Goal: Use online tool/utility: Utilize a website feature to perform a specific function

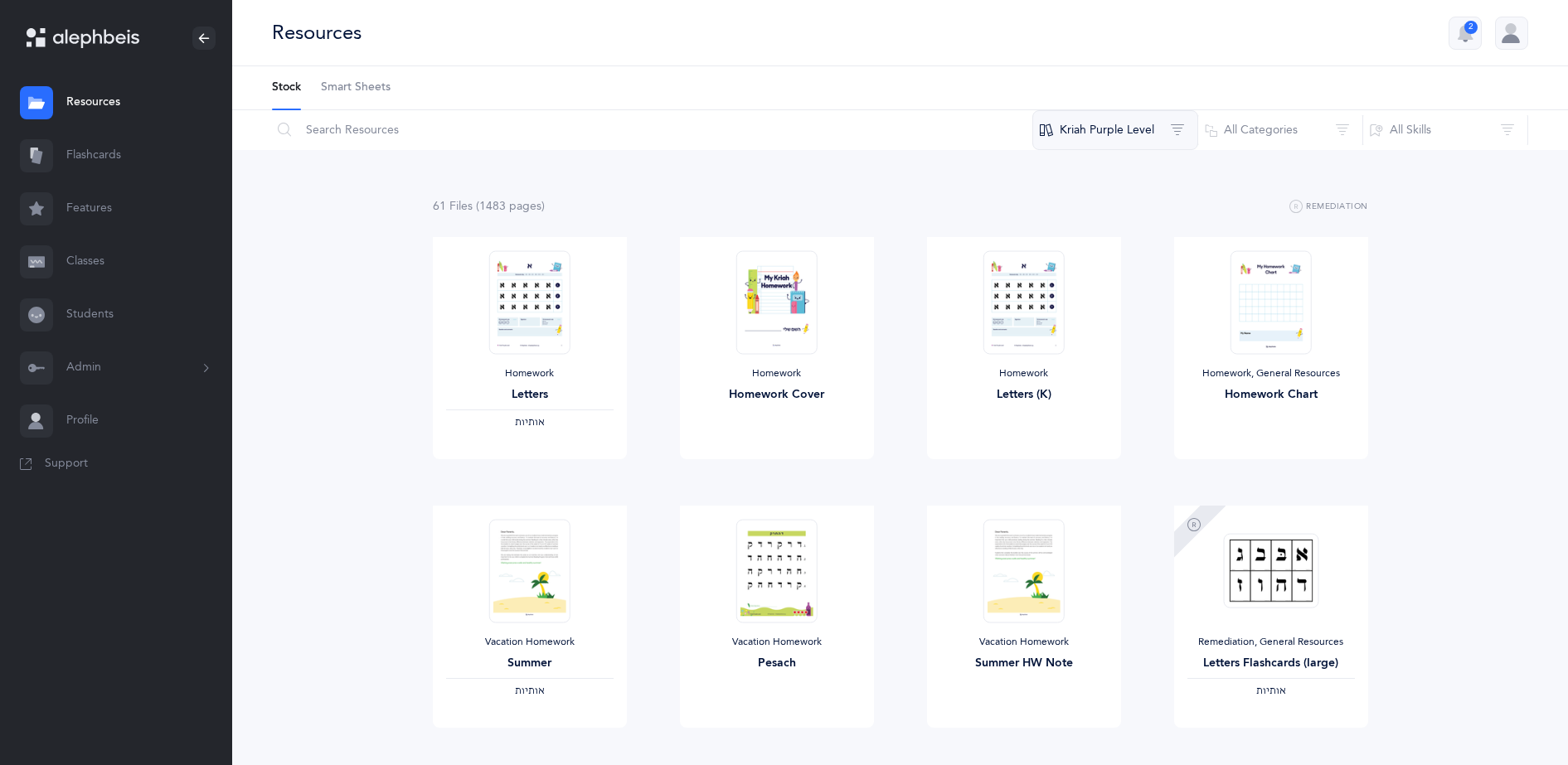
click at [1133, 128] on button "Kriah Purple Level" at bounding box center [1115, 130] width 166 height 40
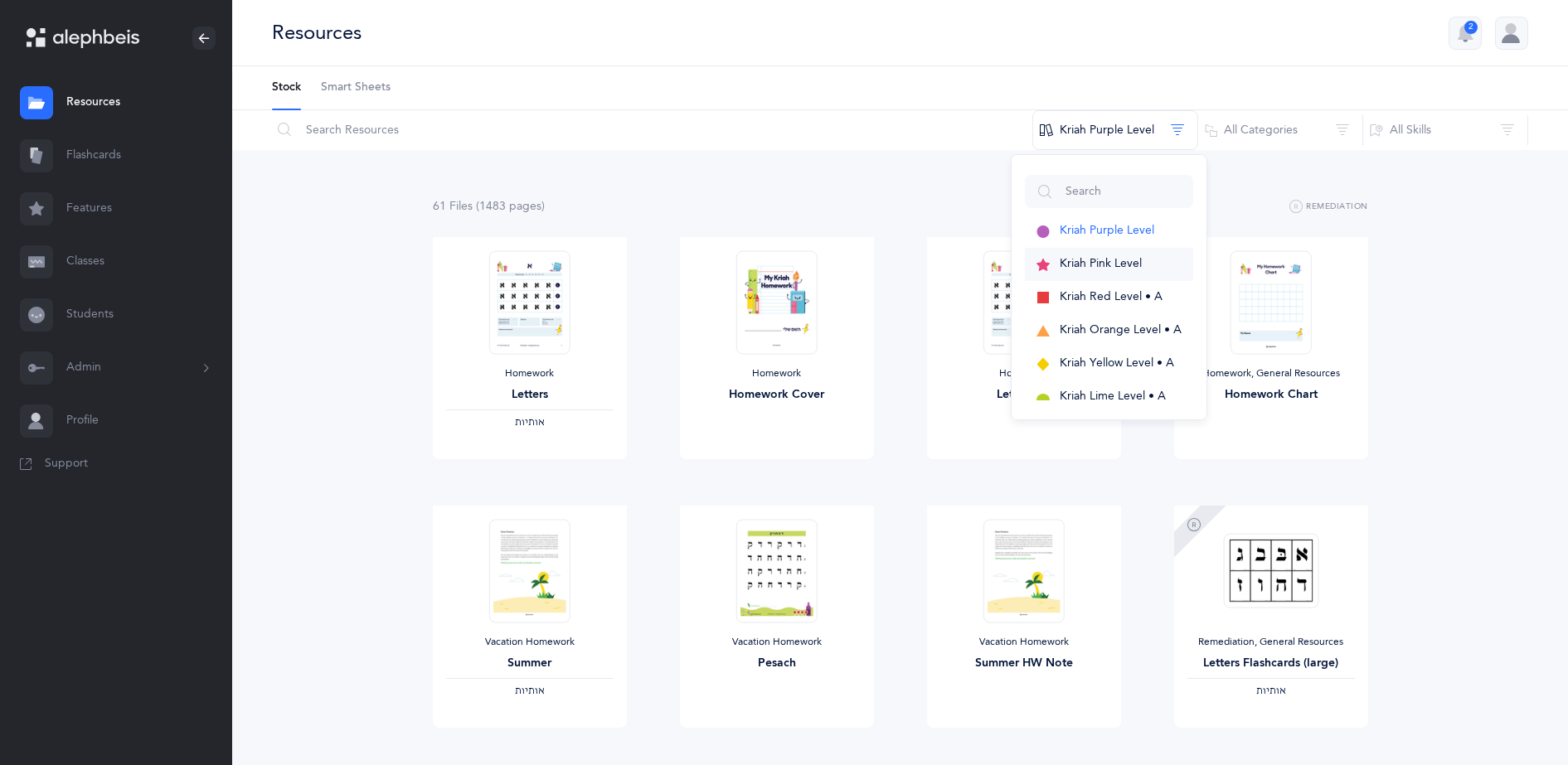
click at [1102, 264] on span "Kriah Pink Level" at bounding box center [1101, 263] width 82 height 14
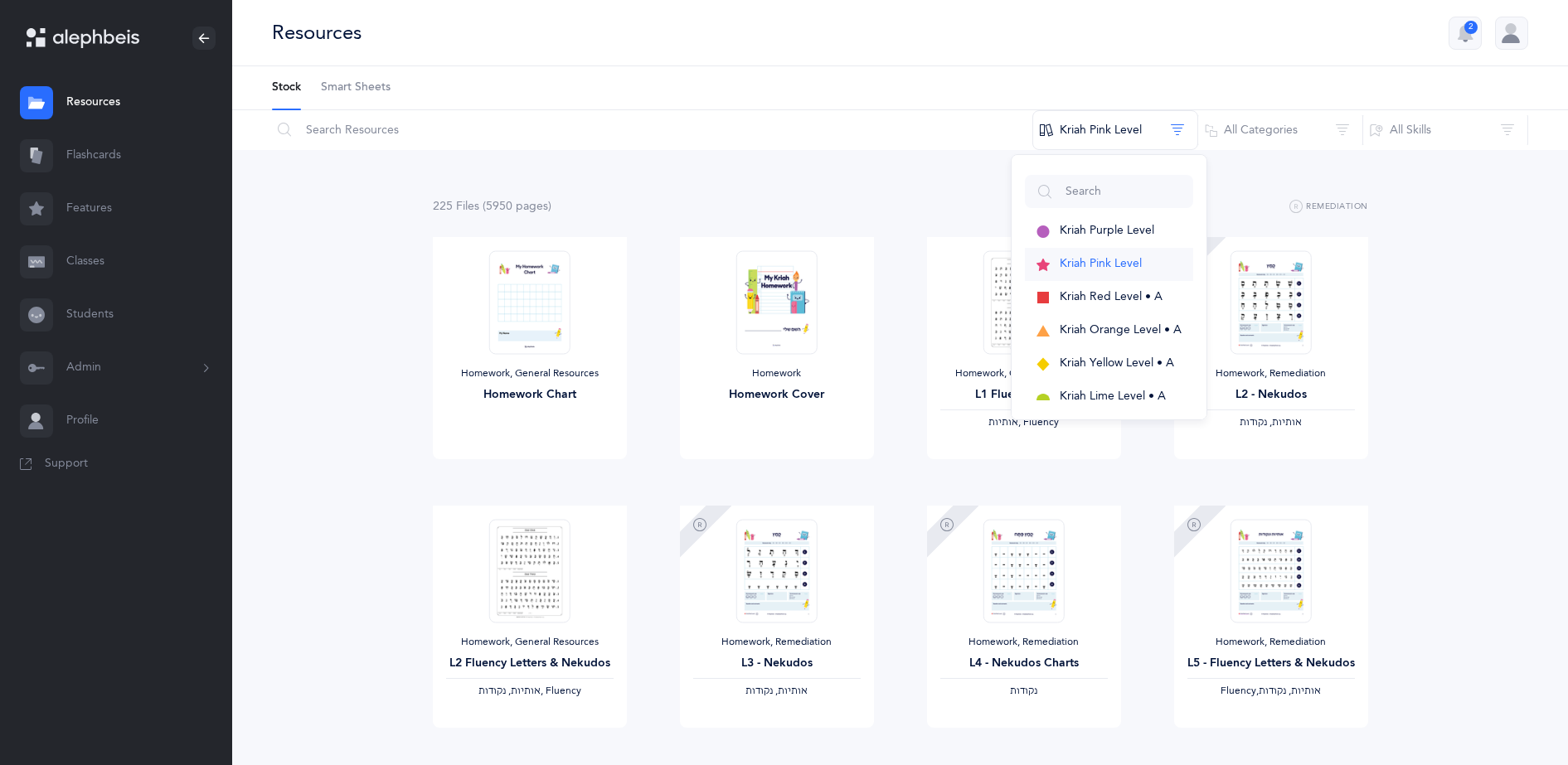
click at [1102, 264] on span "Kriah Pink Level" at bounding box center [1101, 263] width 82 height 14
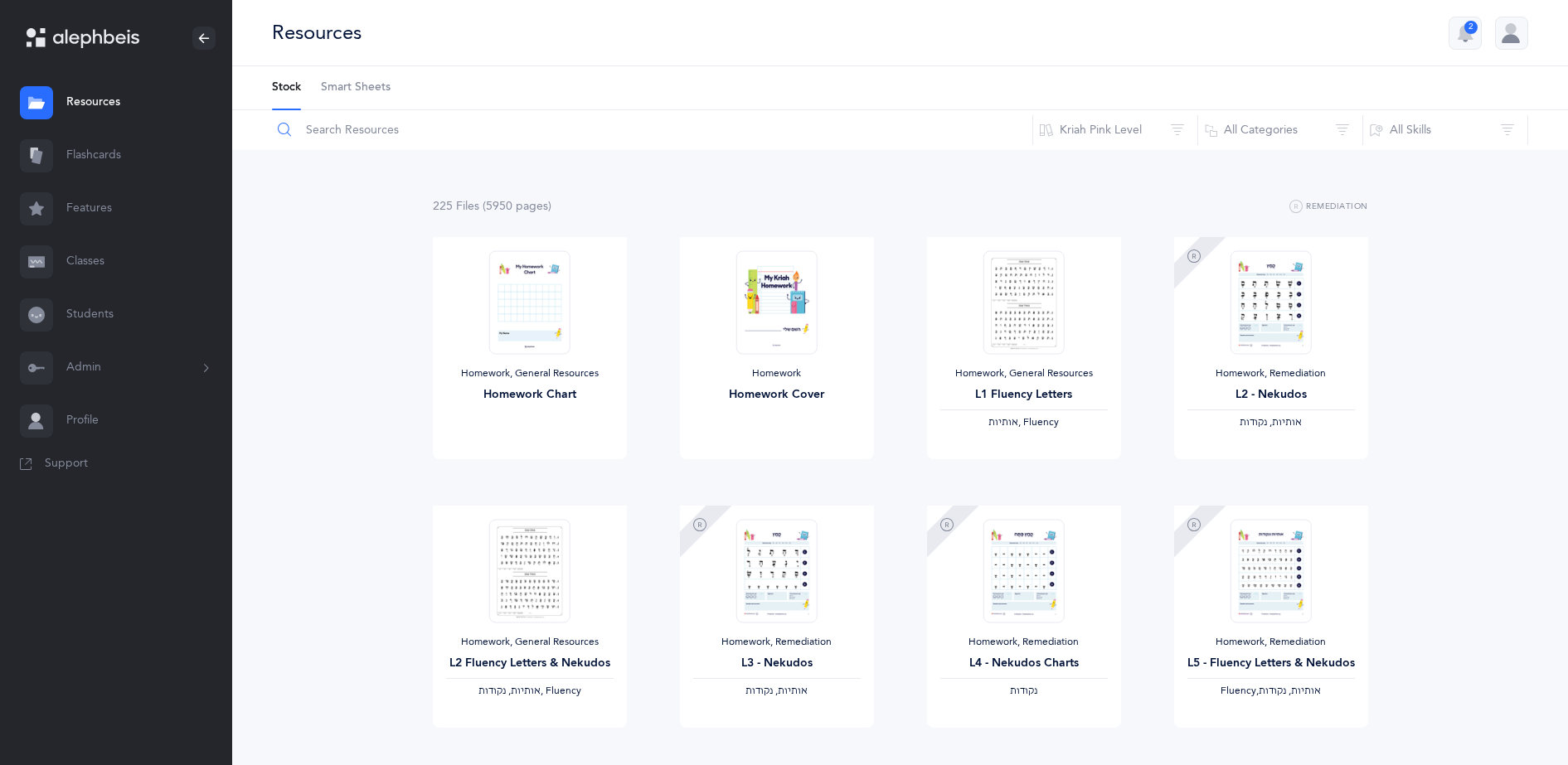
click at [340, 135] on input "text" at bounding box center [652, 130] width 762 height 40
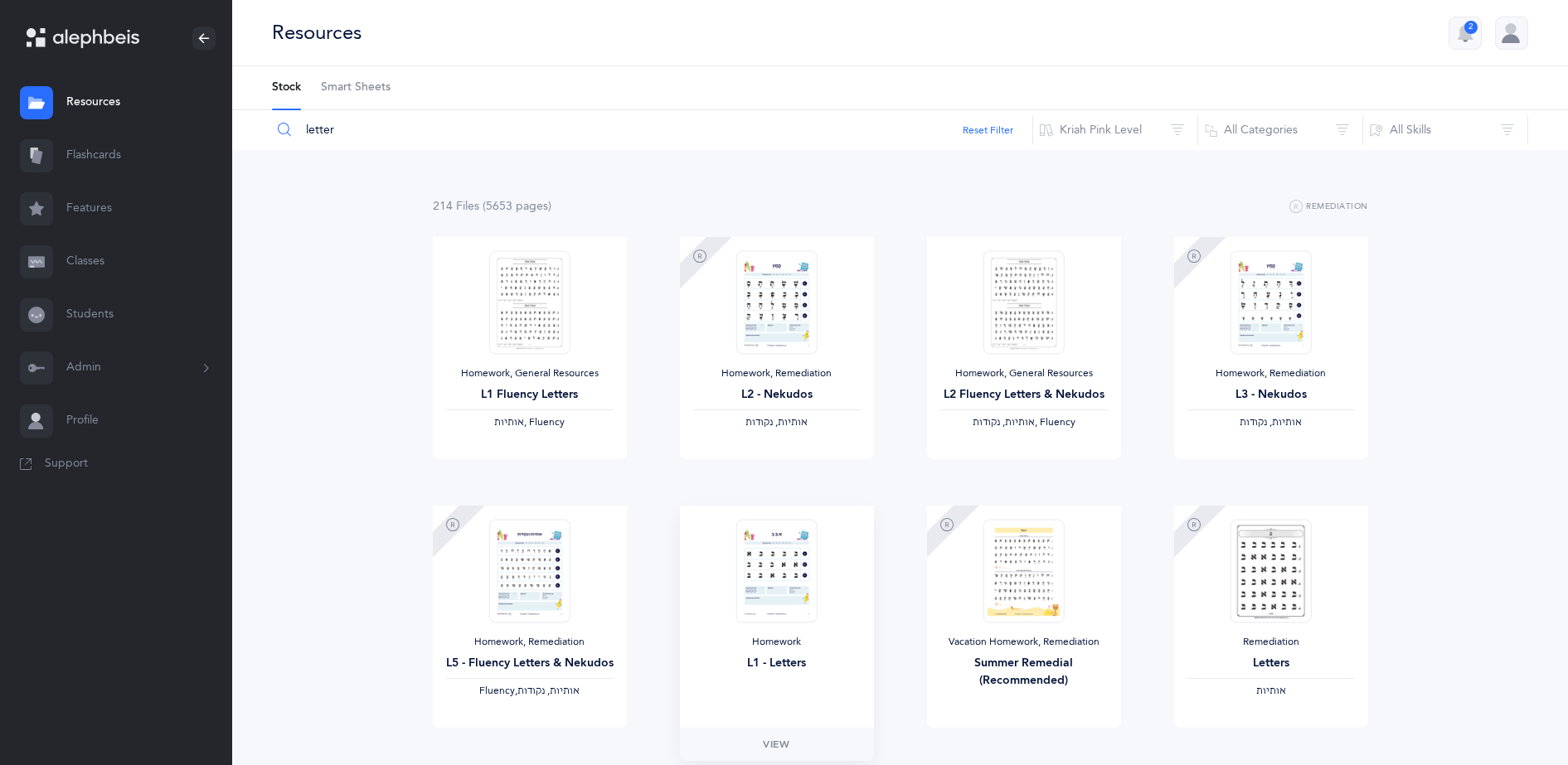
click at [778, 580] on img at bounding box center [776, 571] width 81 height 104
click at [773, 744] on span "View" at bounding box center [776, 745] width 26 height 15
click at [464, 140] on input "letter" at bounding box center [652, 130] width 762 height 40
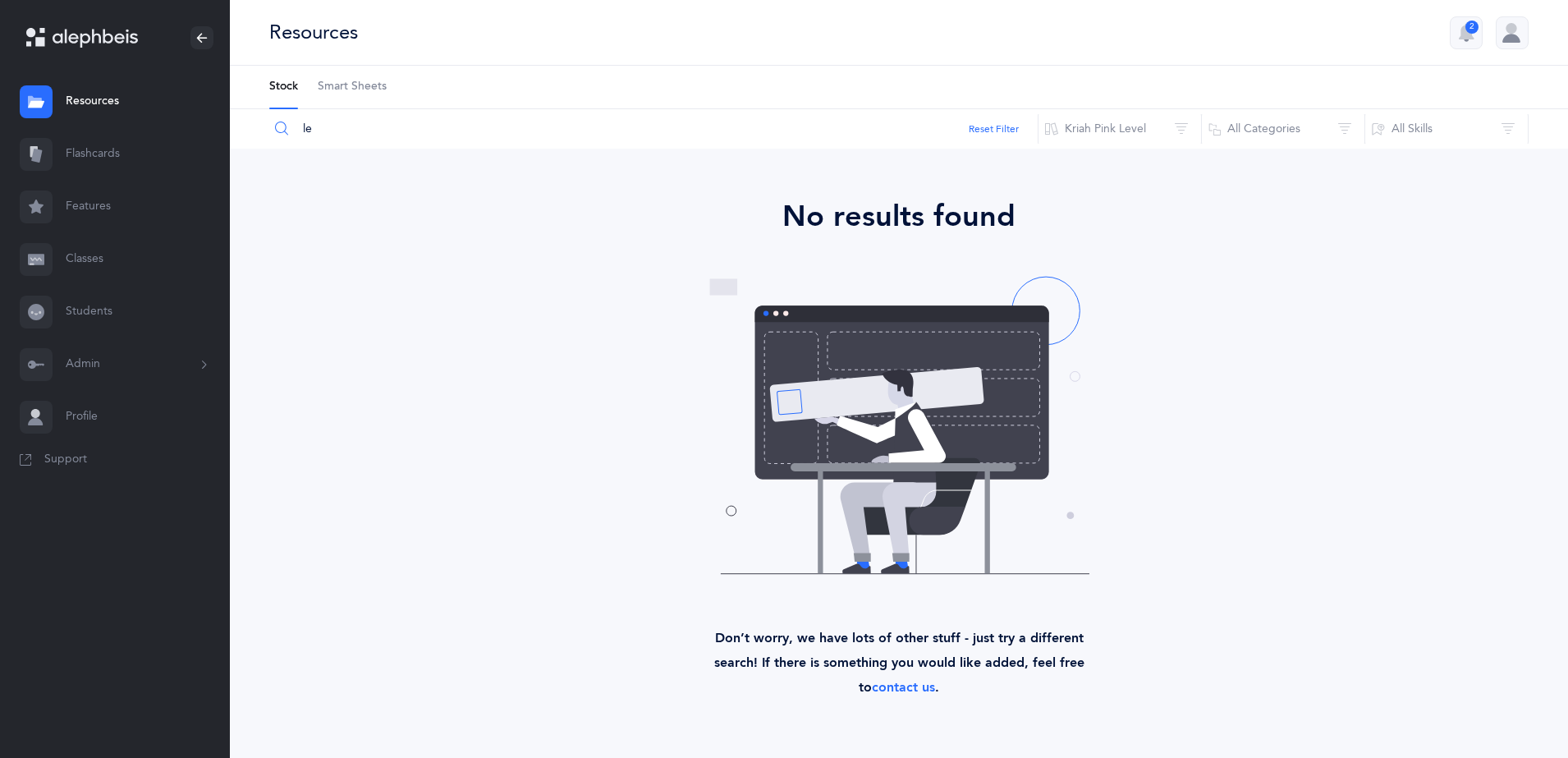
type input "l"
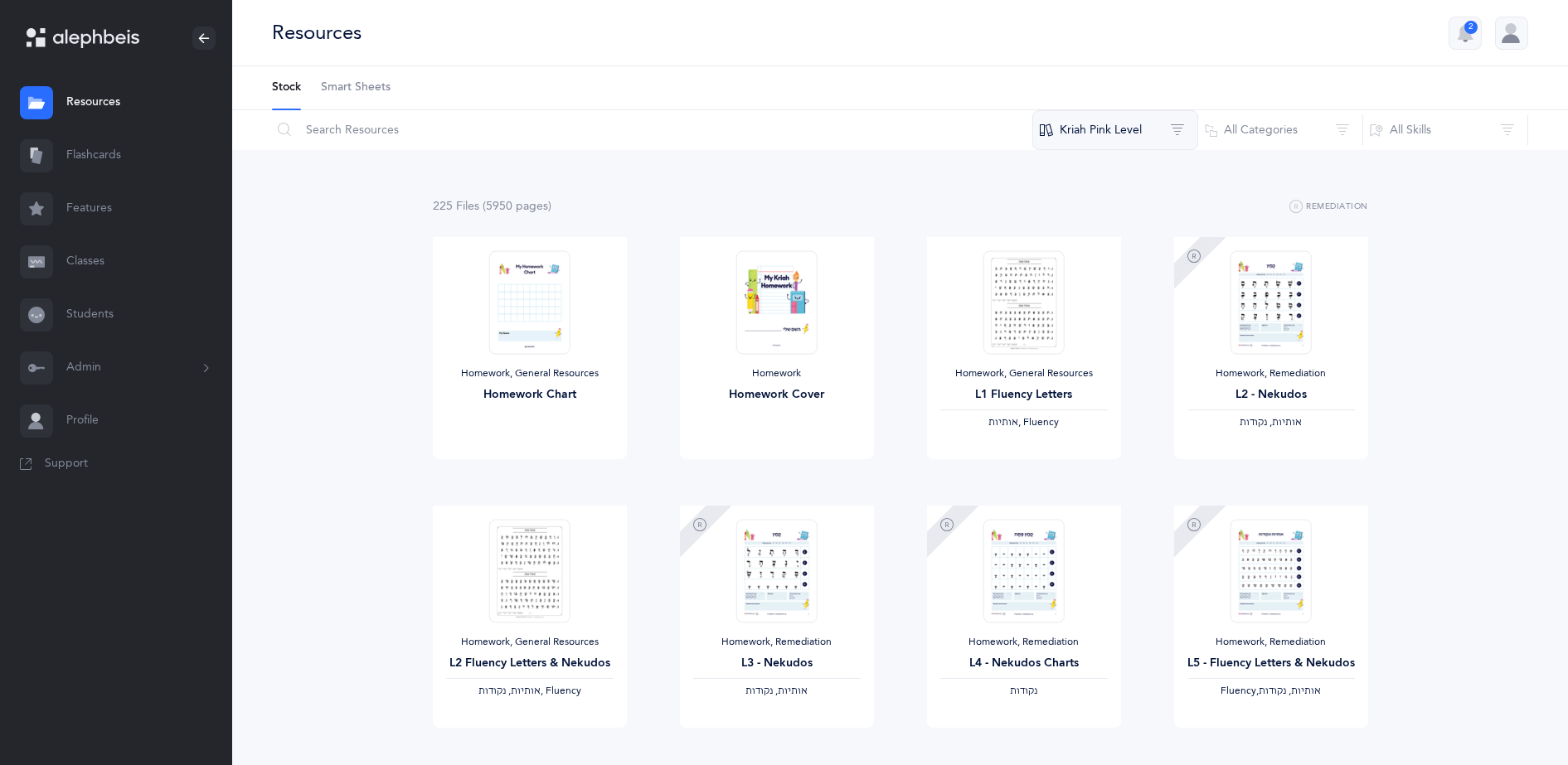
click at [1154, 126] on button "Kriah Pink Level" at bounding box center [1115, 130] width 166 height 40
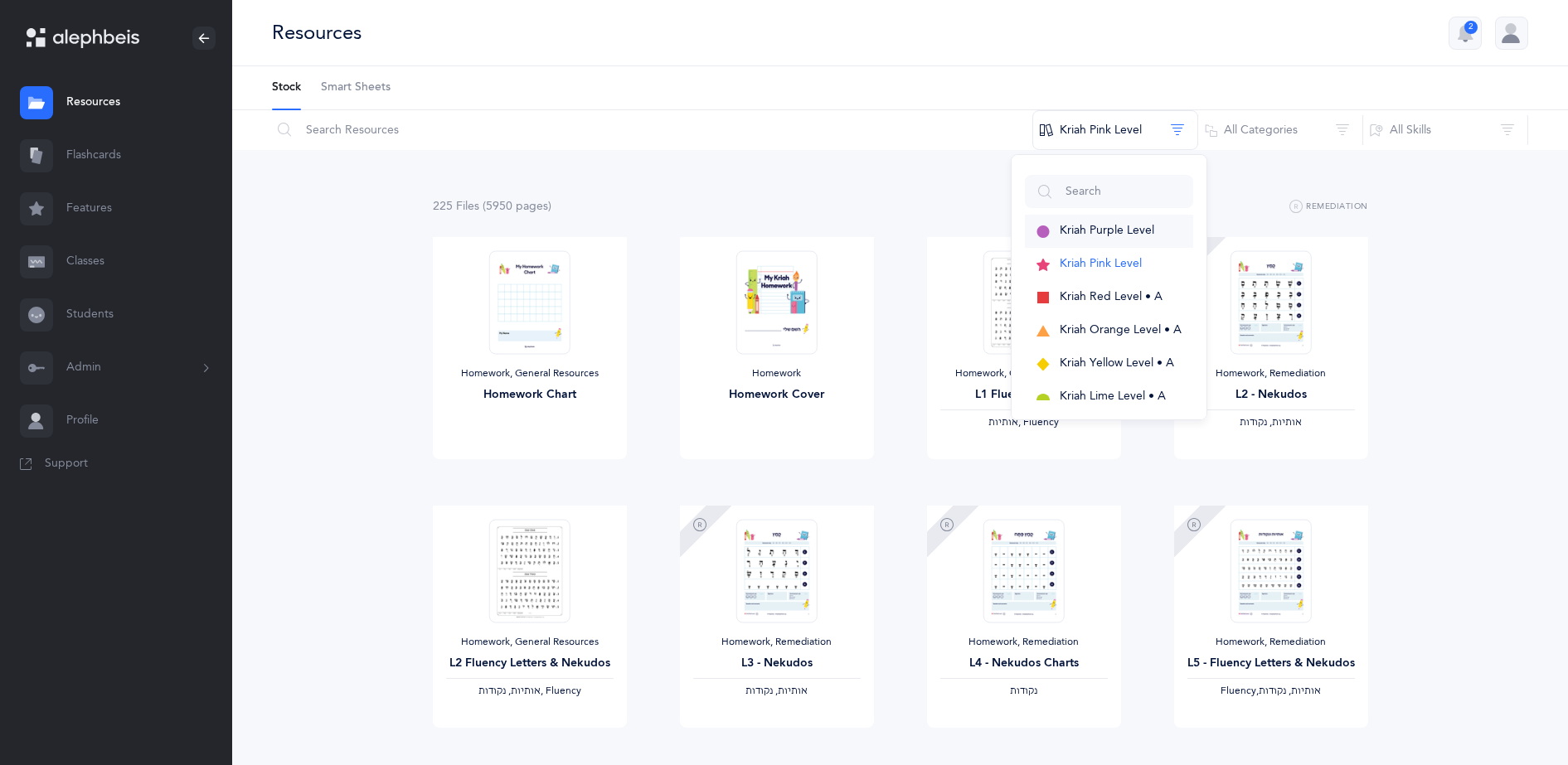
click at [1119, 238] on button "Kriah Purple Level" at bounding box center [1108, 231] width 168 height 33
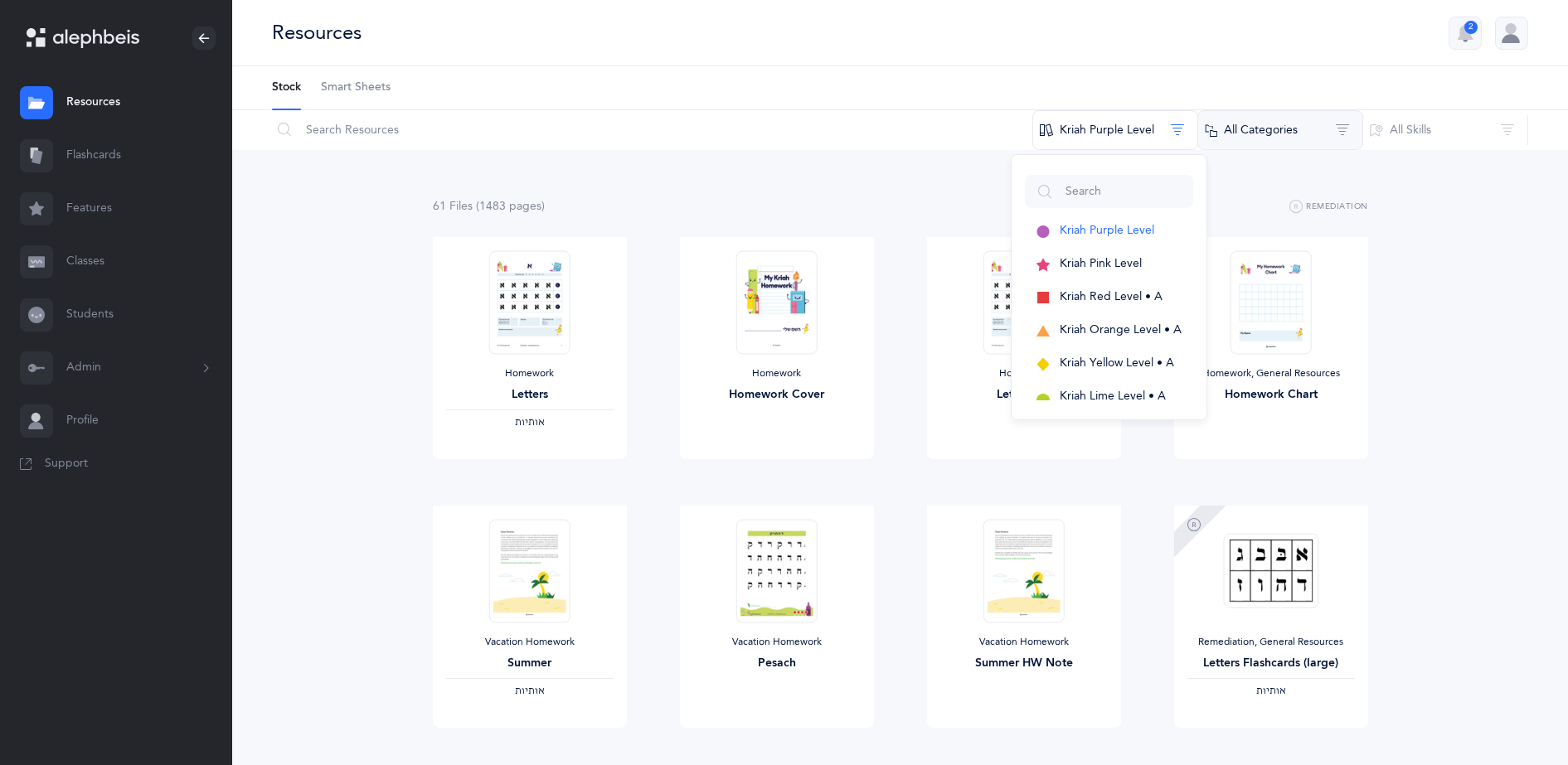
click at [1293, 125] on button "All Categories" at bounding box center [1280, 130] width 166 height 40
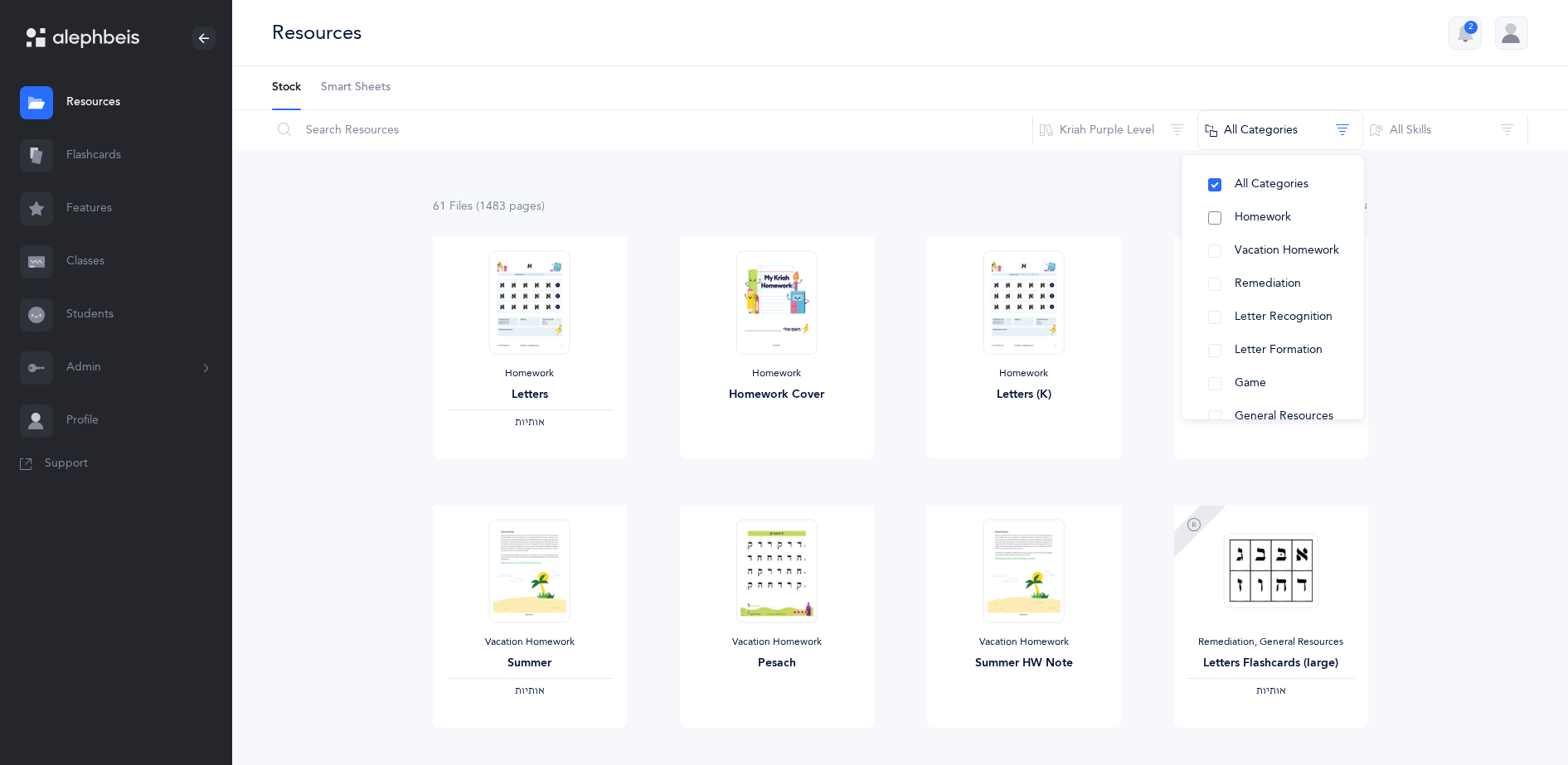
click at [1270, 225] on button "Homework" at bounding box center [1273, 218] width 156 height 33
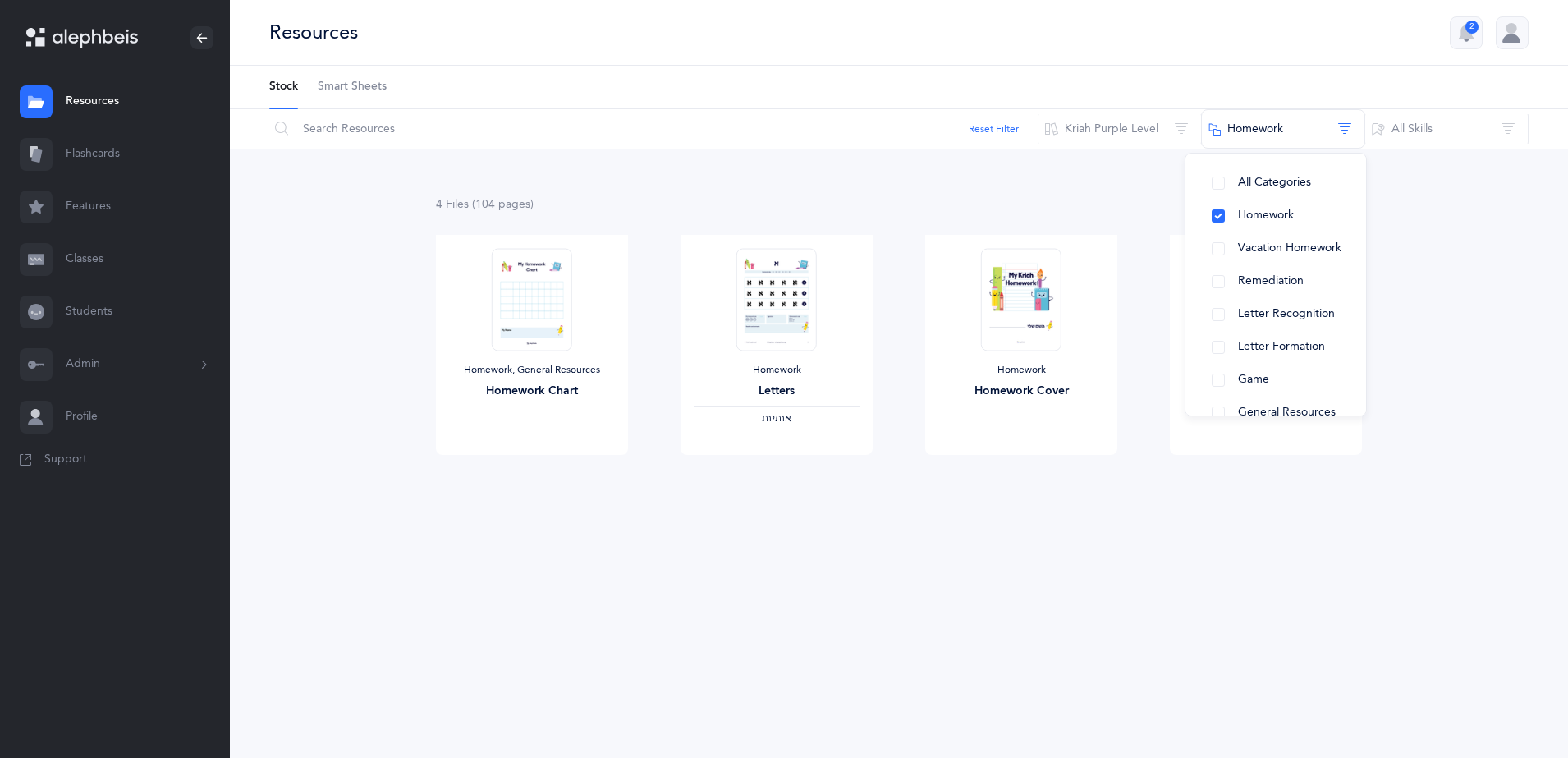
click at [1040, 519] on div "4 File s (104 page s ) Remediation Homework, General Resources Homework Chart V…" at bounding box center [899, 358] width 1338 height 418
click at [1268, 131] on button "Homework" at bounding box center [1283, 129] width 164 height 39
click at [1140, 117] on button "Kriah Purple Level" at bounding box center [1120, 129] width 164 height 39
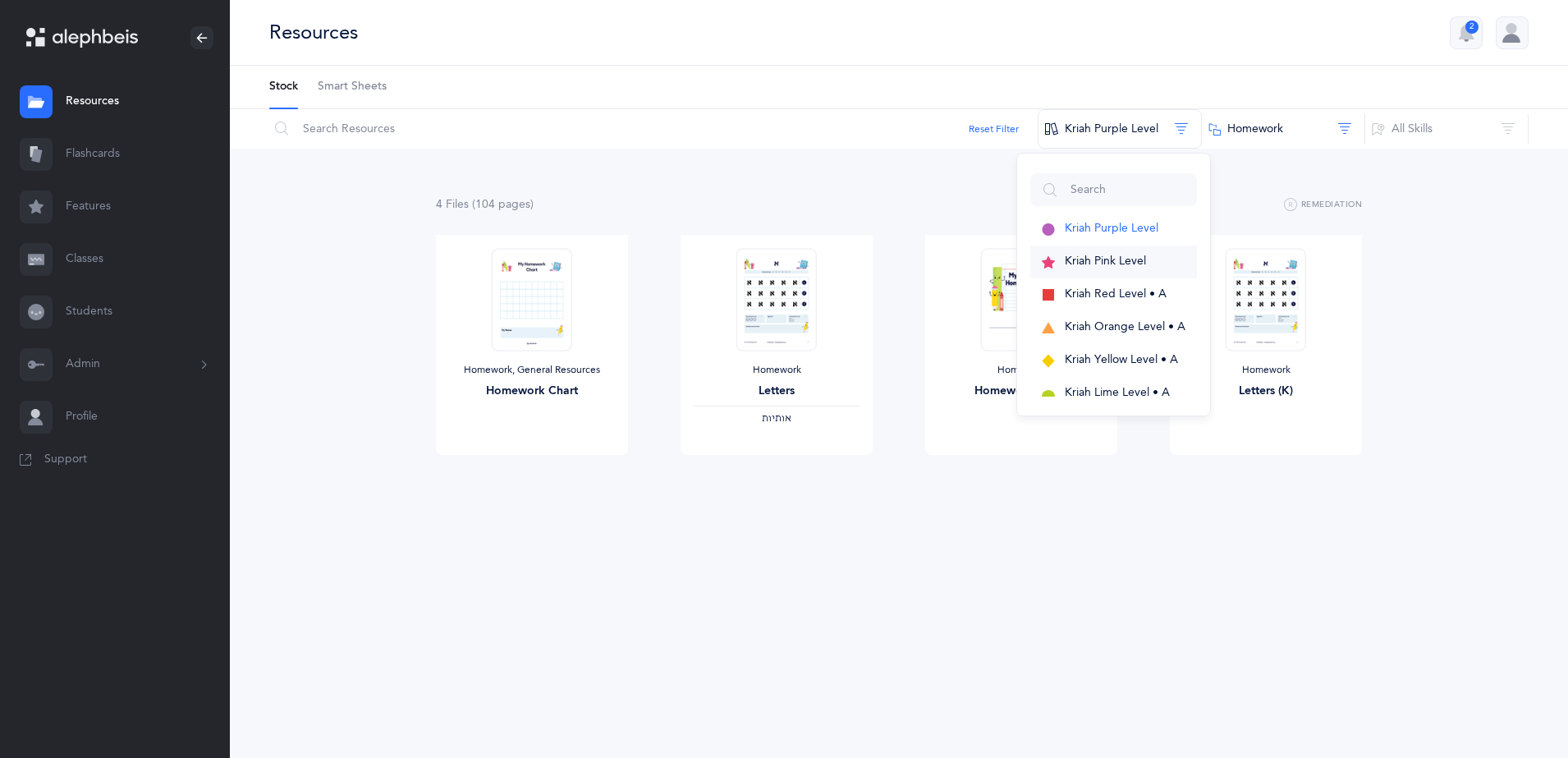
click at [1109, 254] on span "Kriah Pink Level" at bounding box center [1105, 261] width 81 height 13
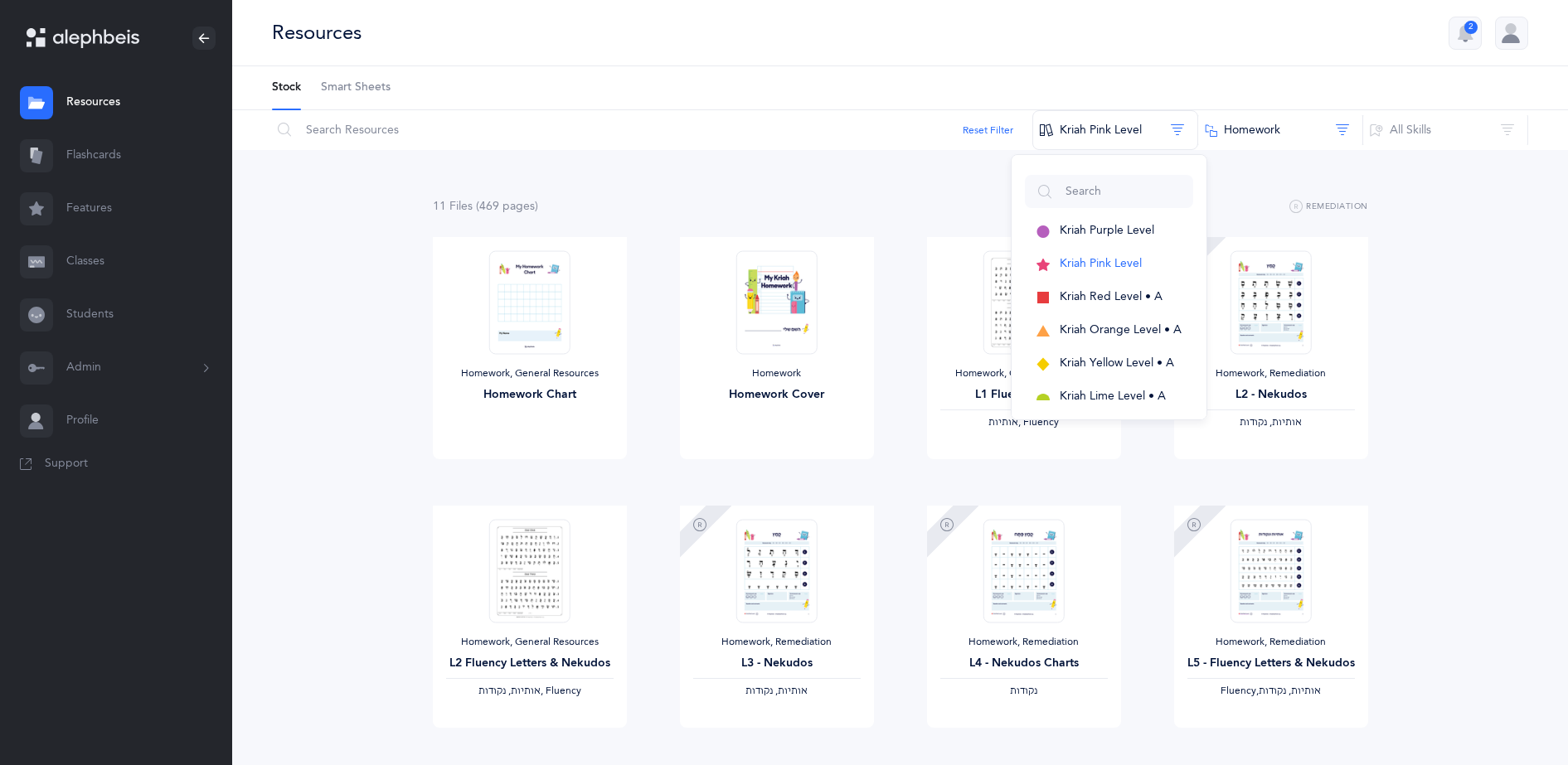
click at [1438, 404] on div "11 File s (469 page s ) Remediation Homework, General Resources Homework Chart …" at bounding box center [900, 630] width 1336 height 959
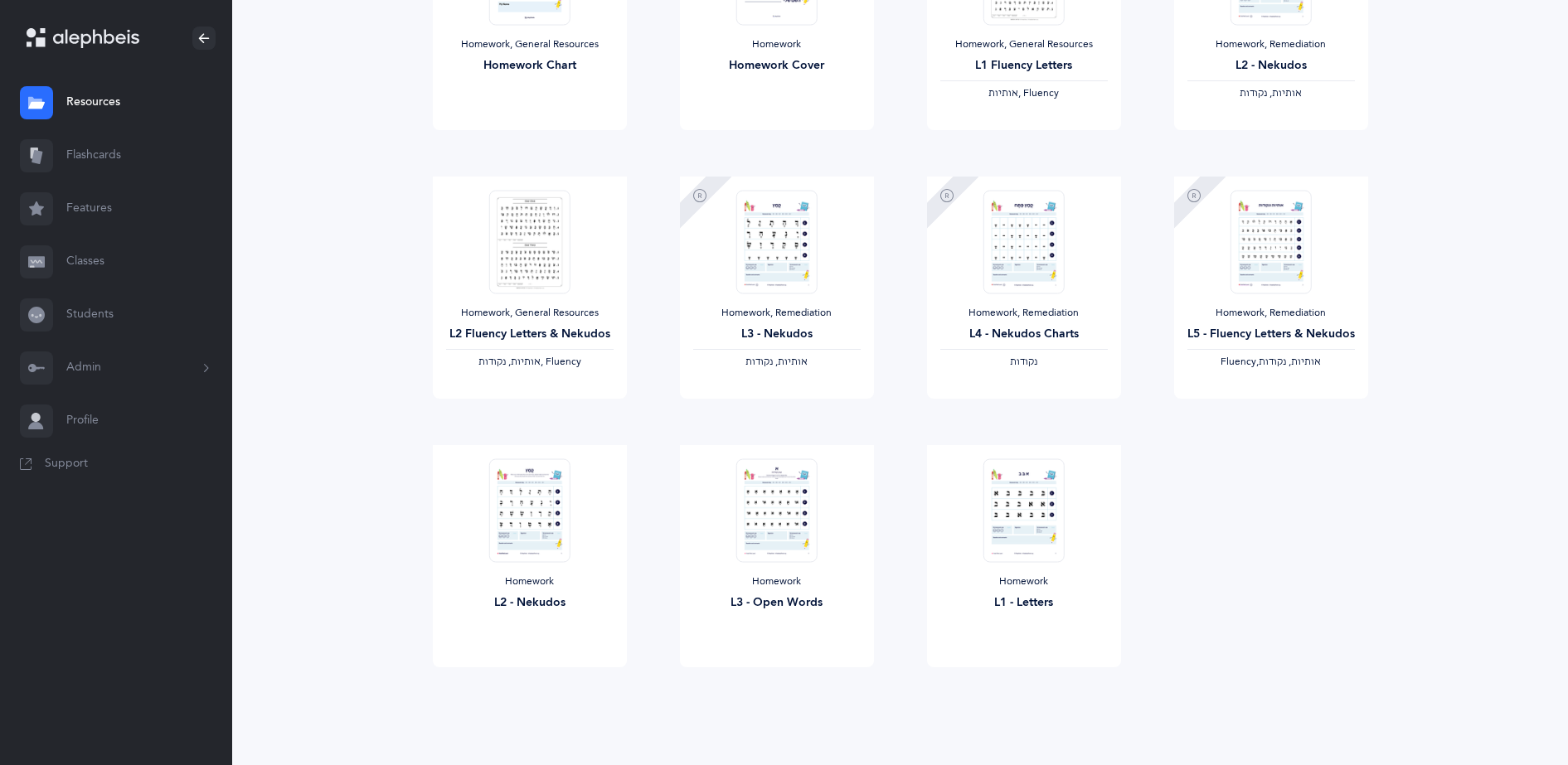
scroll to position [332, 0]
drag, startPoint x: 776, startPoint y: 502, endPoint x: 777, endPoint y: 682, distance: 180.0
drag, startPoint x: 547, startPoint y: 598, endPoint x: 534, endPoint y: 686, distance: 89.0
click at [1026, 676] on span "View" at bounding box center [1023, 681] width 26 height 15
click at [1162, 595] on div "Homework, General Resources Homework Chart View Homework Homework Cover View Ho…" at bounding box center [901, 308] width 988 height 806
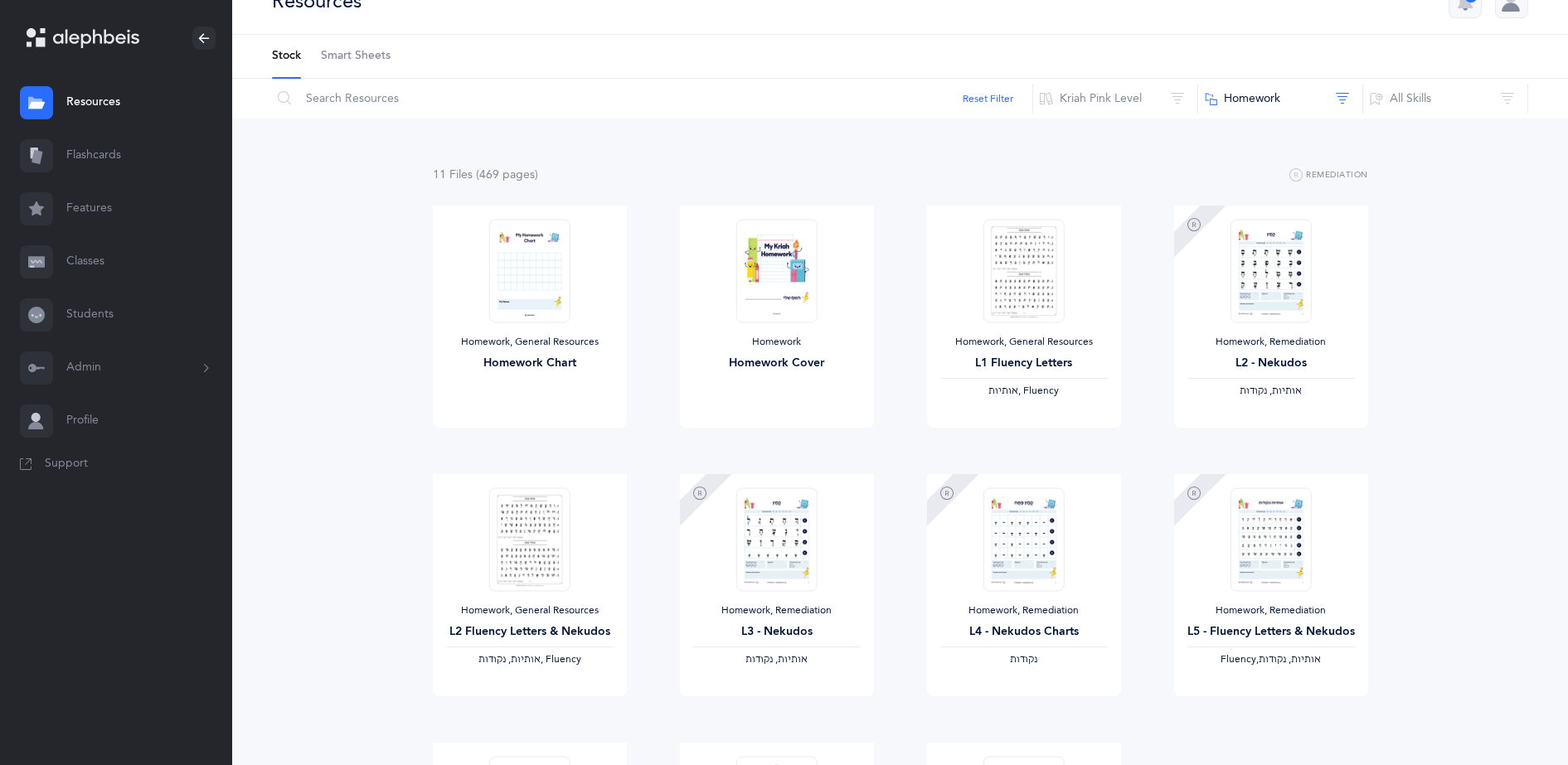
scroll to position [0, 0]
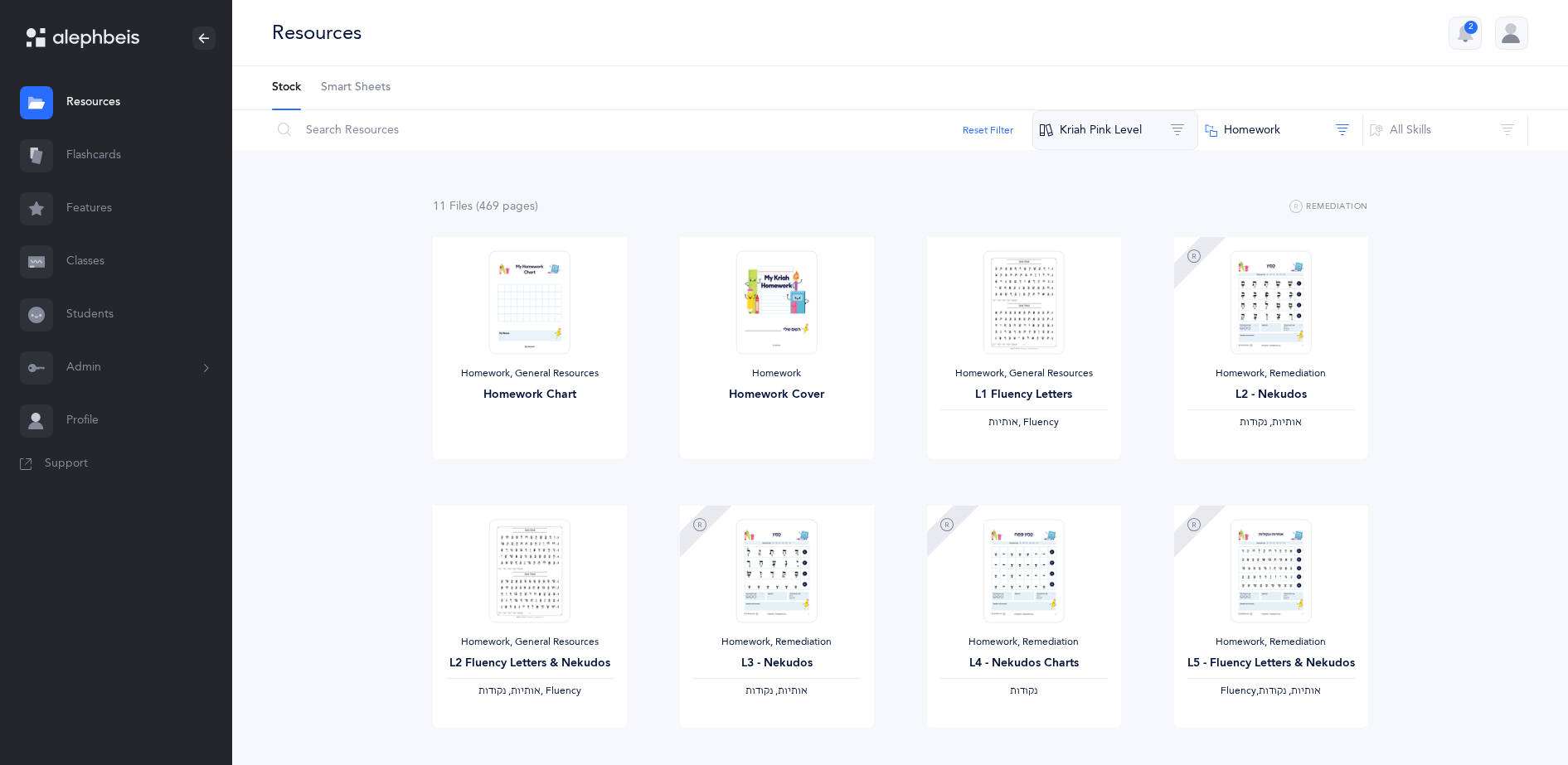
click at [1110, 131] on button "Kriah Pink Level" at bounding box center [1115, 130] width 166 height 40
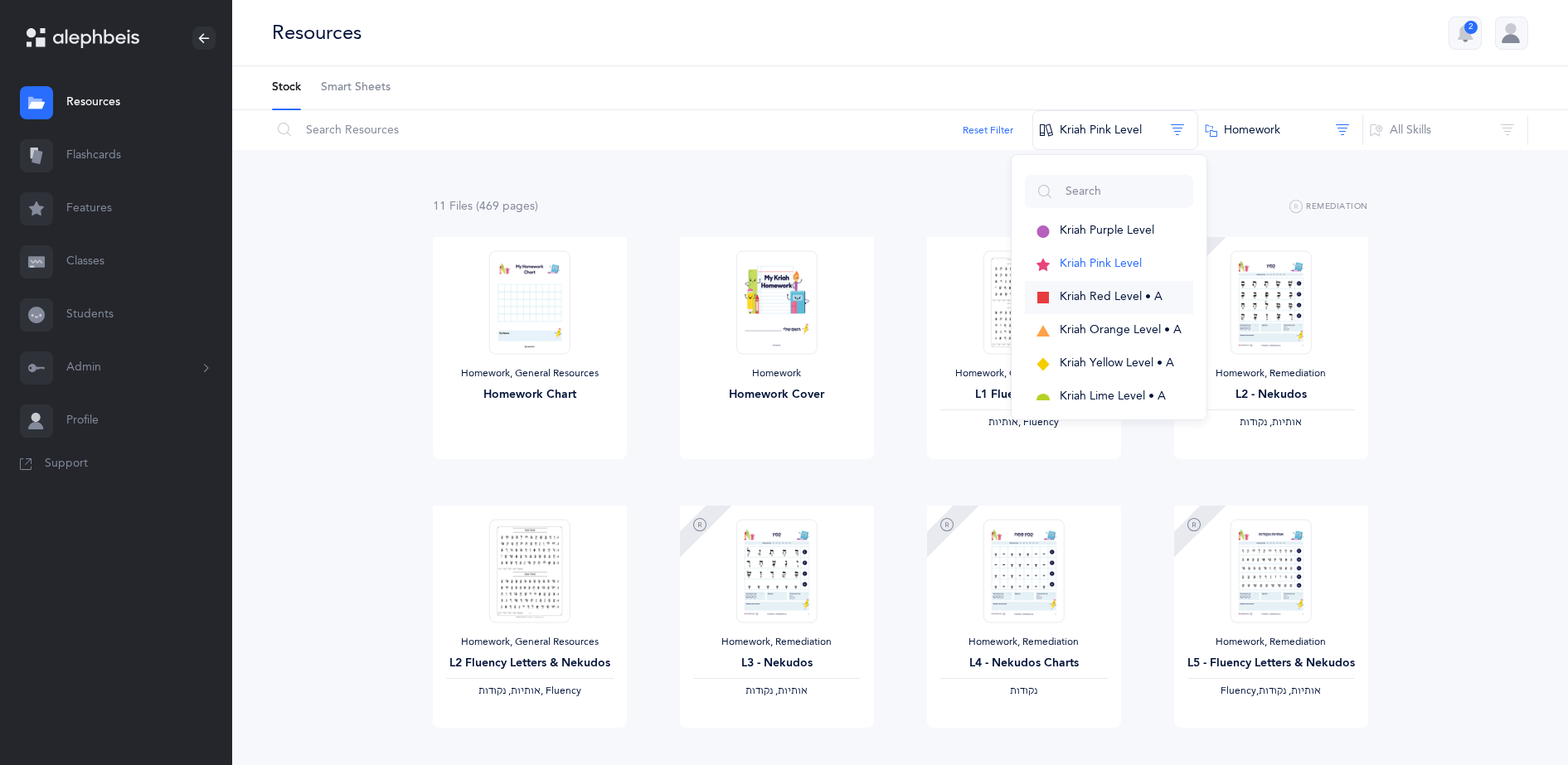
click at [1102, 286] on button "Kriah Red Level • A" at bounding box center [1108, 297] width 168 height 33
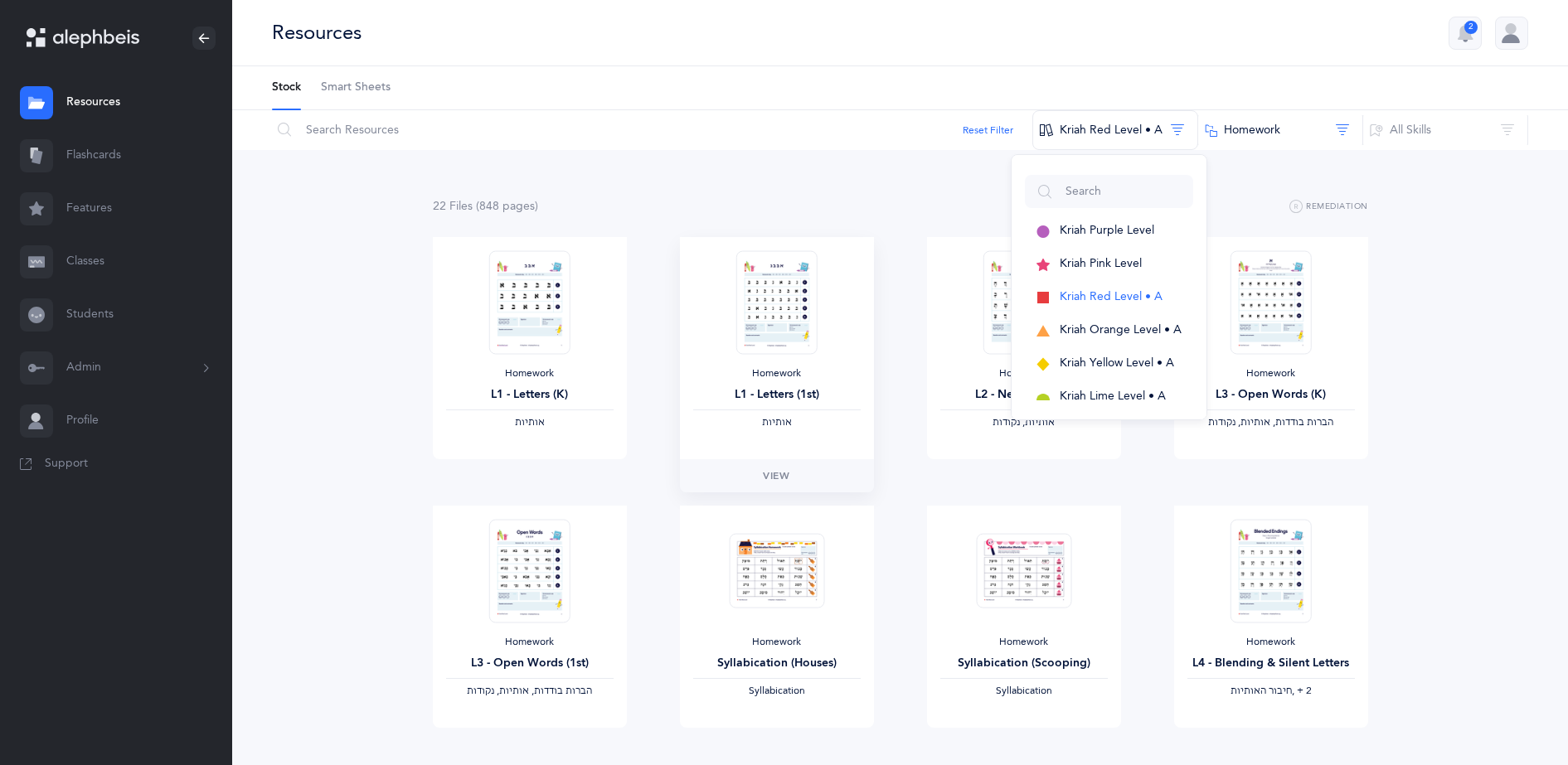
click at [792, 301] on img at bounding box center [776, 301] width 81 height 104
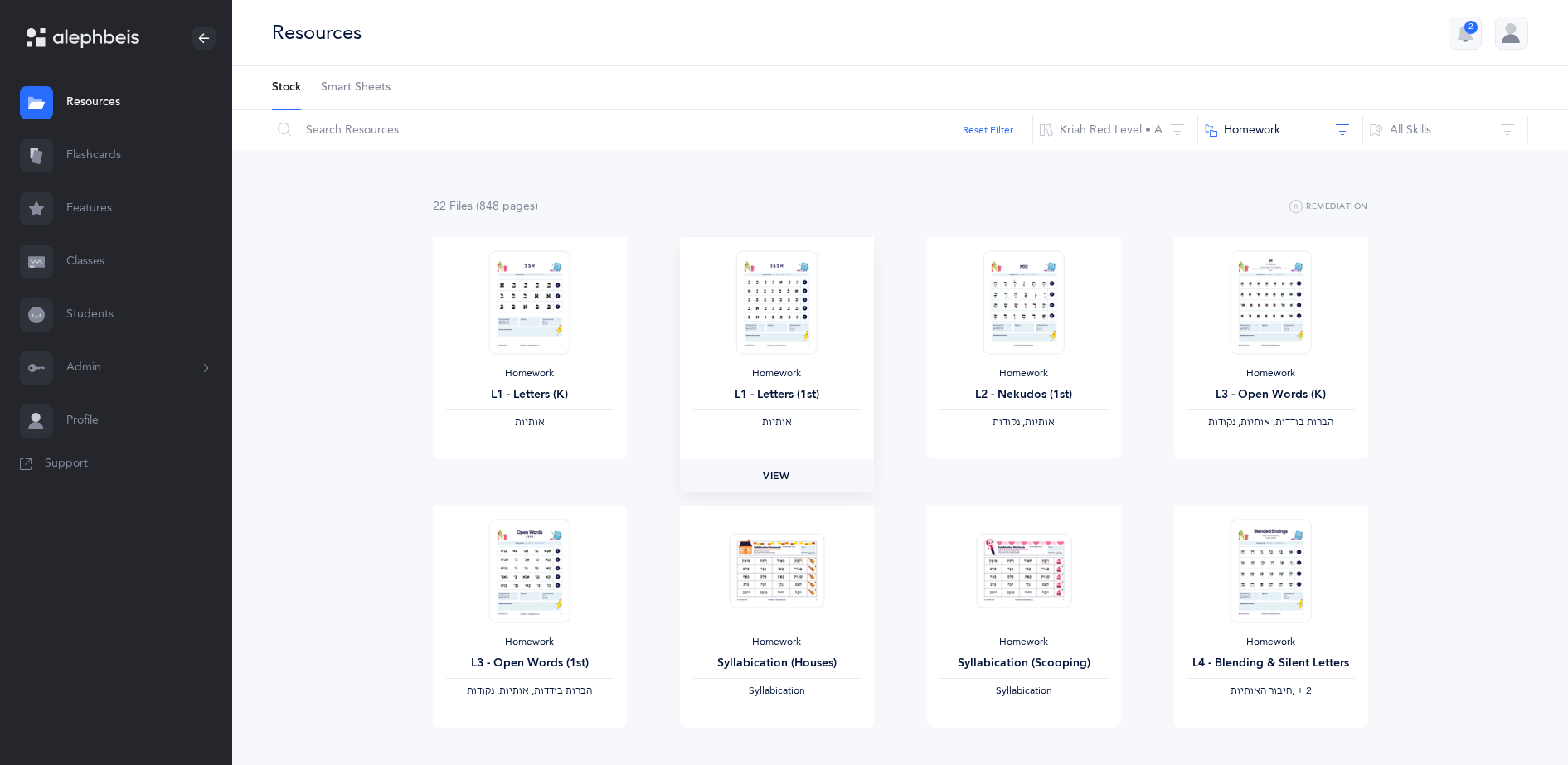
click at [781, 476] on span "View" at bounding box center [776, 476] width 26 height 15
click at [365, 90] on span "Smart Sheets" at bounding box center [356, 88] width 69 height 17
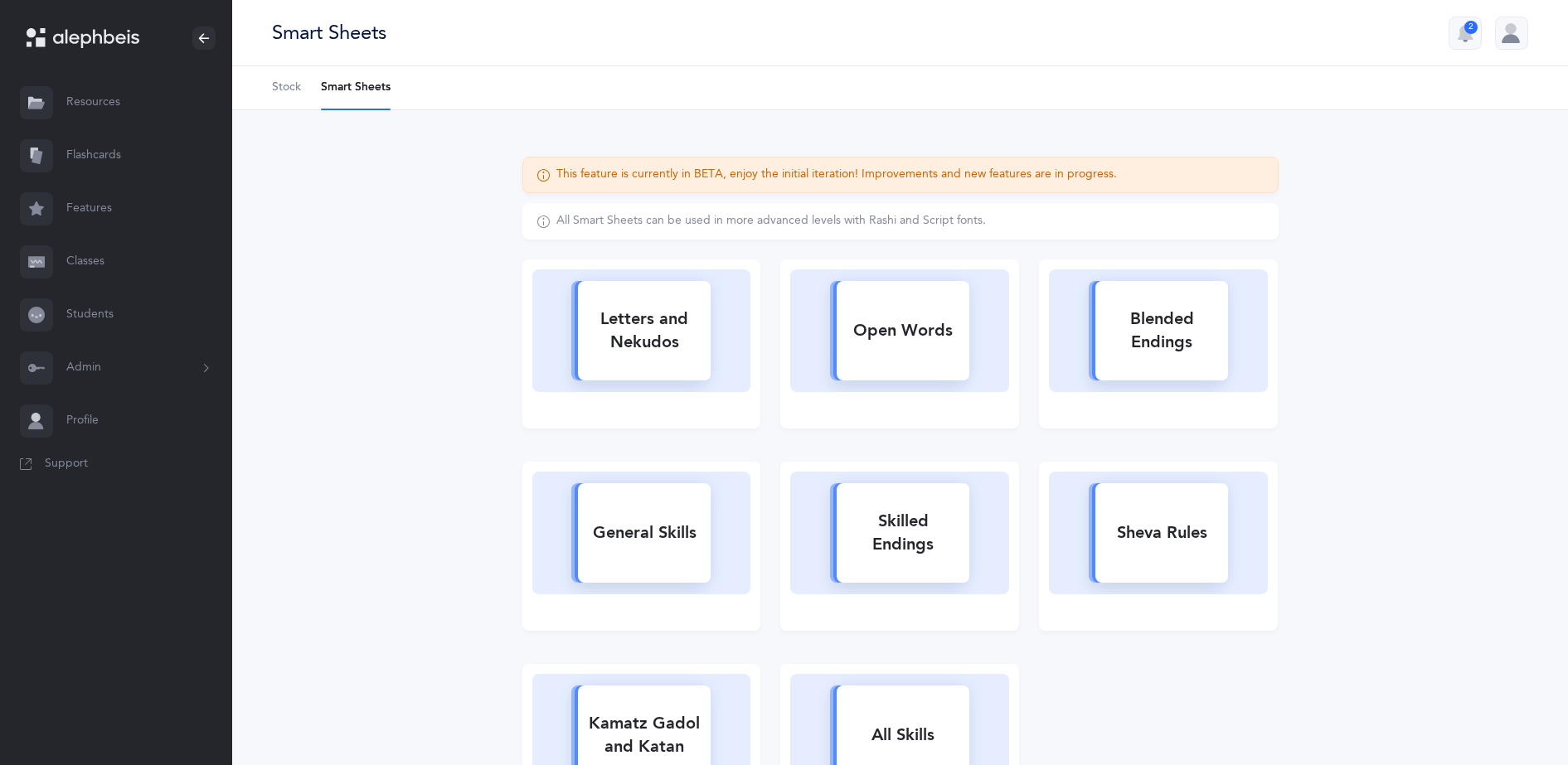
click at [592, 323] on div "Letters and Nekudos" at bounding box center [644, 330] width 133 height 67
select select
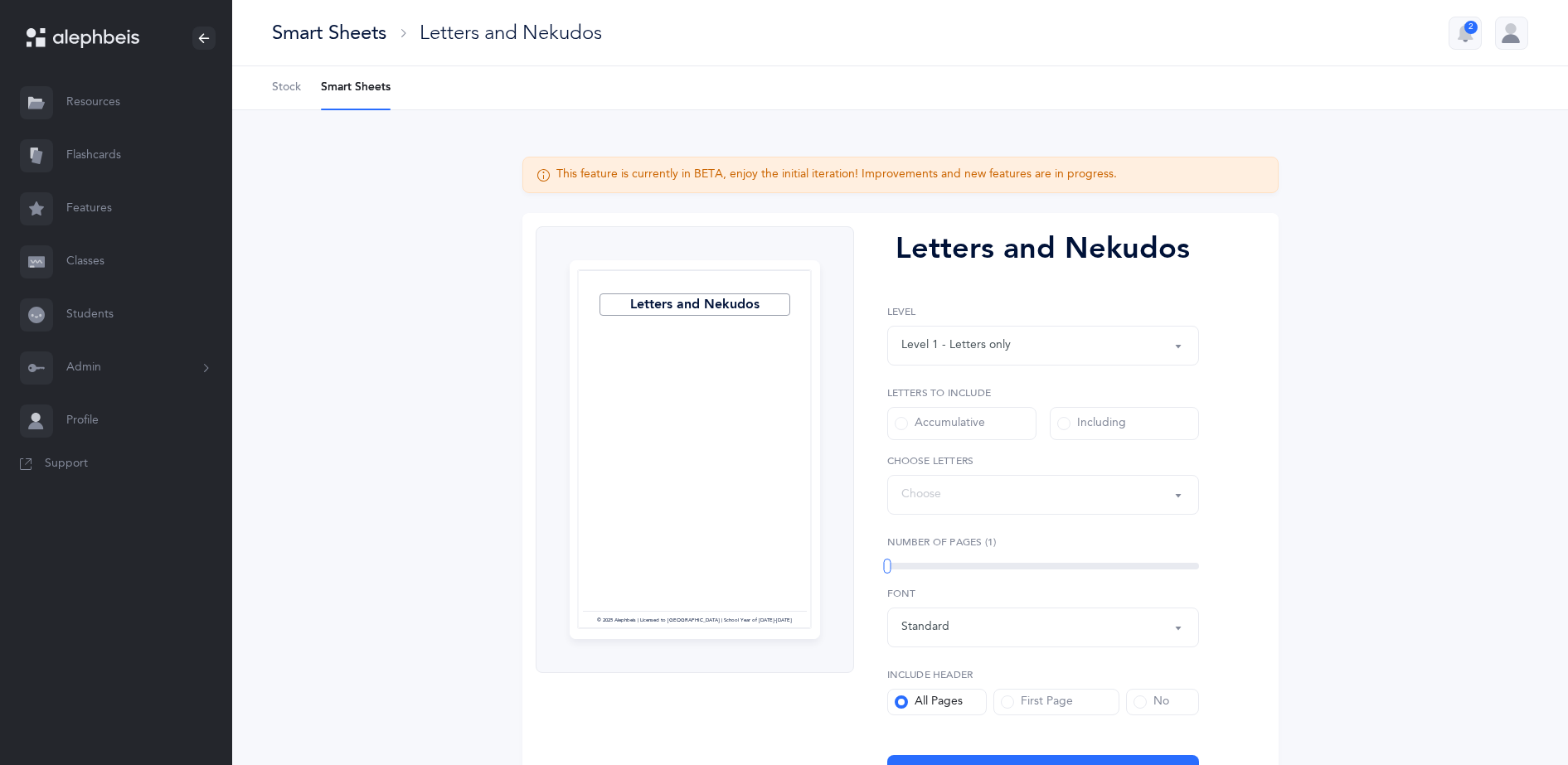
select select "27"
click at [117, 144] on link "Flashcards" at bounding box center [116, 155] width 232 height 53
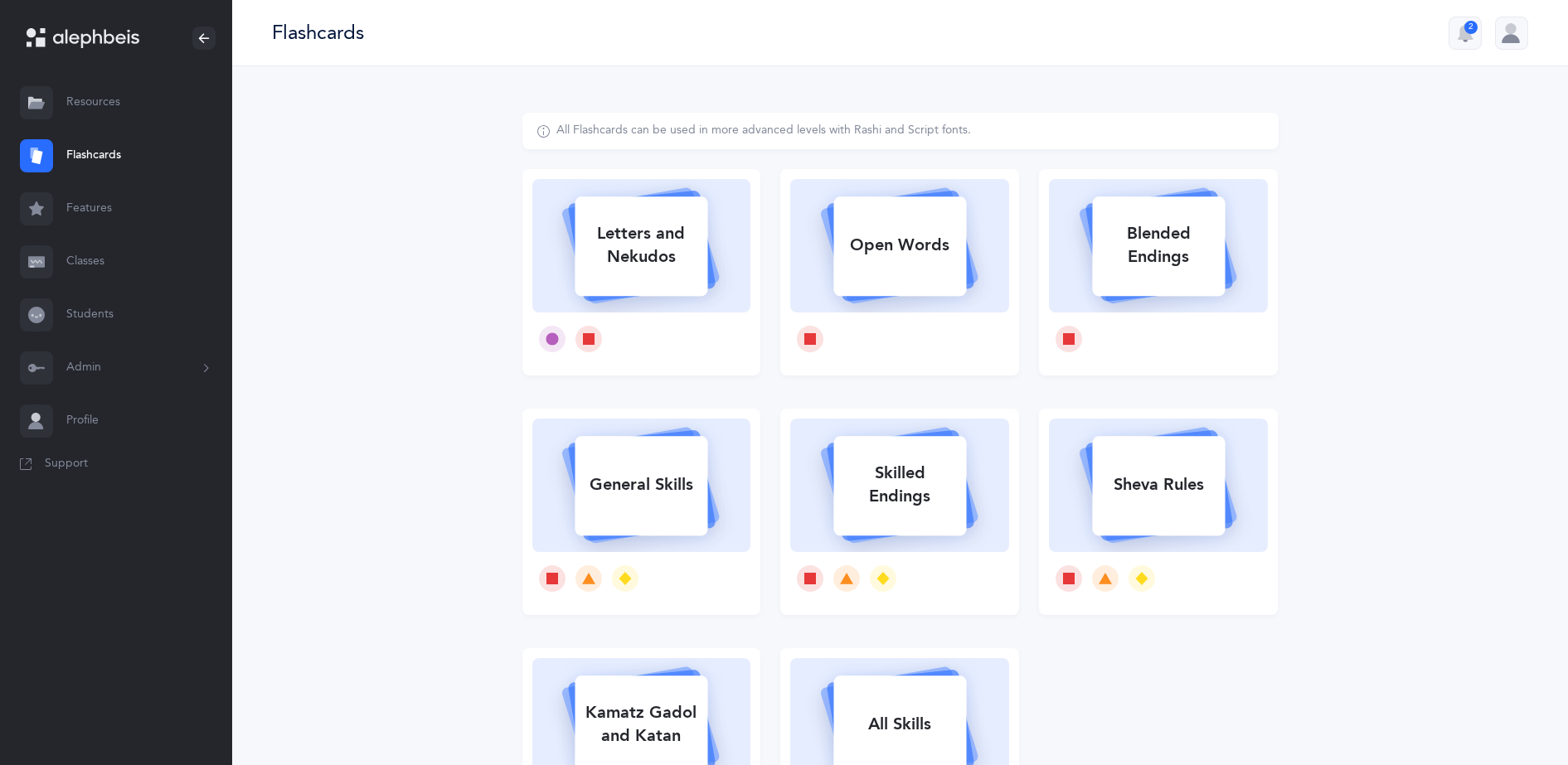
click at [640, 227] on div "Letters and Nekudos" at bounding box center [640, 245] width 133 height 67
select select "27"
select select "single"
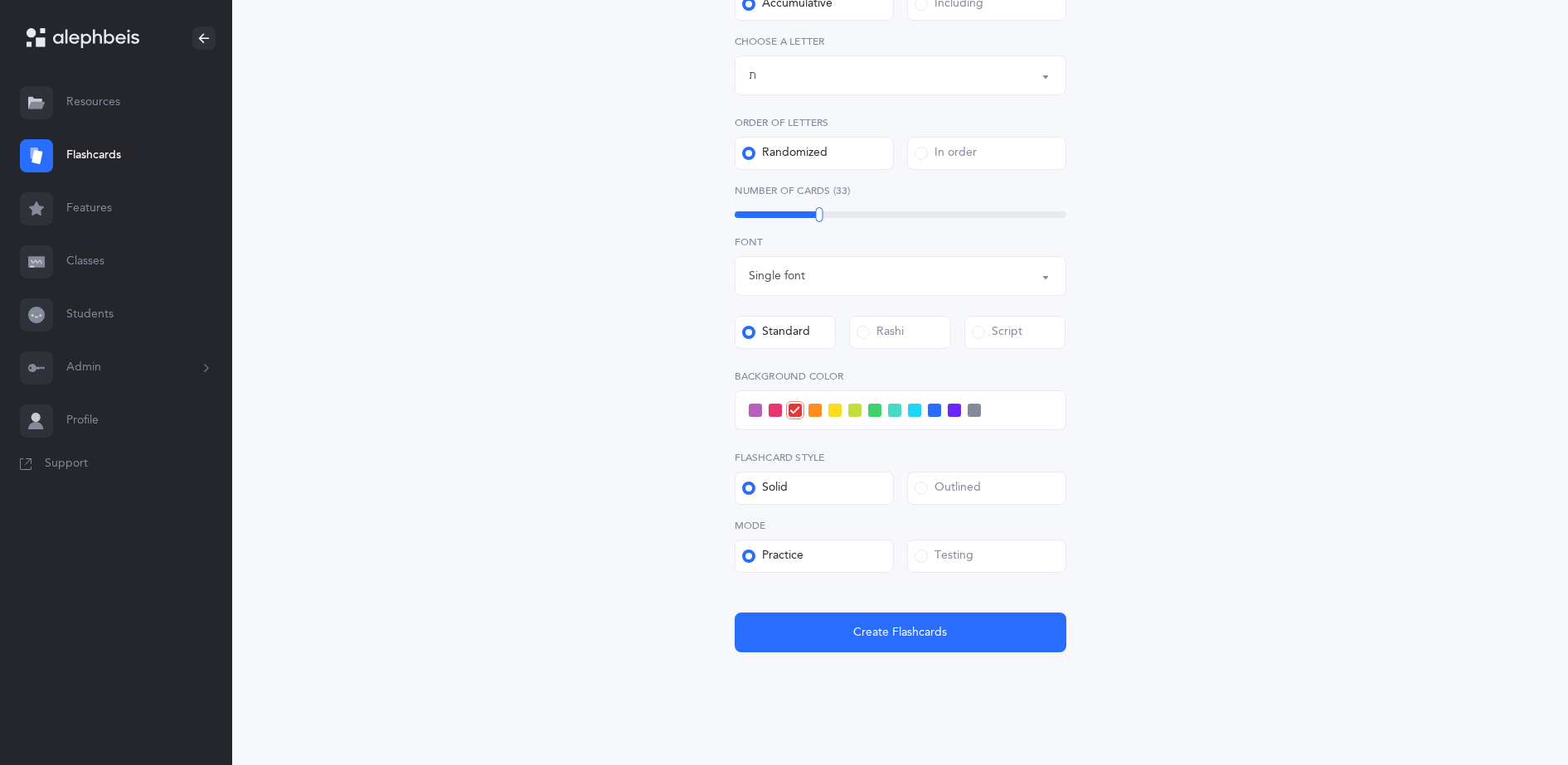
scroll to position [403, 0]
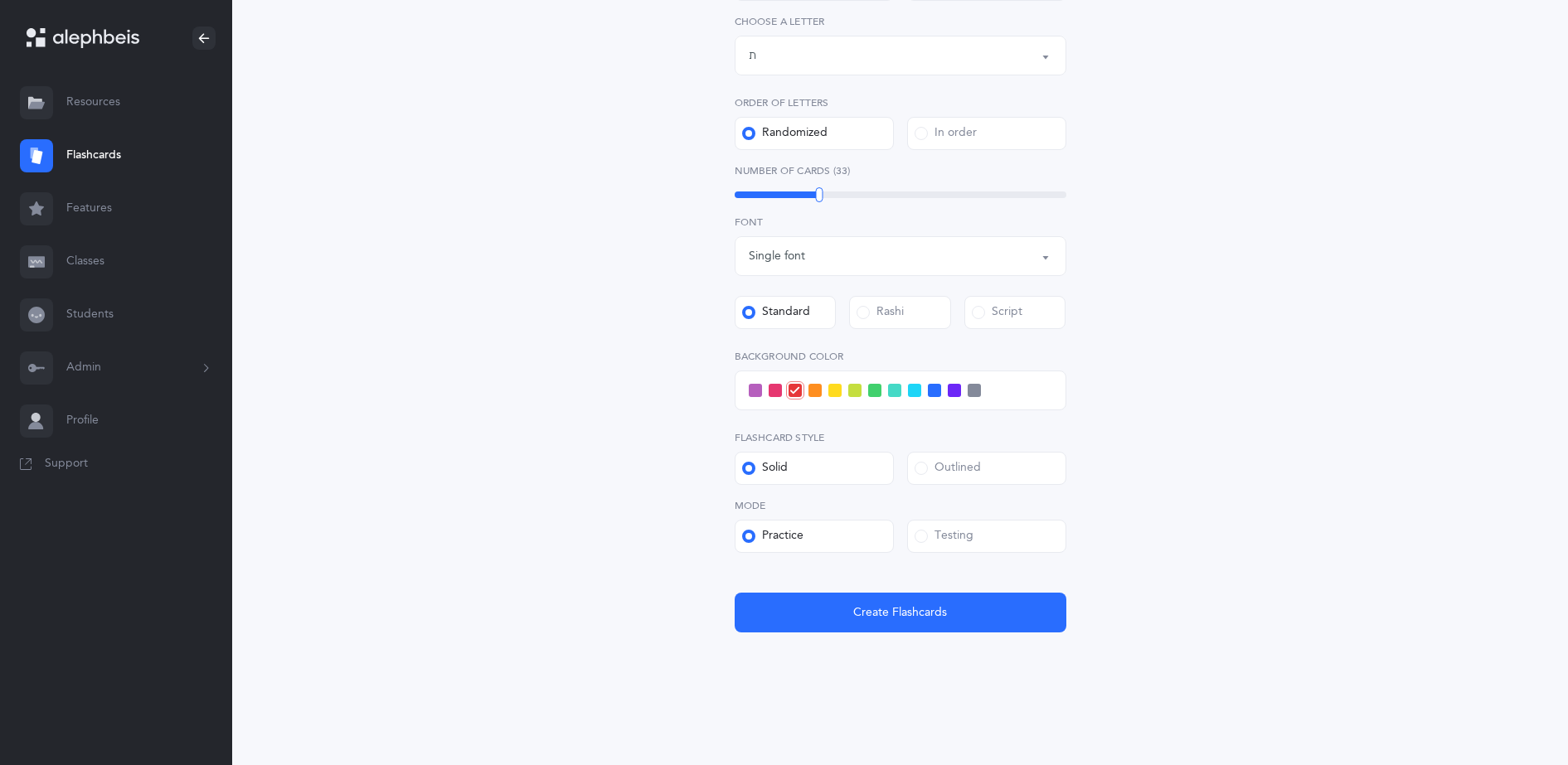
click at [908, 388] on span at bounding box center [915, 390] width 14 height 14
click at [0, 0] on input "checkbox" at bounding box center [0, 0] width 0 height 0
click at [937, 524] on label "Testing" at bounding box center [987, 535] width 159 height 33
click at [0, 0] on input "Testing" at bounding box center [0, 0] width 0 height 0
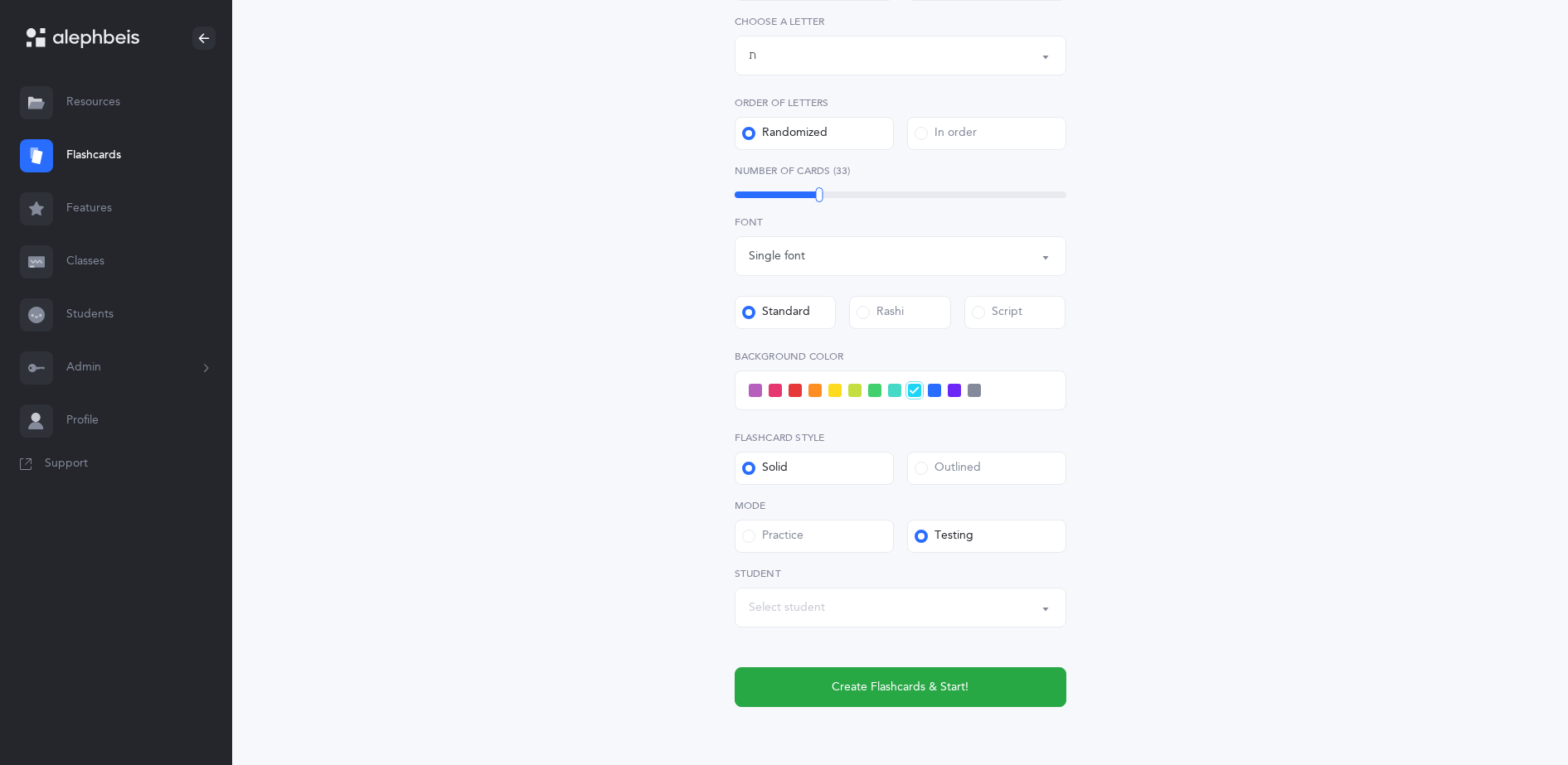
click at [856, 619] on div "Select student" at bounding box center [900, 607] width 303 height 28
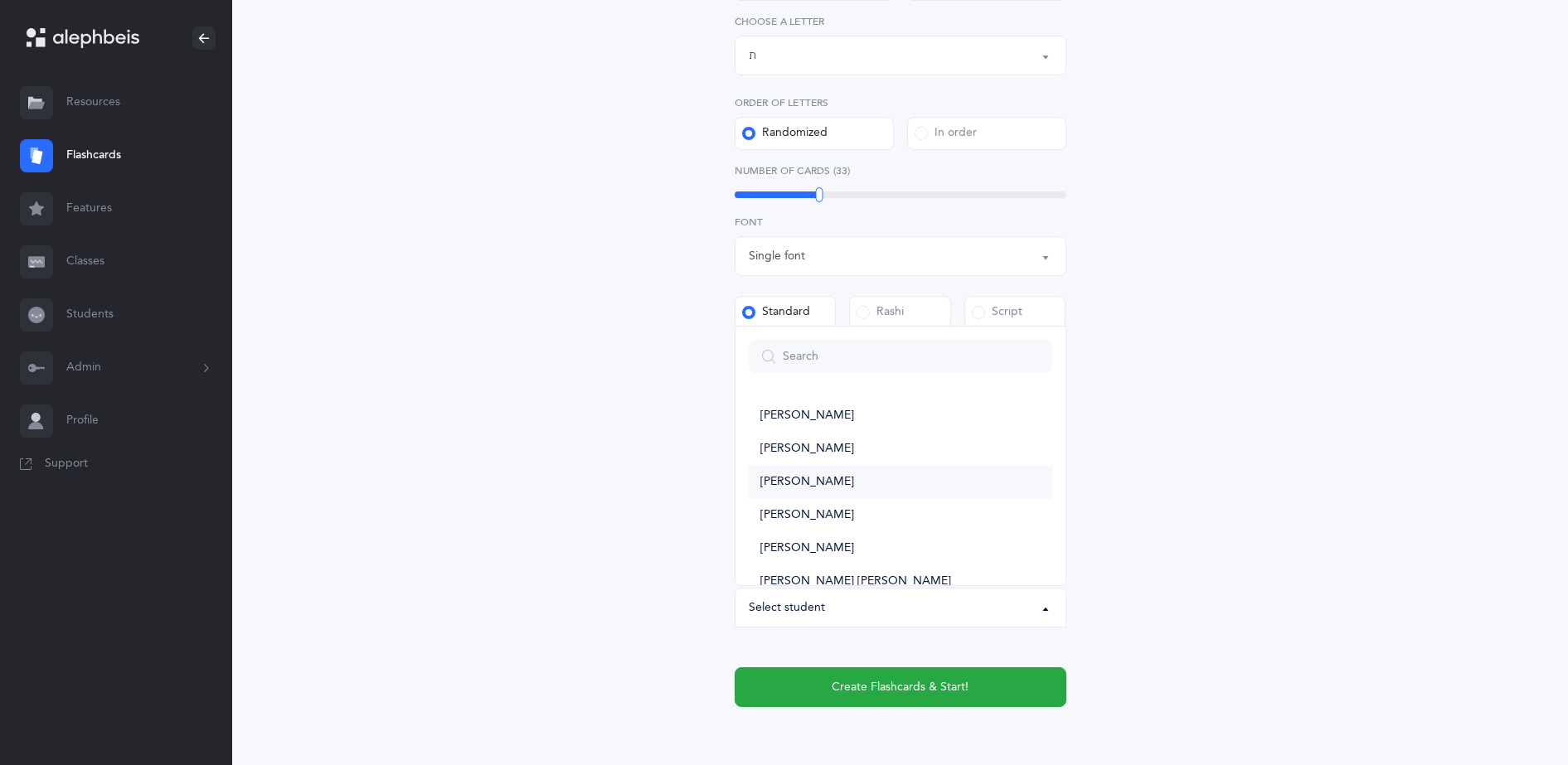
click at [850, 484] on link "[PERSON_NAME]" at bounding box center [900, 482] width 303 height 33
select select "14518"
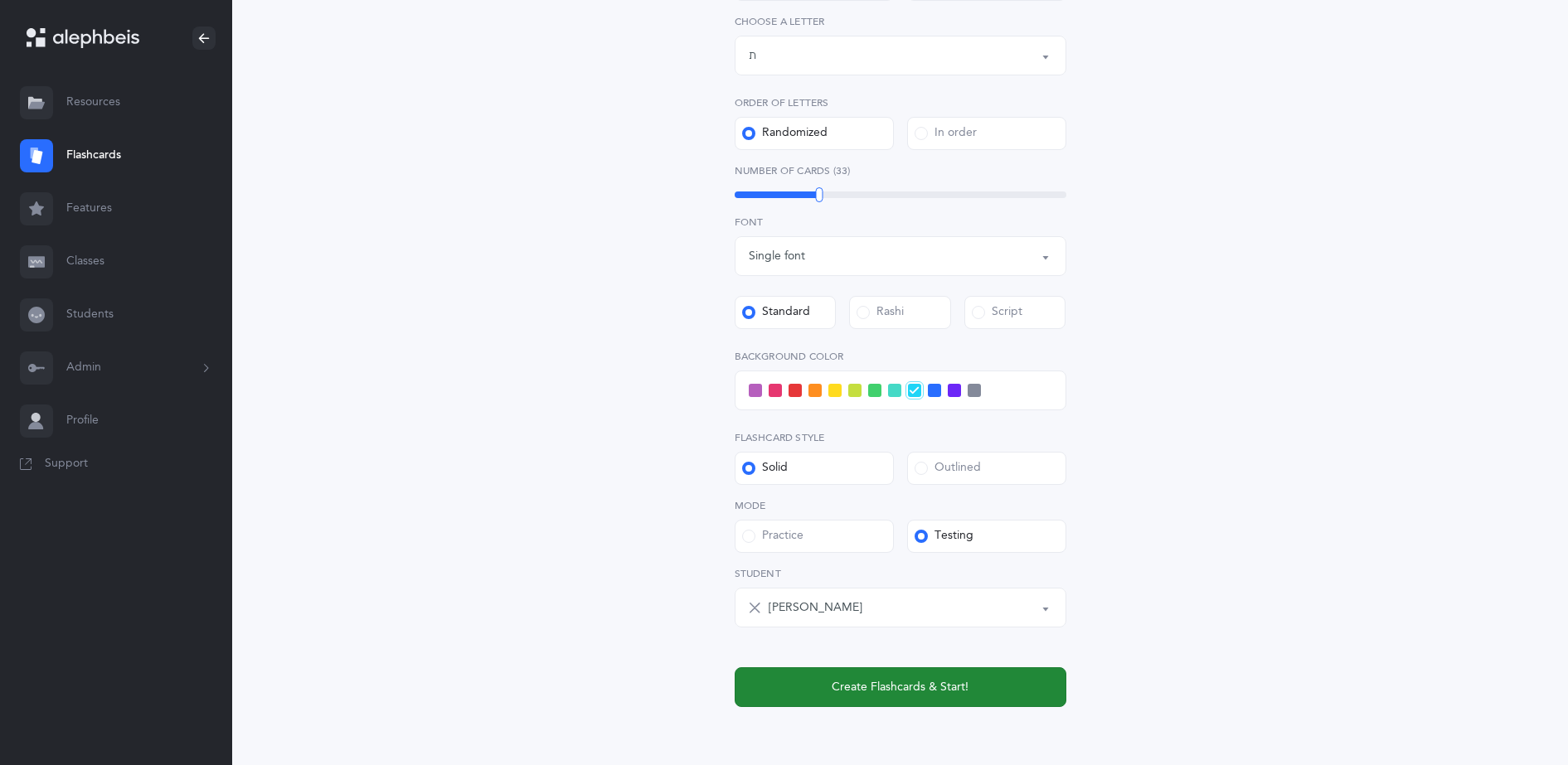
click at [874, 674] on button "Create Flashcards & Start!" at bounding box center [901, 686] width 332 height 40
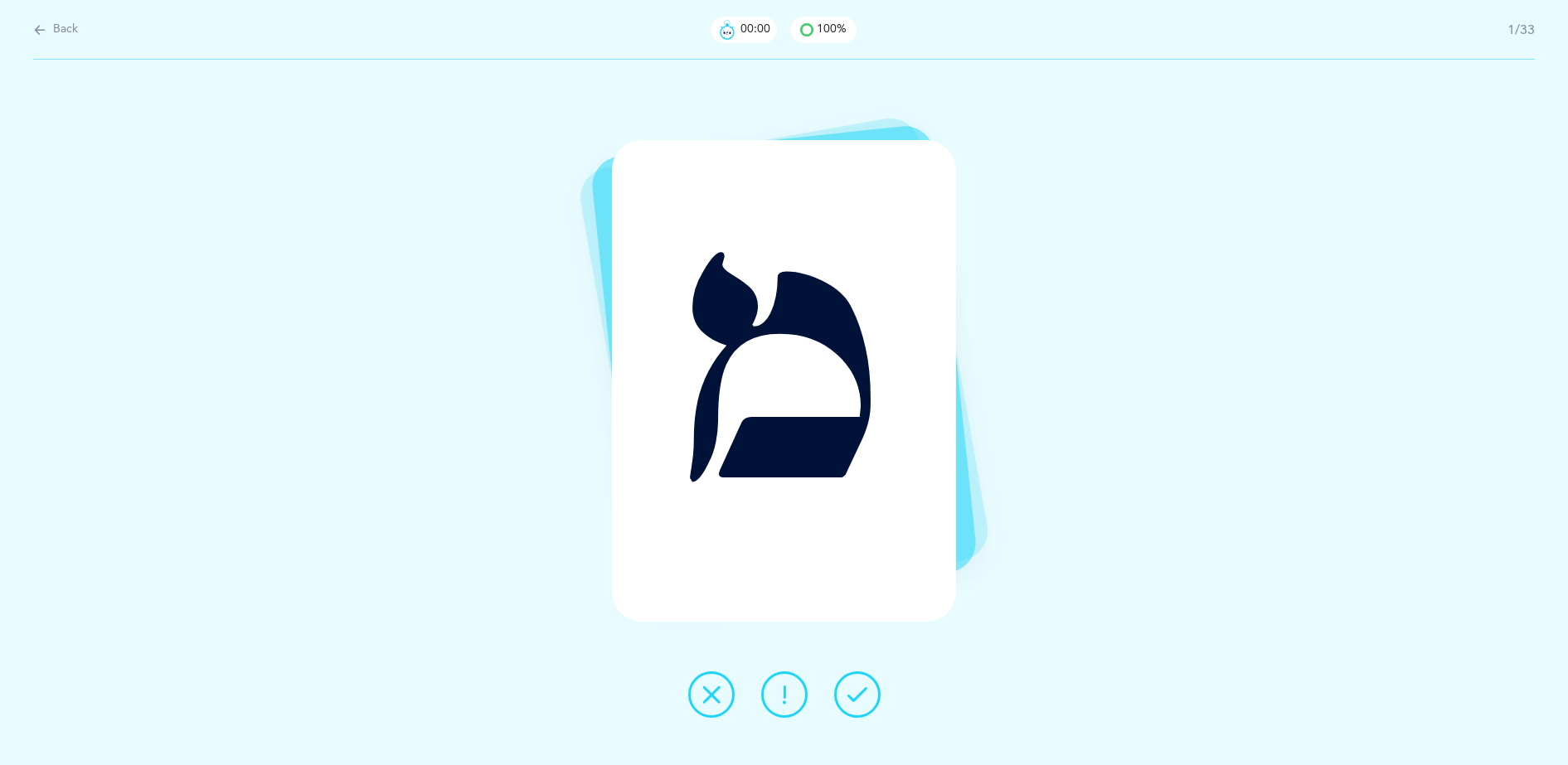
scroll to position [0, 0]
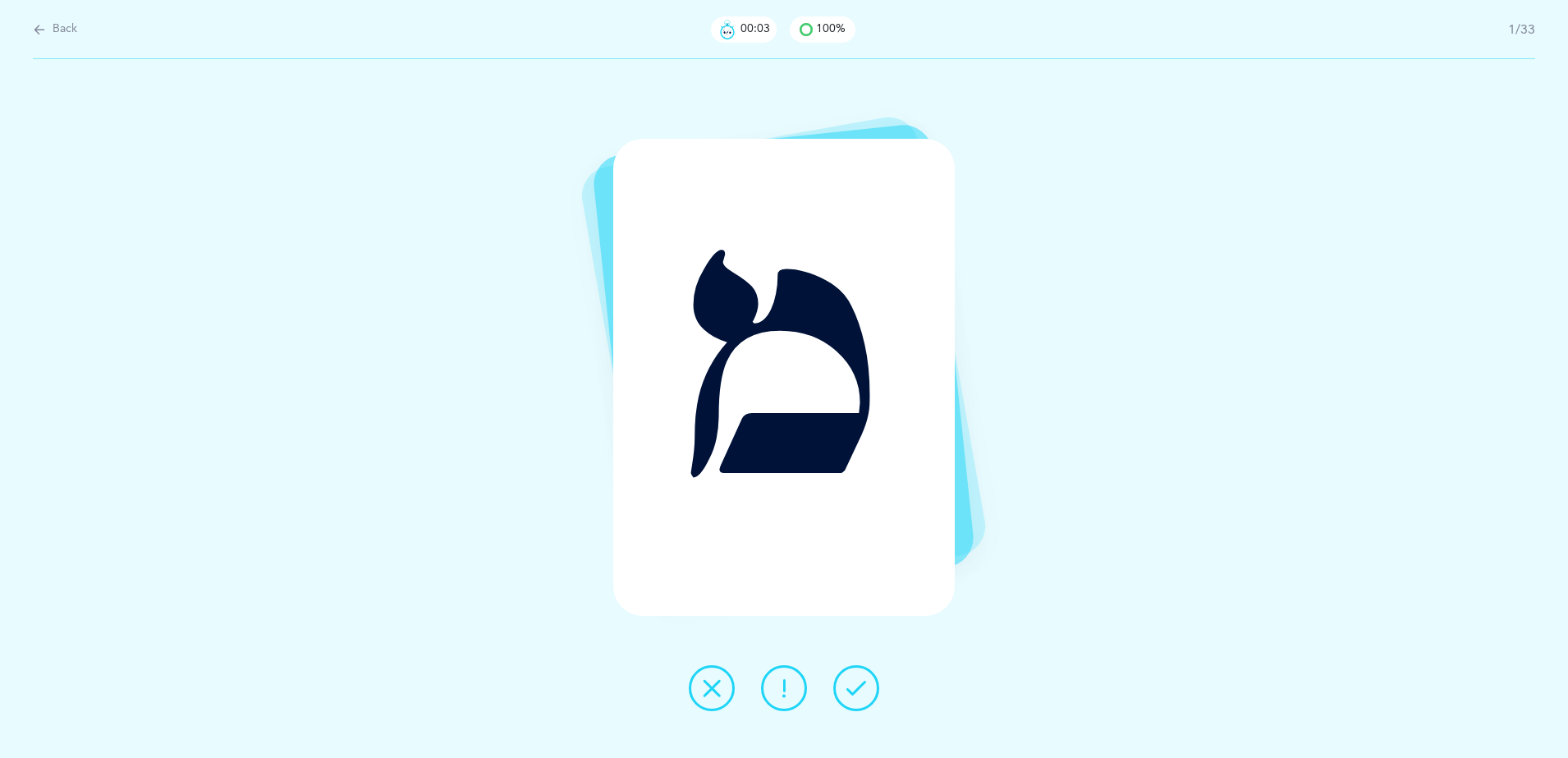
click at [866, 701] on button at bounding box center [856, 688] width 46 height 46
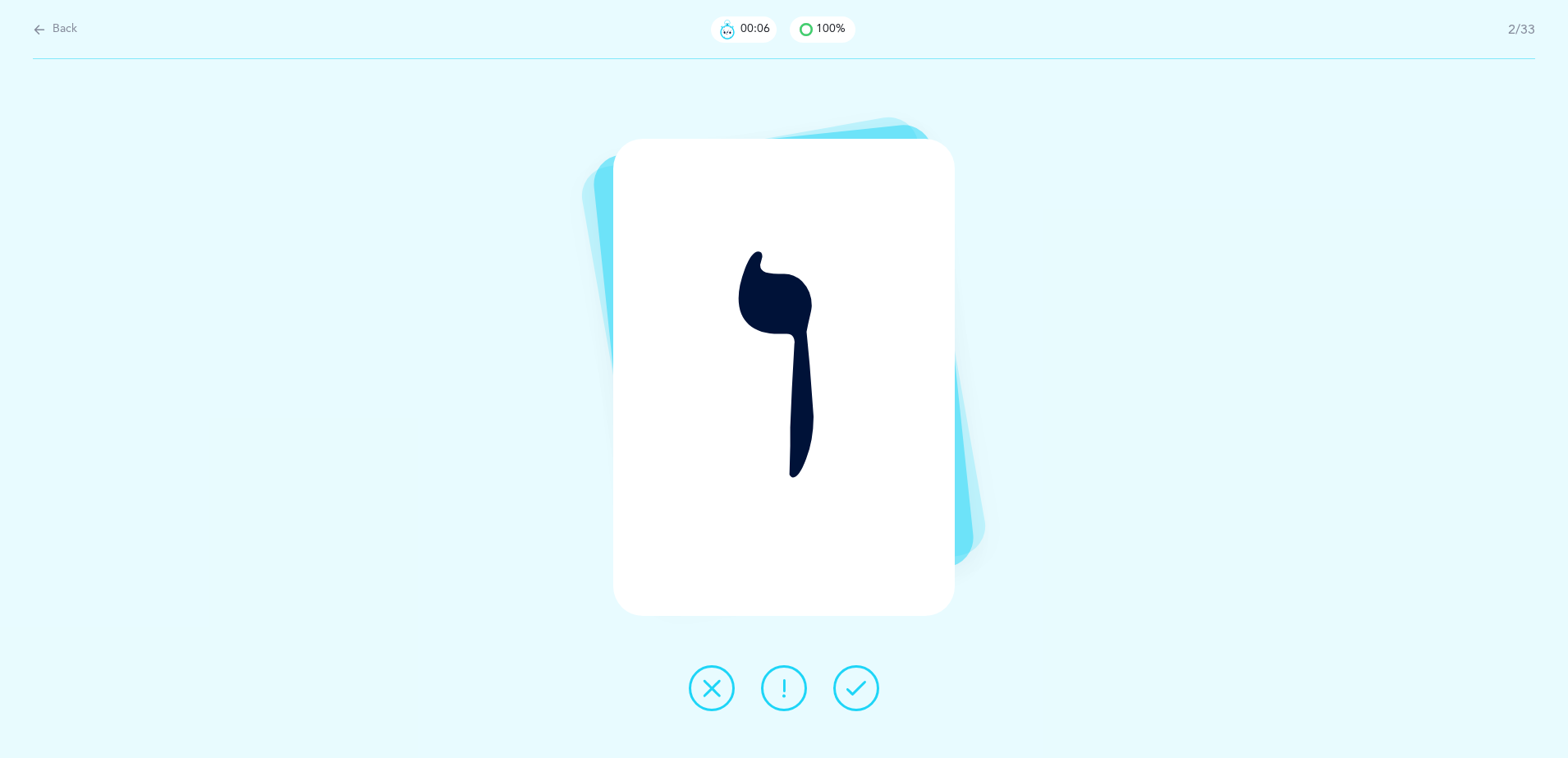
click at [859, 684] on icon at bounding box center [856, 689] width 20 height 20
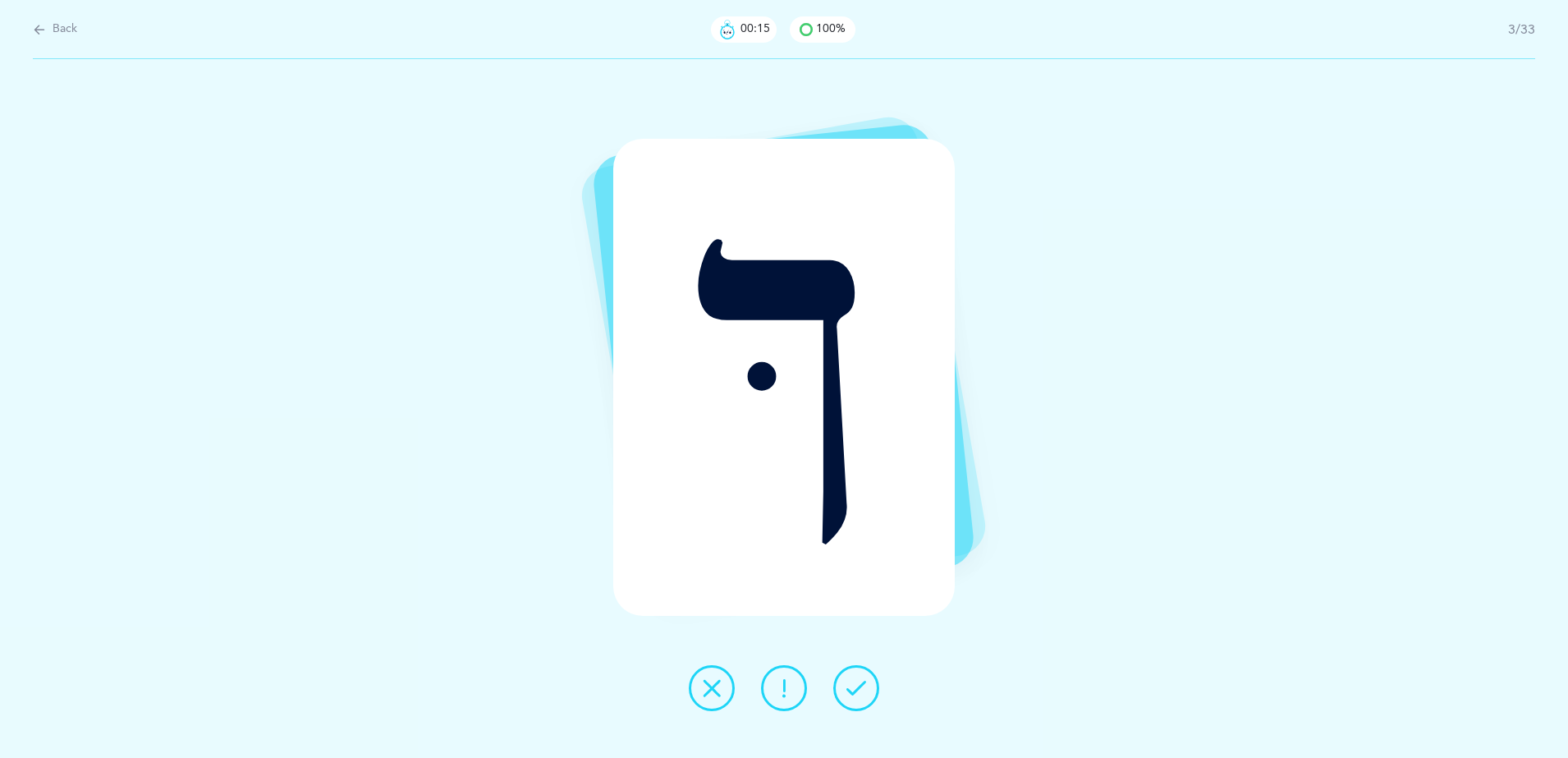
click at [713, 700] on button at bounding box center [712, 688] width 46 height 46
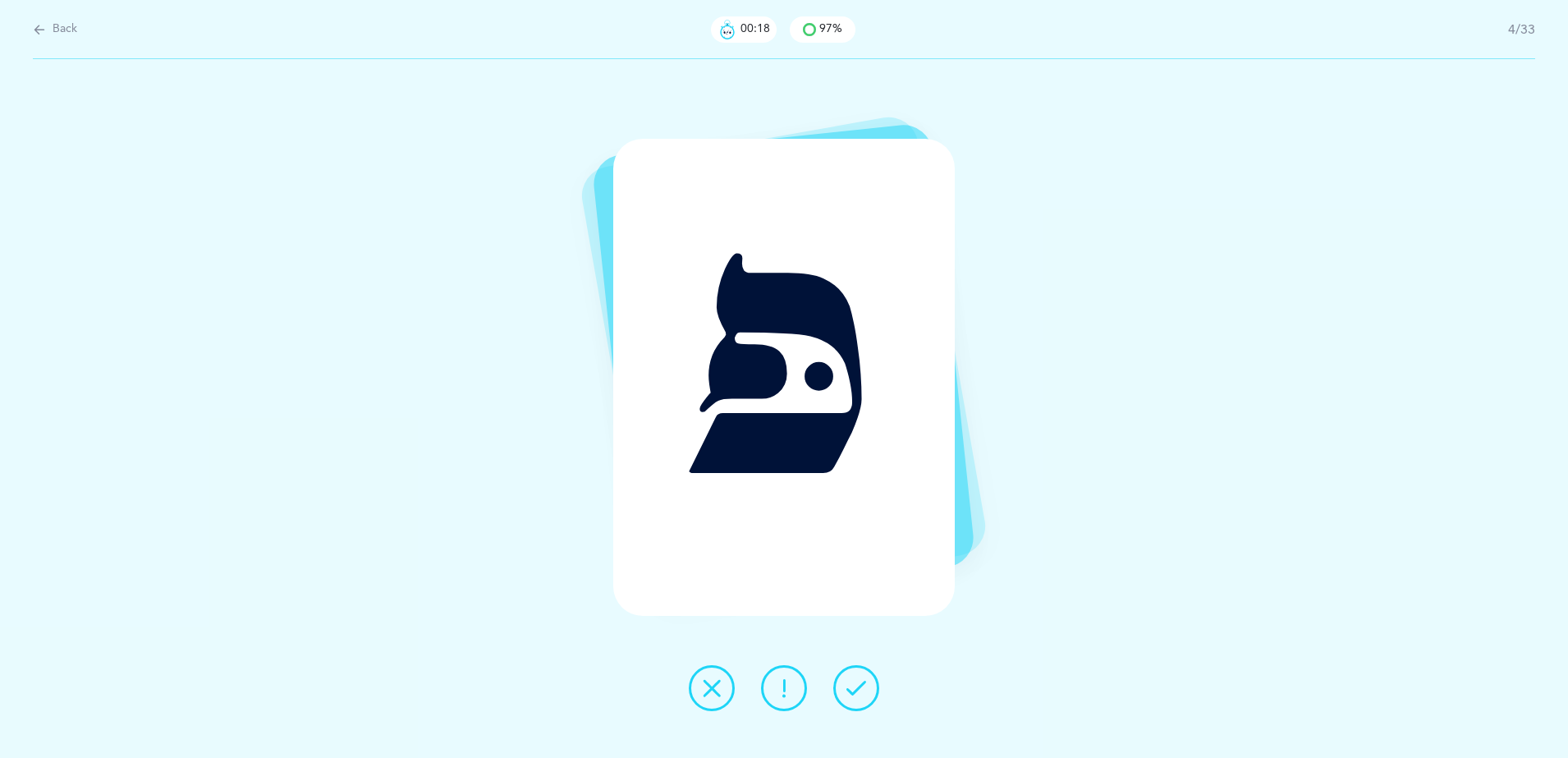
click at [850, 701] on button at bounding box center [856, 688] width 46 height 46
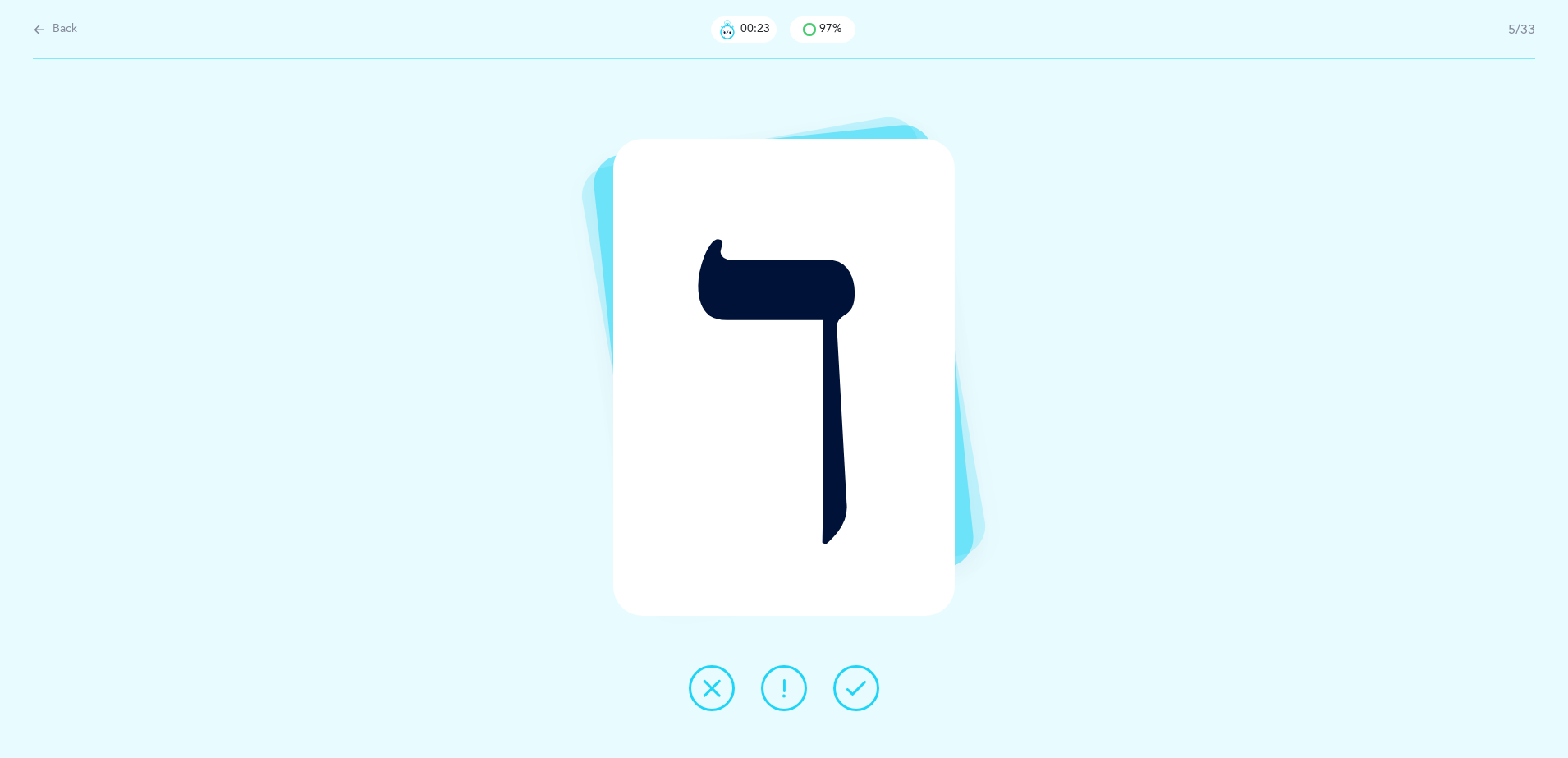
click at [718, 678] on button at bounding box center [712, 688] width 46 height 46
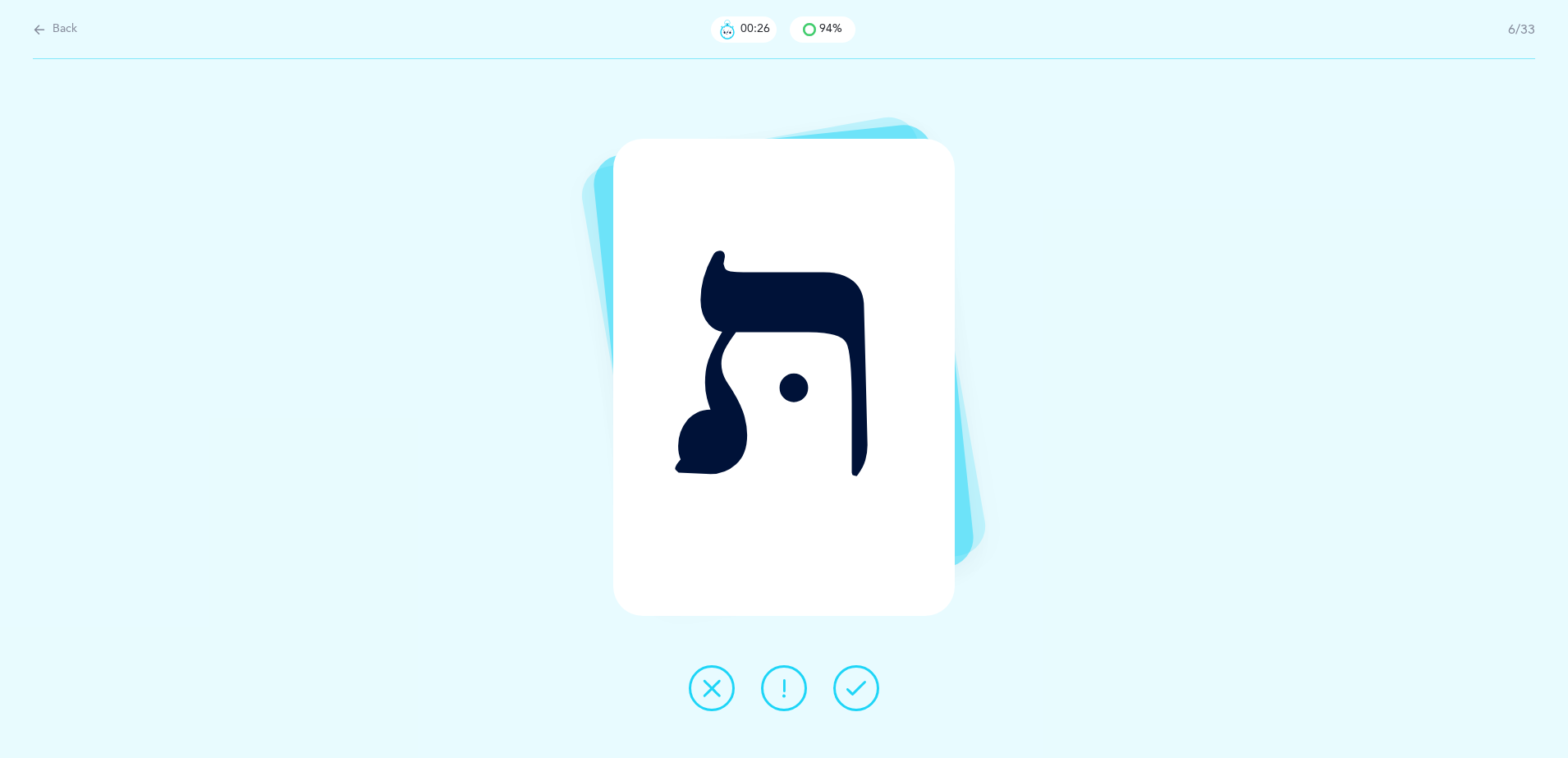
click at [866, 693] on icon at bounding box center [856, 689] width 20 height 20
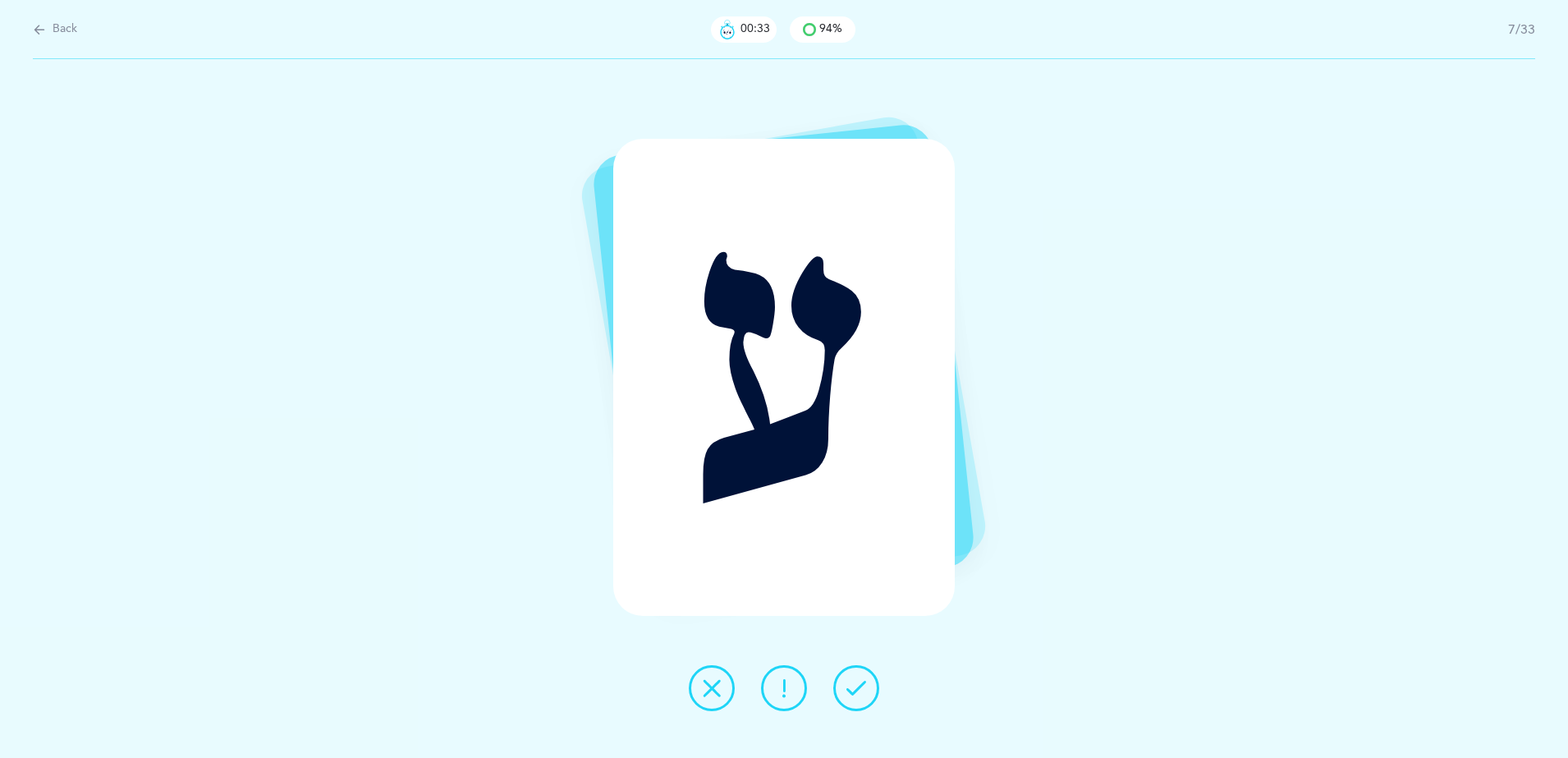
click at [1349, 464] on div "ע" at bounding box center [784, 408] width 1568 height 699
click at [848, 684] on icon at bounding box center [856, 689] width 20 height 20
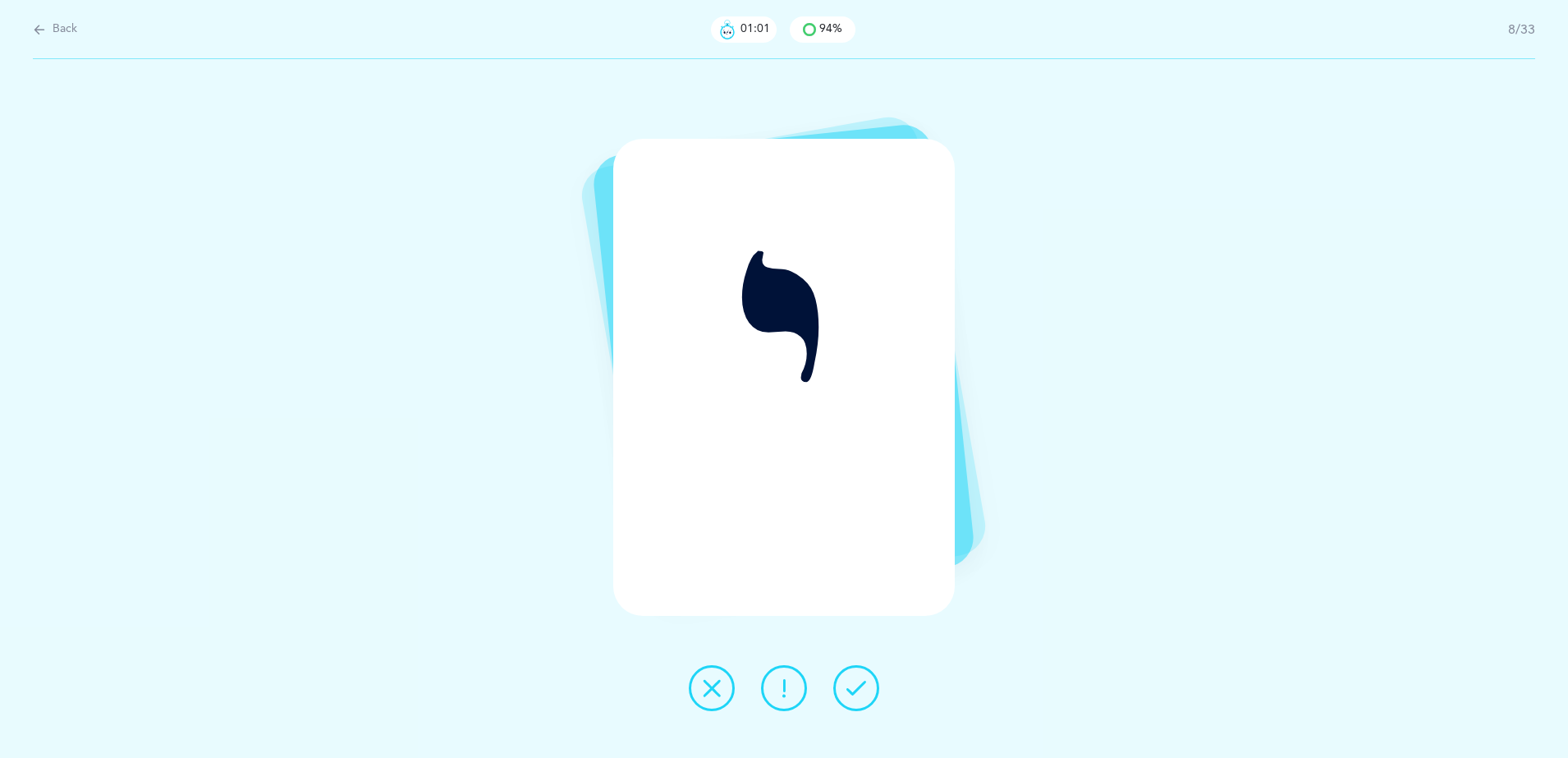
click at [848, 684] on icon at bounding box center [856, 689] width 20 height 20
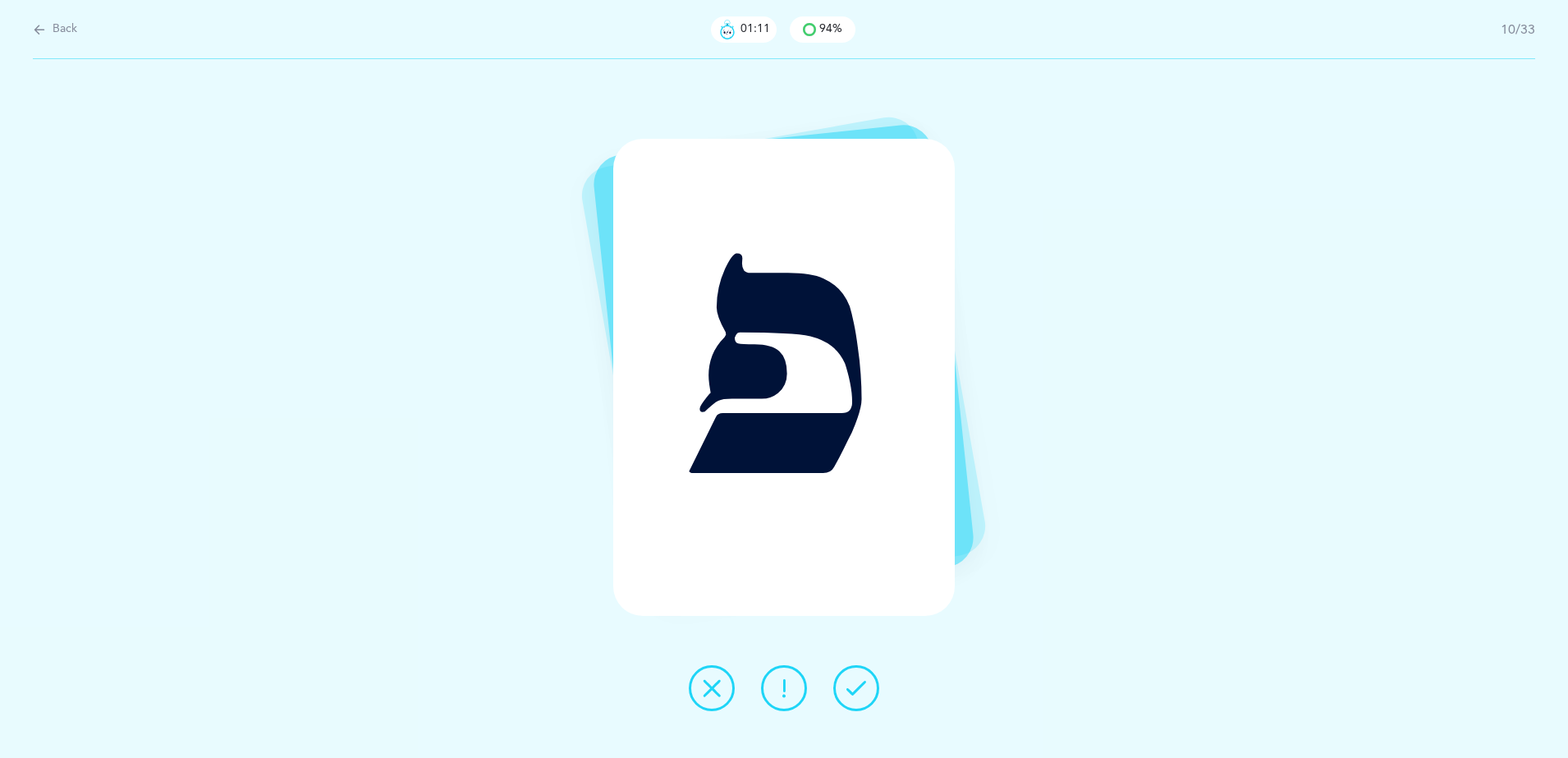
click at [706, 697] on icon at bounding box center [712, 689] width 20 height 20
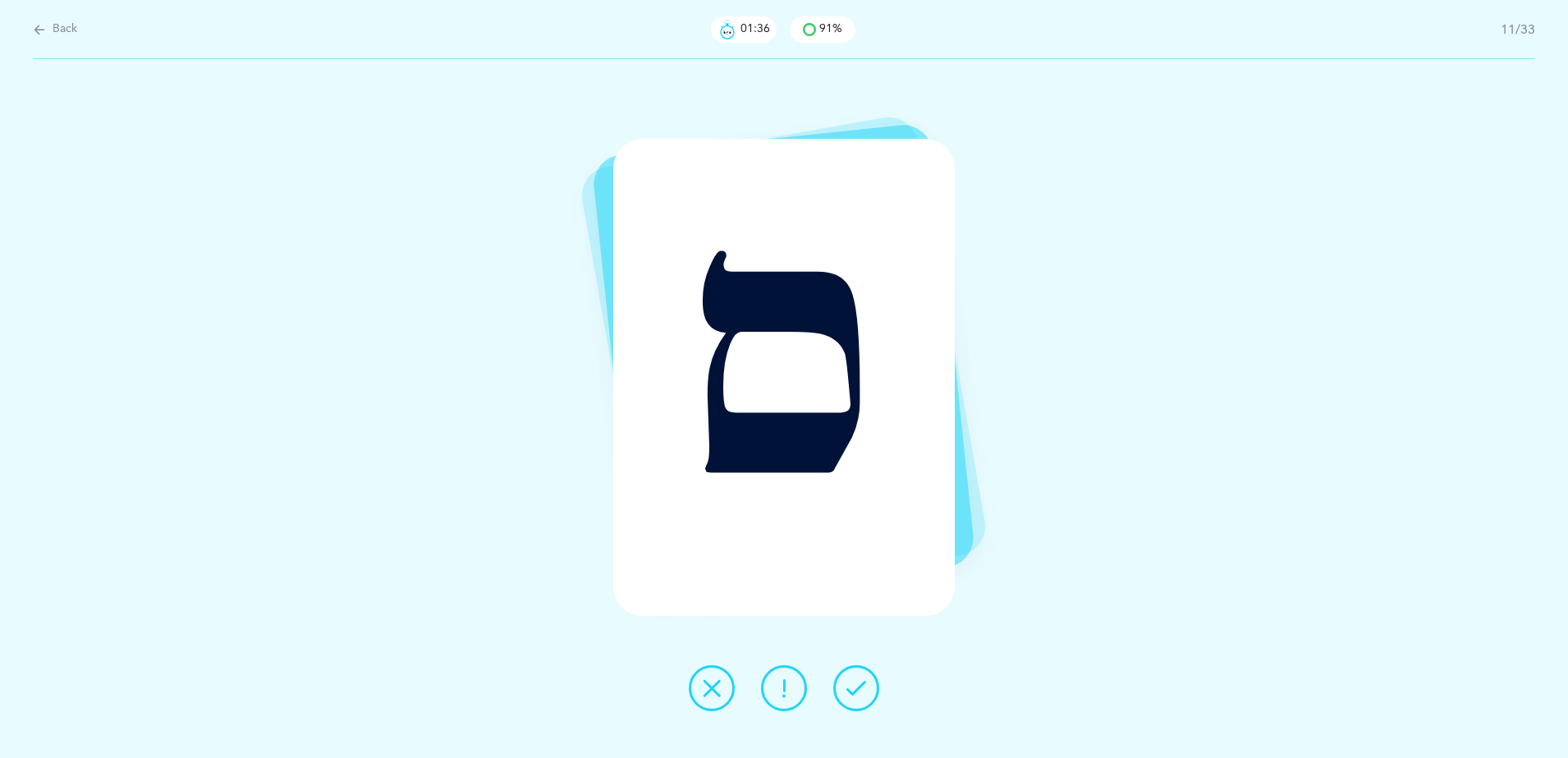
click at [704, 701] on button at bounding box center [712, 688] width 46 height 46
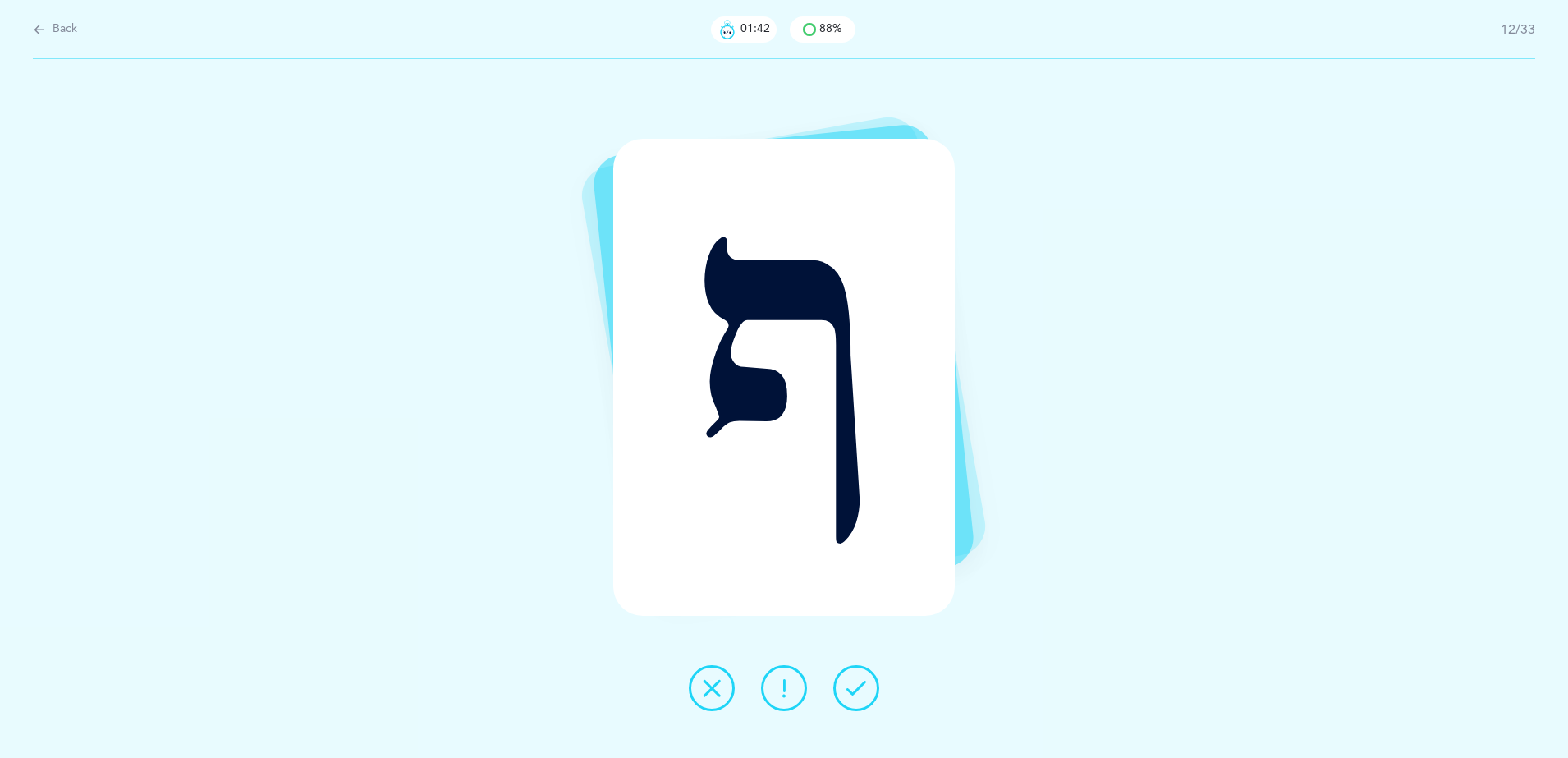
click at [714, 694] on icon at bounding box center [712, 689] width 20 height 20
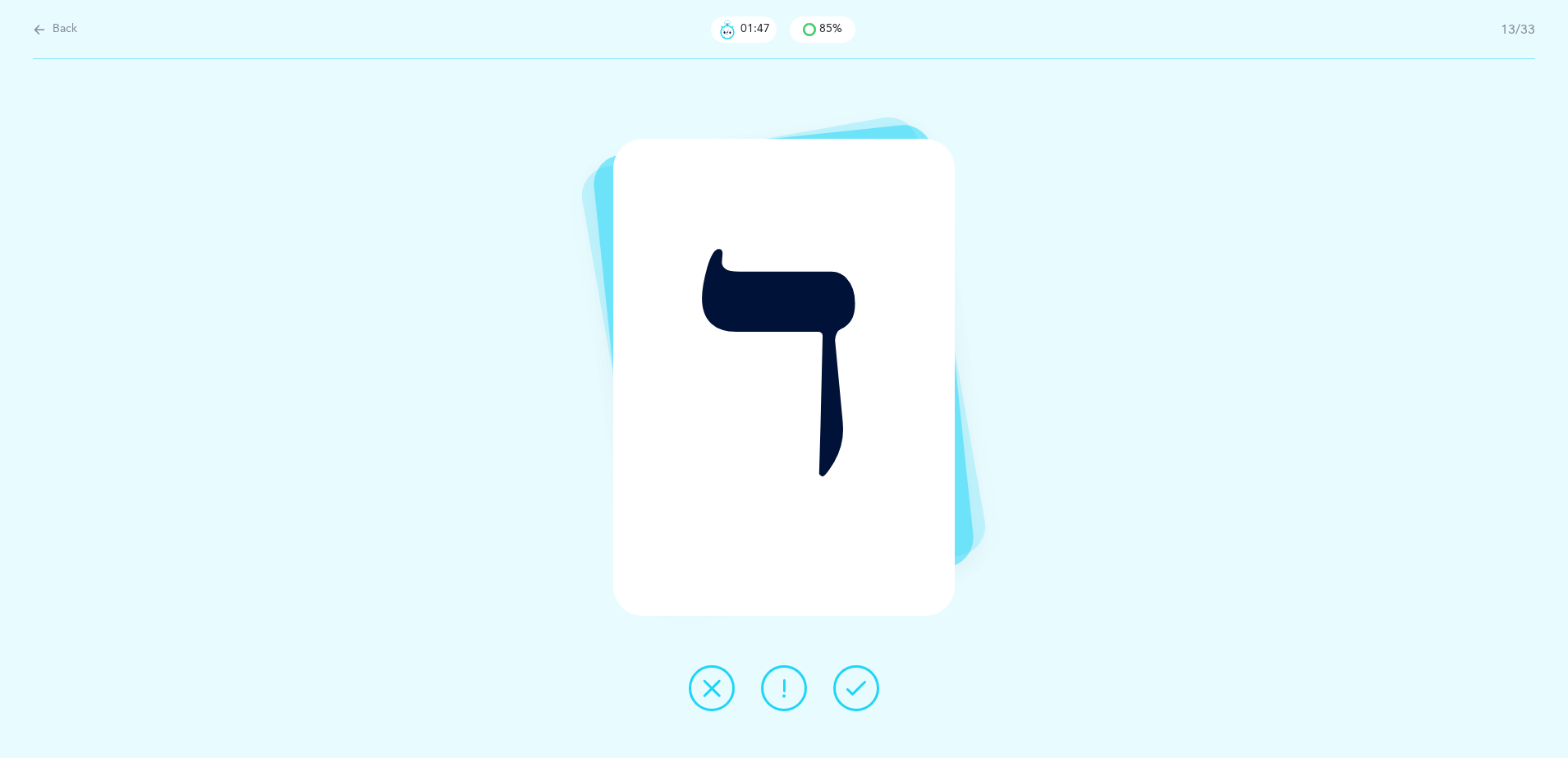
click at [713, 684] on icon at bounding box center [712, 689] width 20 height 20
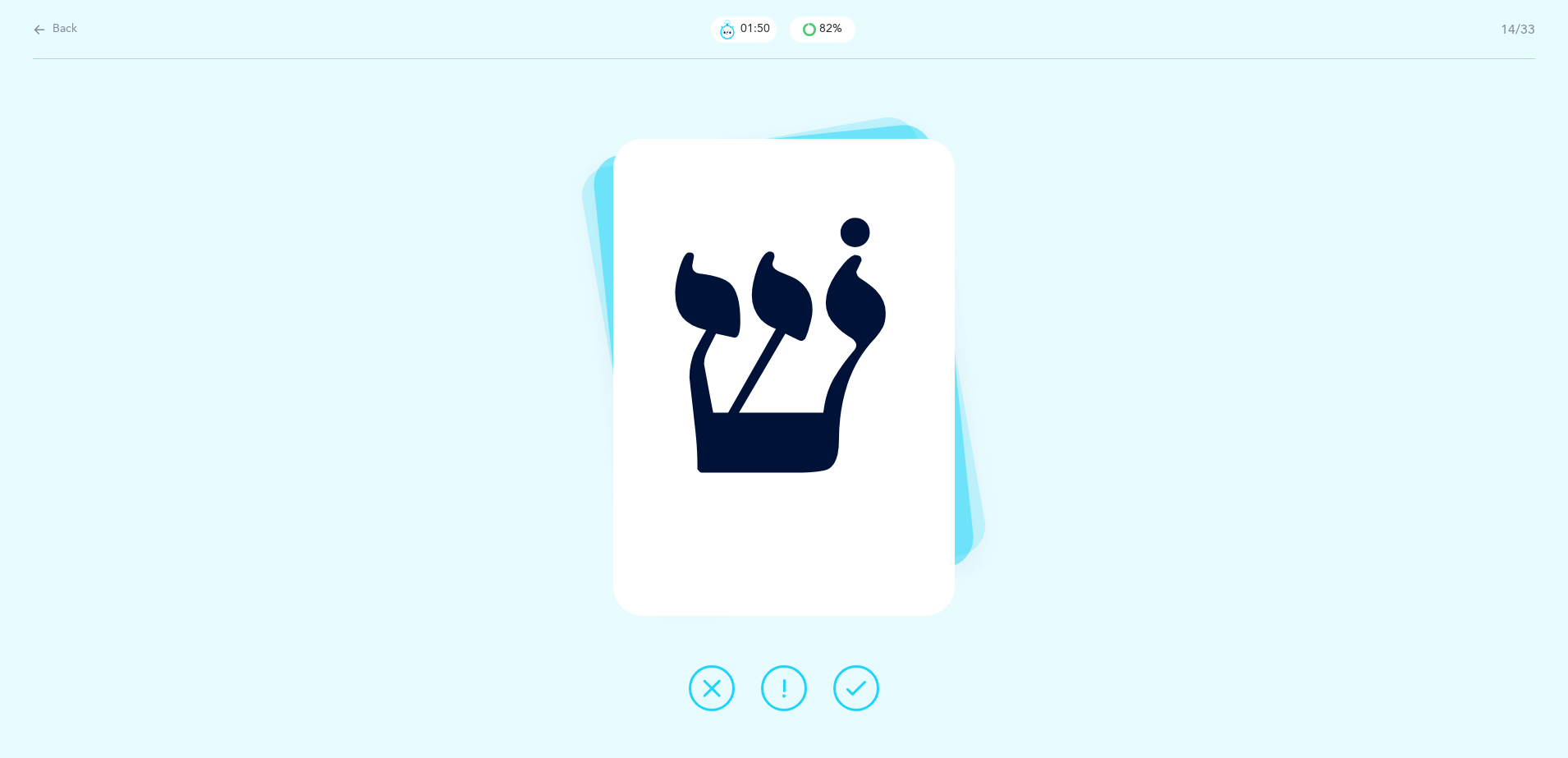
click at [871, 689] on button at bounding box center [856, 688] width 46 height 46
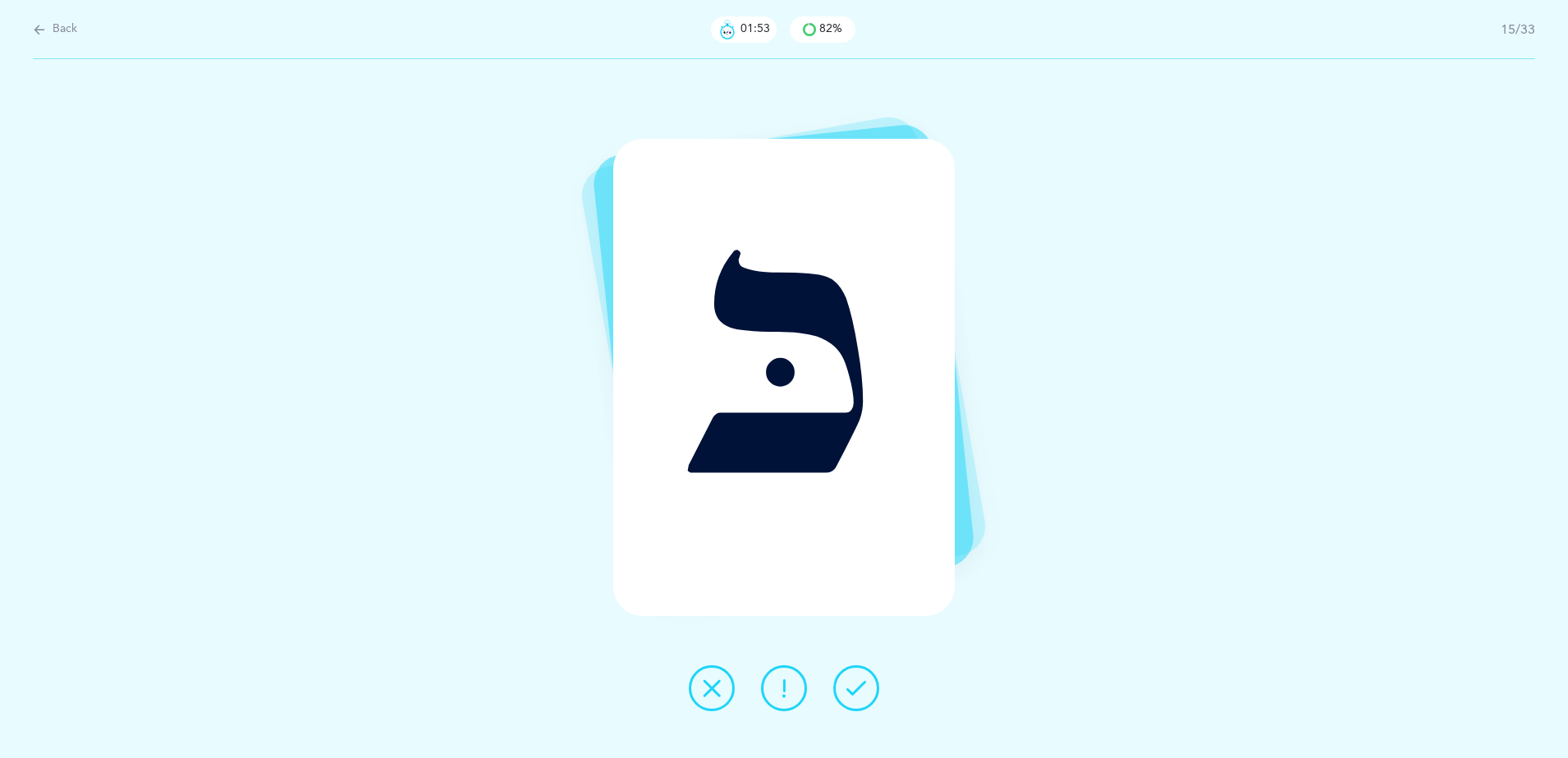
click at [871, 689] on button at bounding box center [856, 688] width 46 height 46
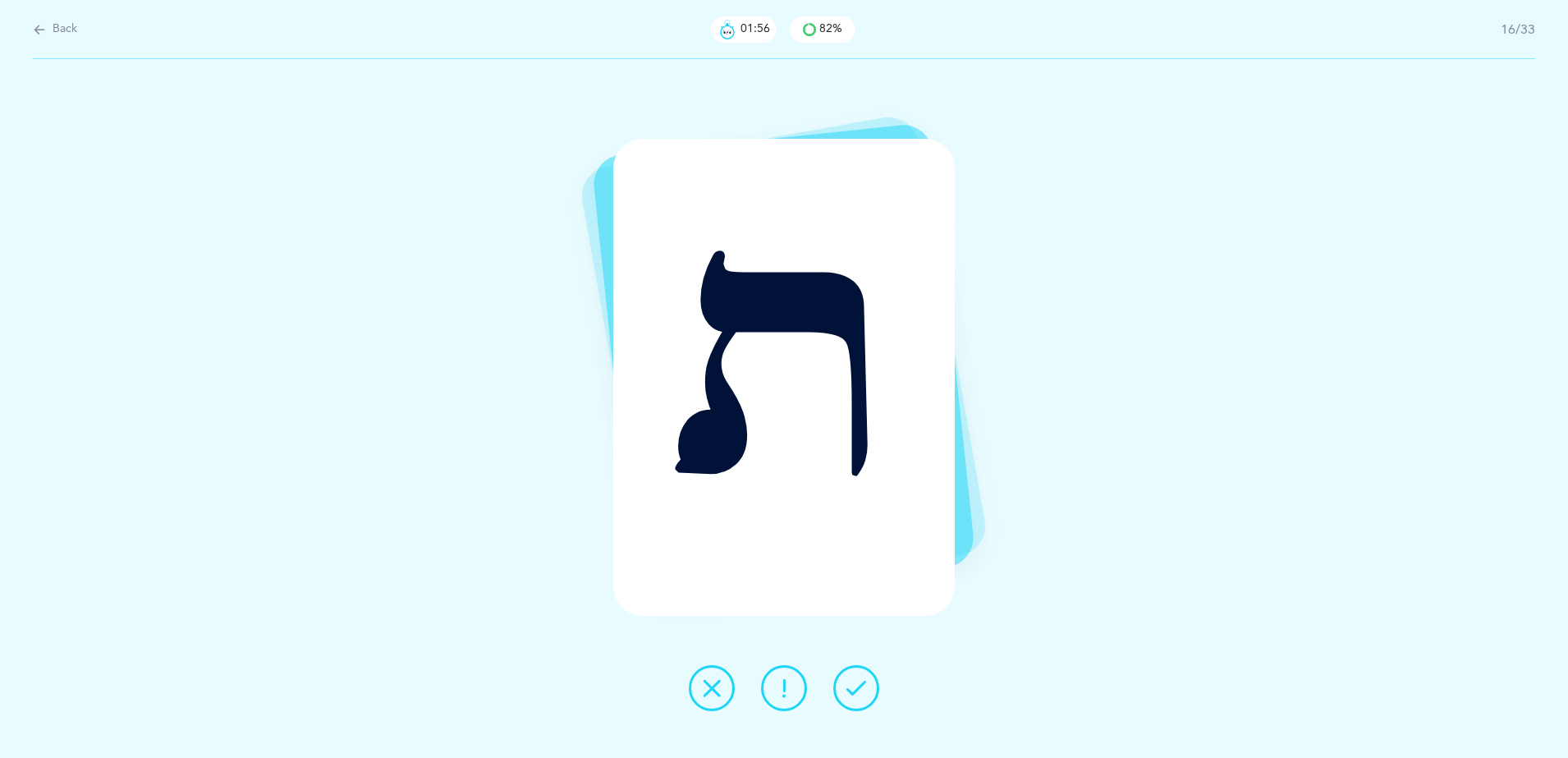
click at [871, 689] on button at bounding box center [856, 688] width 46 height 46
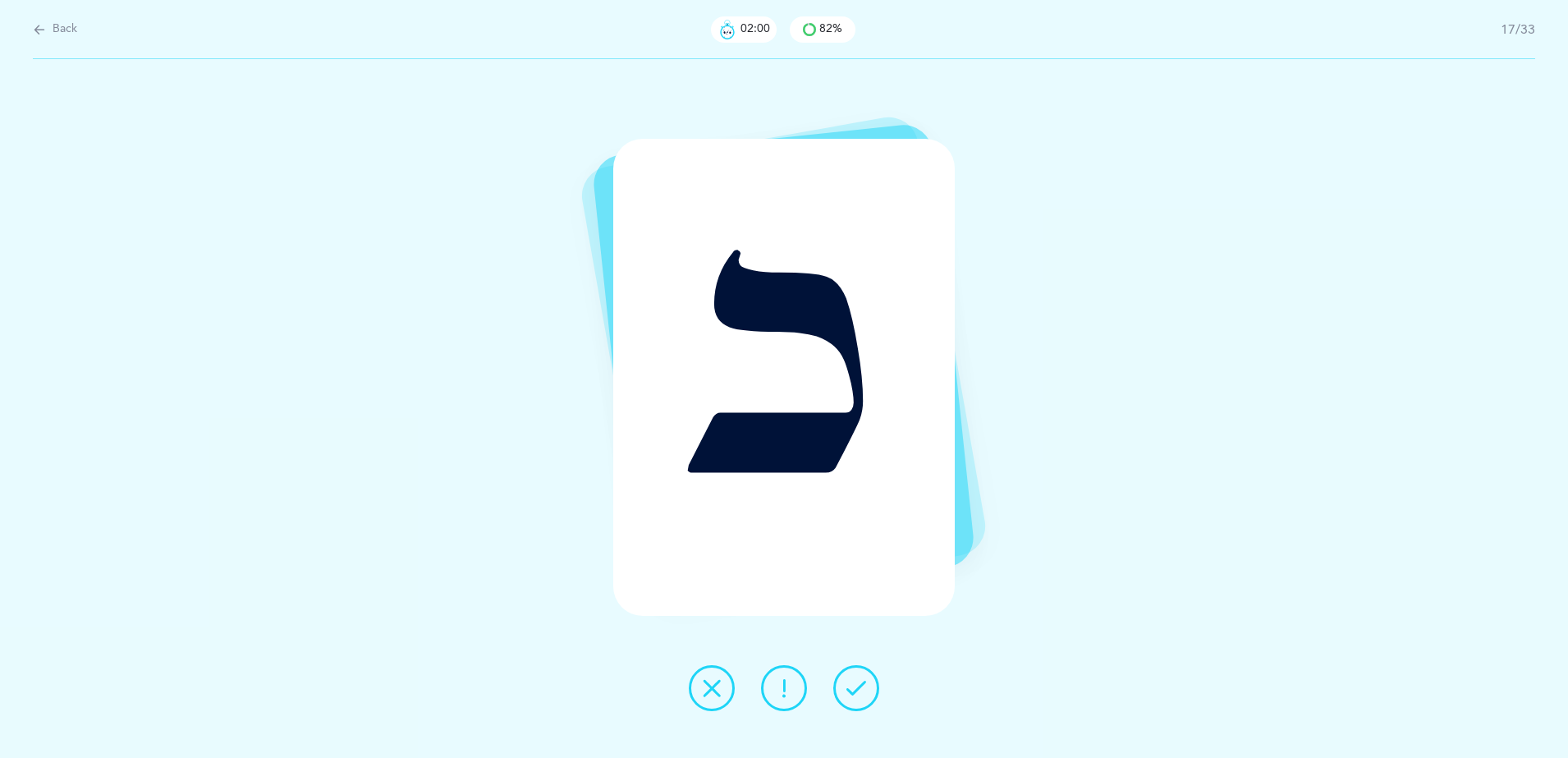
click at [730, 692] on button at bounding box center [712, 688] width 46 height 46
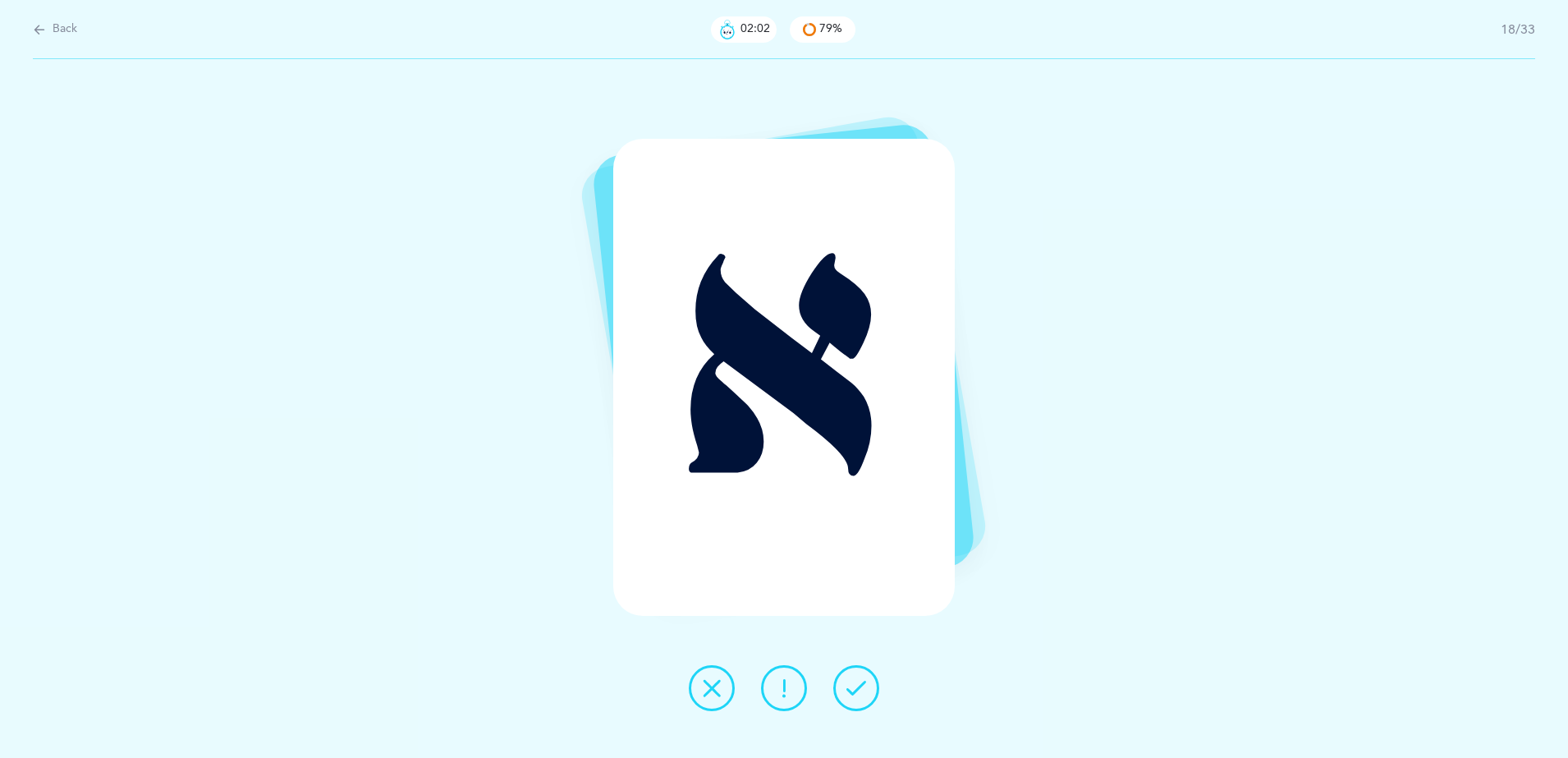
click at [861, 702] on button at bounding box center [856, 688] width 46 height 46
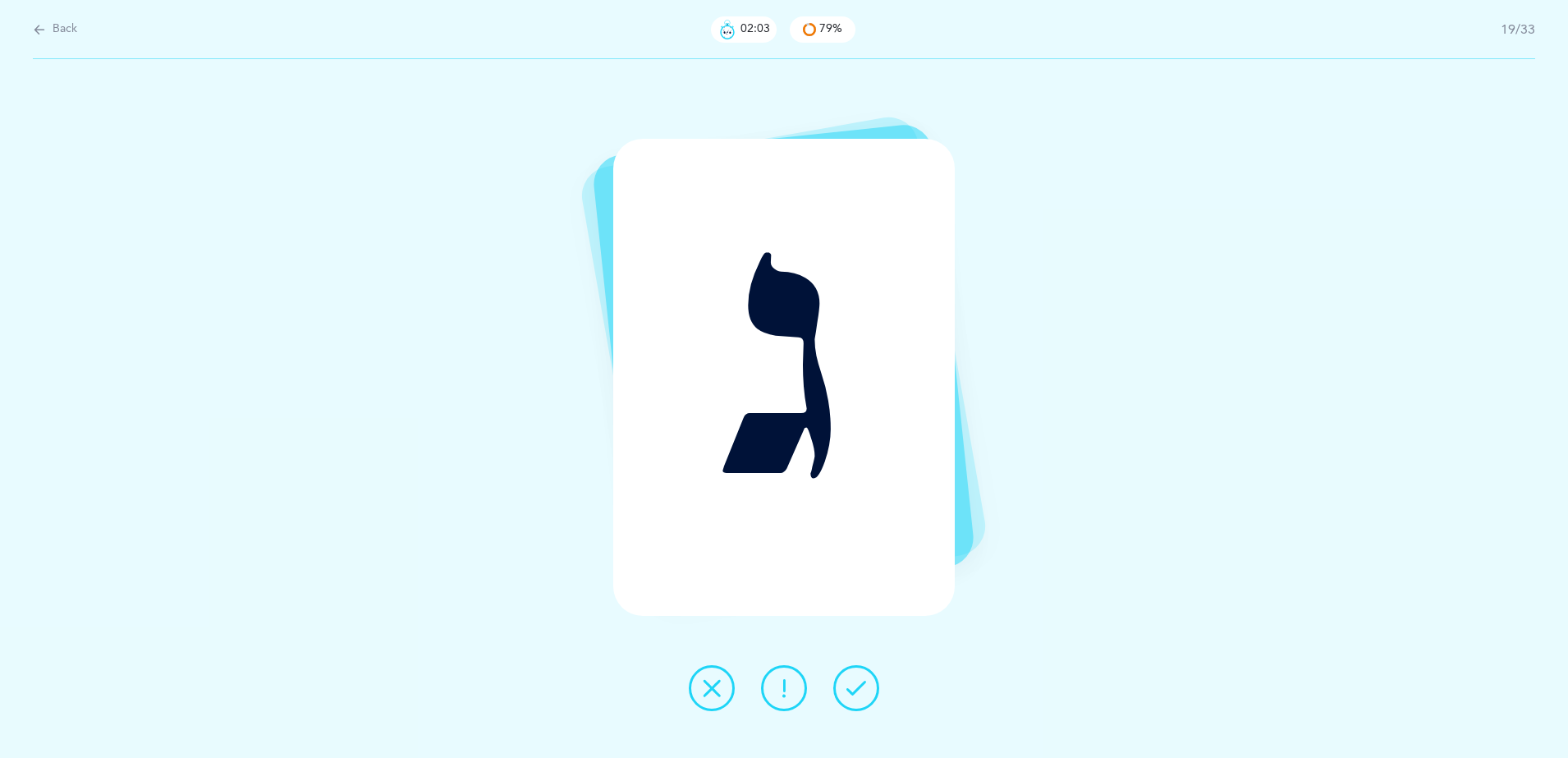
click at [861, 702] on button at bounding box center [856, 688] width 46 height 46
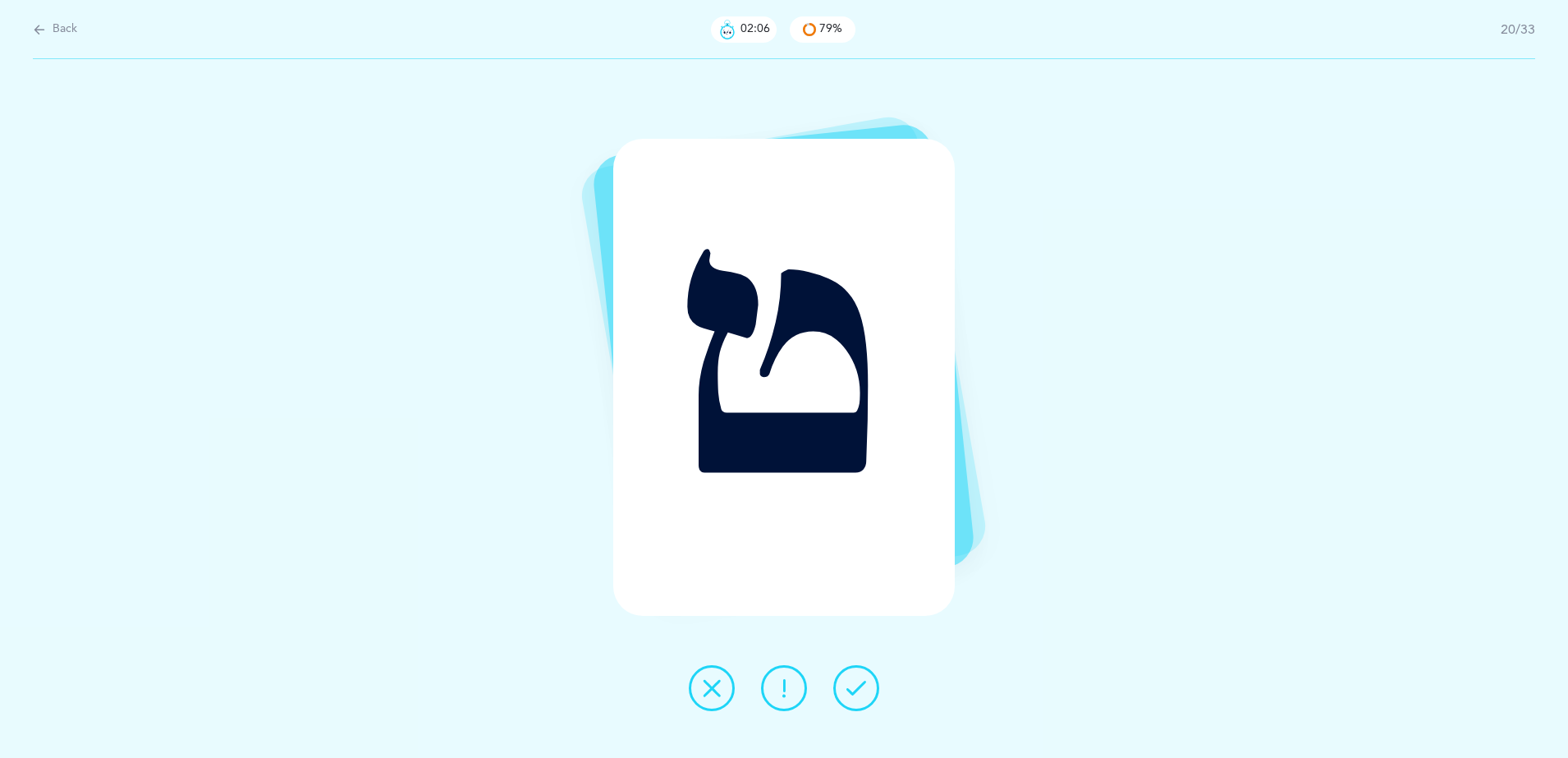
click at [714, 693] on icon at bounding box center [712, 689] width 20 height 20
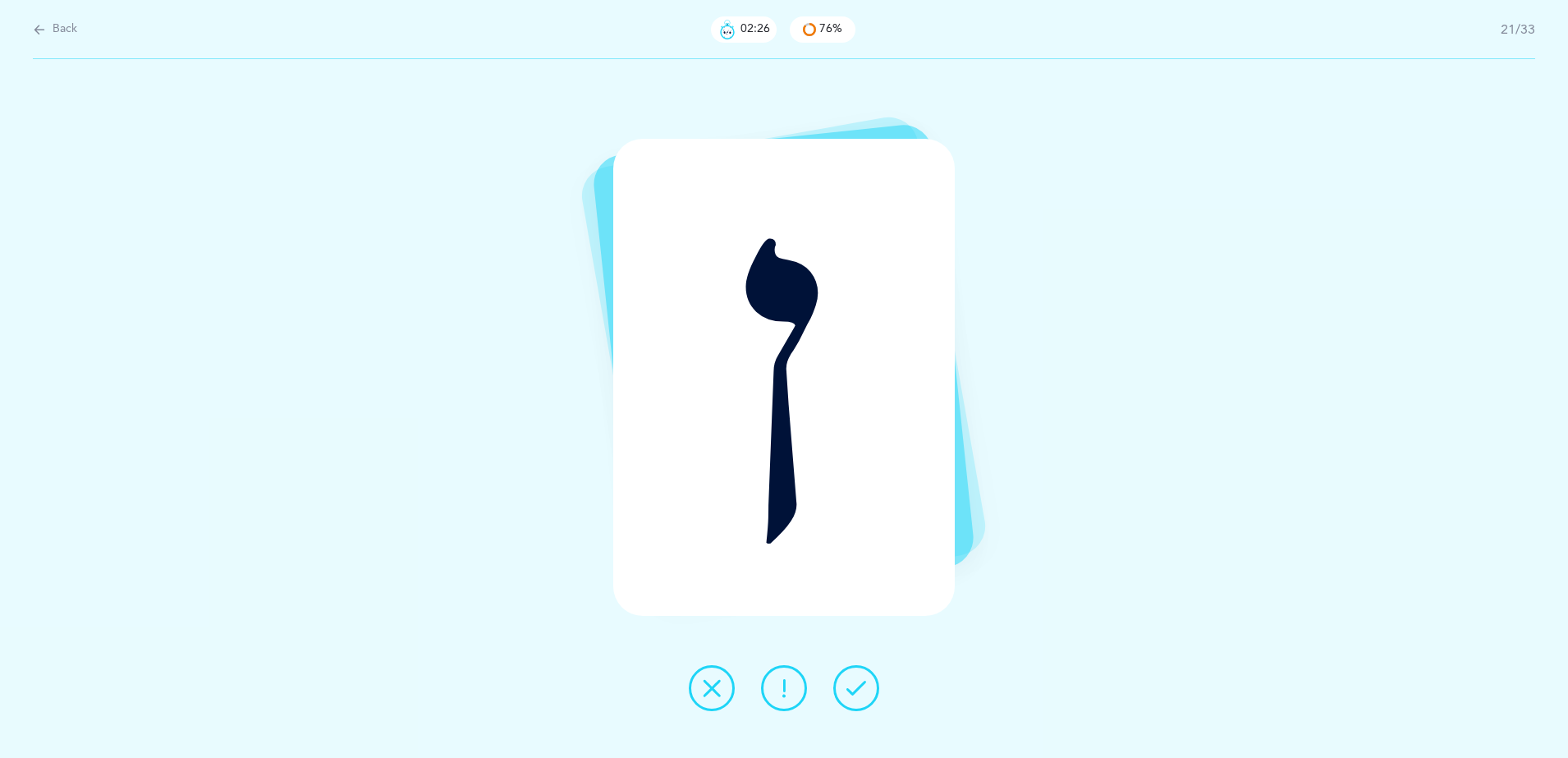
click at [714, 689] on icon at bounding box center [712, 689] width 20 height 20
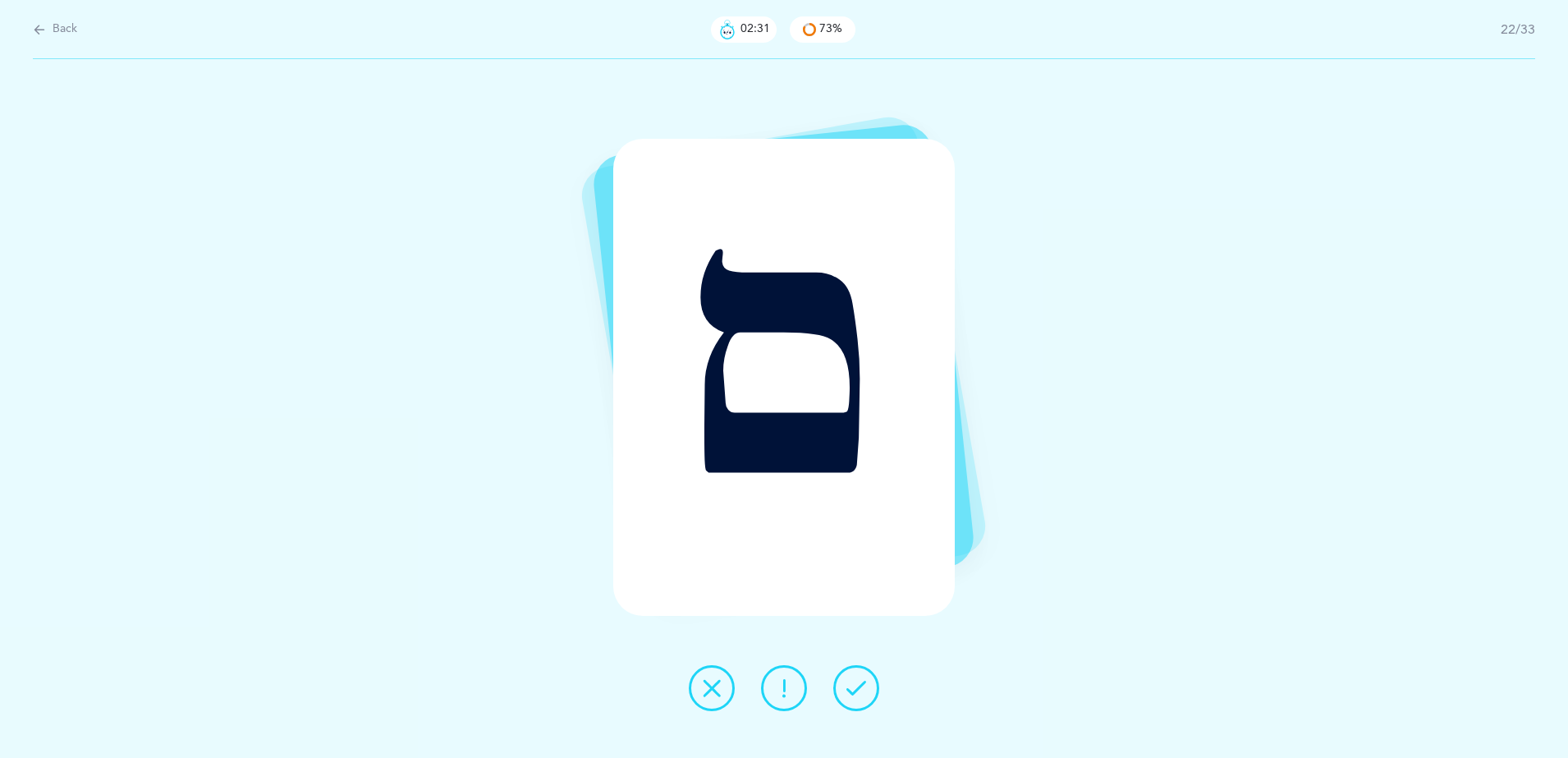
click at [712, 689] on icon at bounding box center [712, 689] width 20 height 20
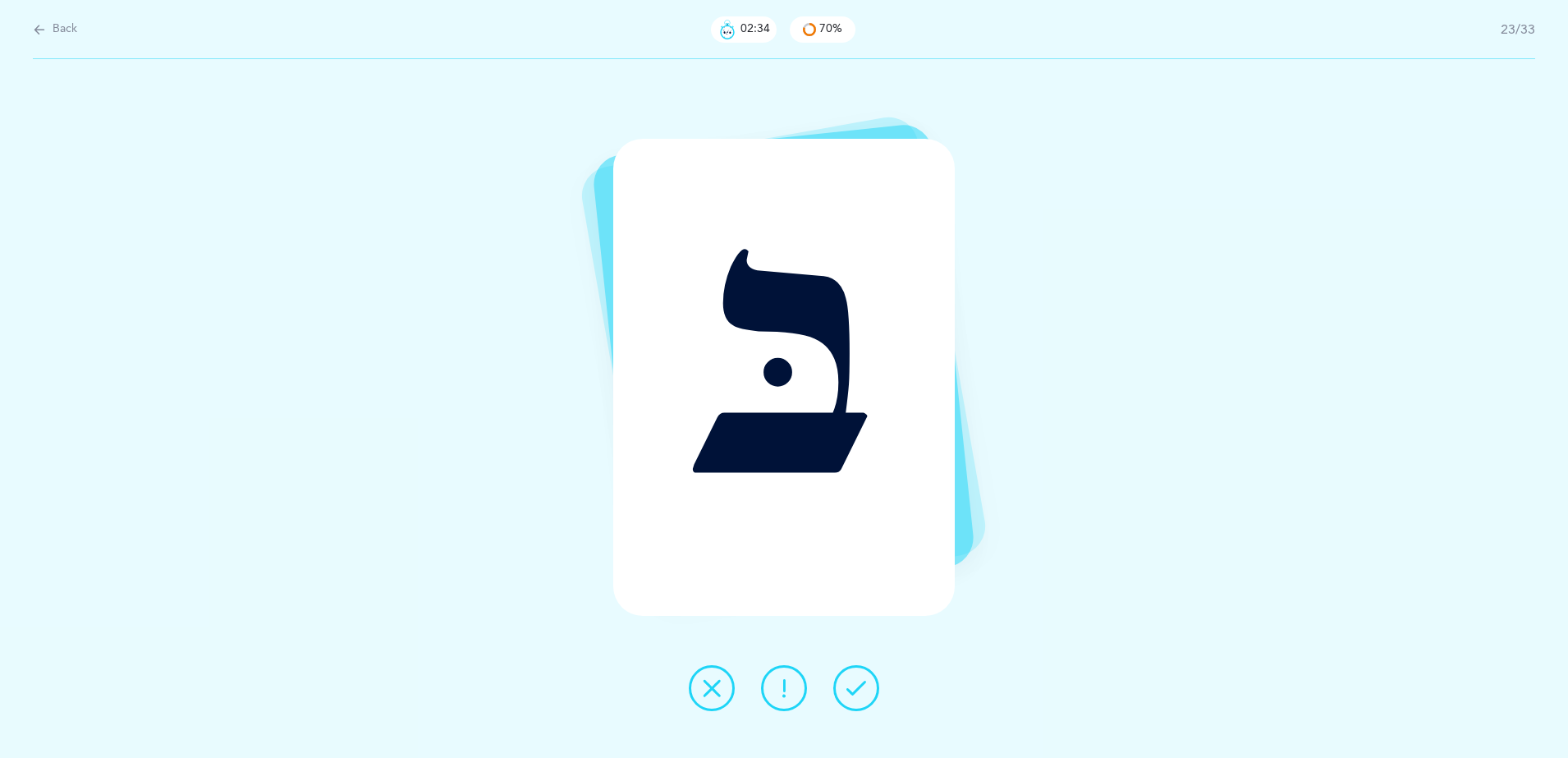
click at [866, 695] on icon at bounding box center [856, 689] width 20 height 20
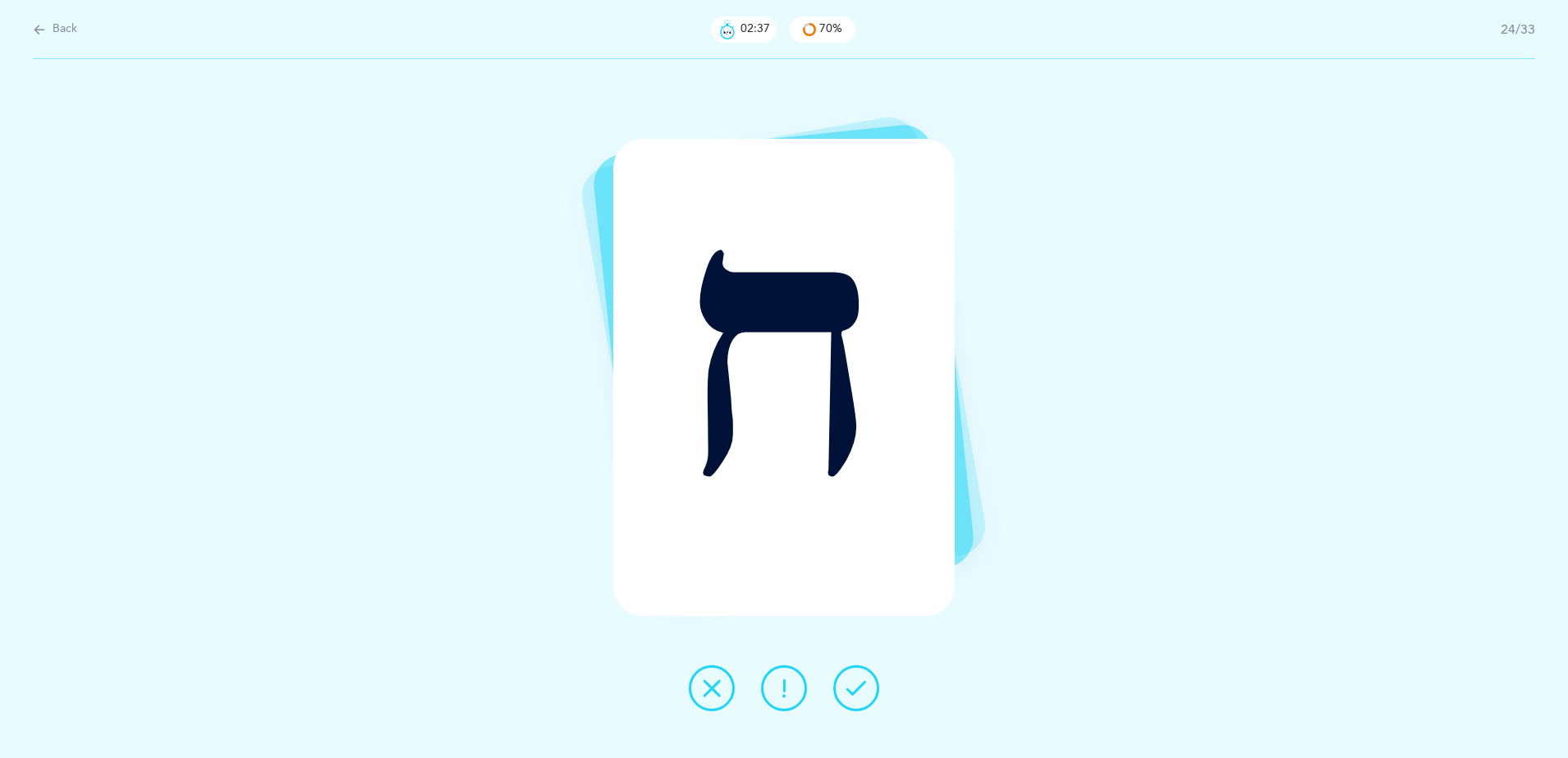
click at [862, 694] on icon at bounding box center [856, 689] width 20 height 20
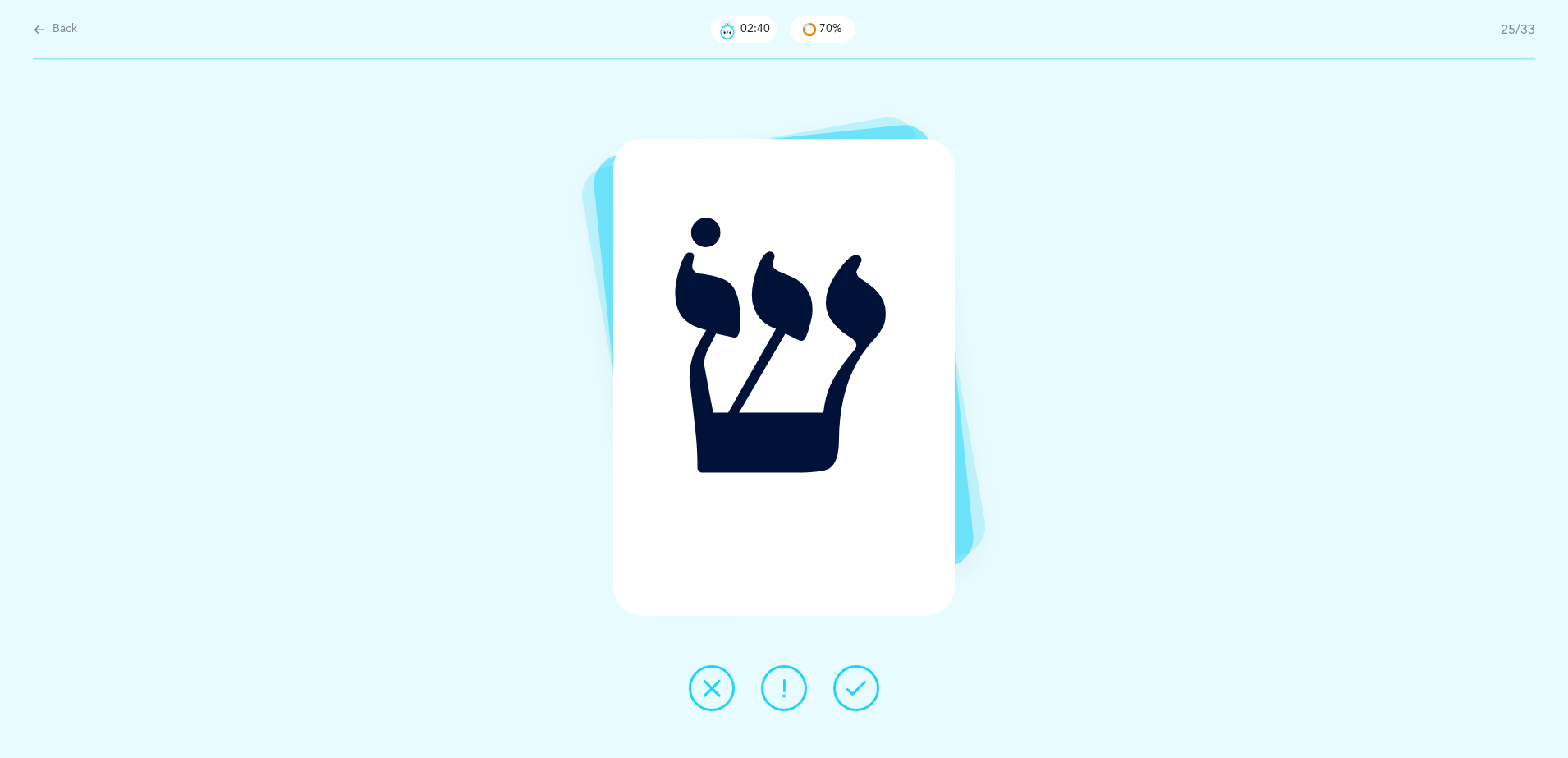
click at [718, 676] on button at bounding box center [712, 688] width 46 height 46
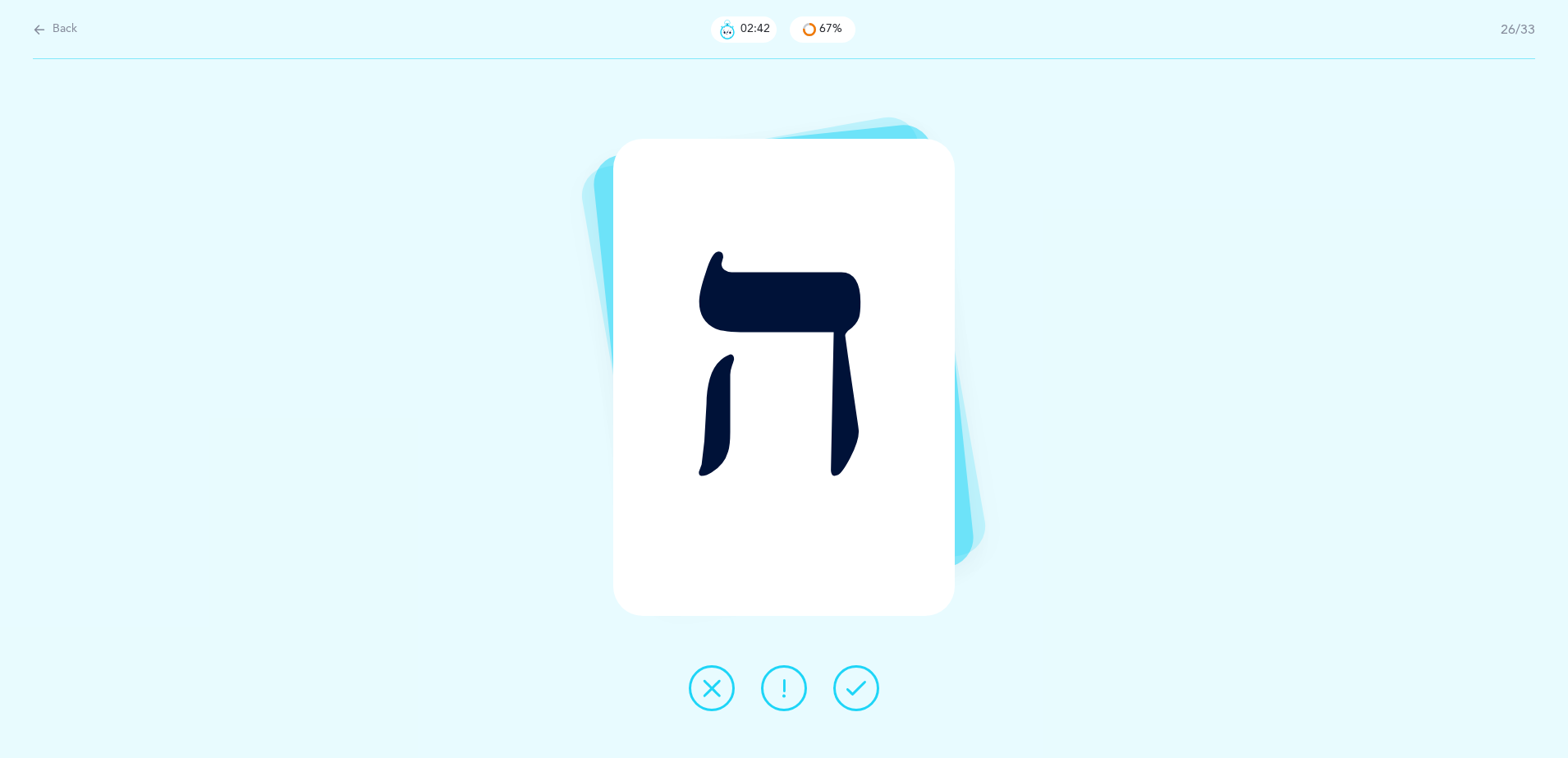
click at [856, 688] on icon at bounding box center [856, 689] width 20 height 20
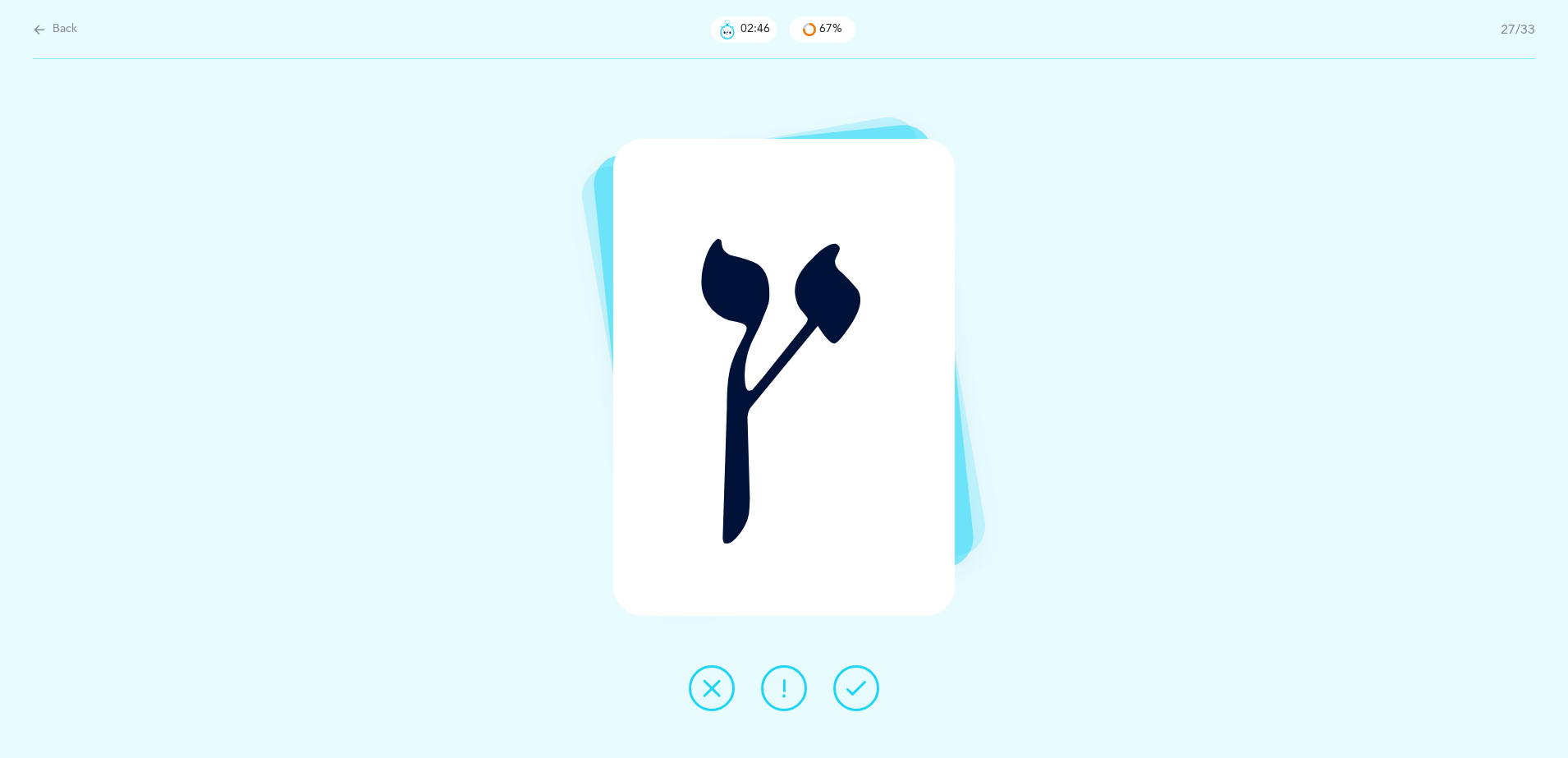
click at [690, 692] on button at bounding box center [712, 688] width 46 height 46
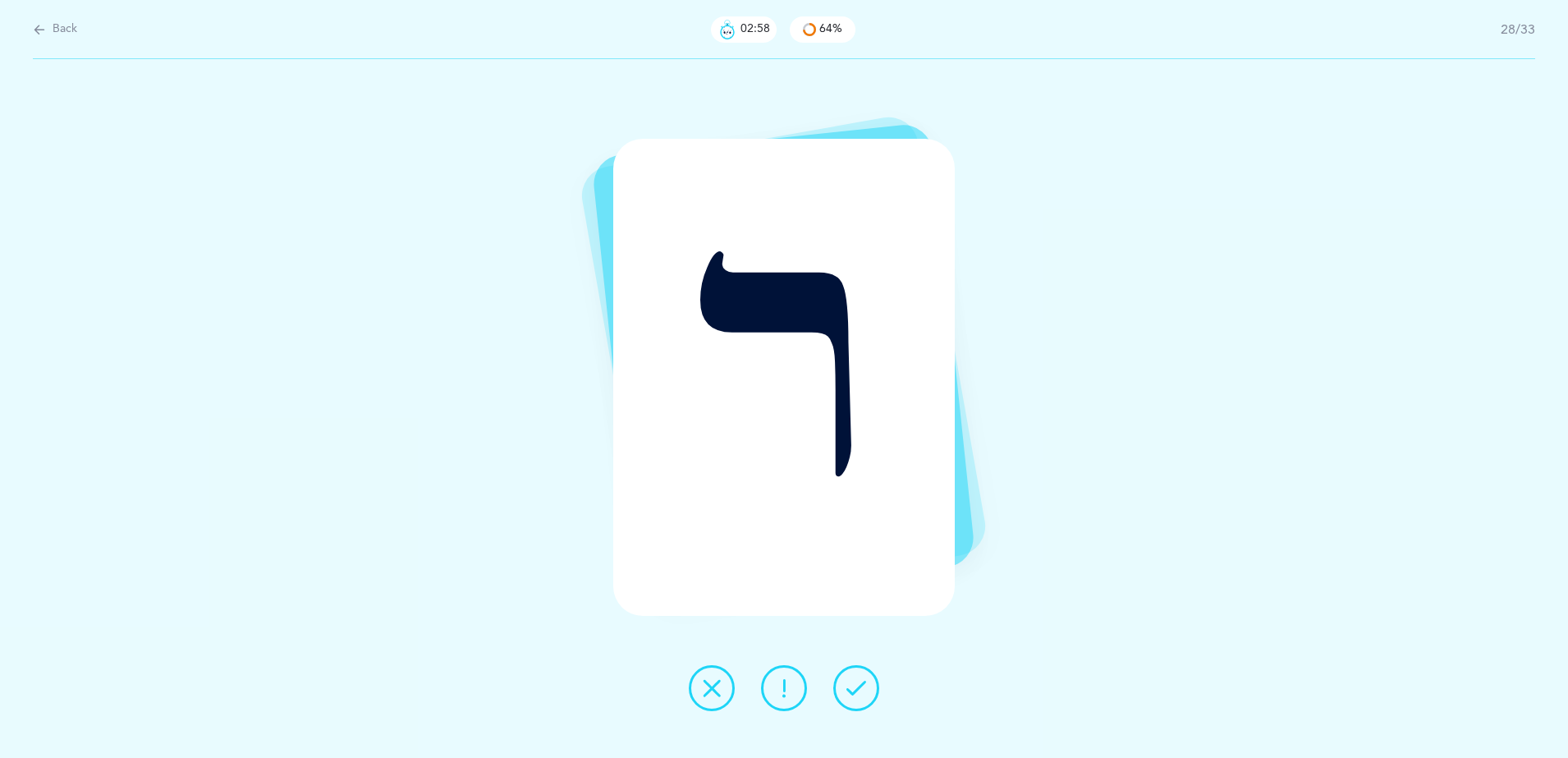
click at [705, 679] on icon at bounding box center [712, 689] width 20 height 20
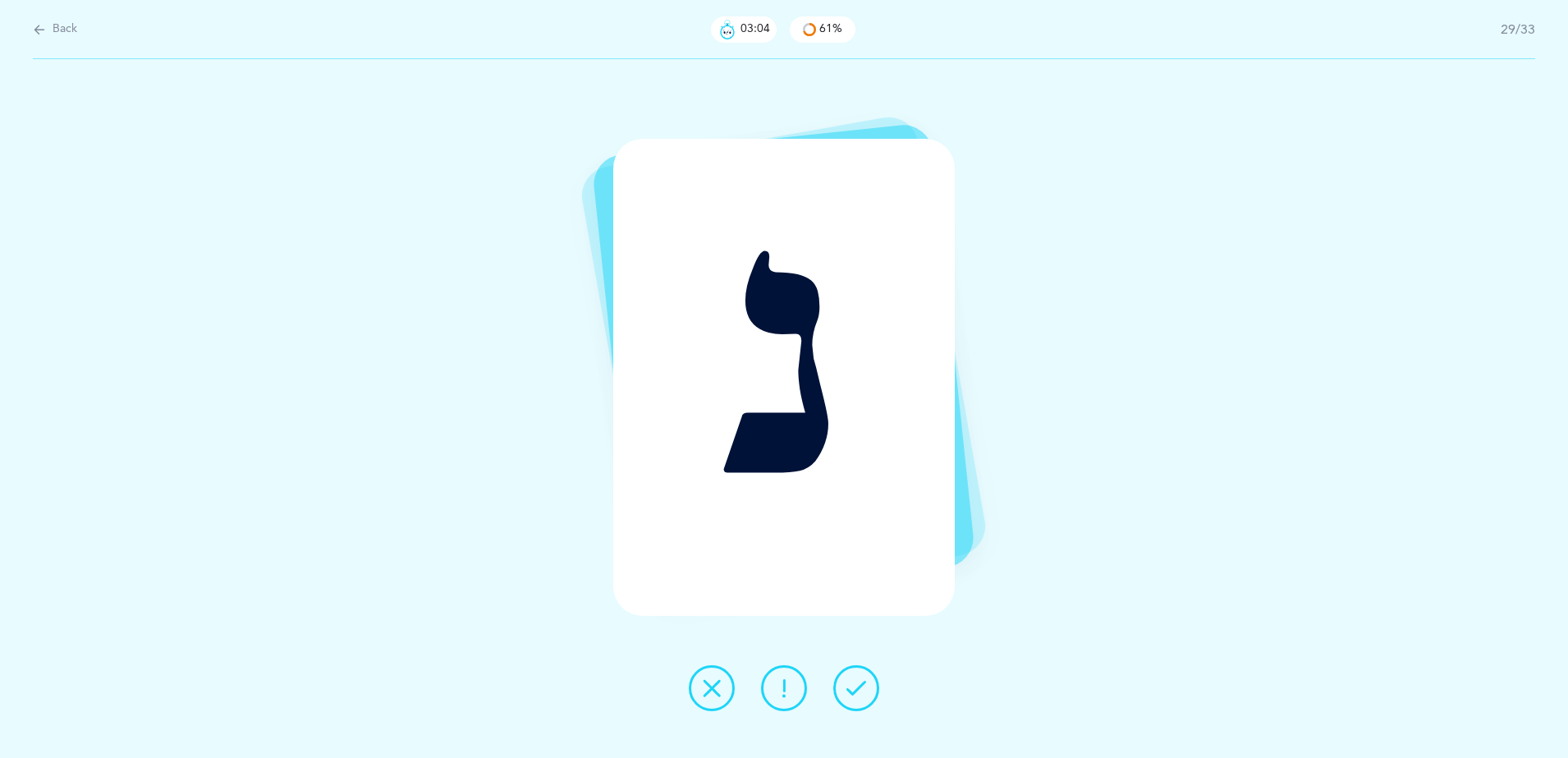
click at [861, 691] on icon at bounding box center [856, 689] width 20 height 20
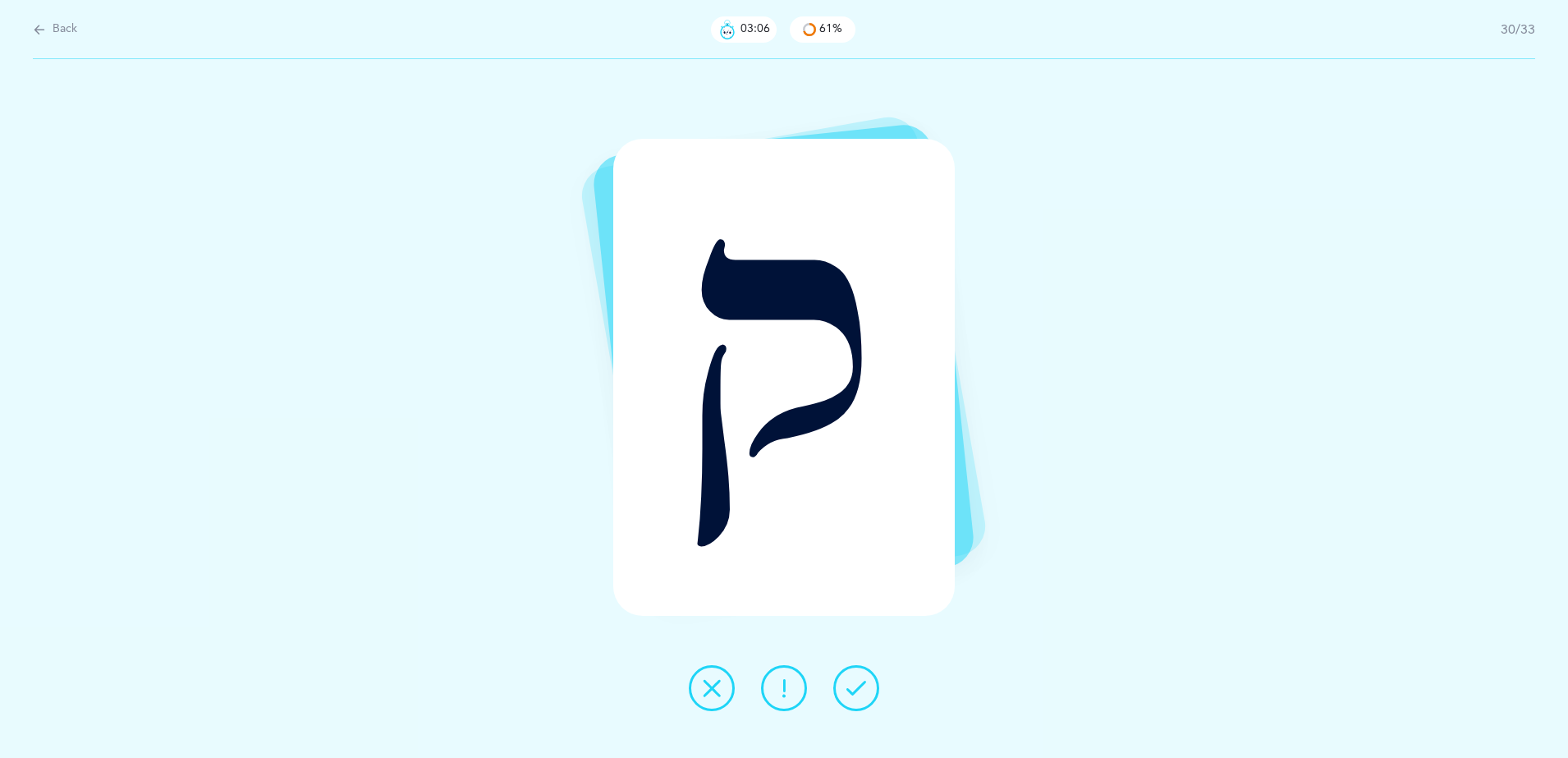
click at [854, 679] on icon at bounding box center [856, 689] width 20 height 20
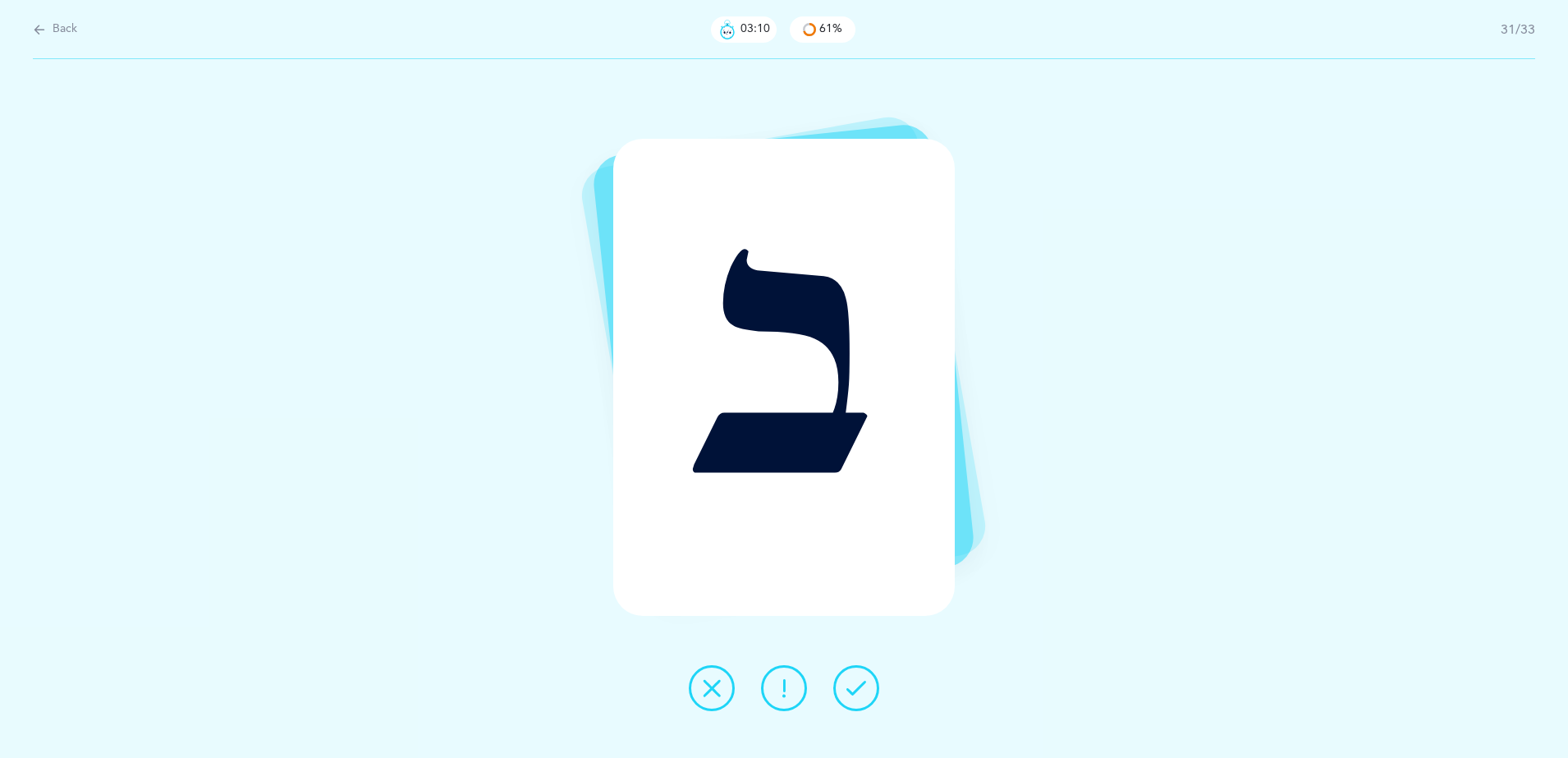
click at [713, 694] on icon at bounding box center [712, 689] width 20 height 20
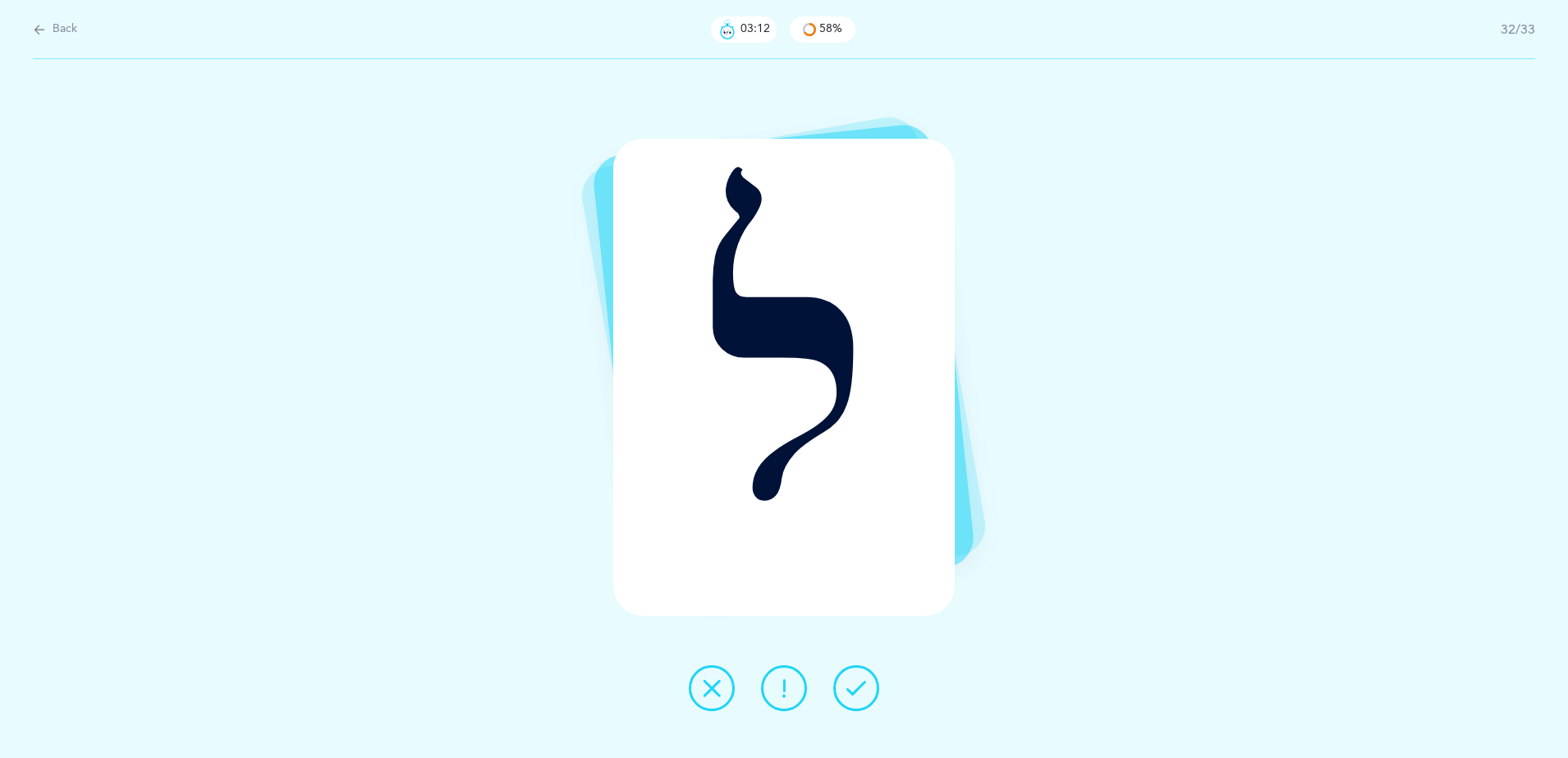
click at [860, 689] on icon at bounding box center [856, 689] width 20 height 20
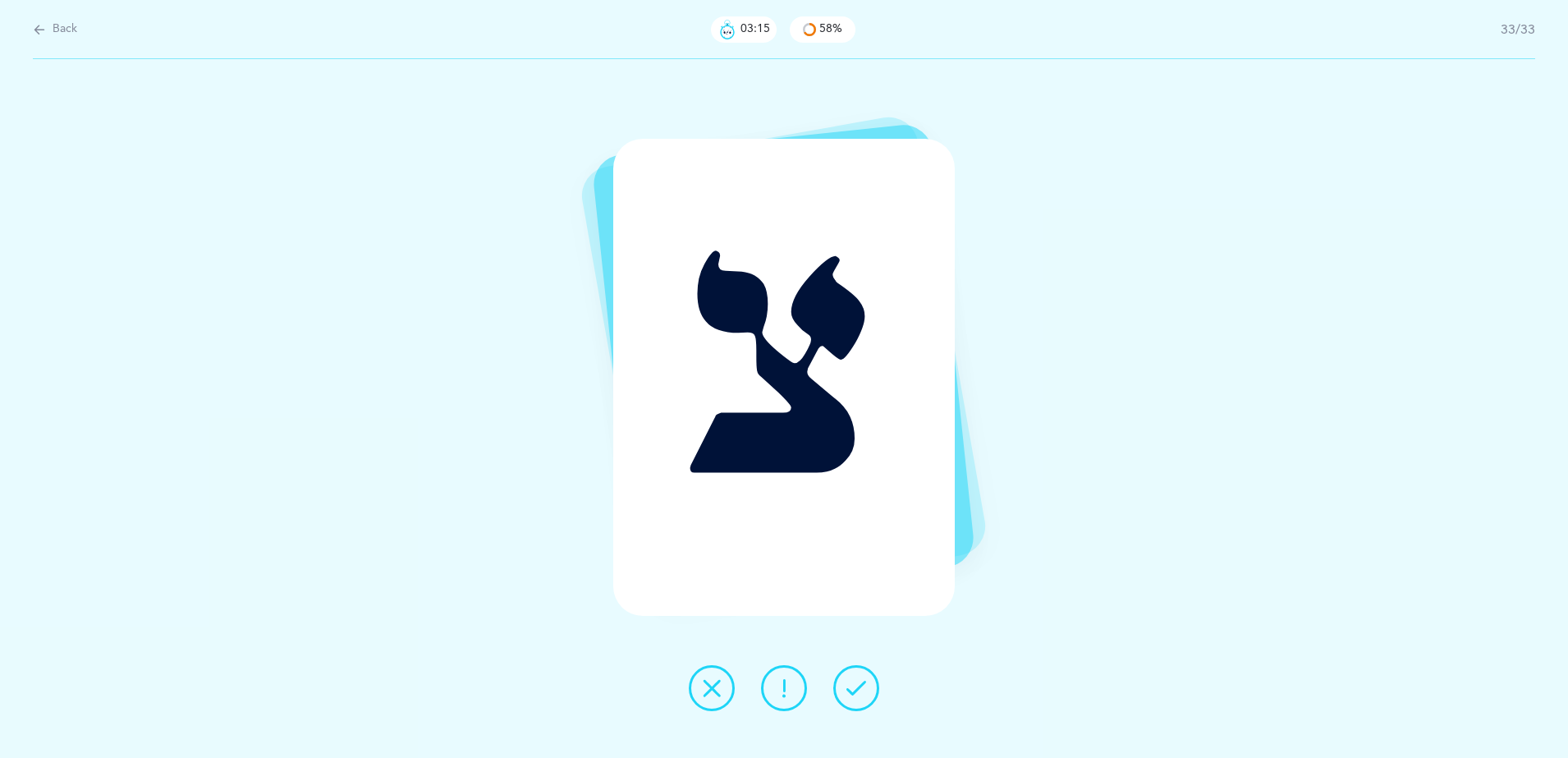
click at [860, 689] on icon at bounding box center [856, 689] width 20 height 20
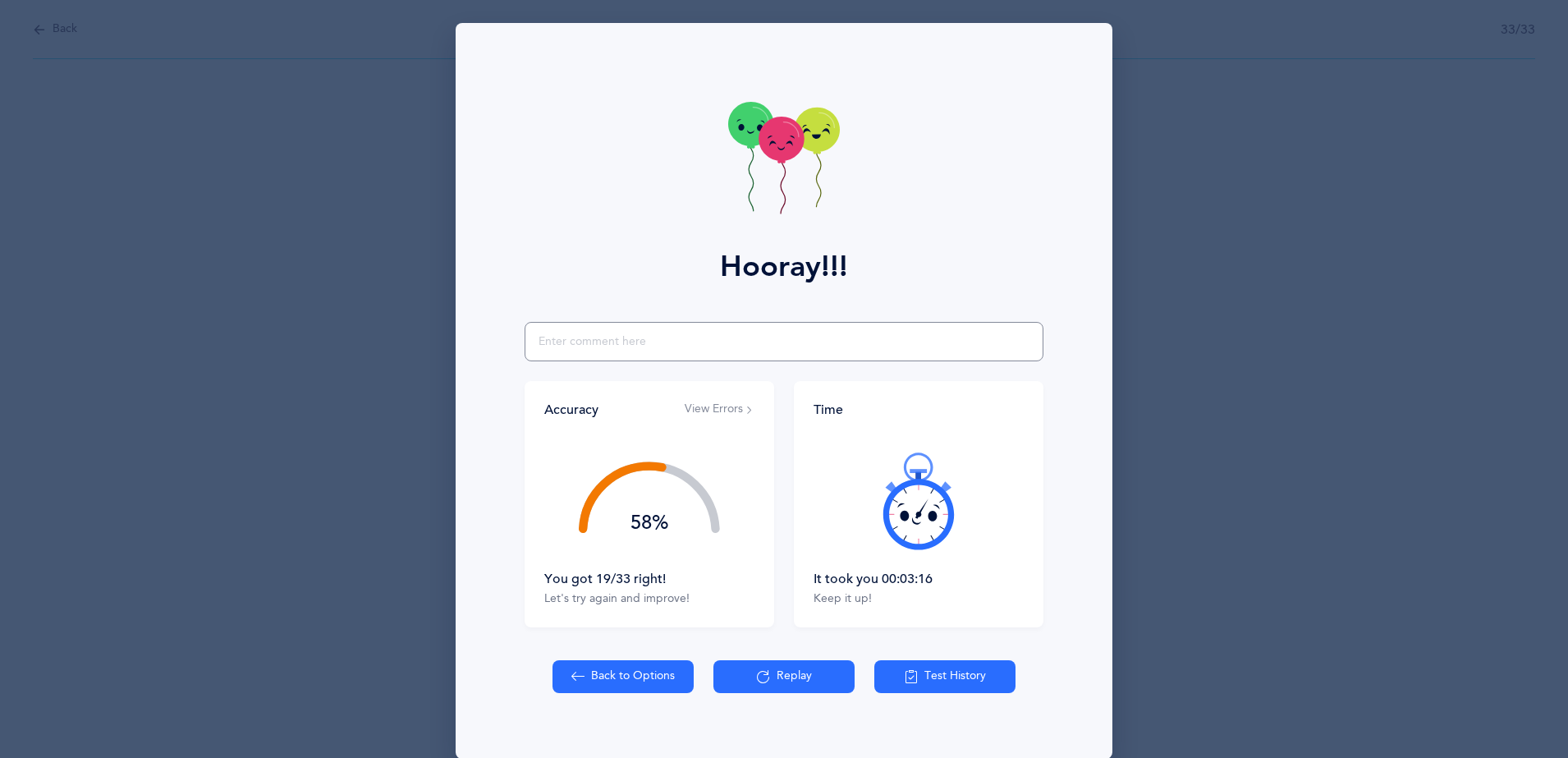
click at [714, 336] on input "text" at bounding box center [784, 341] width 518 height 39
click at [609, 679] on button "Back to Options" at bounding box center [623, 676] width 141 height 33
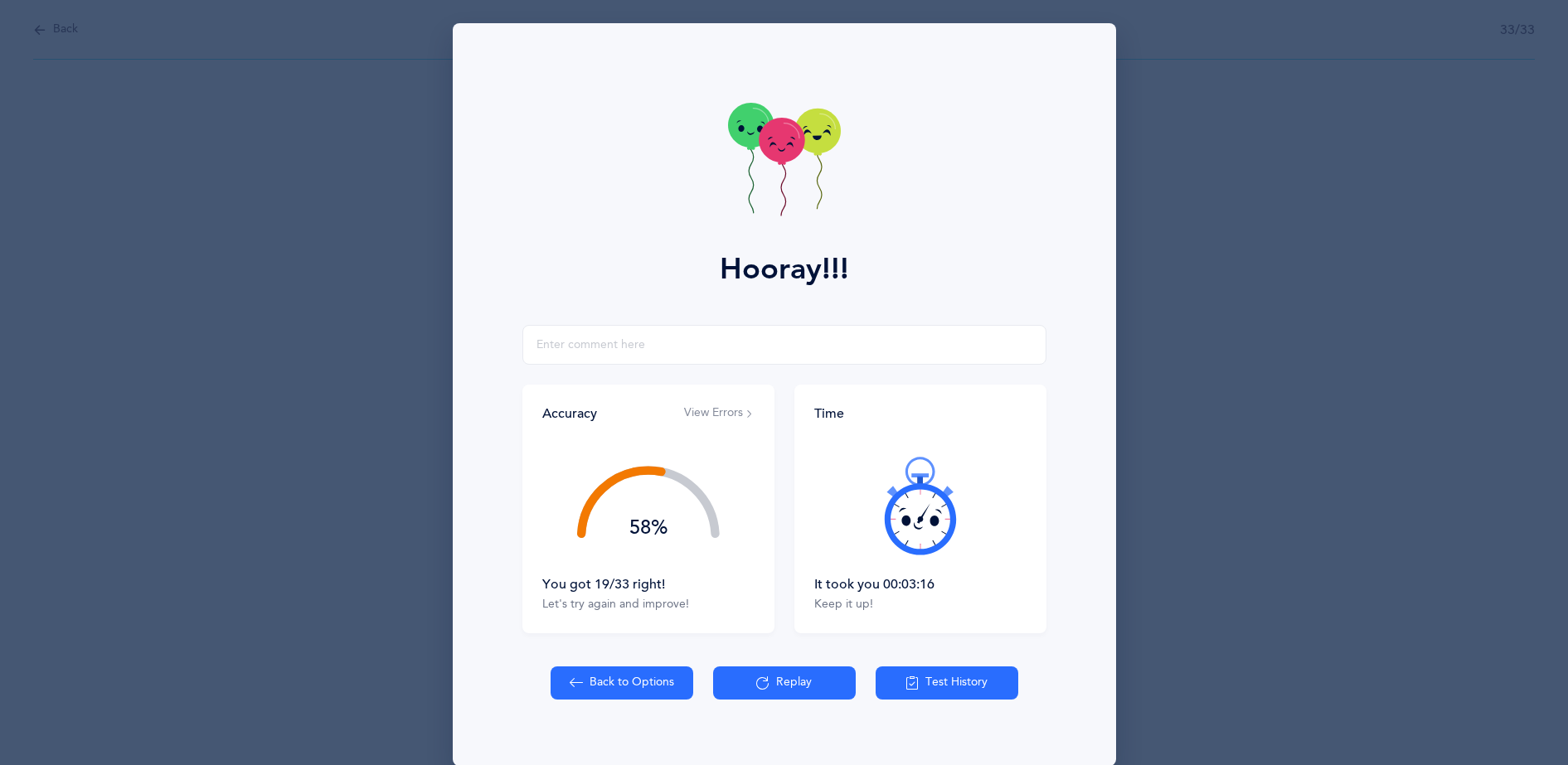
select select "27"
select select "single"
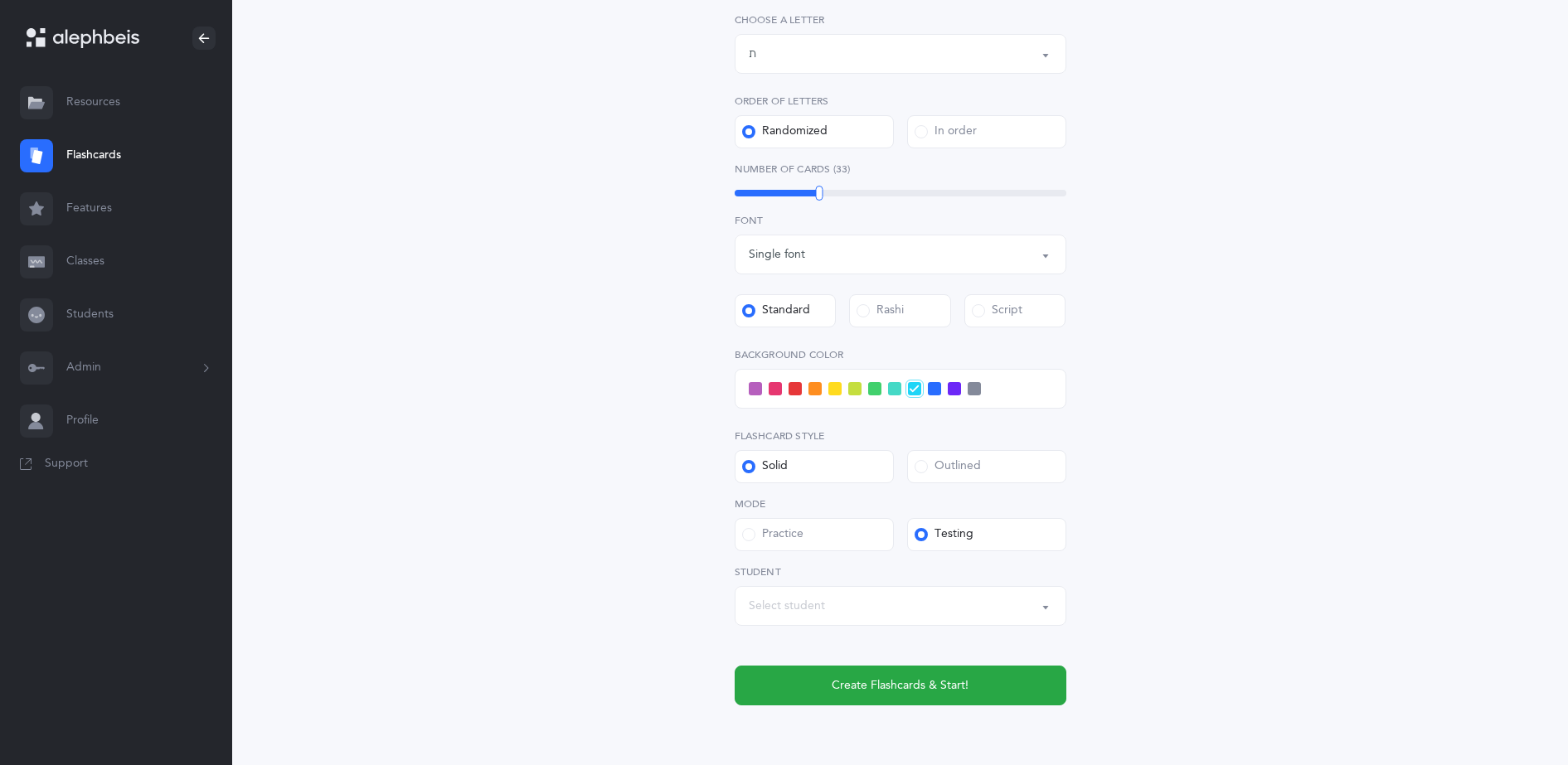
scroll to position [477, 0]
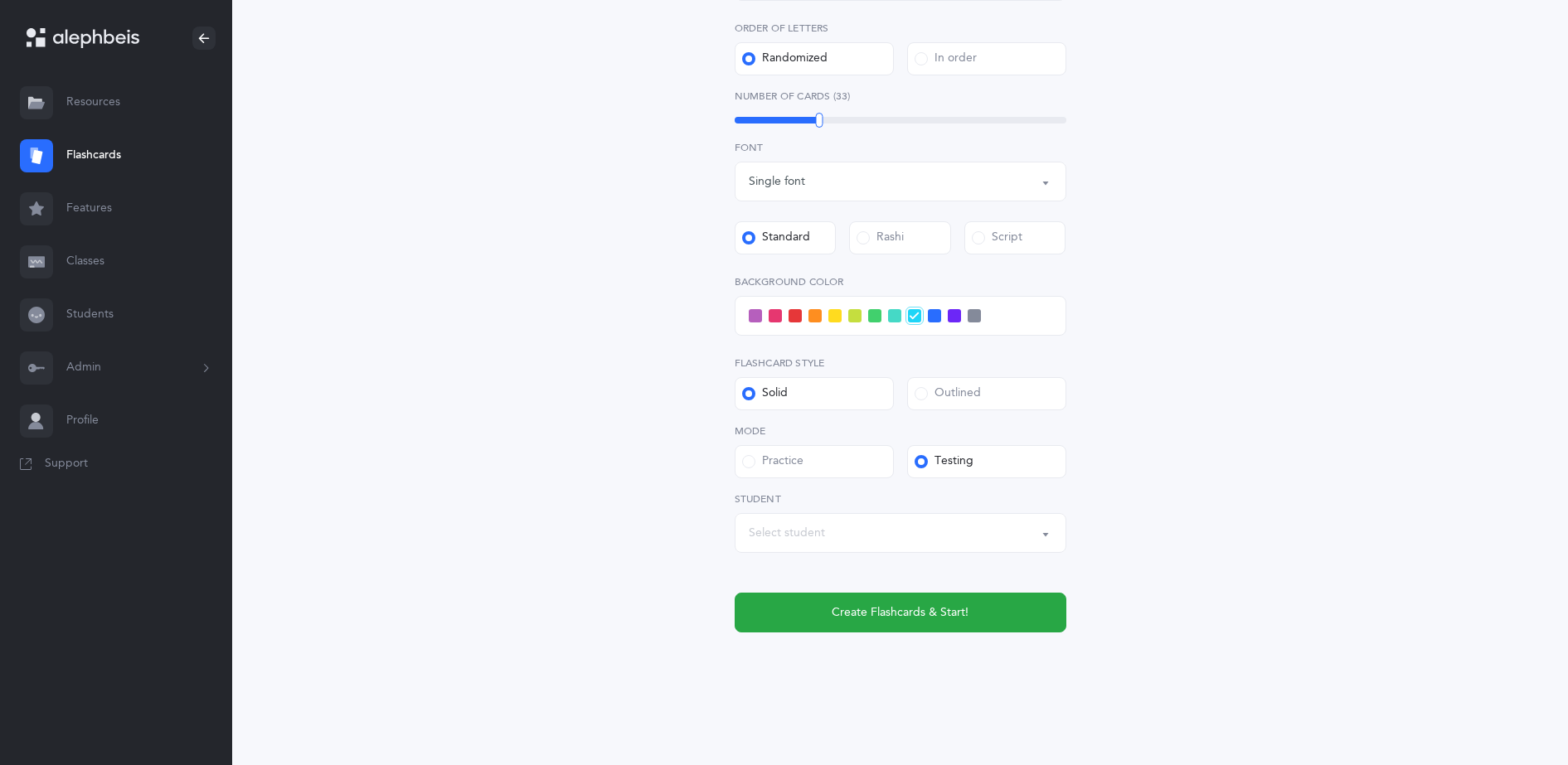
click at [874, 536] on div "Select student" at bounding box center [900, 533] width 303 height 28
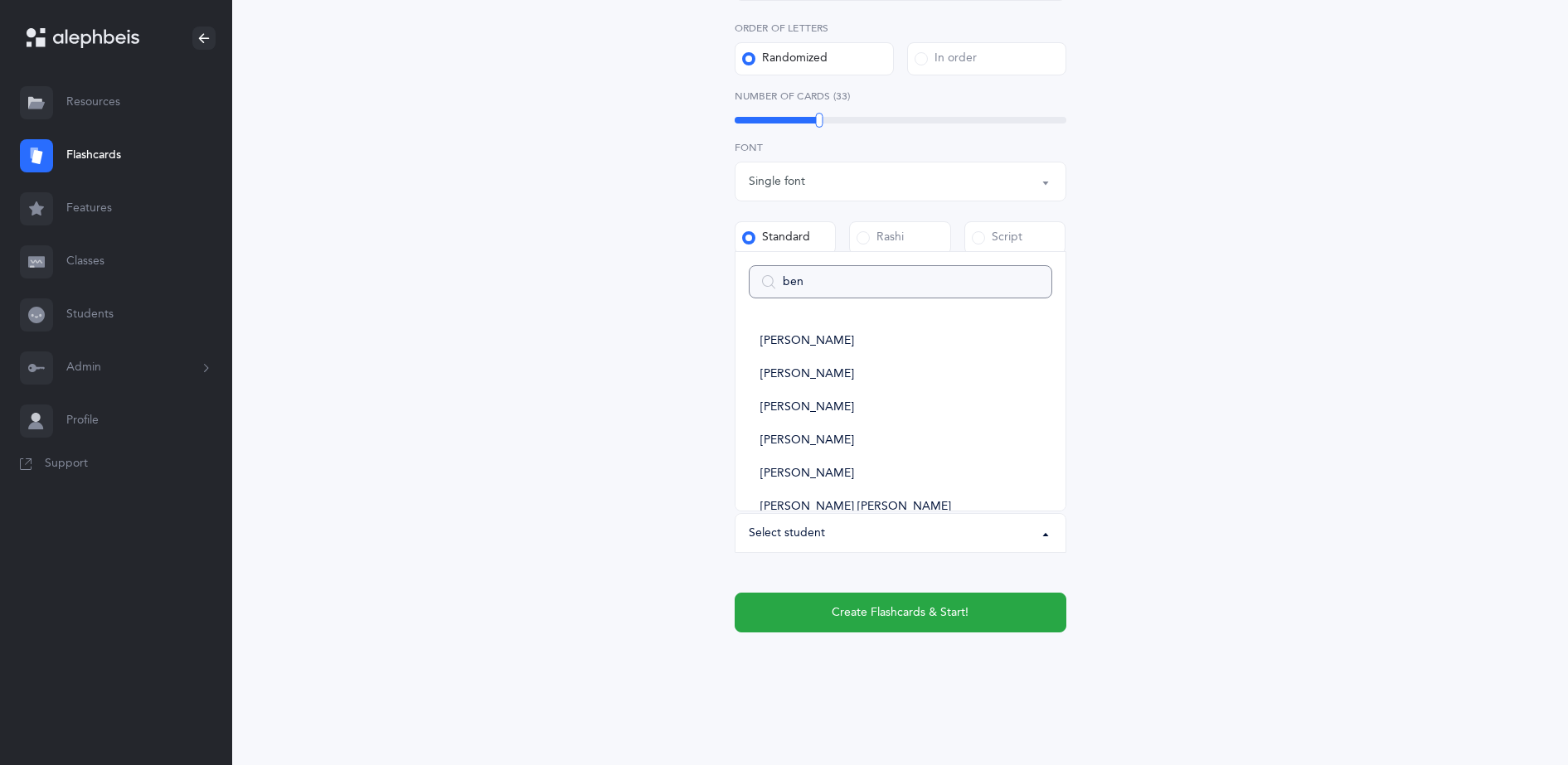
type input "[PERSON_NAME]"
select select
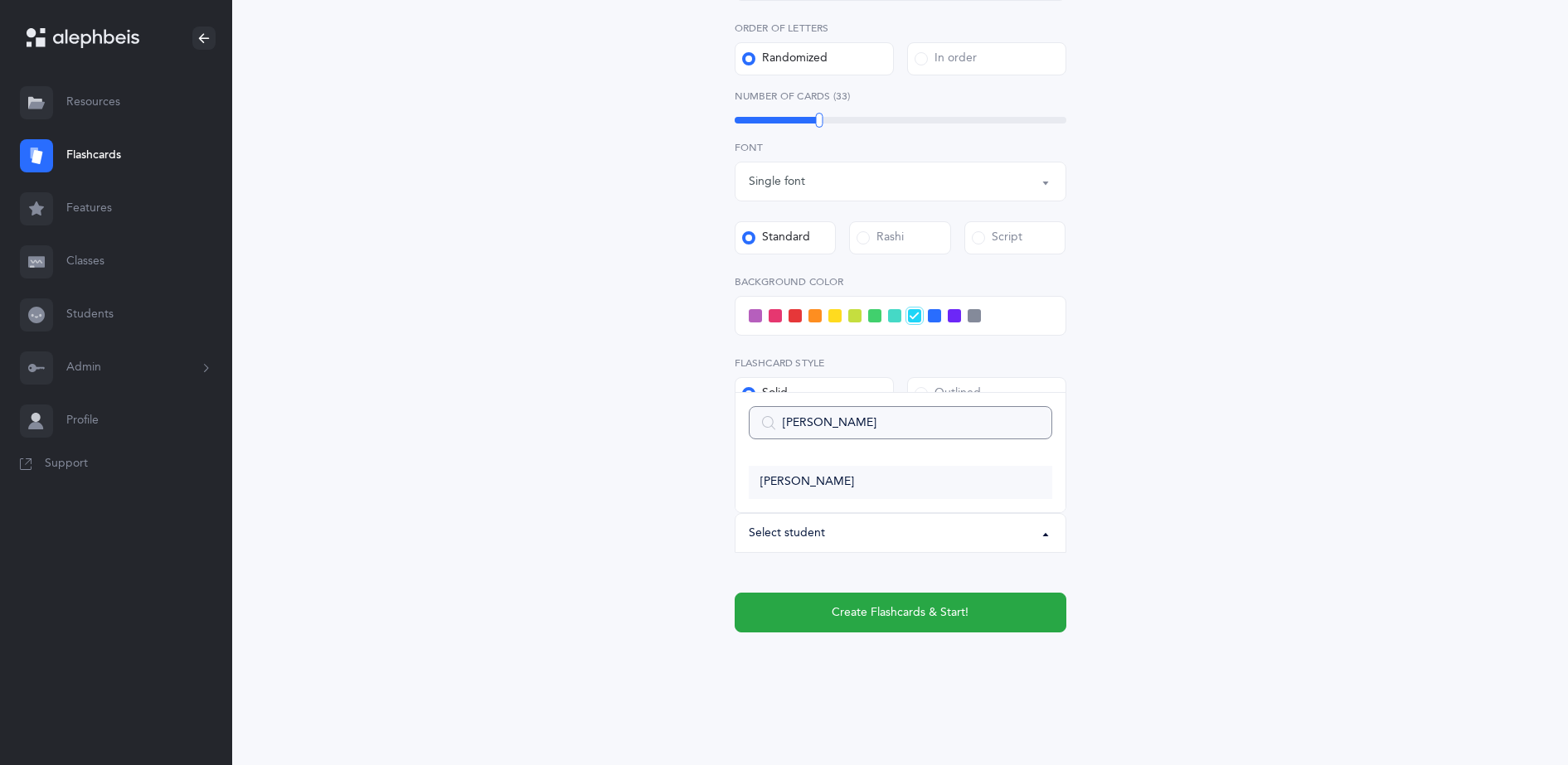
type input "[PERSON_NAME]"
click at [845, 491] on link "[PERSON_NAME]" at bounding box center [900, 482] width 303 height 33
select select "12048"
click at [793, 317] on span at bounding box center [796, 316] width 14 height 14
click at [0, 0] on input "checkbox" at bounding box center [0, 0] width 0 height 0
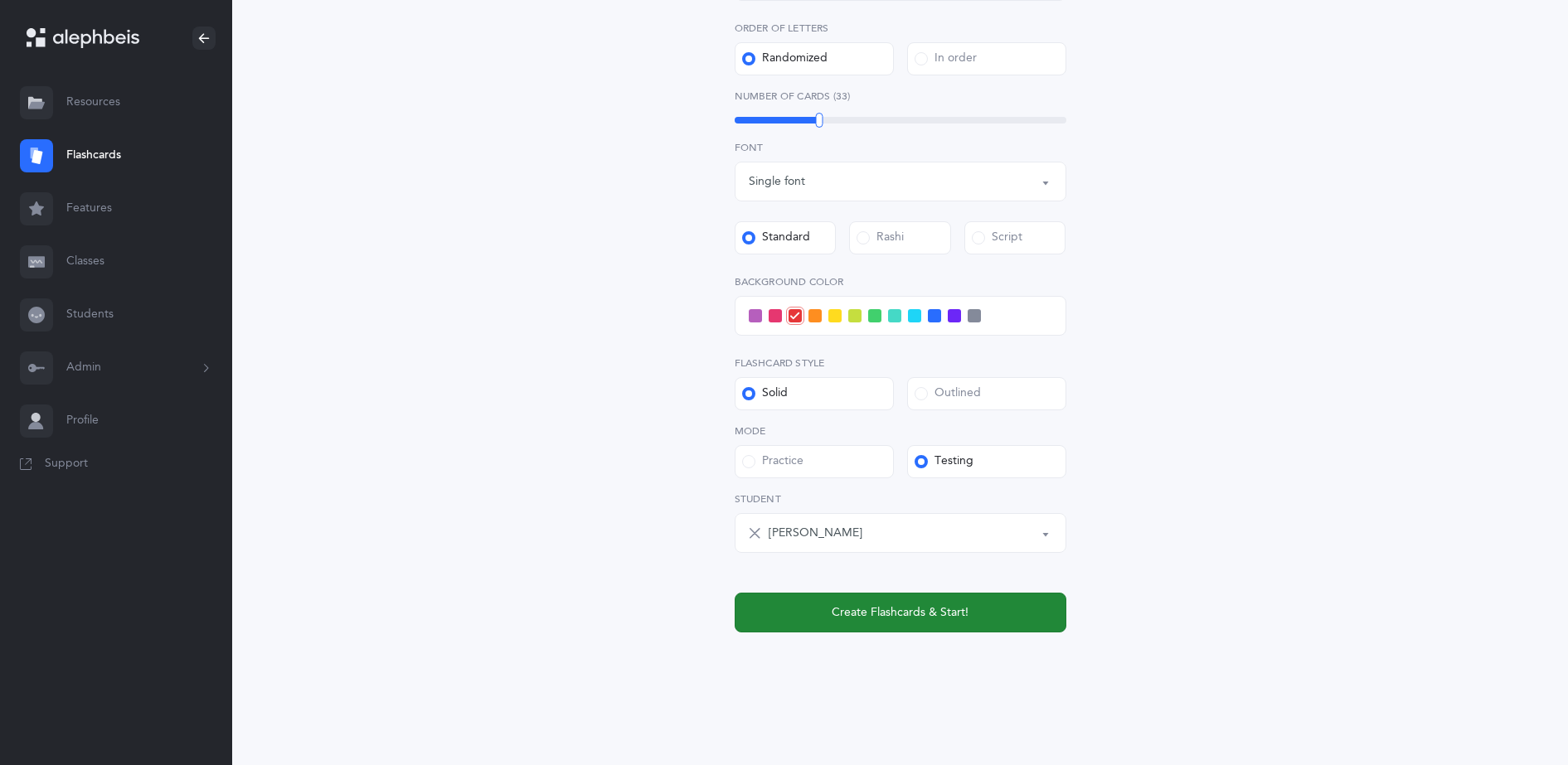
click at [917, 607] on span "Create Flashcards & Start!" at bounding box center [901, 613] width 137 height 18
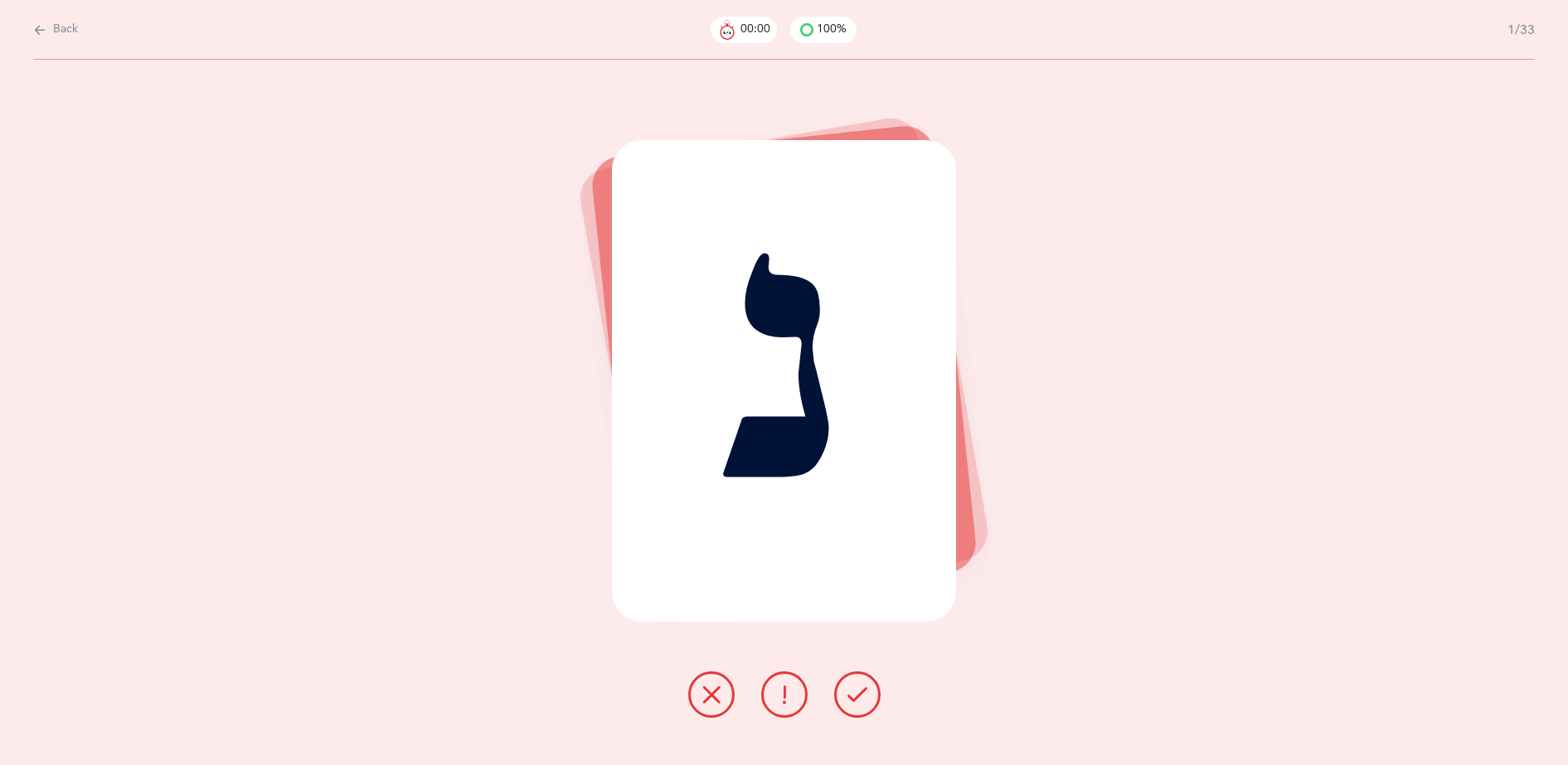
scroll to position [0, 0]
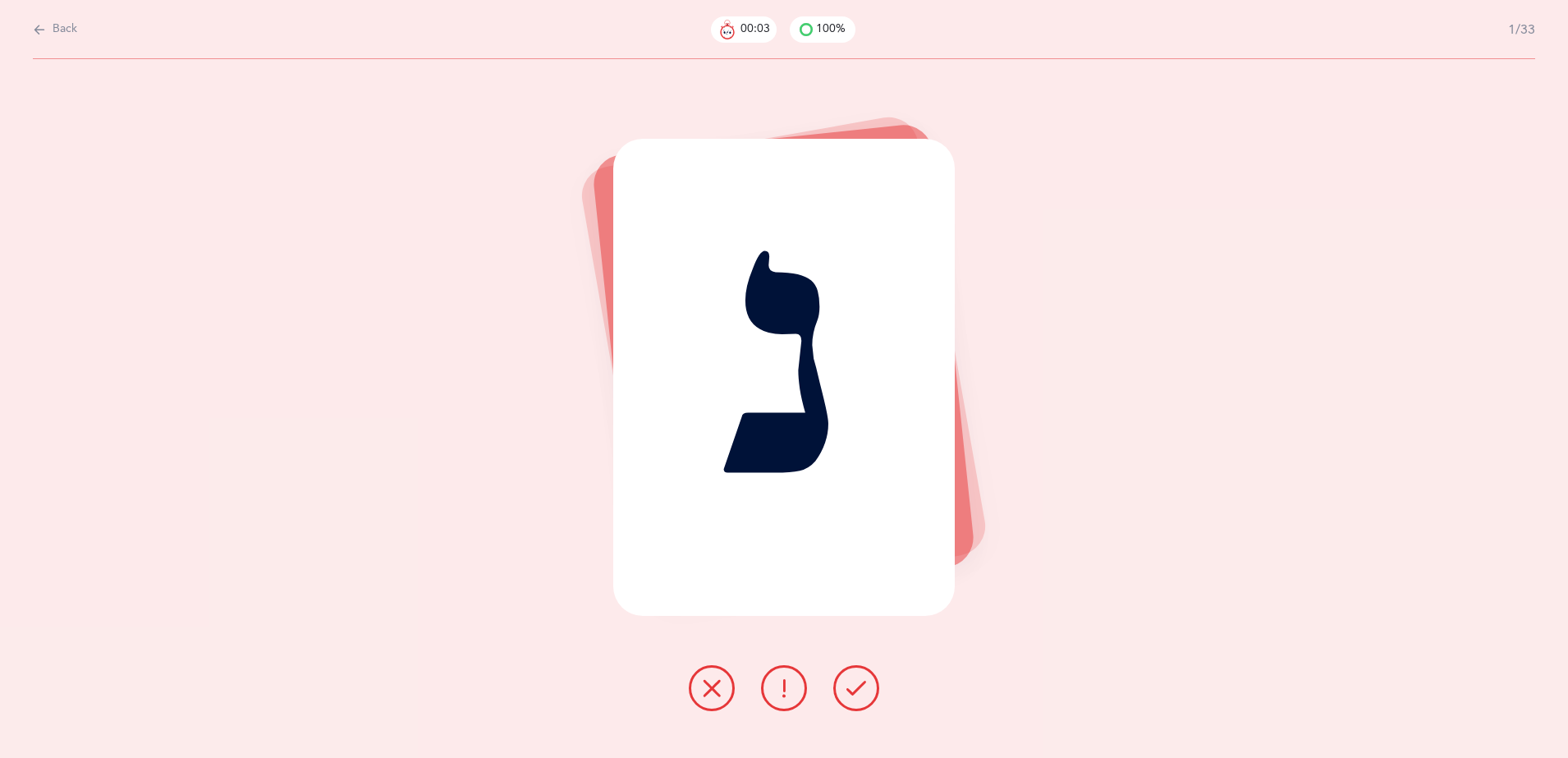
click at [707, 695] on icon at bounding box center [712, 689] width 20 height 20
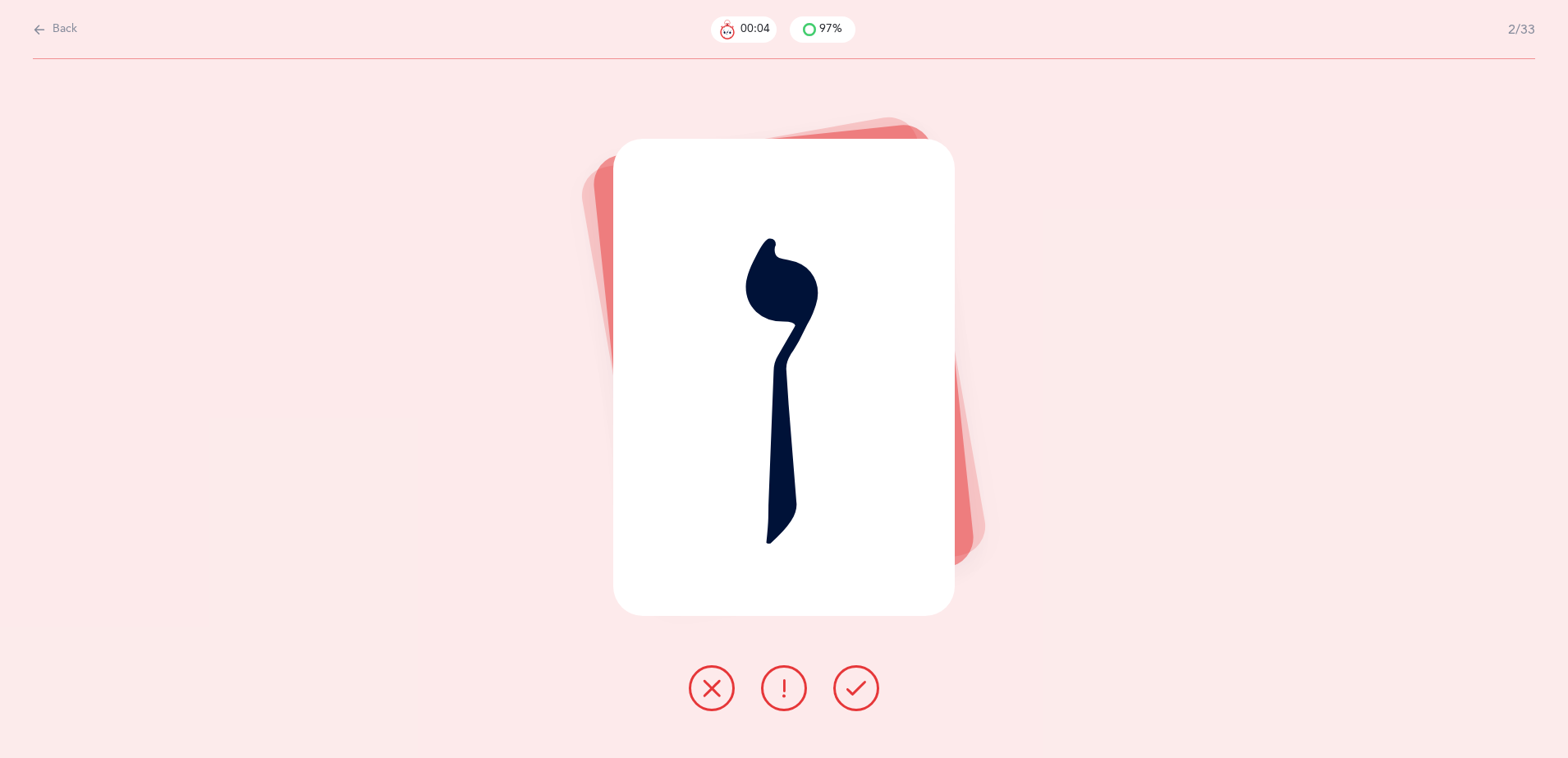
click at [707, 695] on icon at bounding box center [712, 689] width 20 height 20
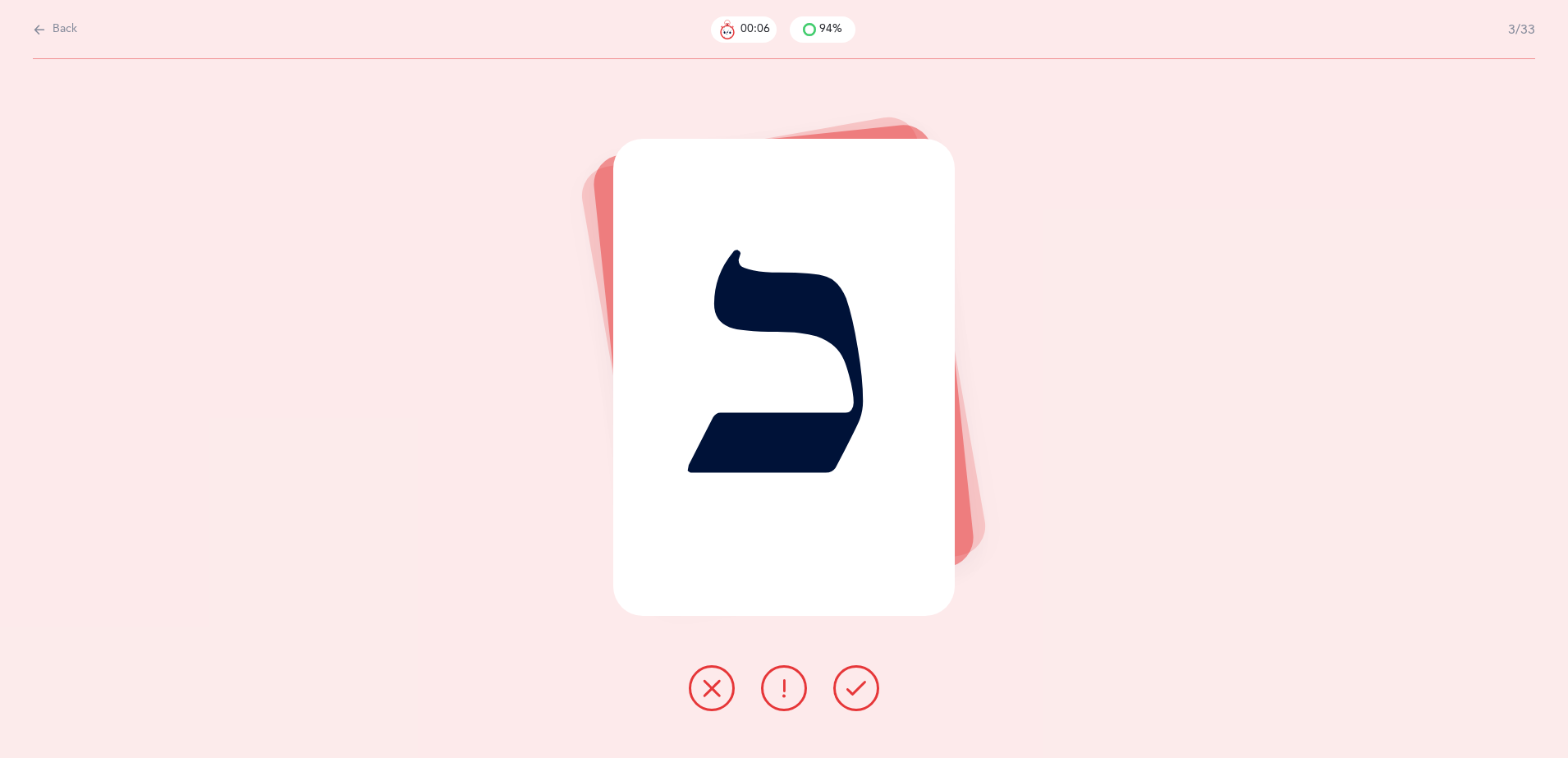
click at [707, 695] on icon at bounding box center [712, 689] width 20 height 20
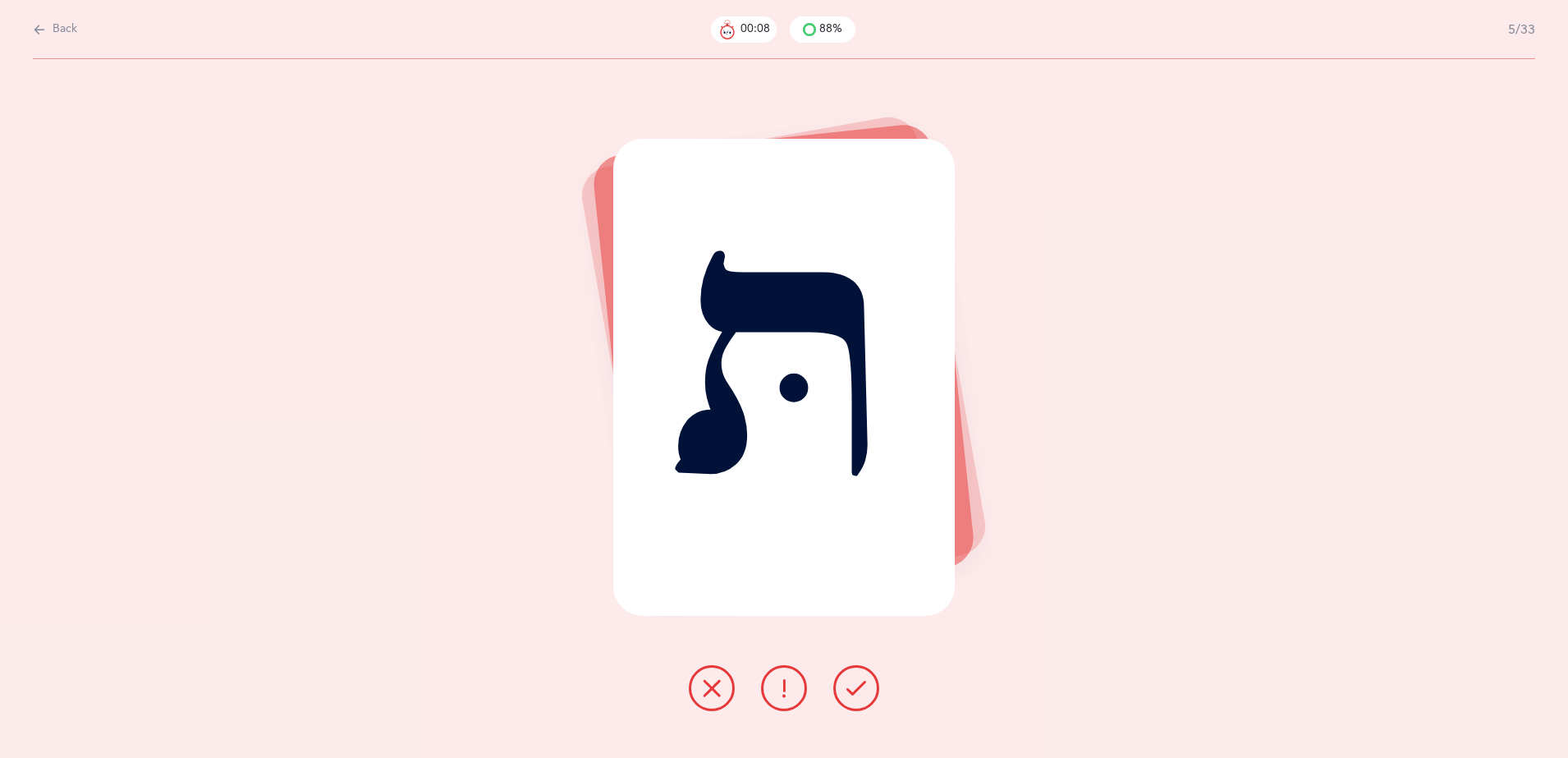
click at [707, 695] on icon at bounding box center [712, 689] width 20 height 20
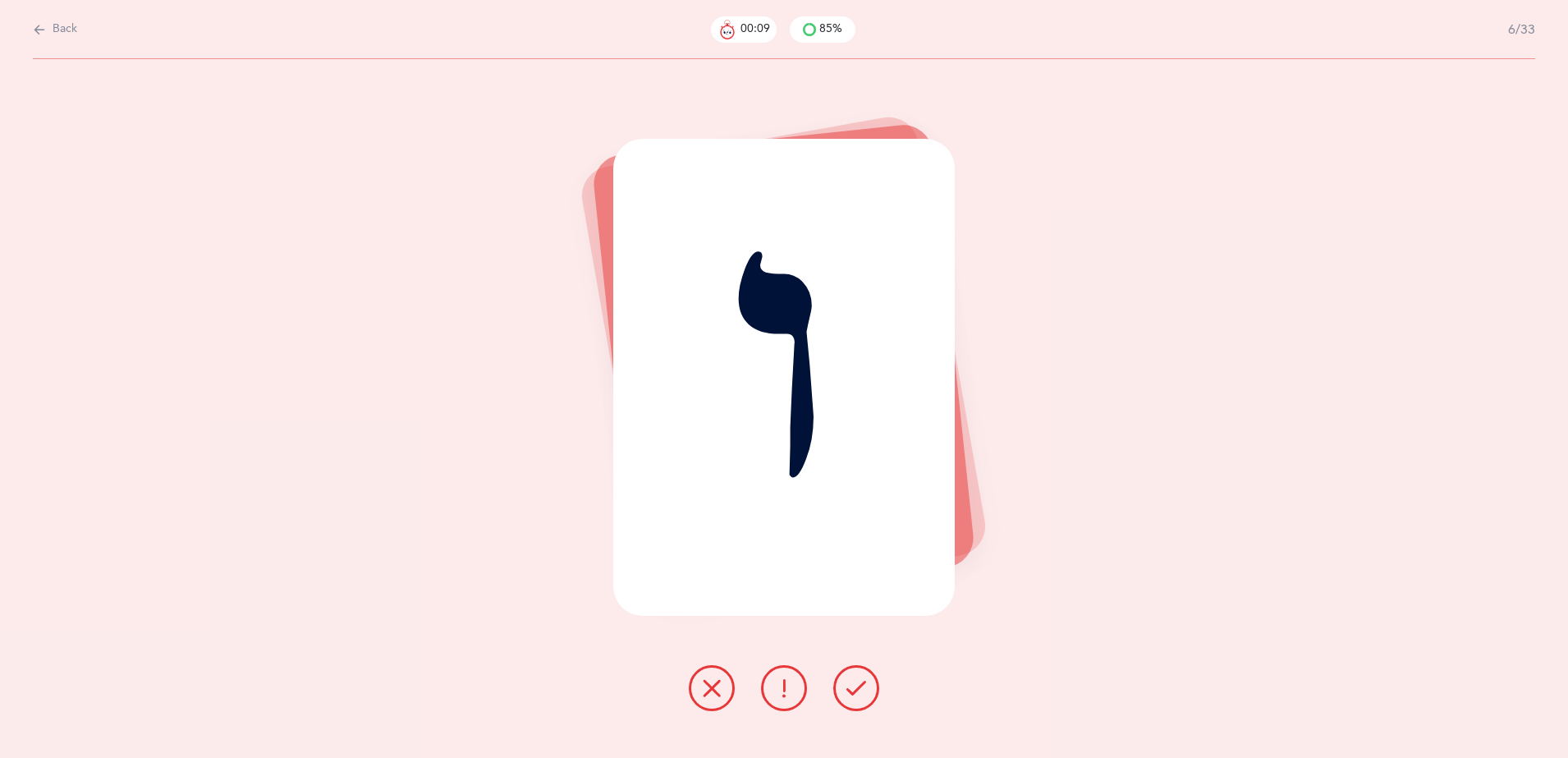
click at [707, 695] on icon at bounding box center [712, 689] width 20 height 20
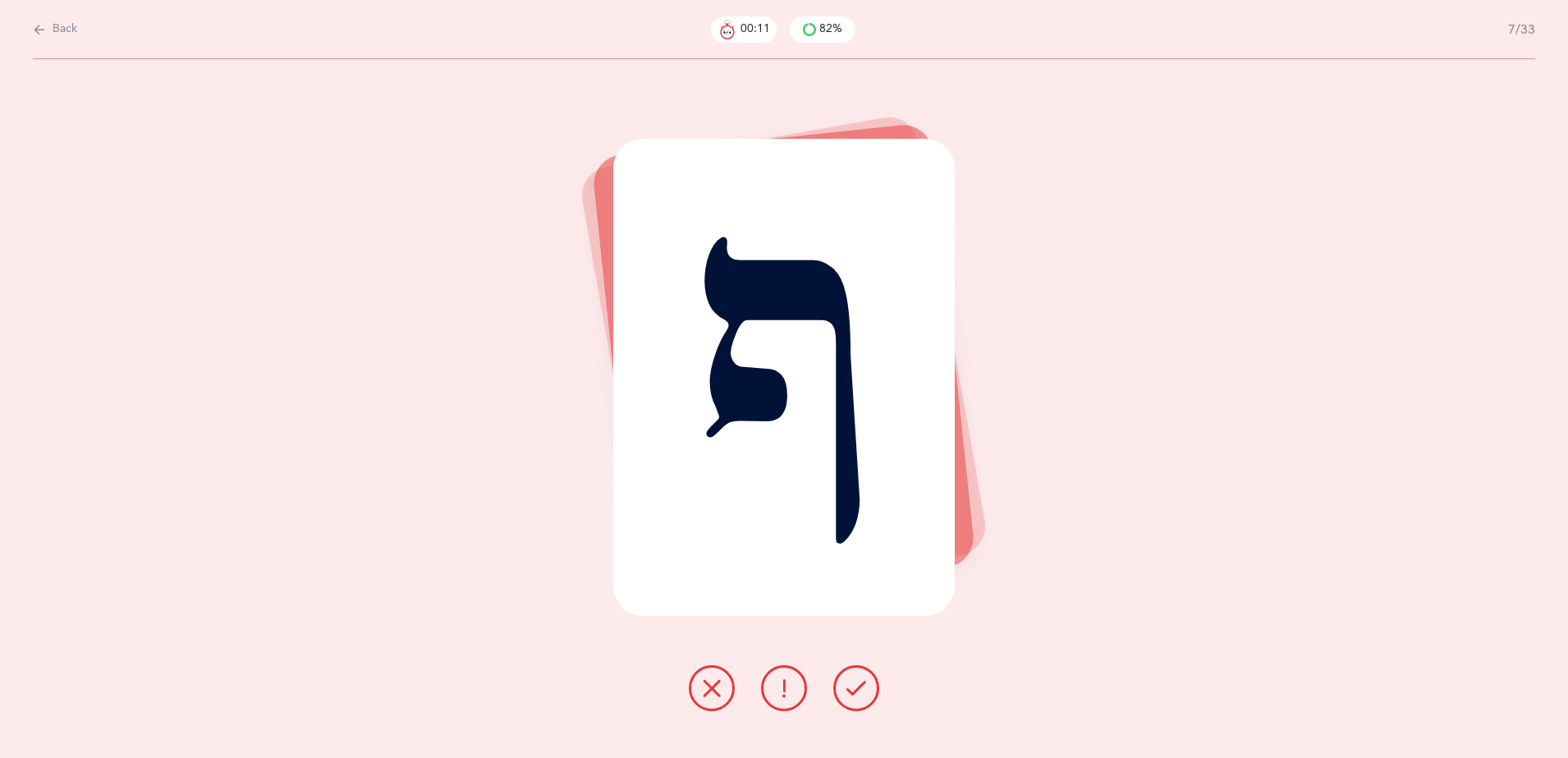
click at [707, 695] on icon at bounding box center [712, 689] width 20 height 20
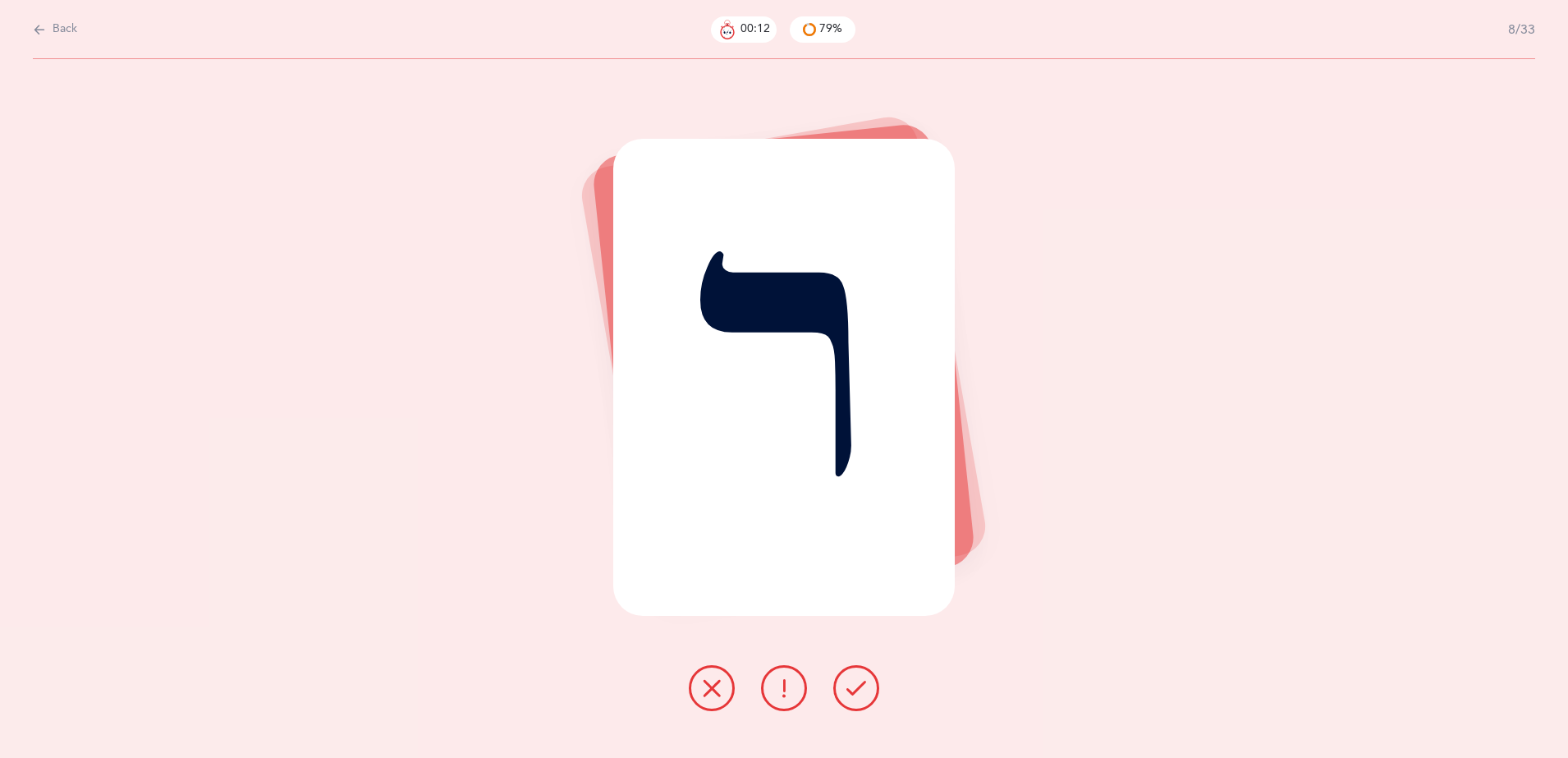
click at [707, 695] on icon at bounding box center [712, 689] width 20 height 20
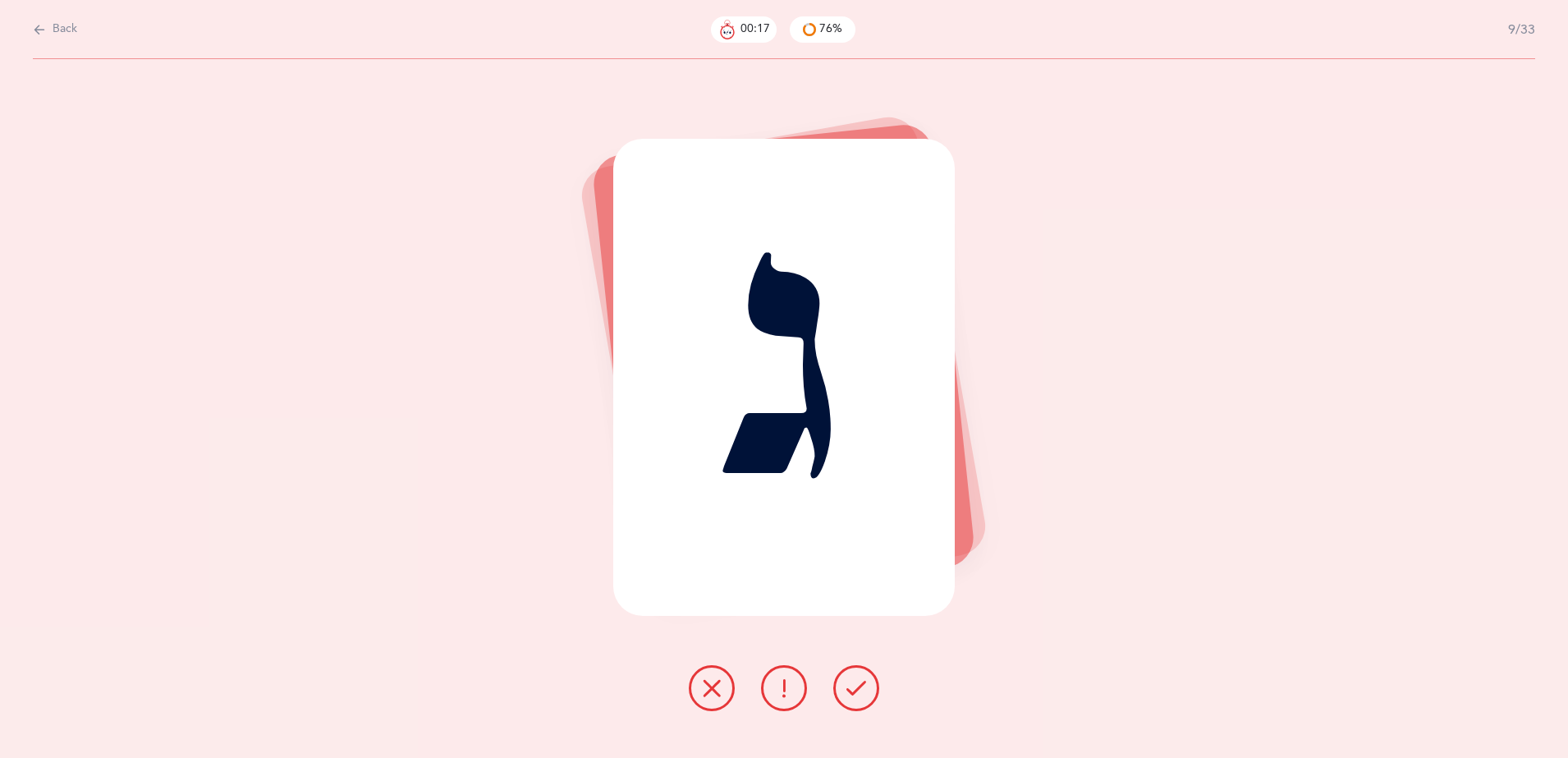
click at [707, 695] on icon at bounding box center [712, 689] width 20 height 20
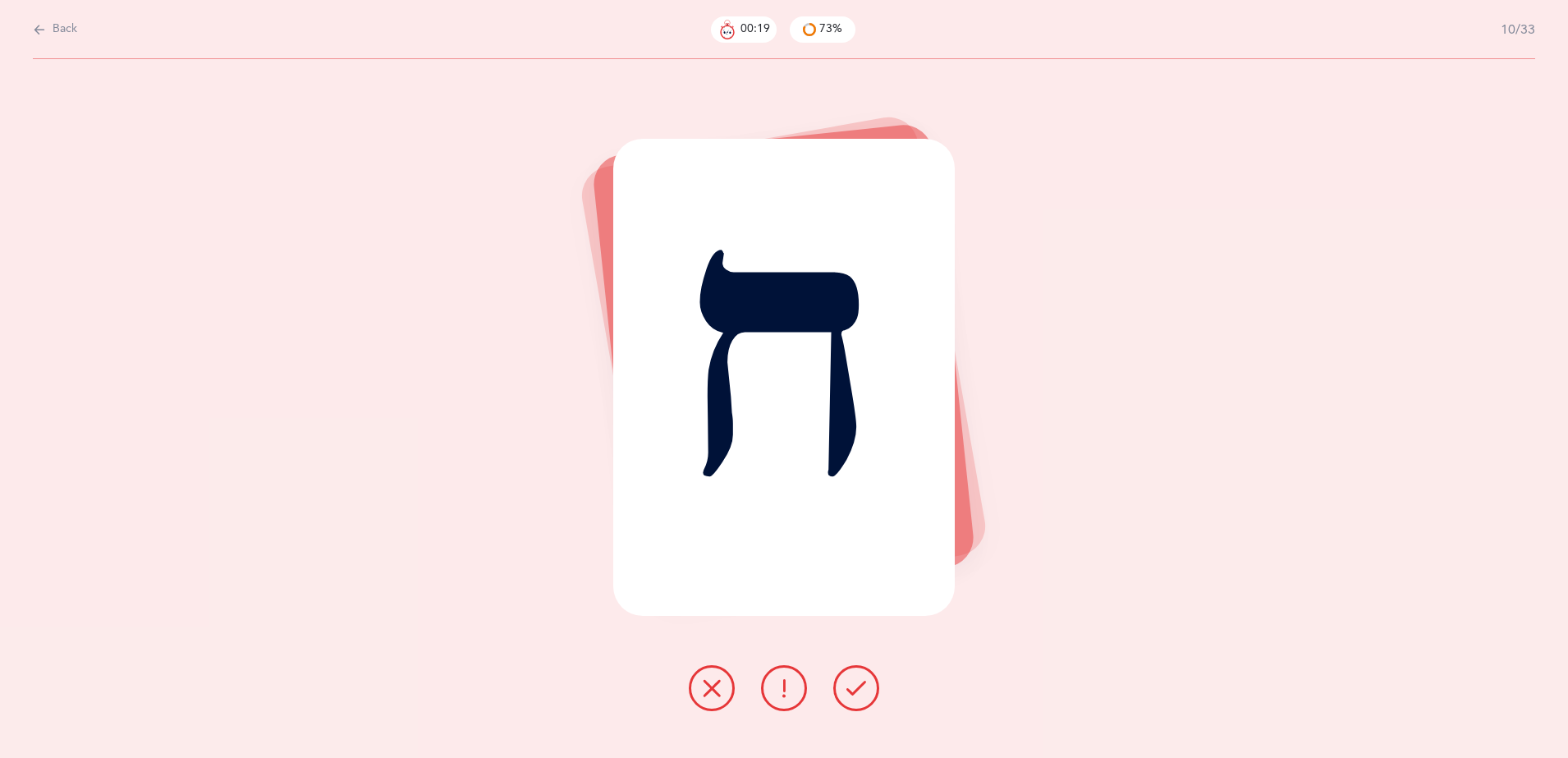
click at [707, 695] on icon at bounding box center [712, 689] width 20 height 20
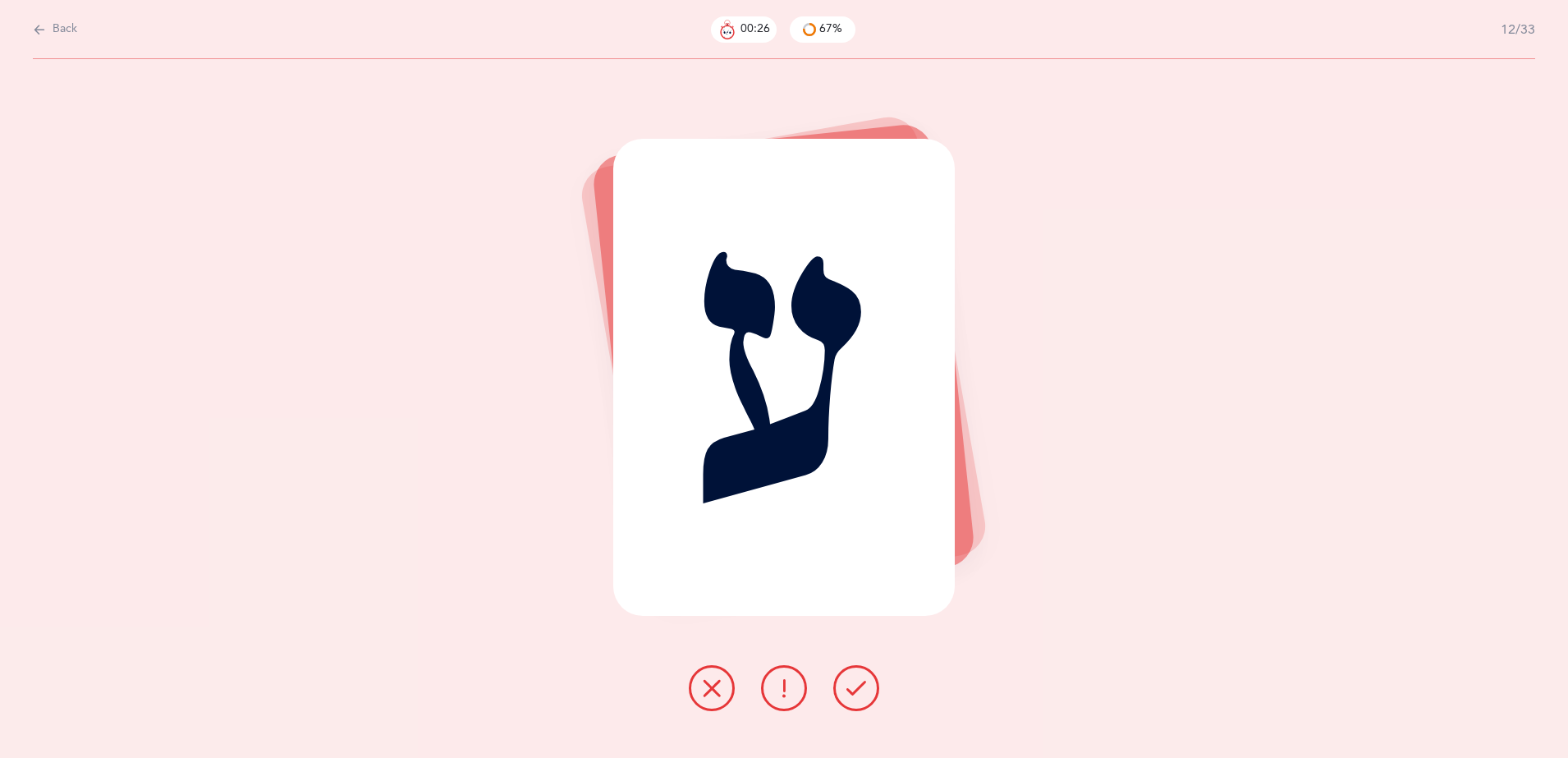
click at [707, 695] on icon at bounding box center [712, 689] width 20 height 20
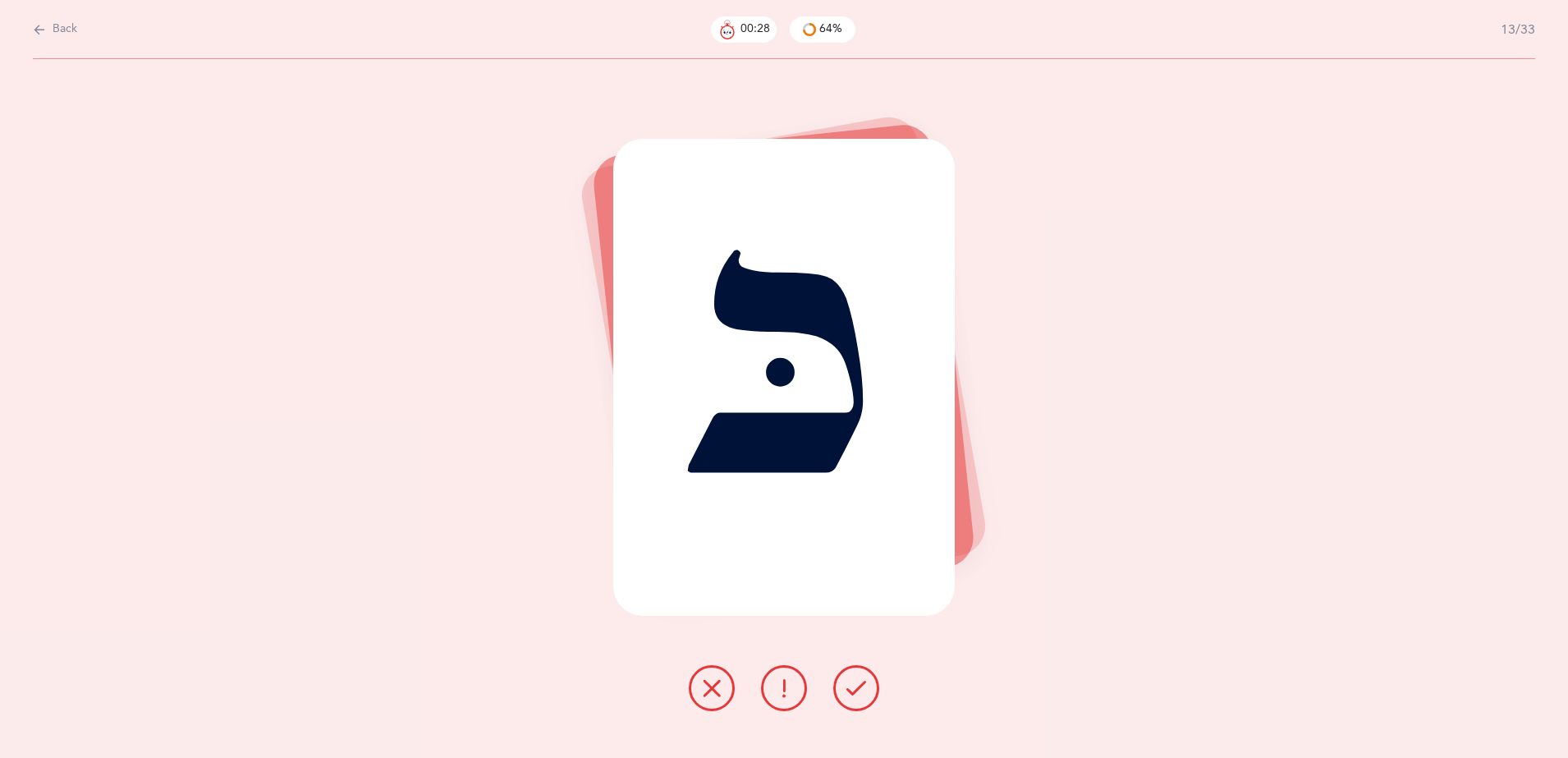
click at [707, 695] on icon at bounding box center [712, 689] width 20 height 20
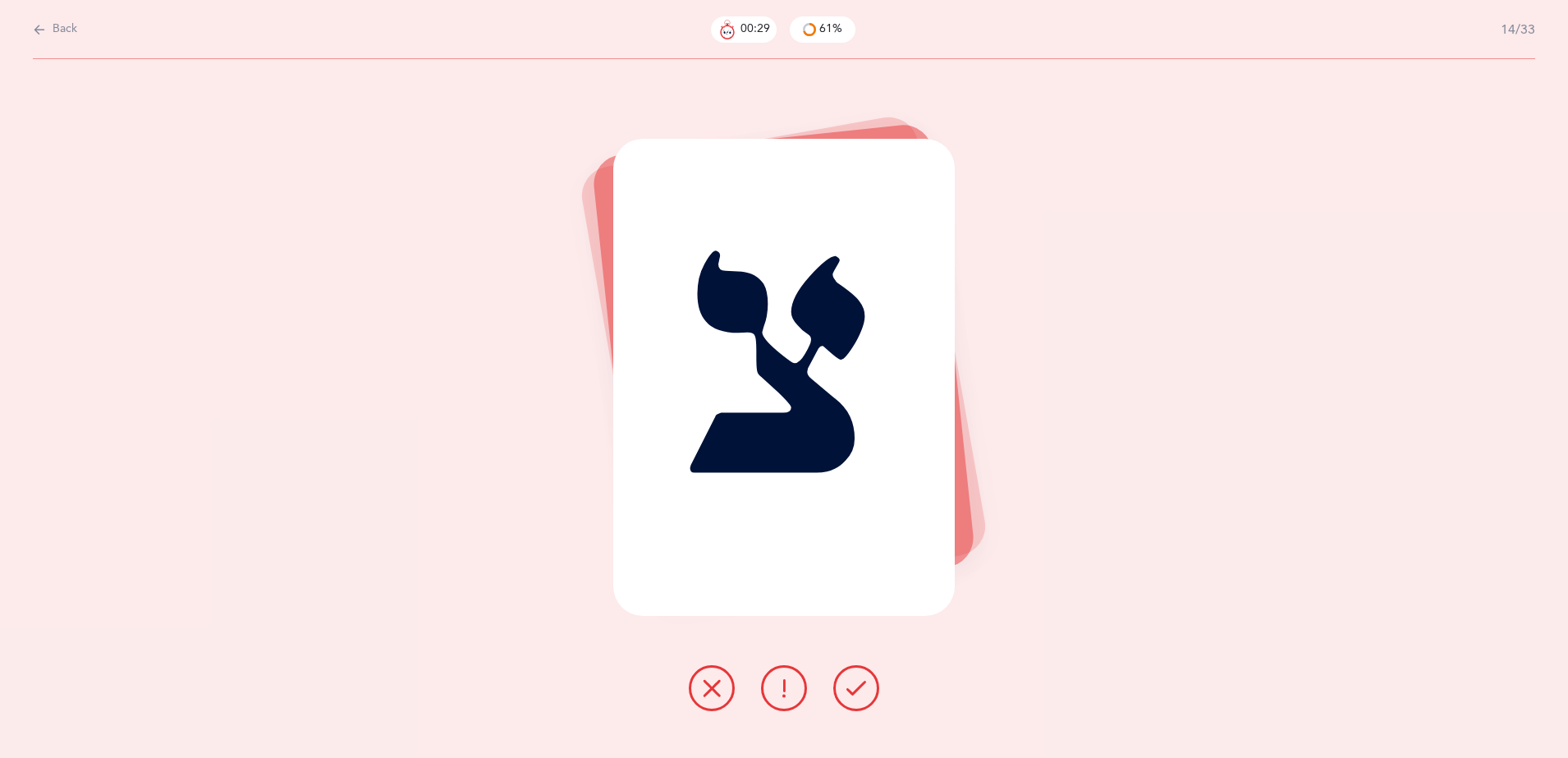
click at [707, 695] on icon at bounding box center [712, 689] width 20 height 20
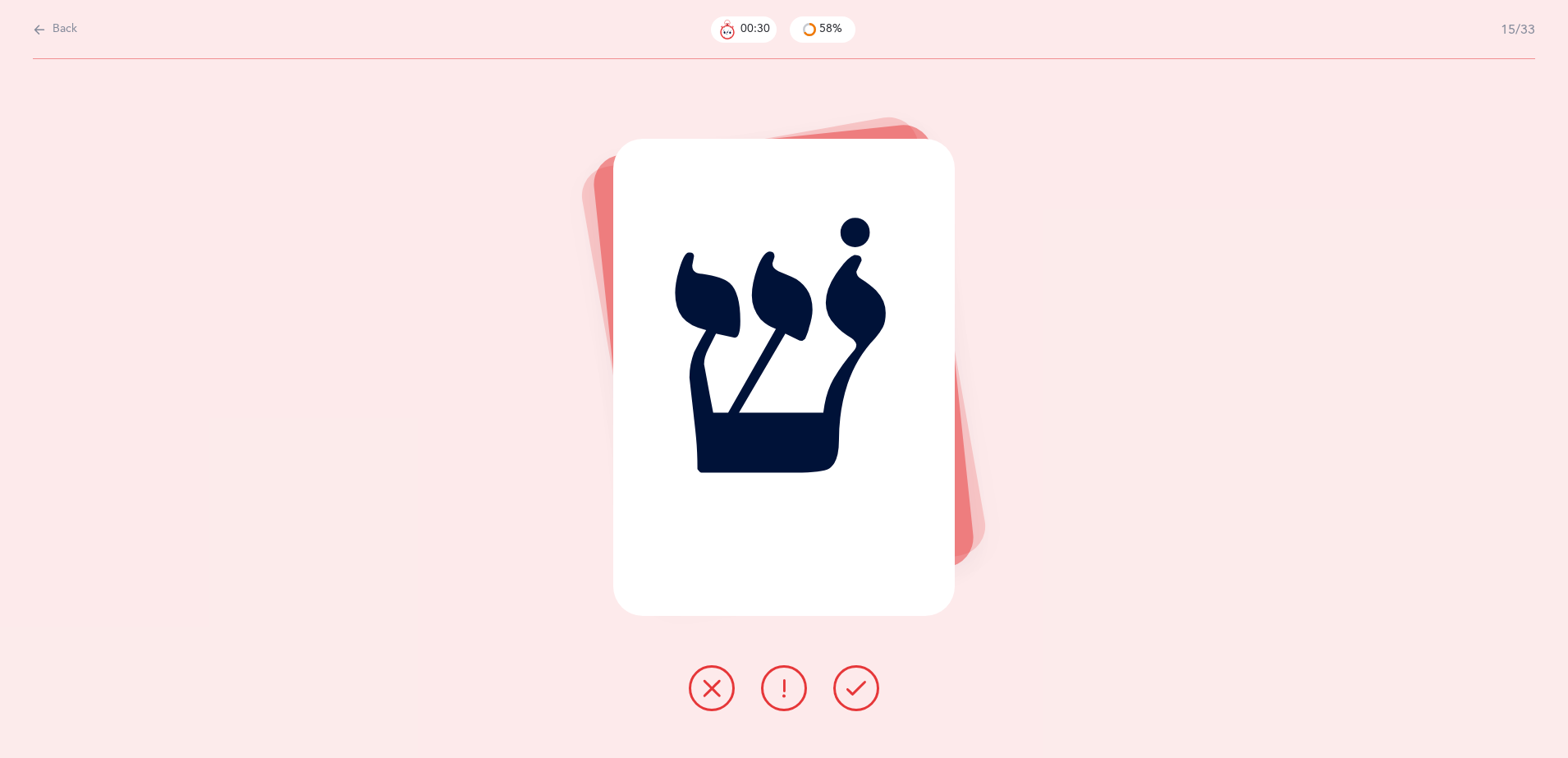
click at [707, 695] on icon at bounding box center [712, 689] width 20 height 20
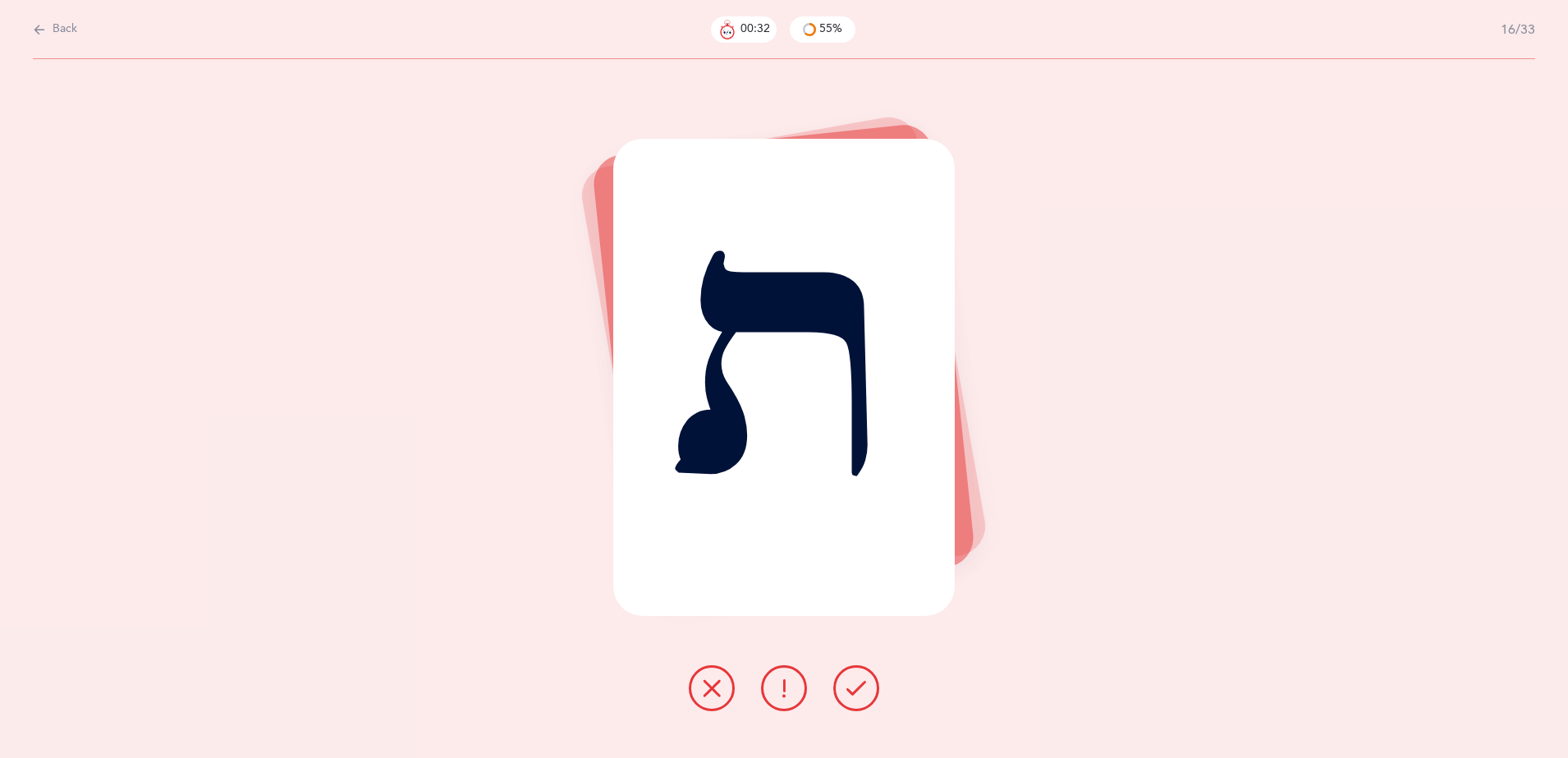
click at [707, 695] on icon at bounding box center [712, 689] width 20 height 20
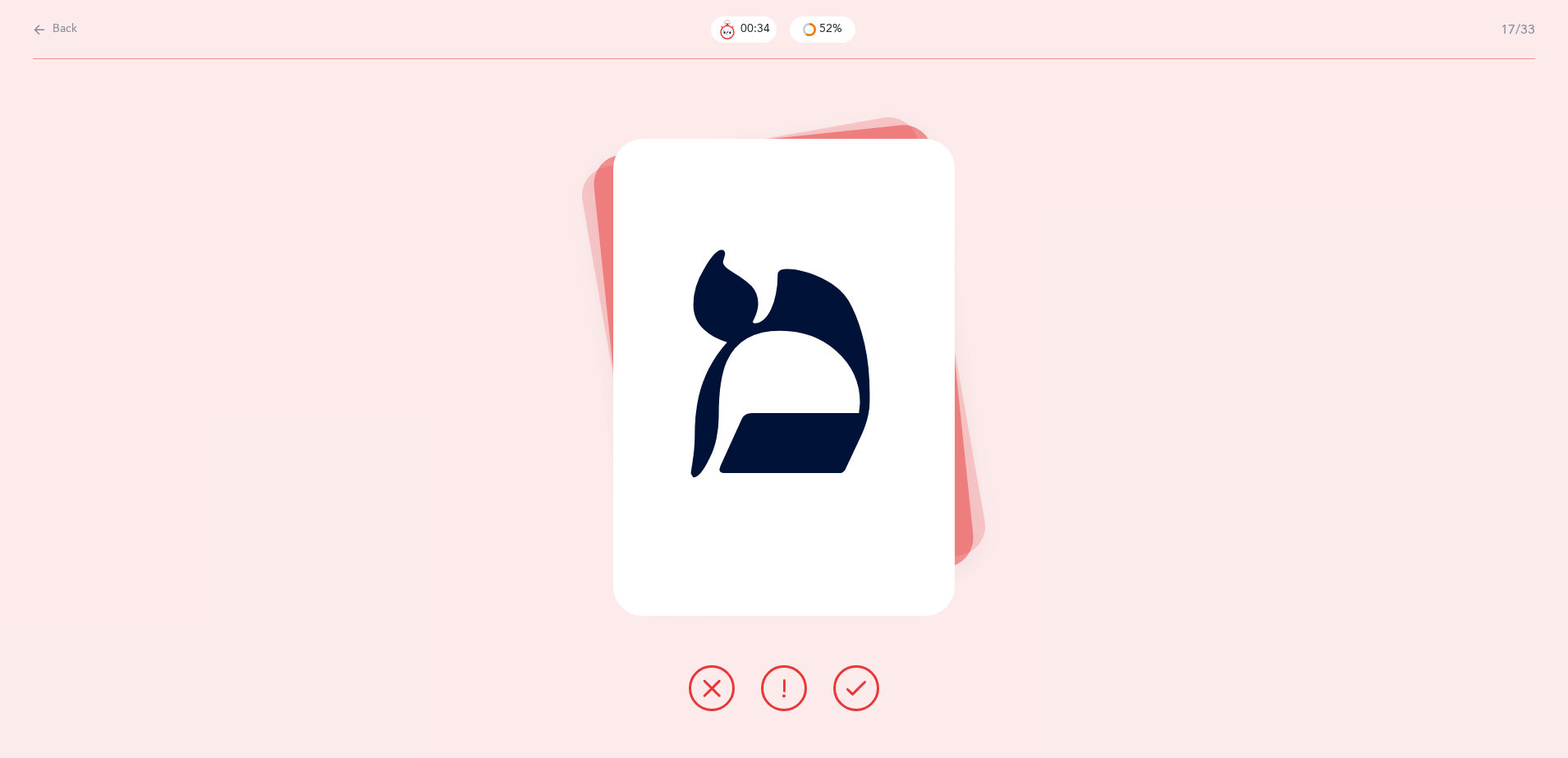
click at [707, 695] on icon at bounding box center [712, 689] width 20 height 20
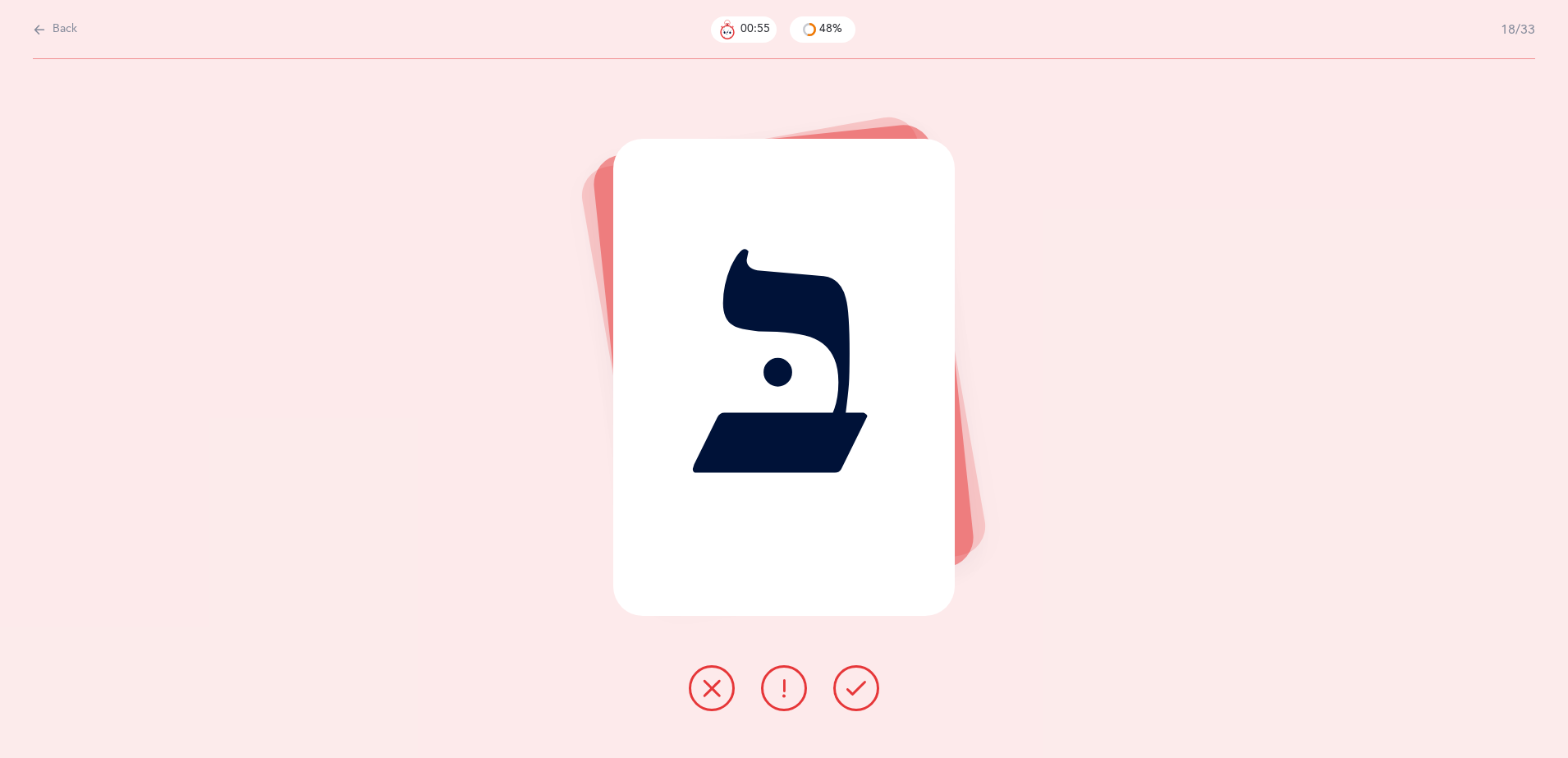
click at [707, 695] on icon at bounding box center [712, 689] width 20 height 20
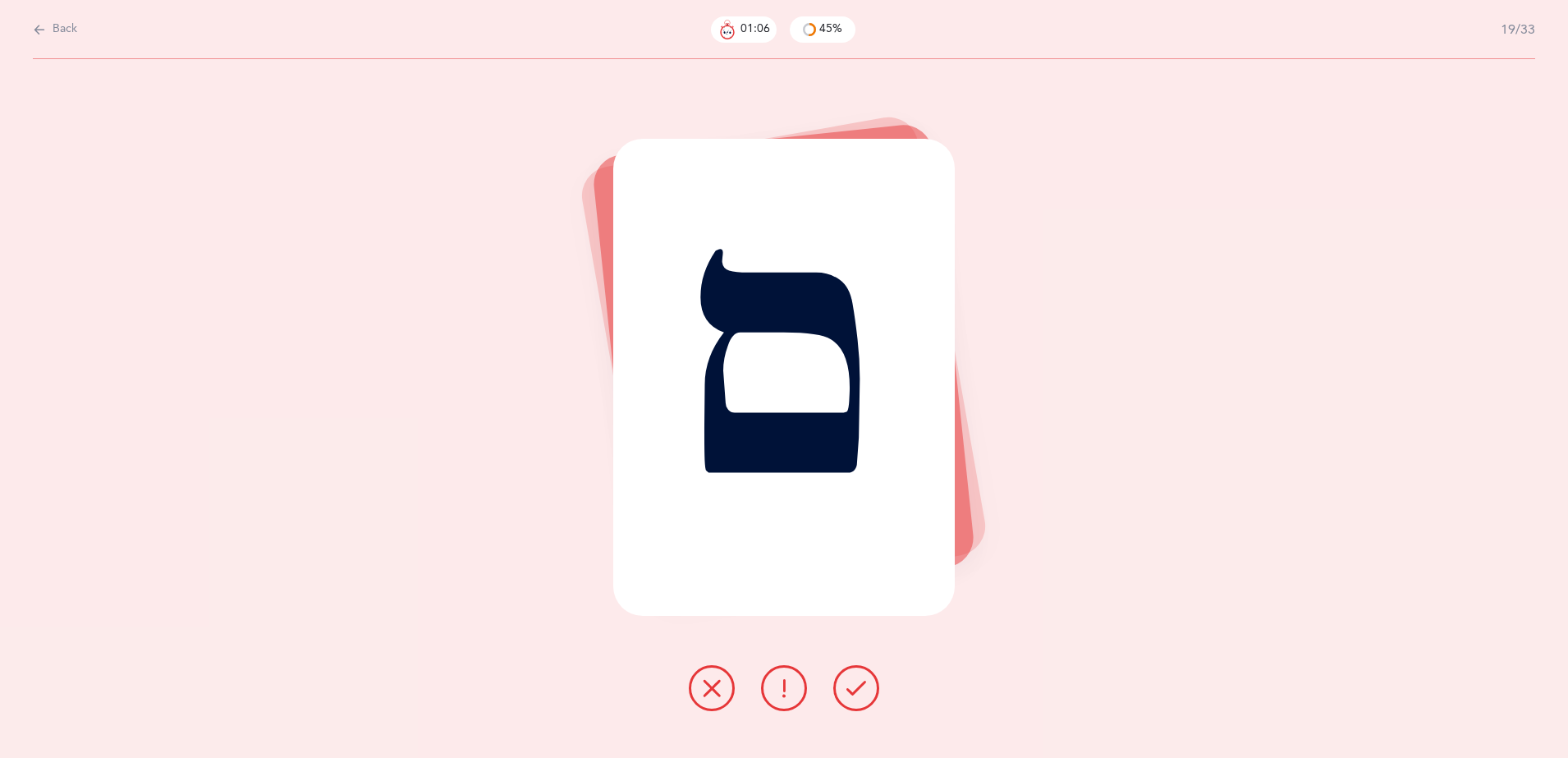
click at [706, 701] on button at bounding box center [712, 688] width 46 height 46
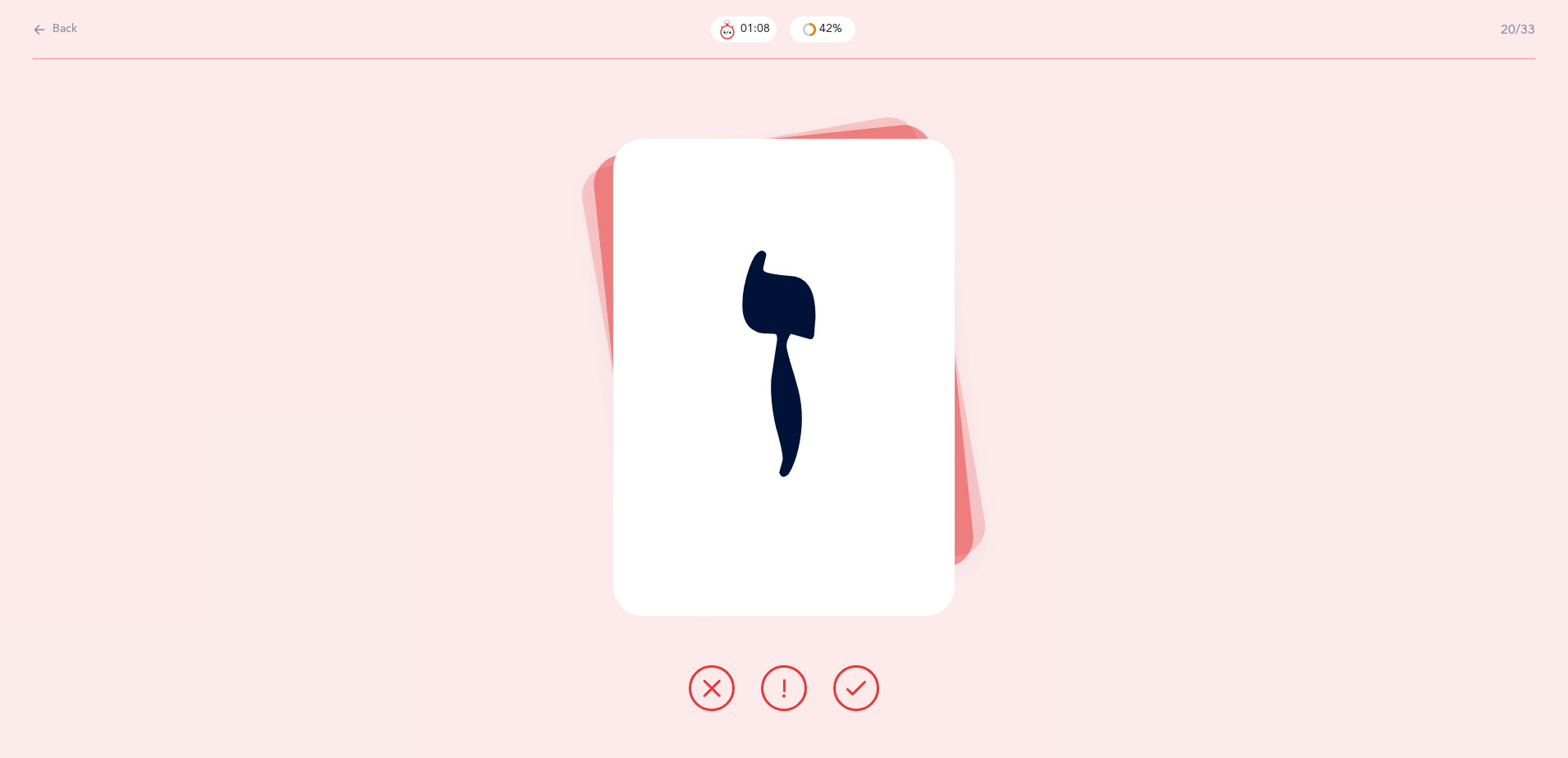
click at [706, 701] on button at bounding box center [712, 688] width 46 height 46
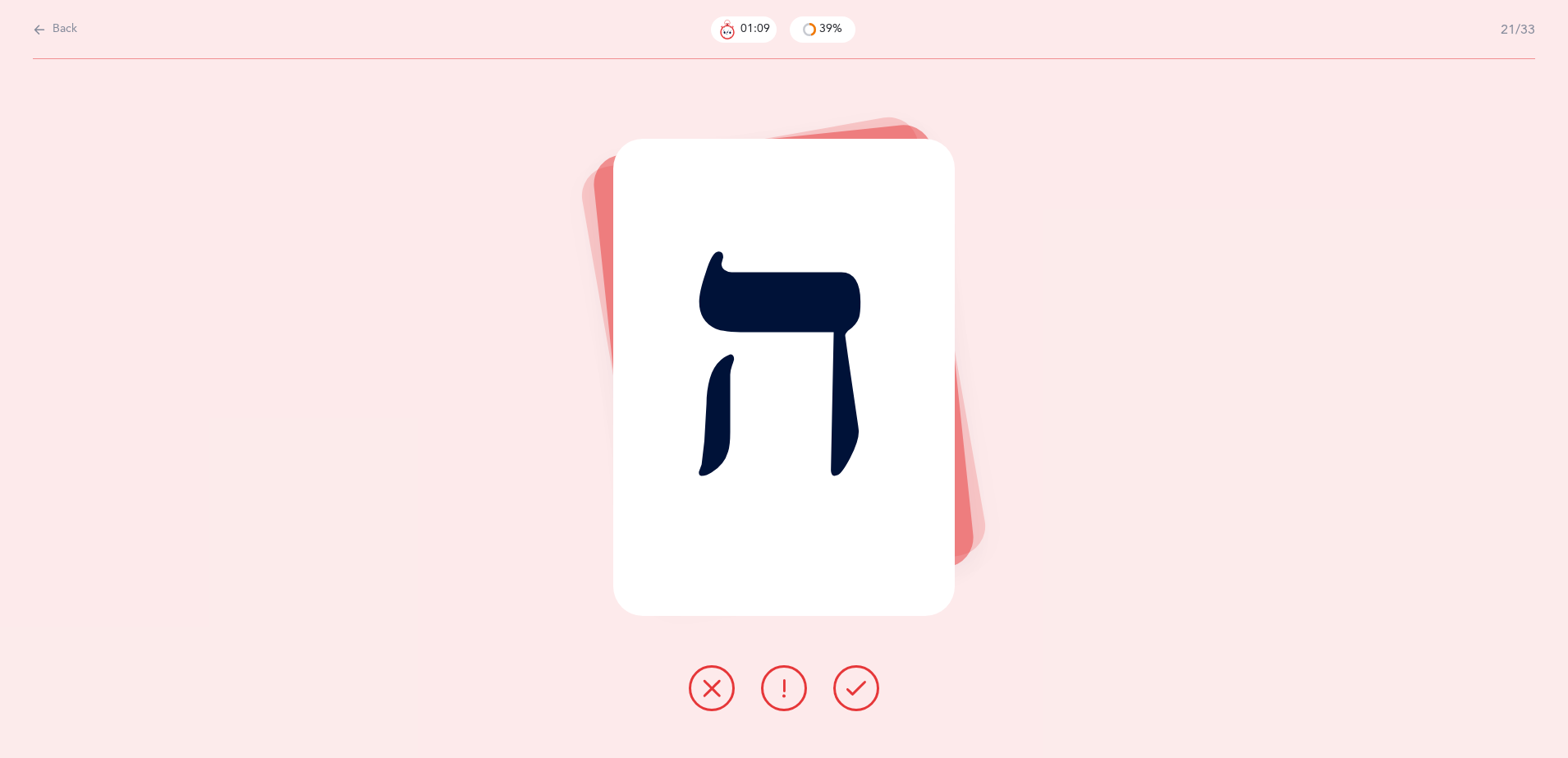
click at [706, 701] on button at bounding box center [712, 688] width 46 height 46
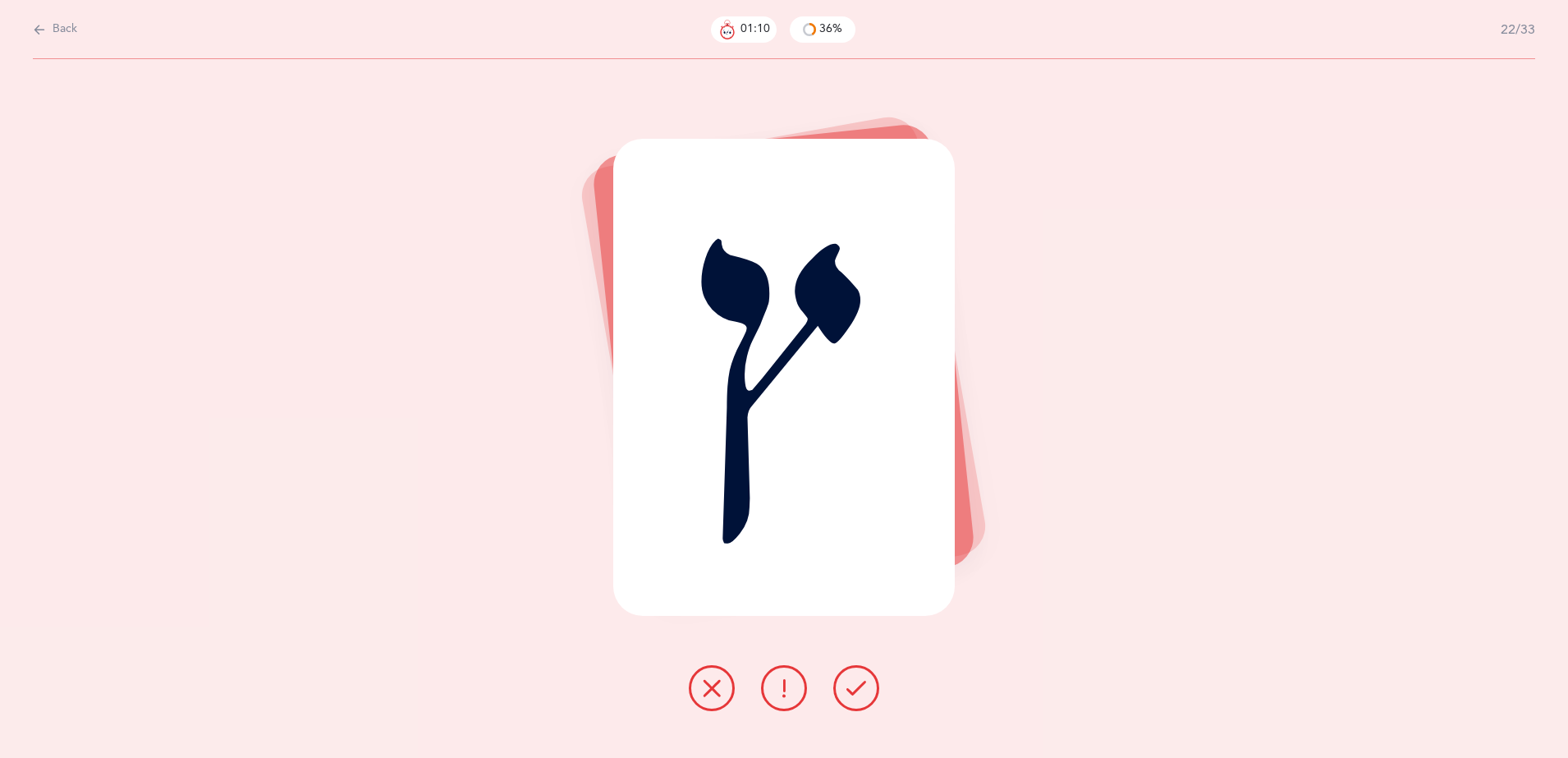
click at [706, 701] on button at bounding box center [712, 688] width 46 height 46
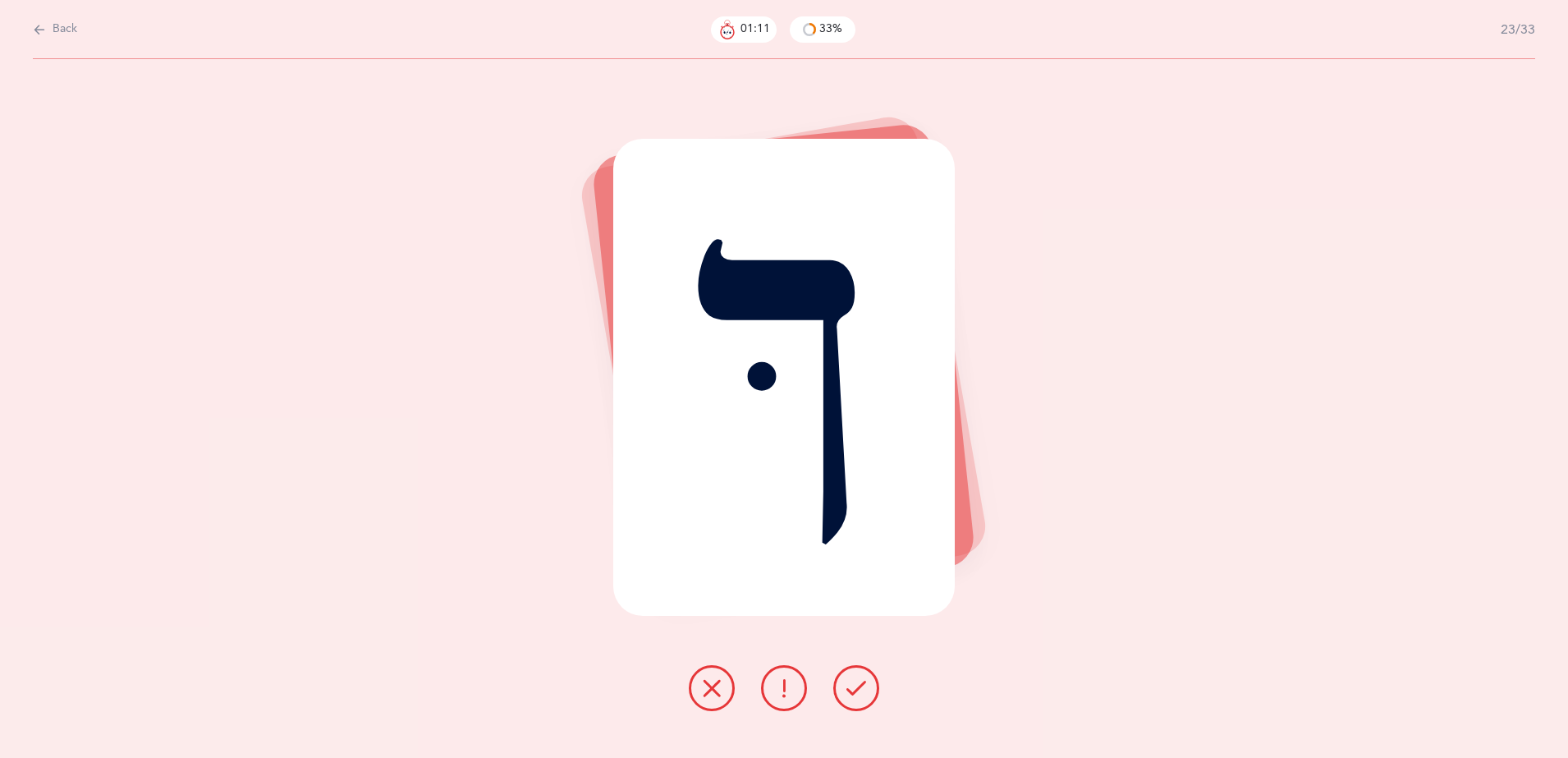
click at [706, 701] on button at bounding box center [712, 688] width 46 height 46
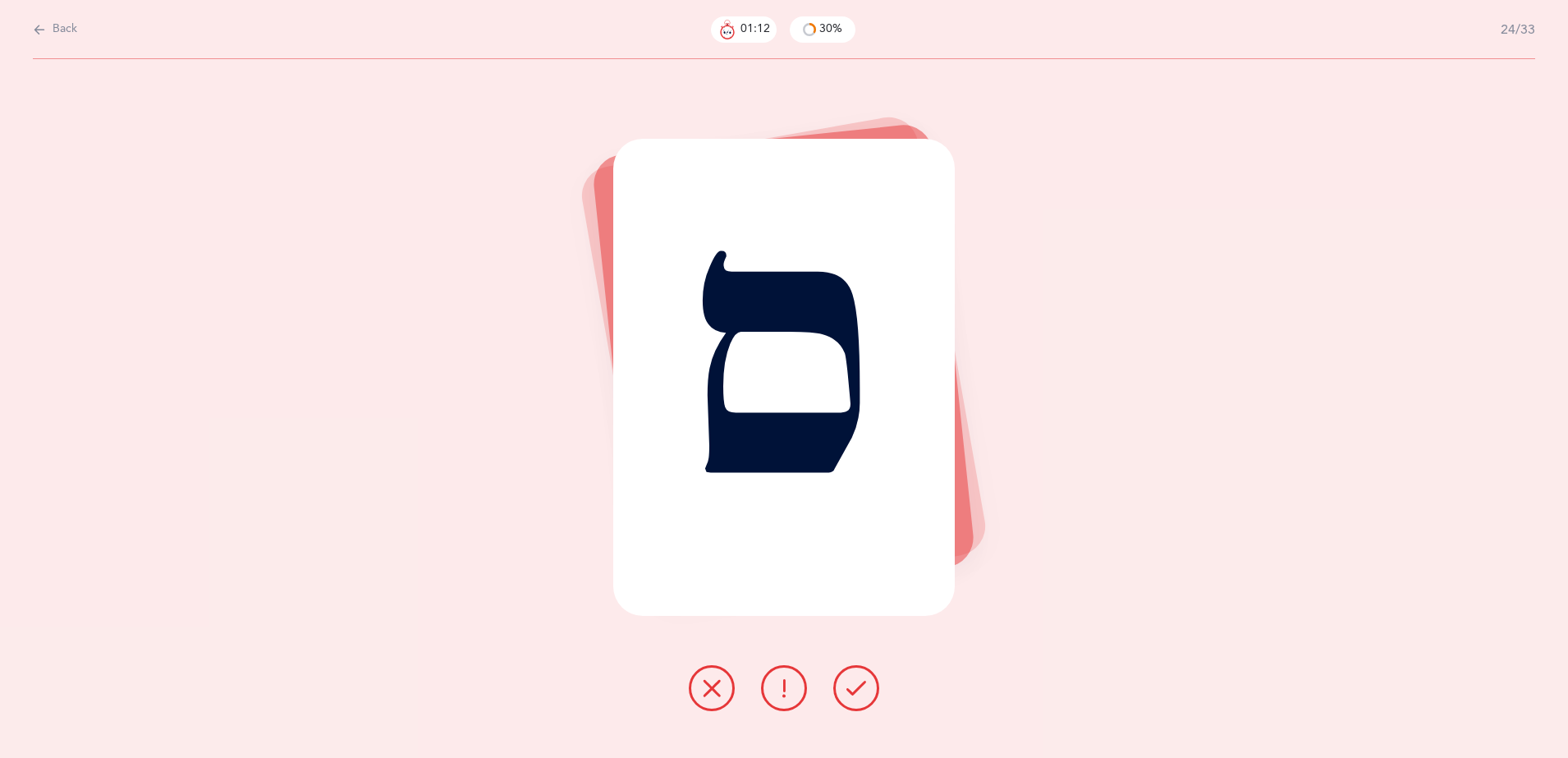
click at [706, 701] on button at bounding box center [712, 688] width 46 height 46
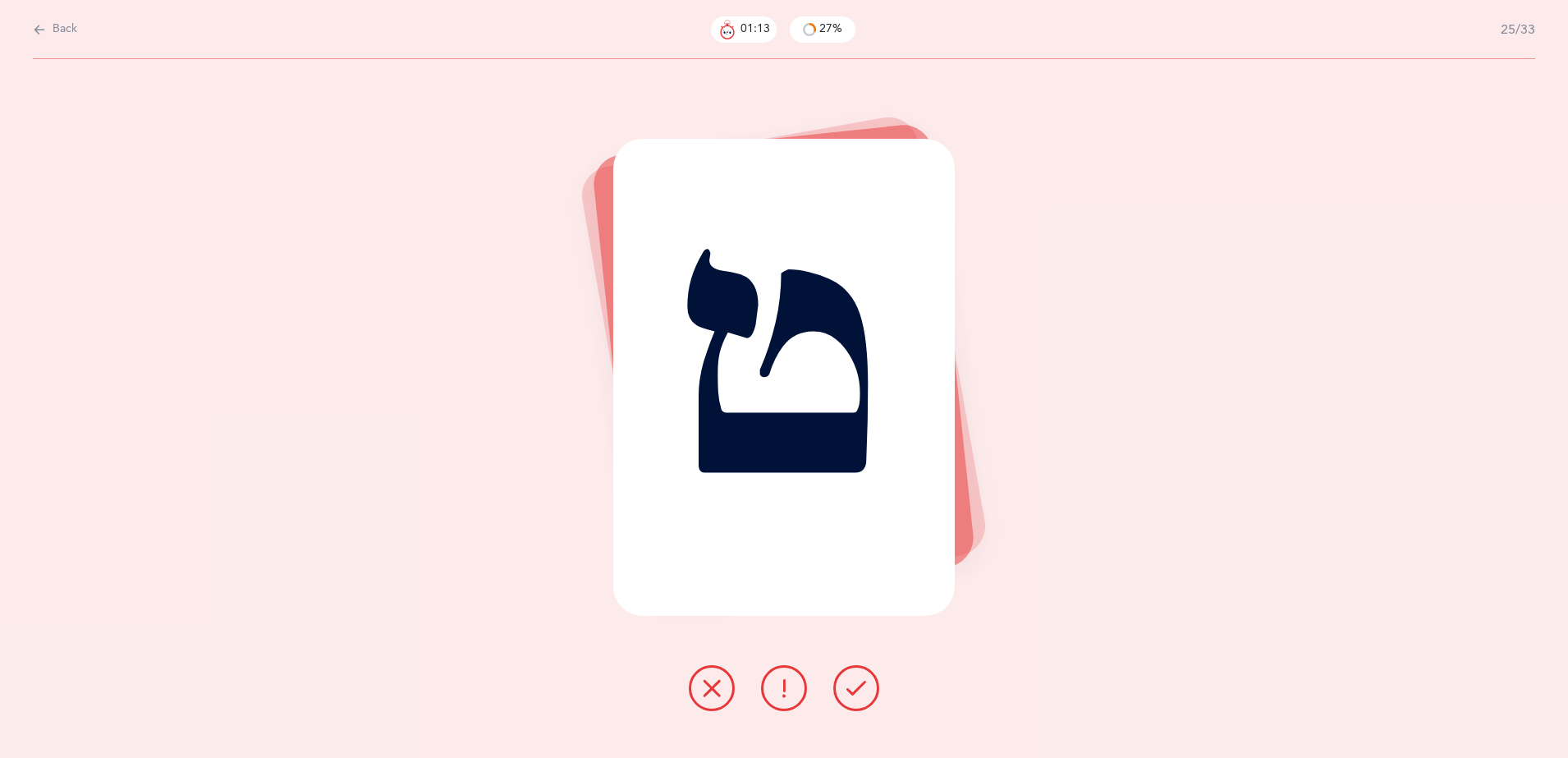
click at [706, 701] on button at bounding box center [712, 688] width 46 height 46
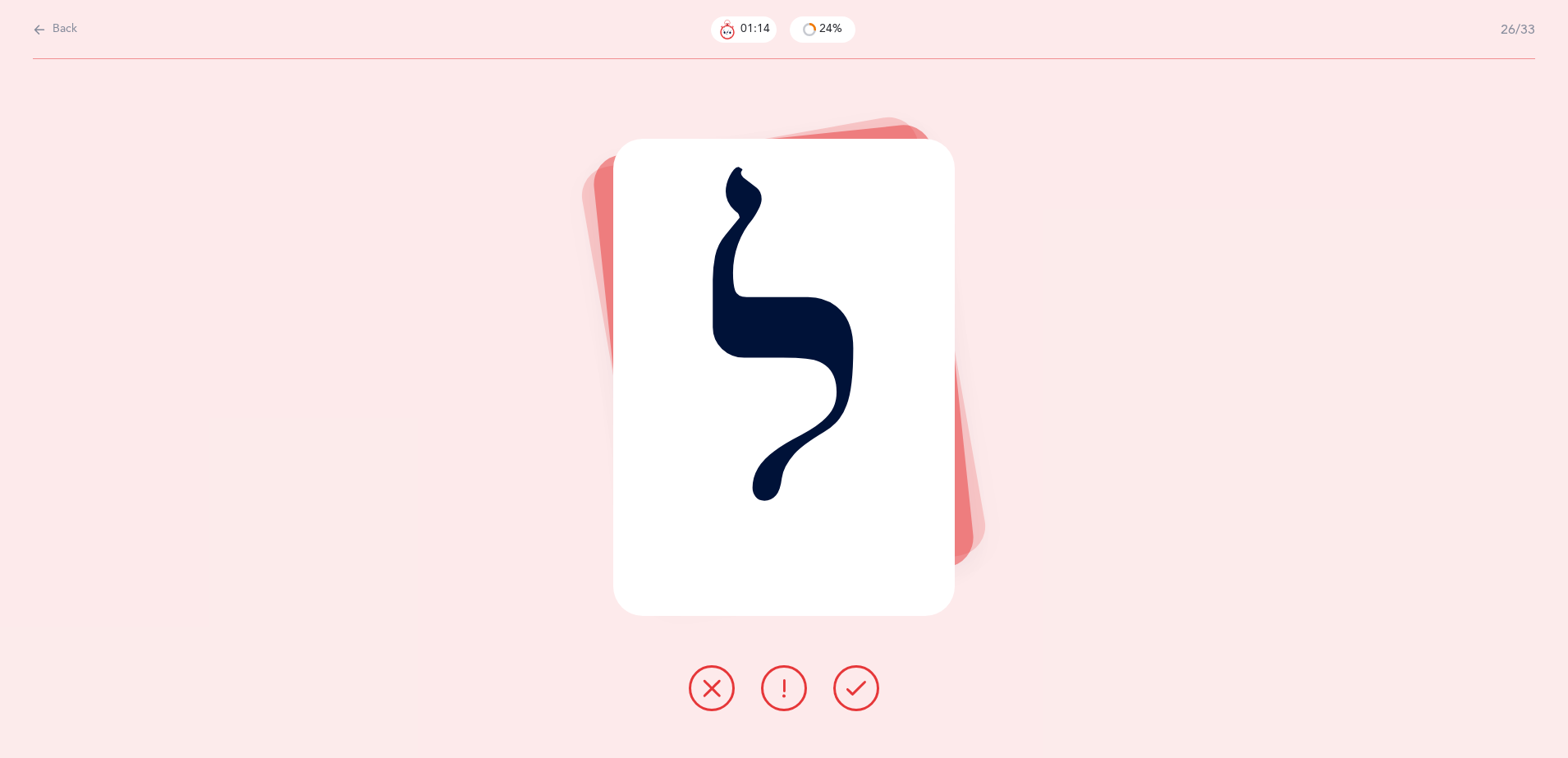
click at [706, 701] on button at bounding box center [712, 688] width 46 height 46
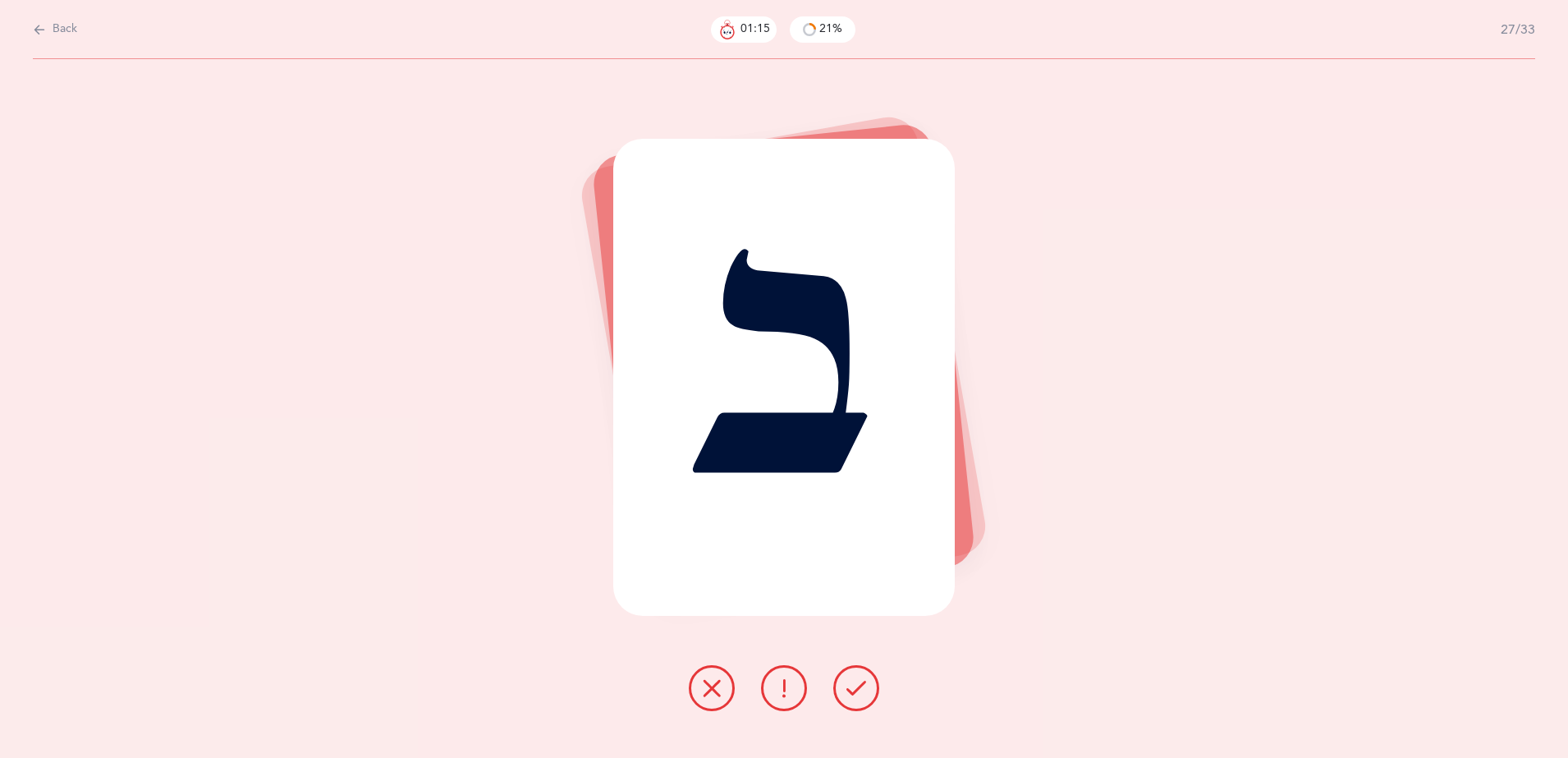
click at [706, 701] on button at bounding box center [712, 688] width 46 height 46
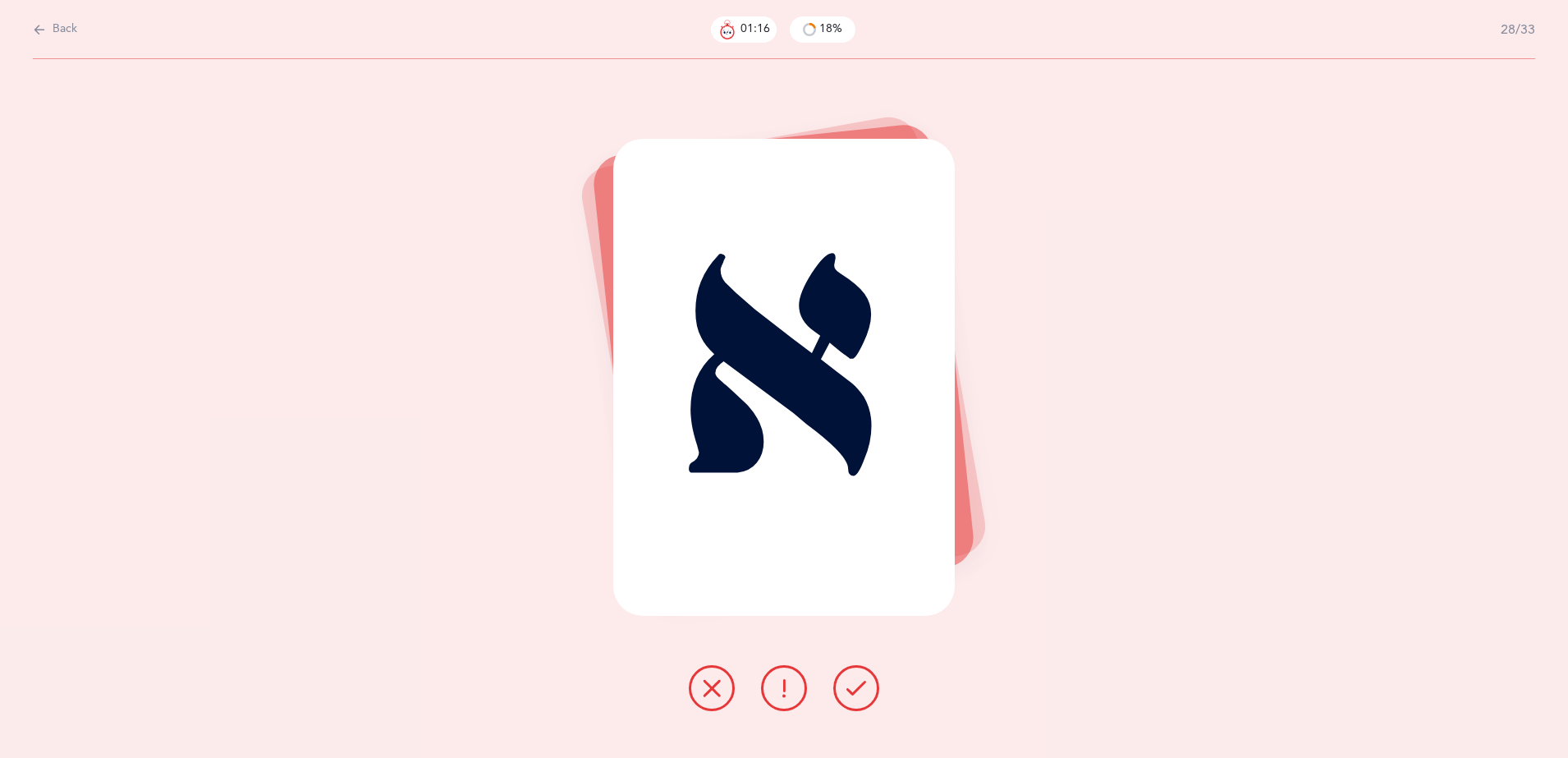
click at [706, 701] on button at bounding box center [712, 688] width 46 height 46
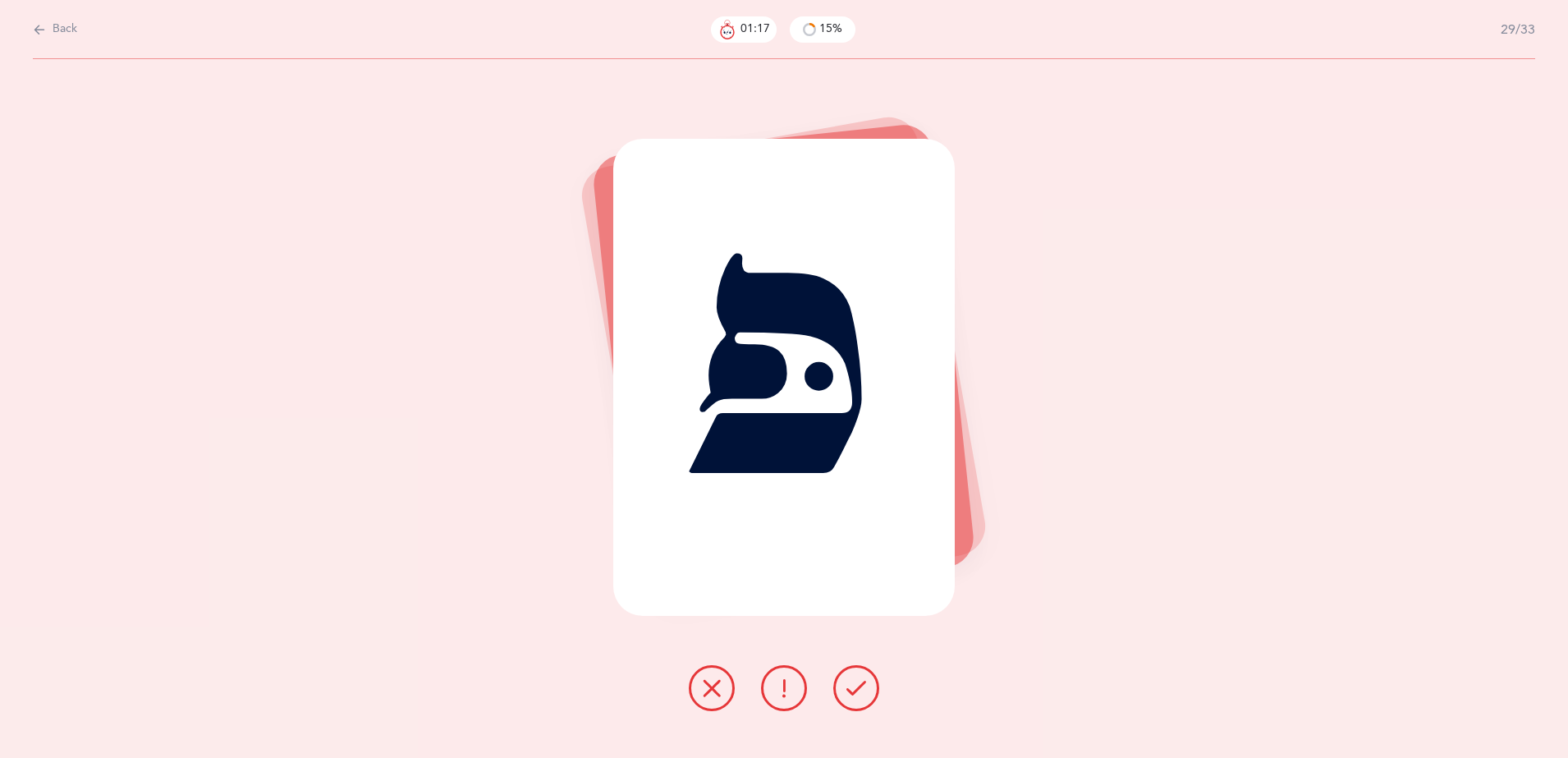
click at [706, 701] on button at bounding box center [712, 688] width 46 height 46
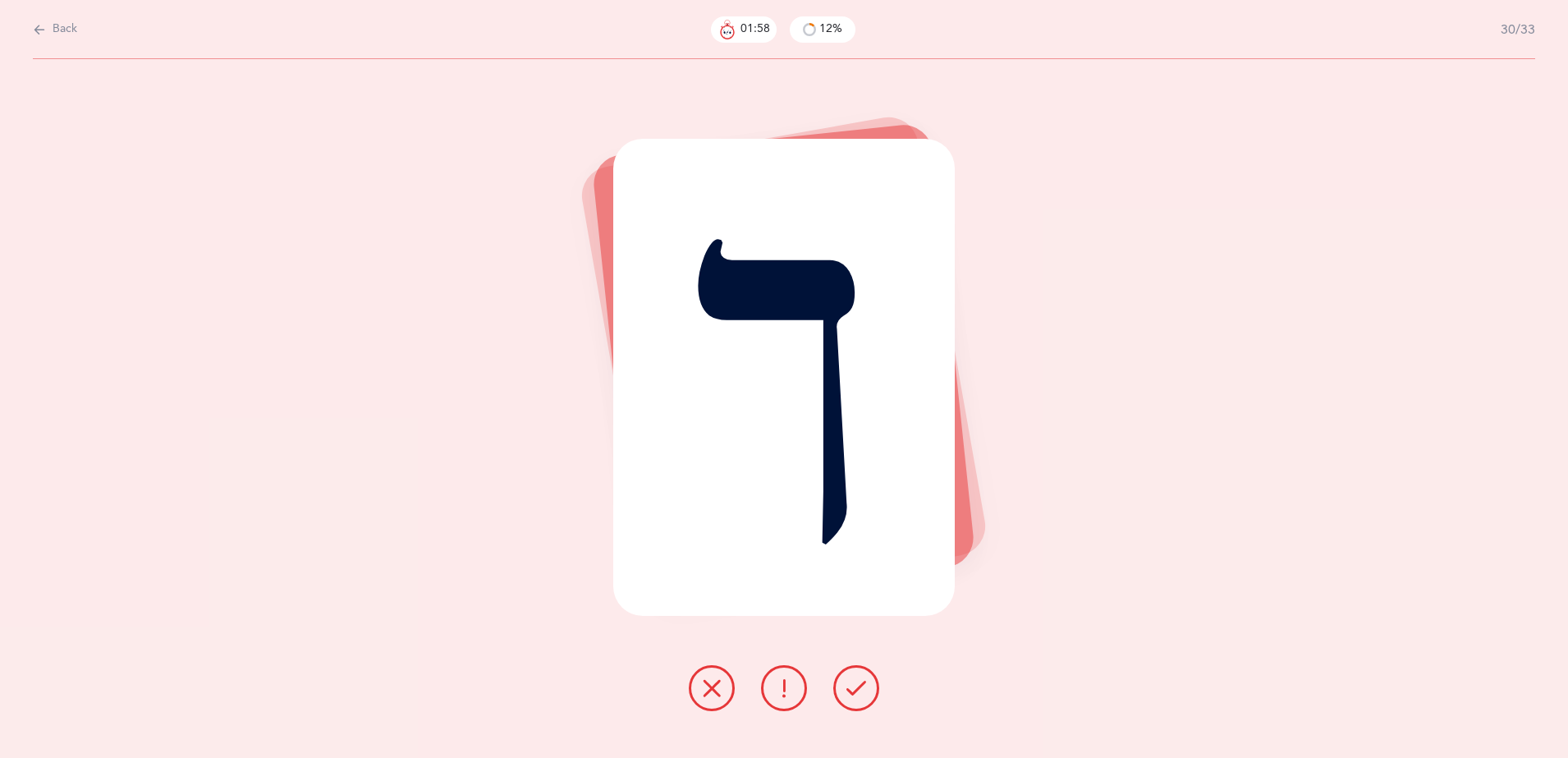
click at [706, 701] on button at bounding box center [712, 688] width 46 height 46
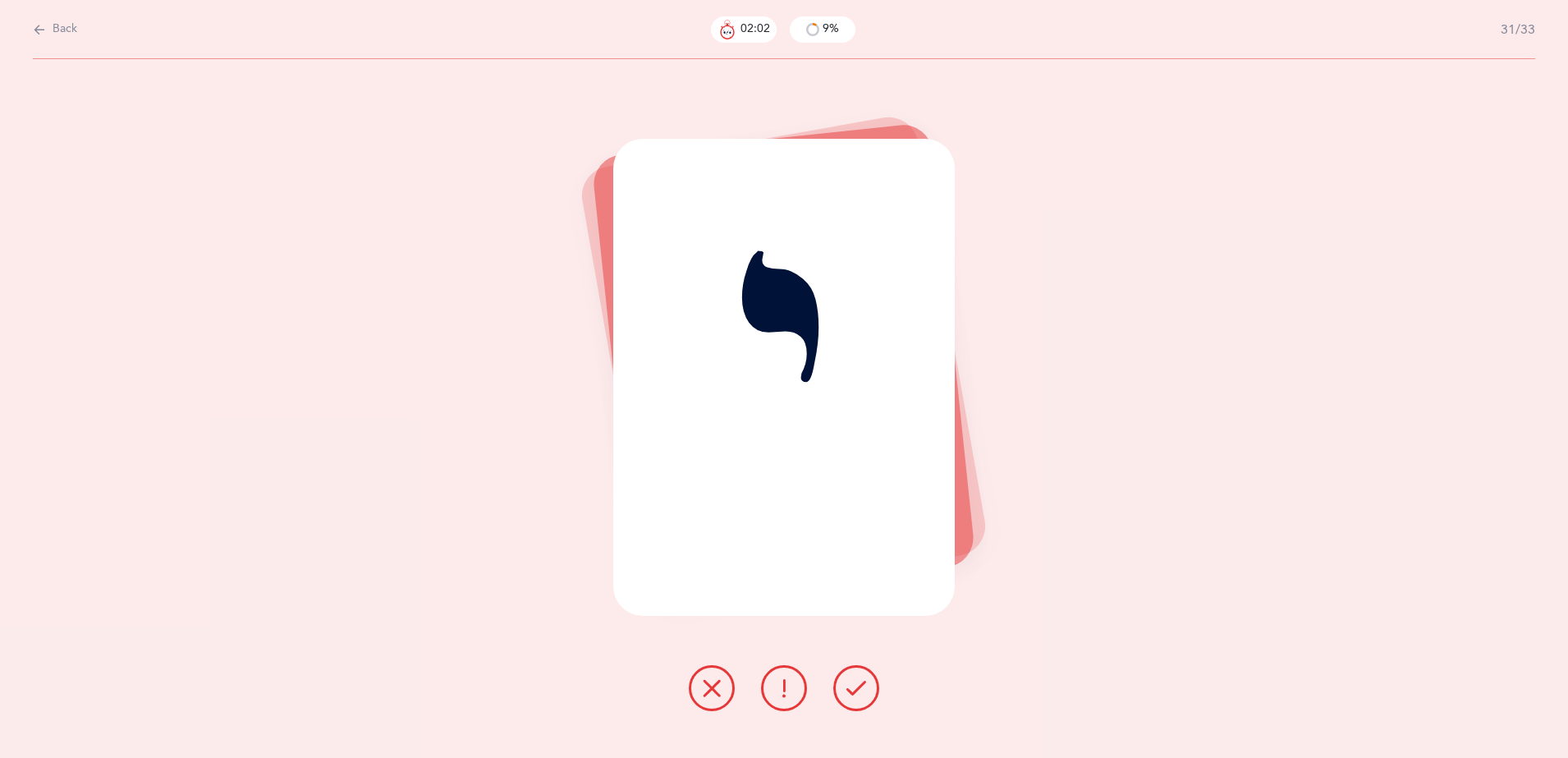
click at [702, 701] on button at bounding box center [712, 688] width 46 height 46
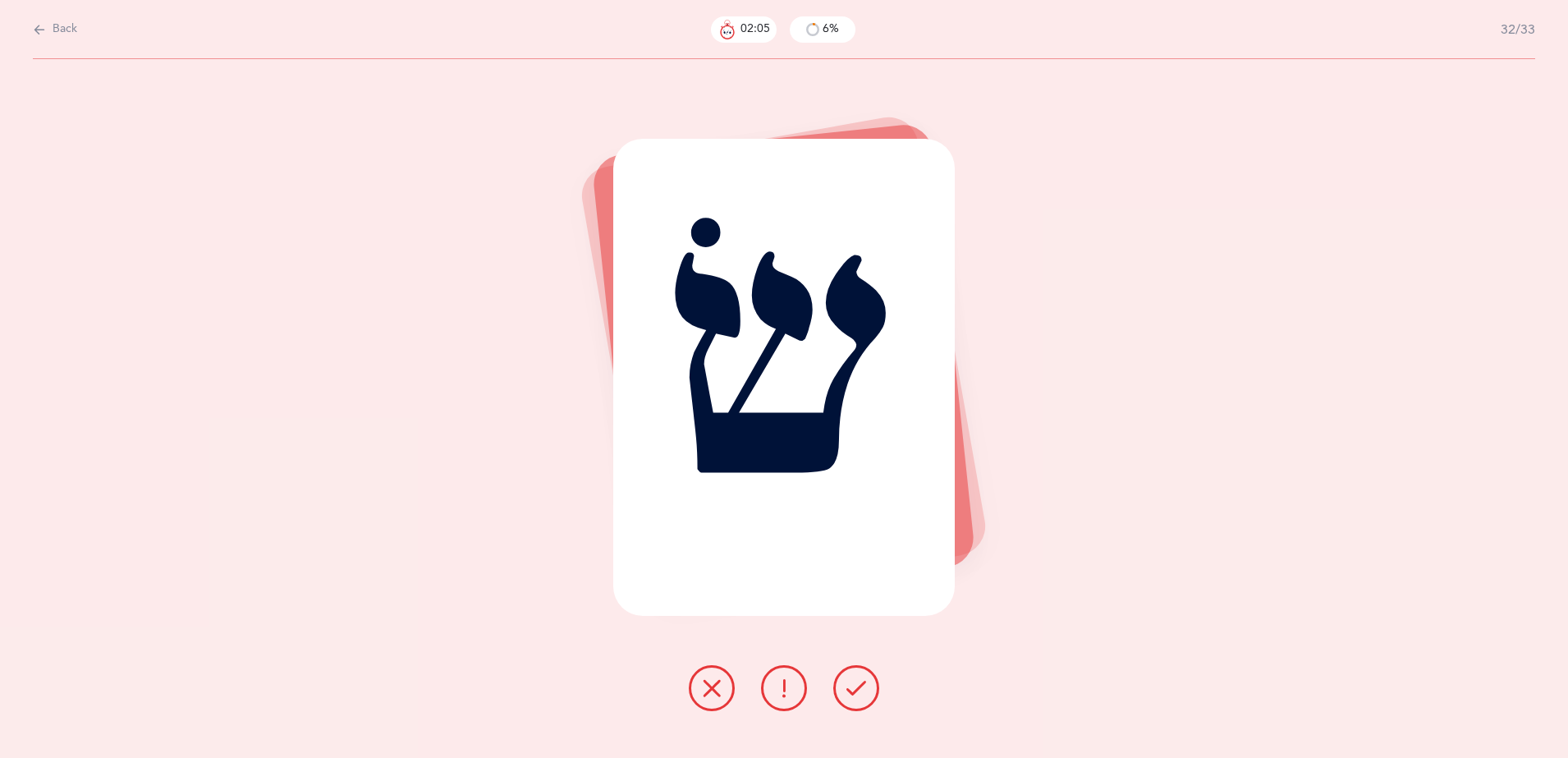
click at [702, 701] on button at bounding box center [712, 688] width 46 height 46
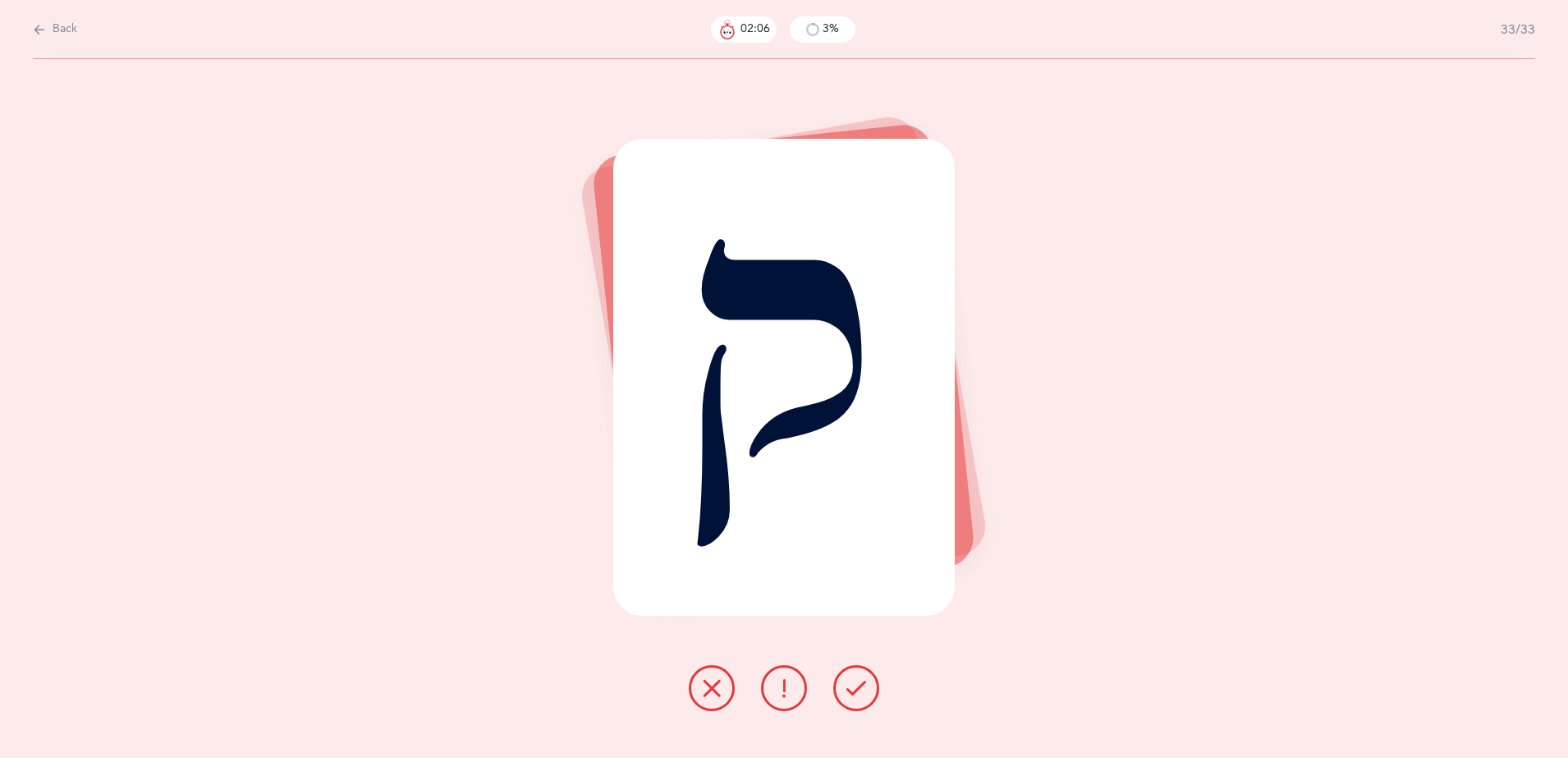
click at [702, 701] on button at bounding box center [712, 688] width 46 height 46
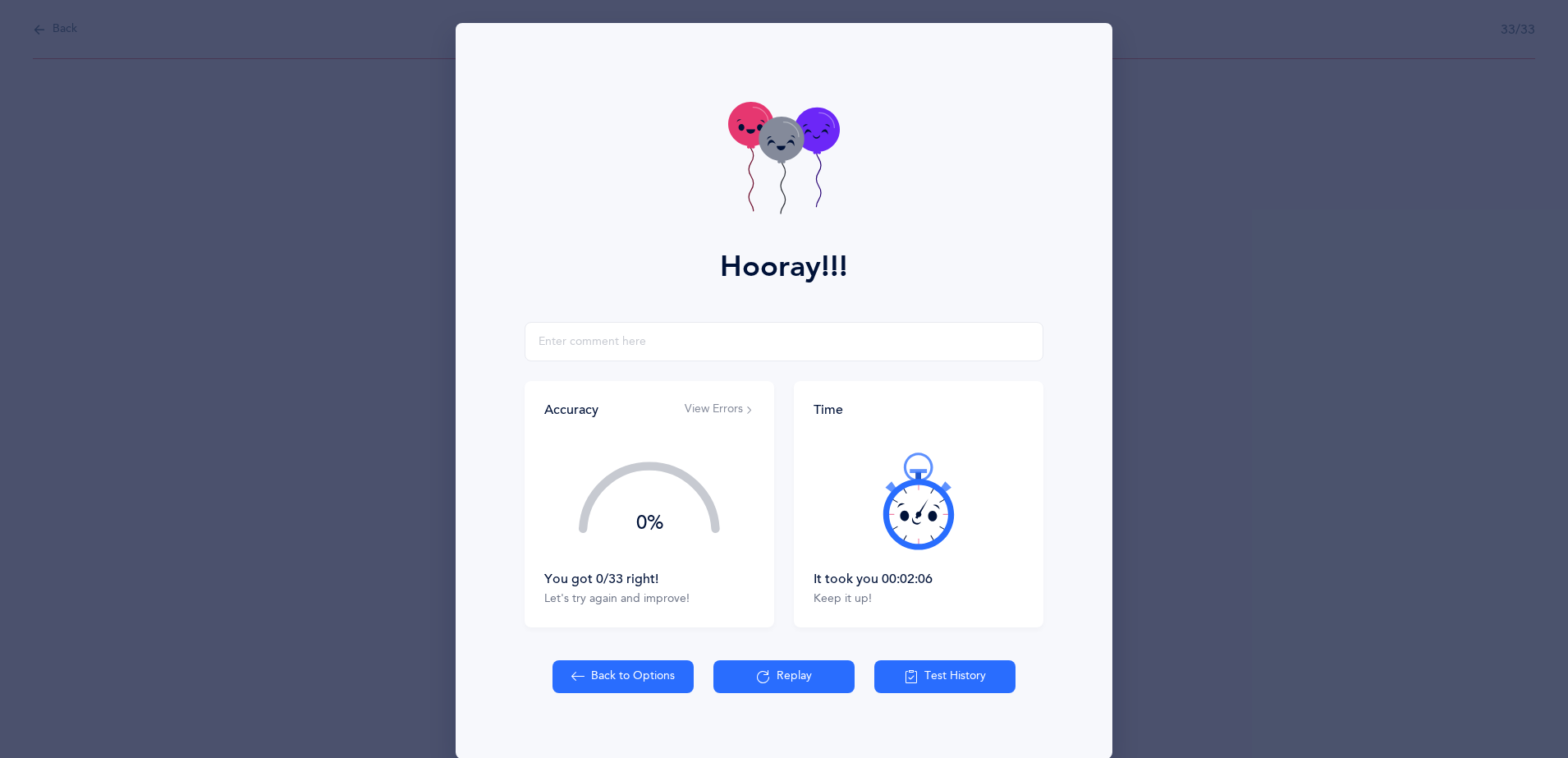
click at [602, 677] on button "Back to Options" at bounding box center [623, 676] width 141 height 33
select select "27"
select select "single"
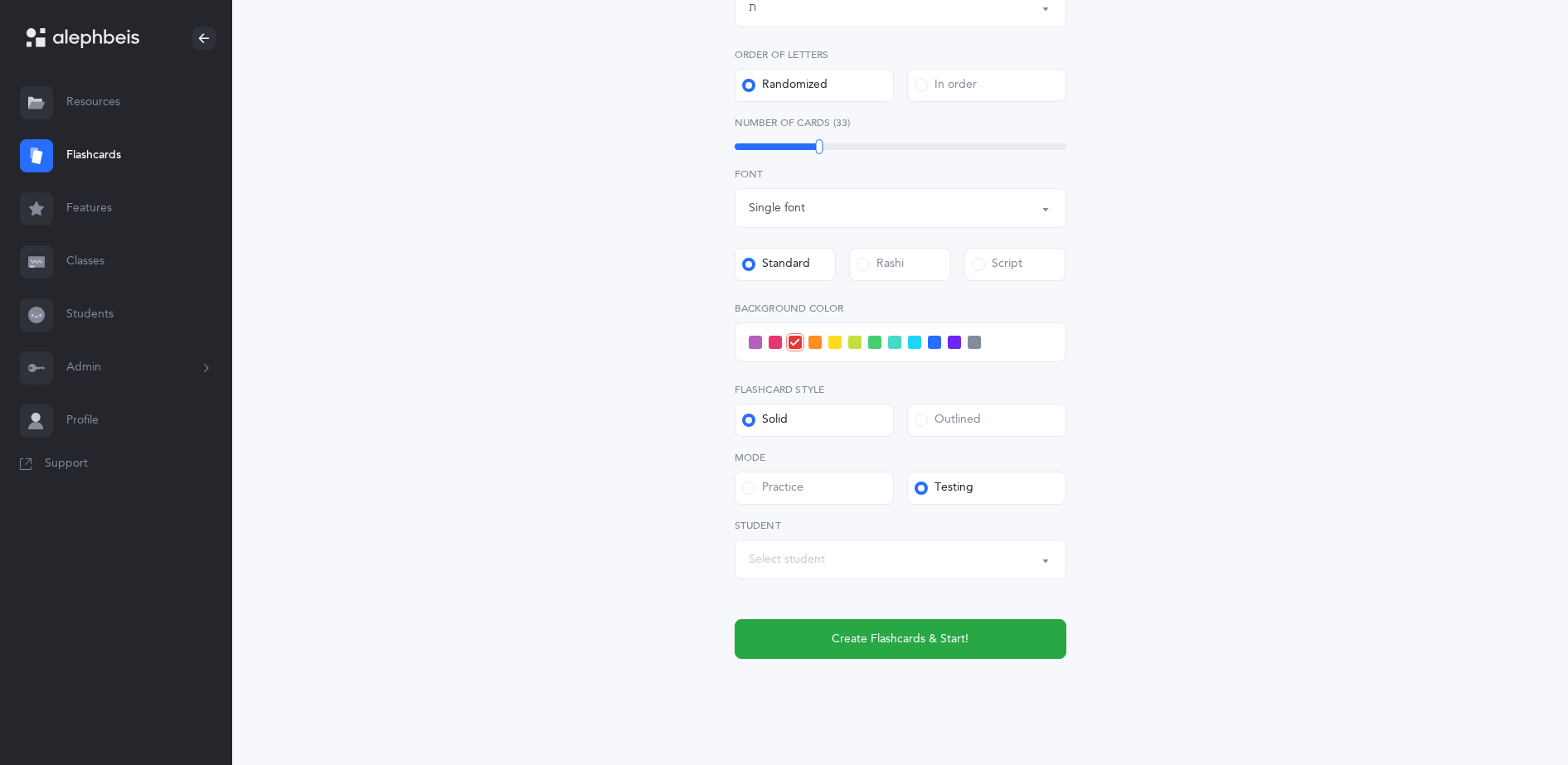
scroll to position [477, 0]
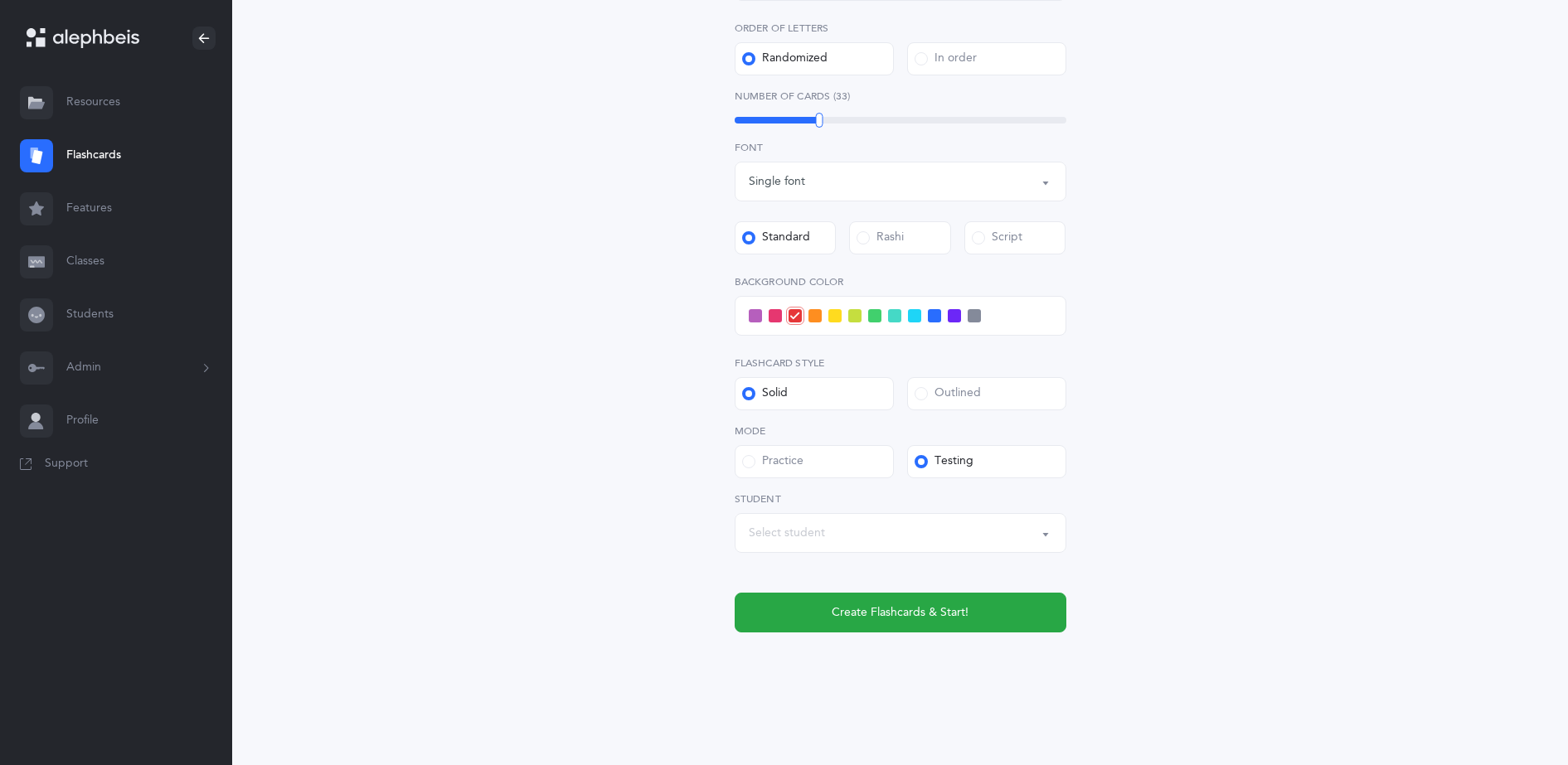
click at [853, 541] on div "Select student" at bounding box center [900, 533] width 303 height 28
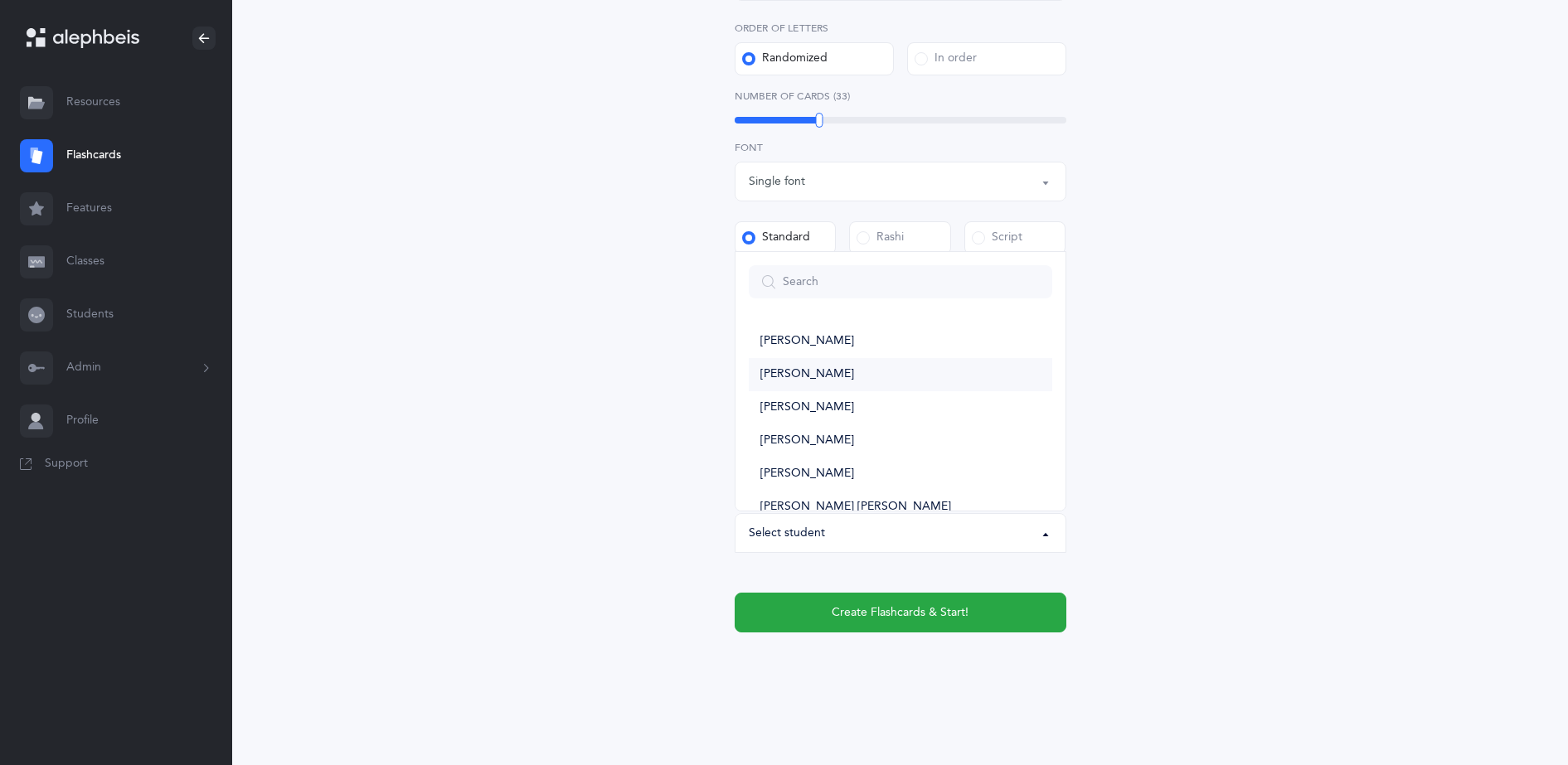
click at [815, 369] on span "[PERSON_NAME]" at bounding box center [807, 375] width 94 height 15
select select "14519"
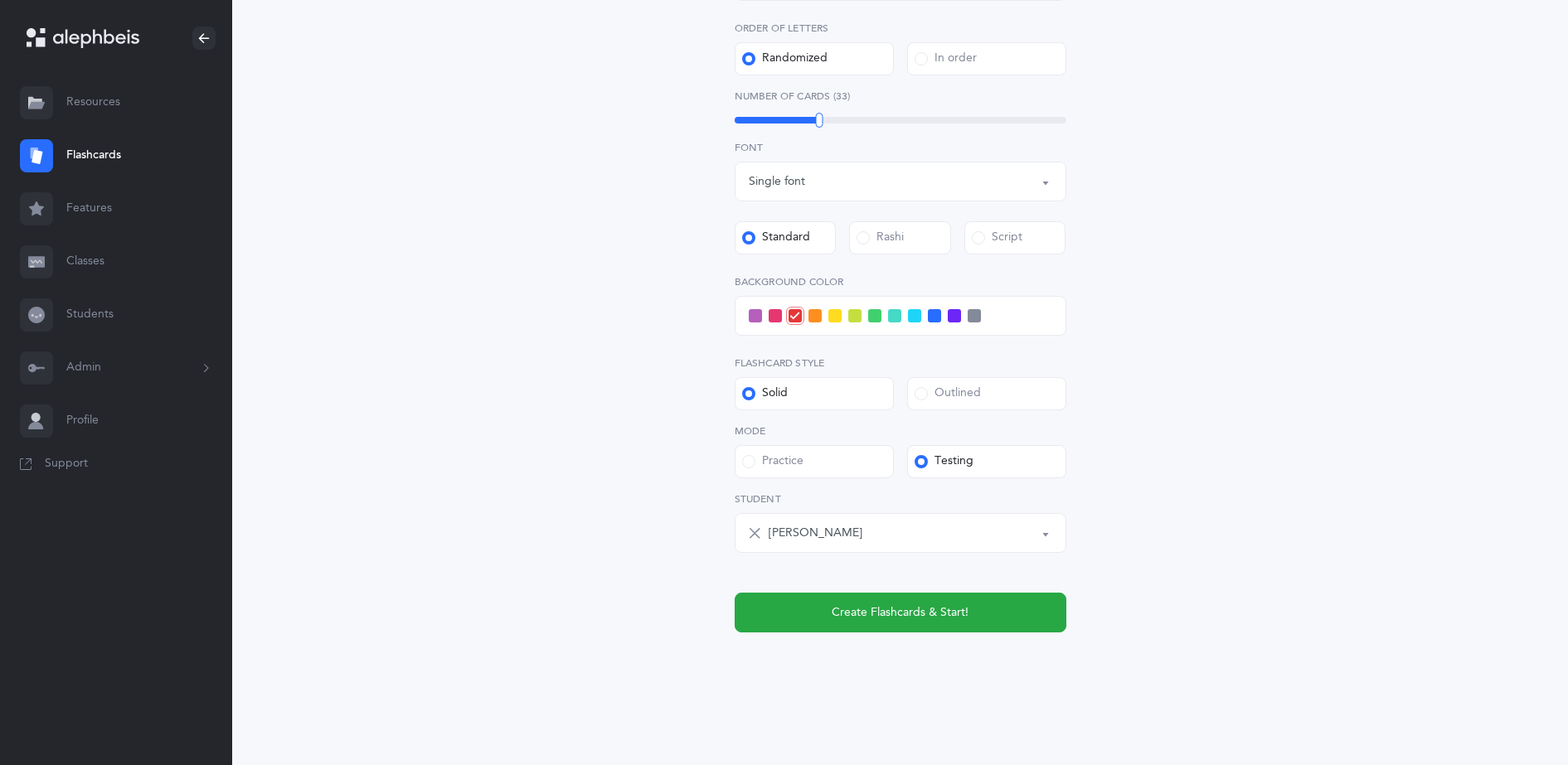
drag, startPoint x: 935, startPoint y: 319, endPoint x: 919, endPoint y: 317, distance: 16.1
click at [919, 317] on div at bounding box center [901, 315] width 332 height 40
click at [919, 317] on span at bounding box center [915, 316] width 14 height 14
click at [0, 0] on input "checkbox" at bounding box center [0, 0] width 0 height 0
click at [928, 623] on button "Create Flashcards & Start!" at bounding box center [901, 612] width 332 height 40
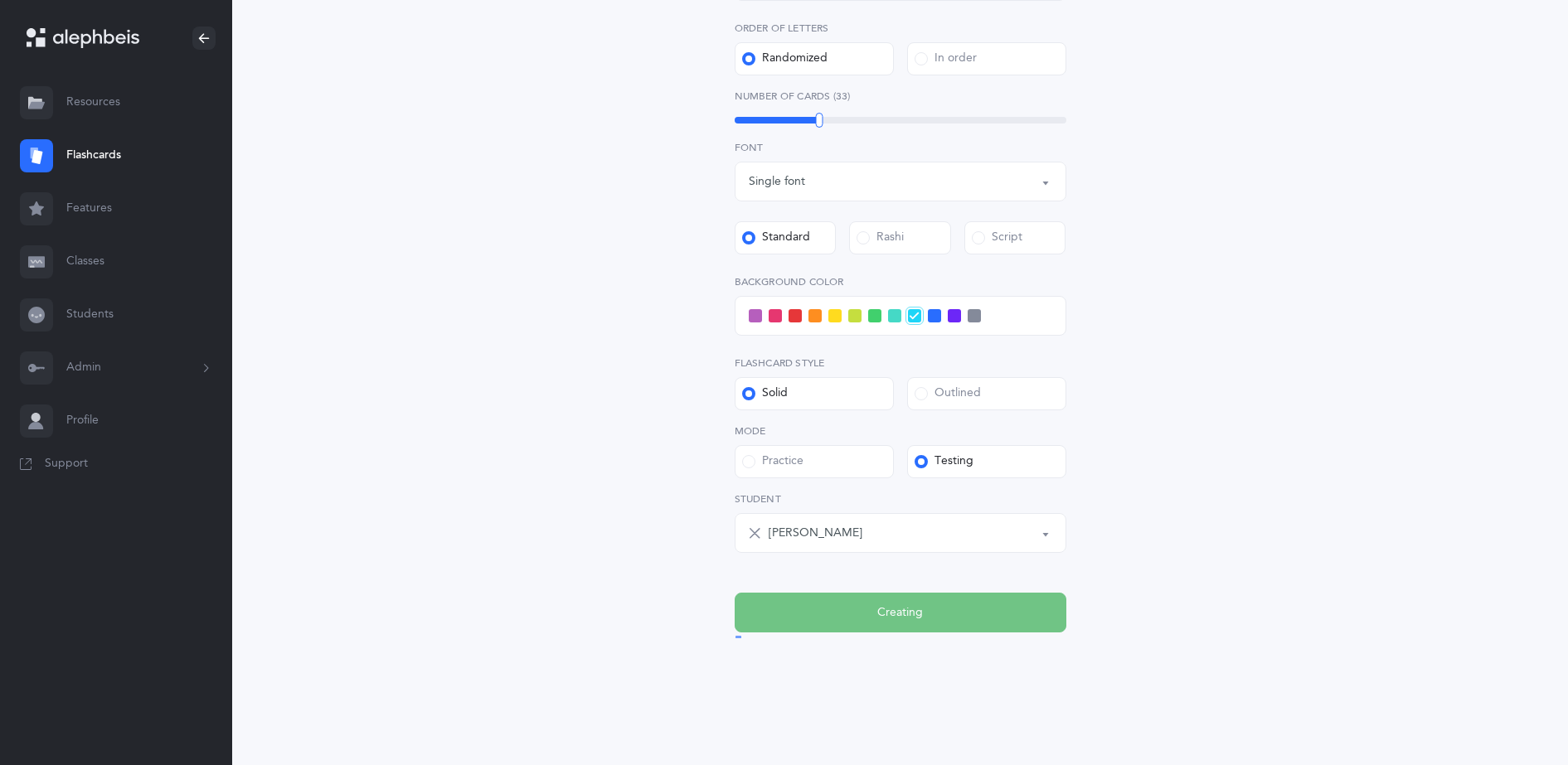
scroll to position [0, 0]
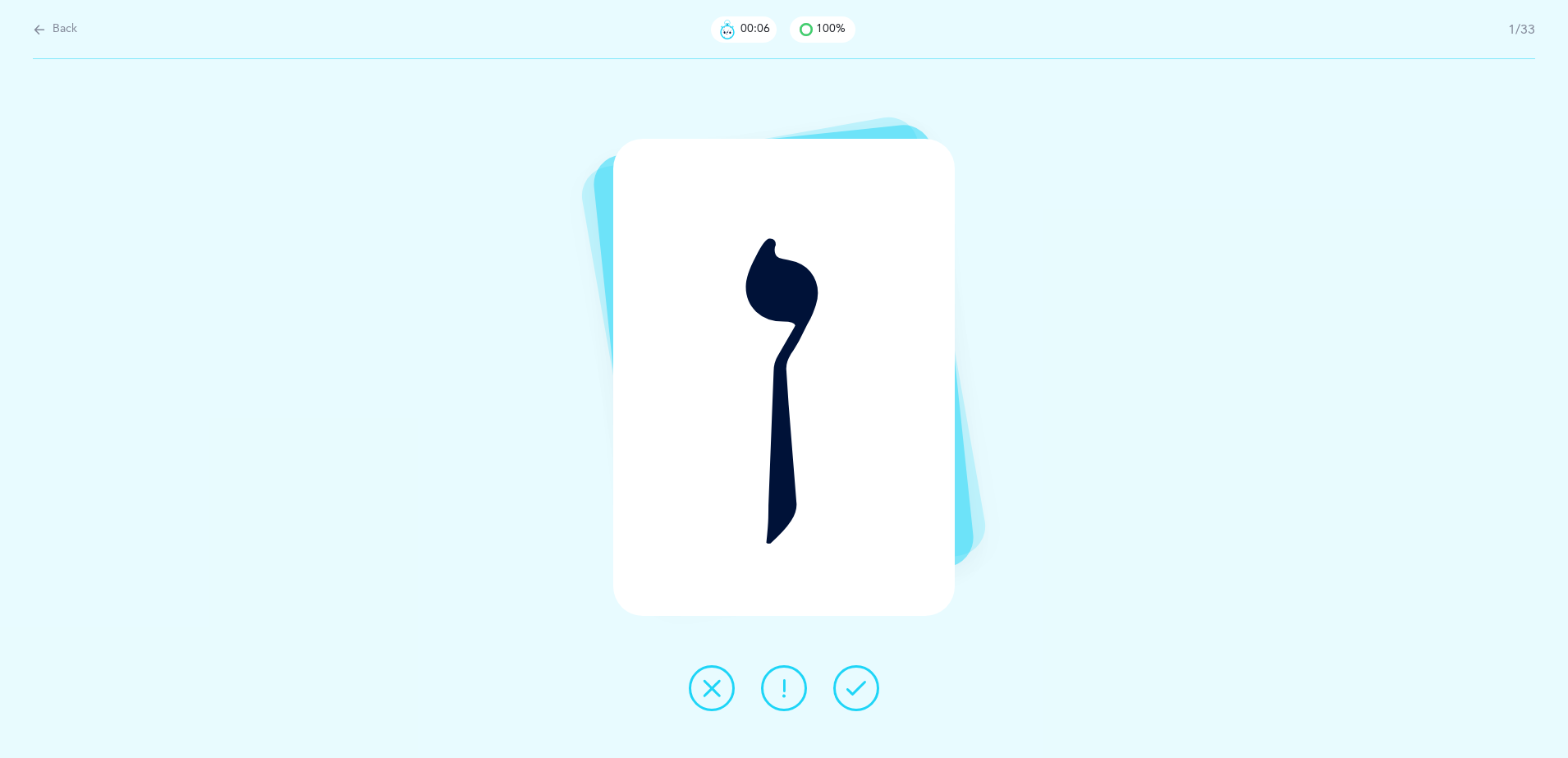
click at [720, 695] on icon at bounding box center [712, 689] width 20 height 20
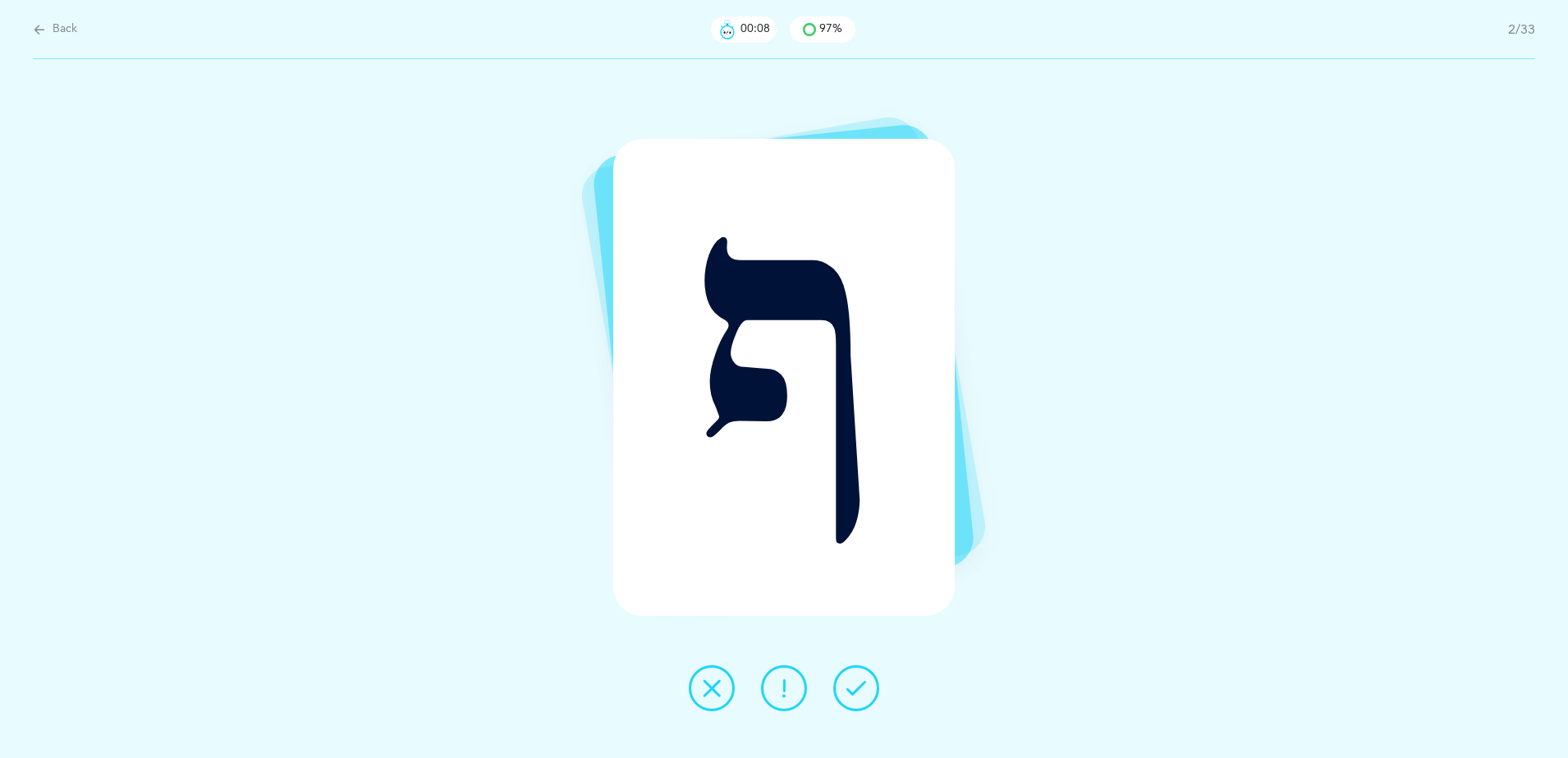
click at [720, 695] on icon at bounding box center [712, 689] width 20 height 20
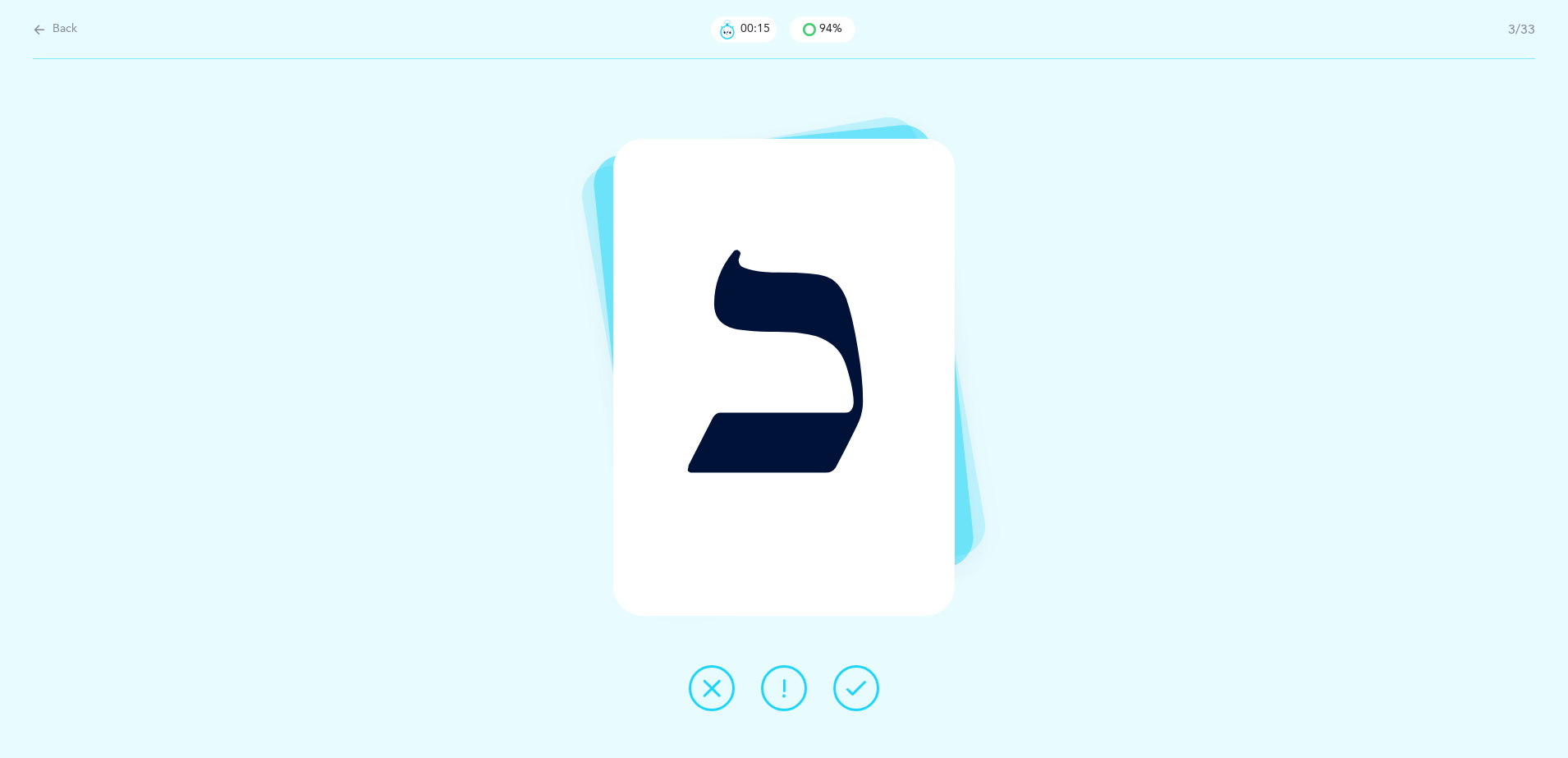
click at [720, 695] on icon at bounding box center [712, 689] width 20 height 20
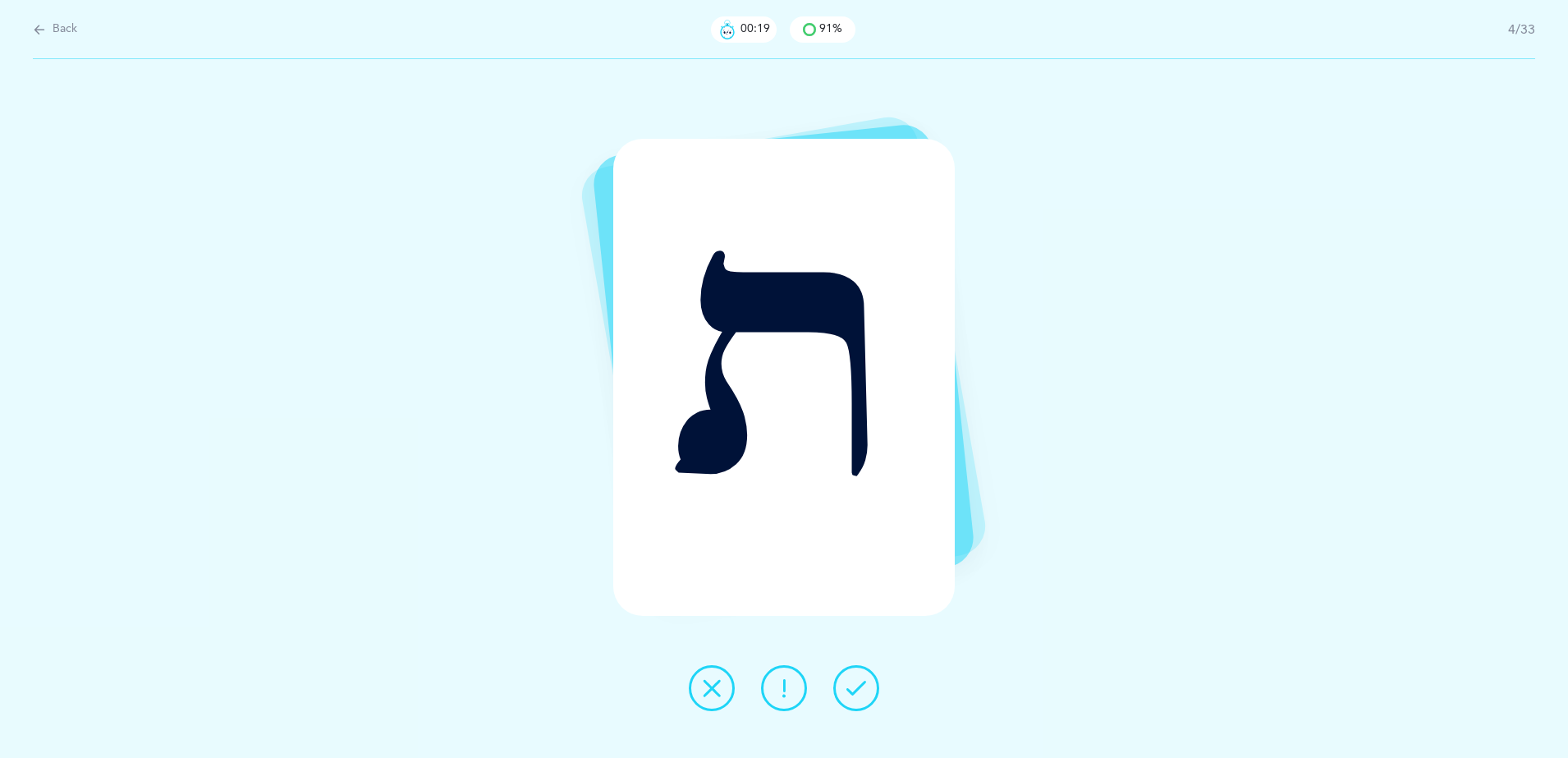
click at [860, 686] on icon at bounding box center [856, 689] width 20 height 20
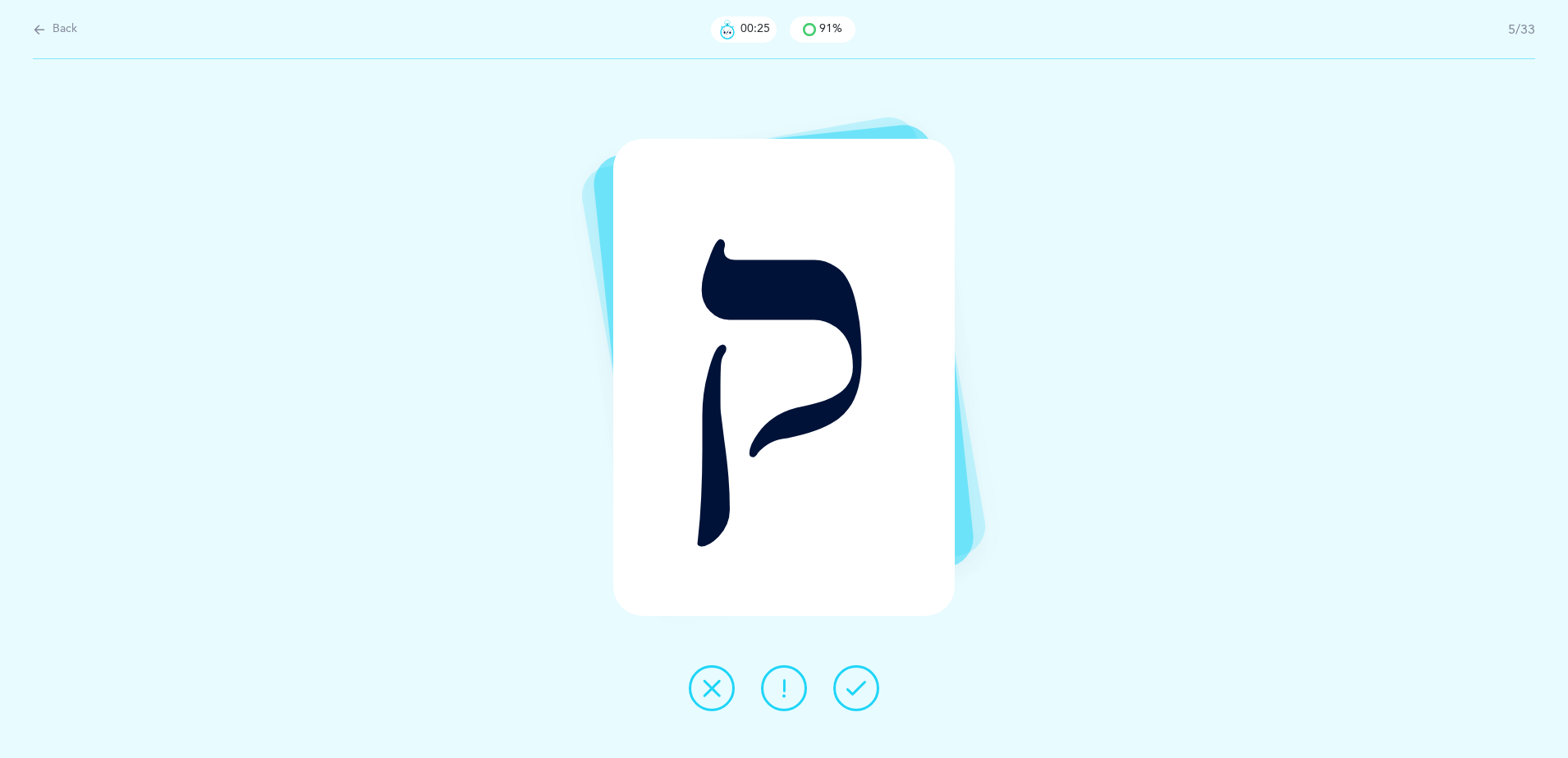
click at [714, 692] on icon at bounding box center [712, 689] width 20 height 20
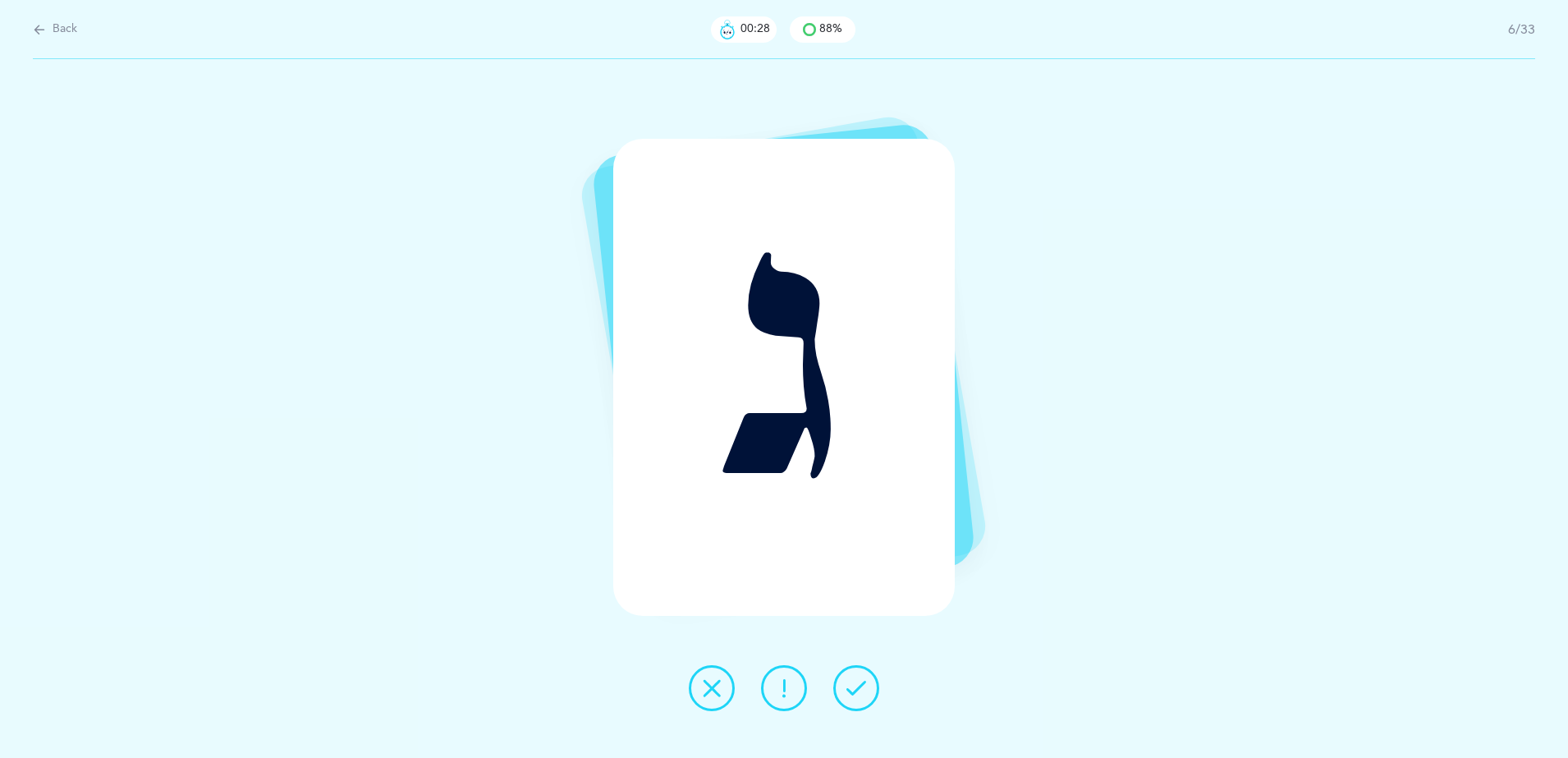
click at [858, 687] on icon at bounding box center [856, 689] width 20 height 20
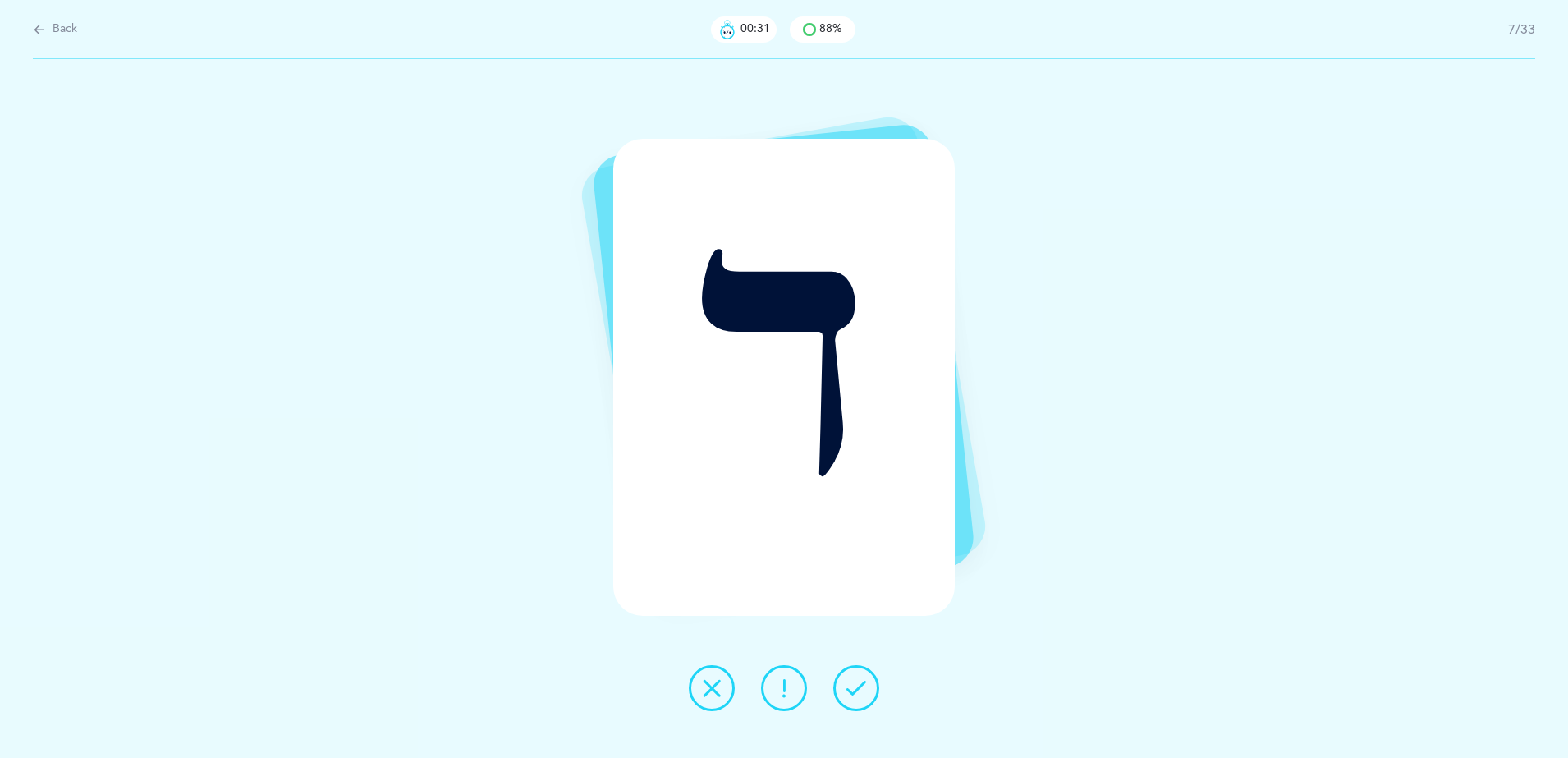
click at [697, 688] on button at bounding box center [712, 688] width 46 height 46
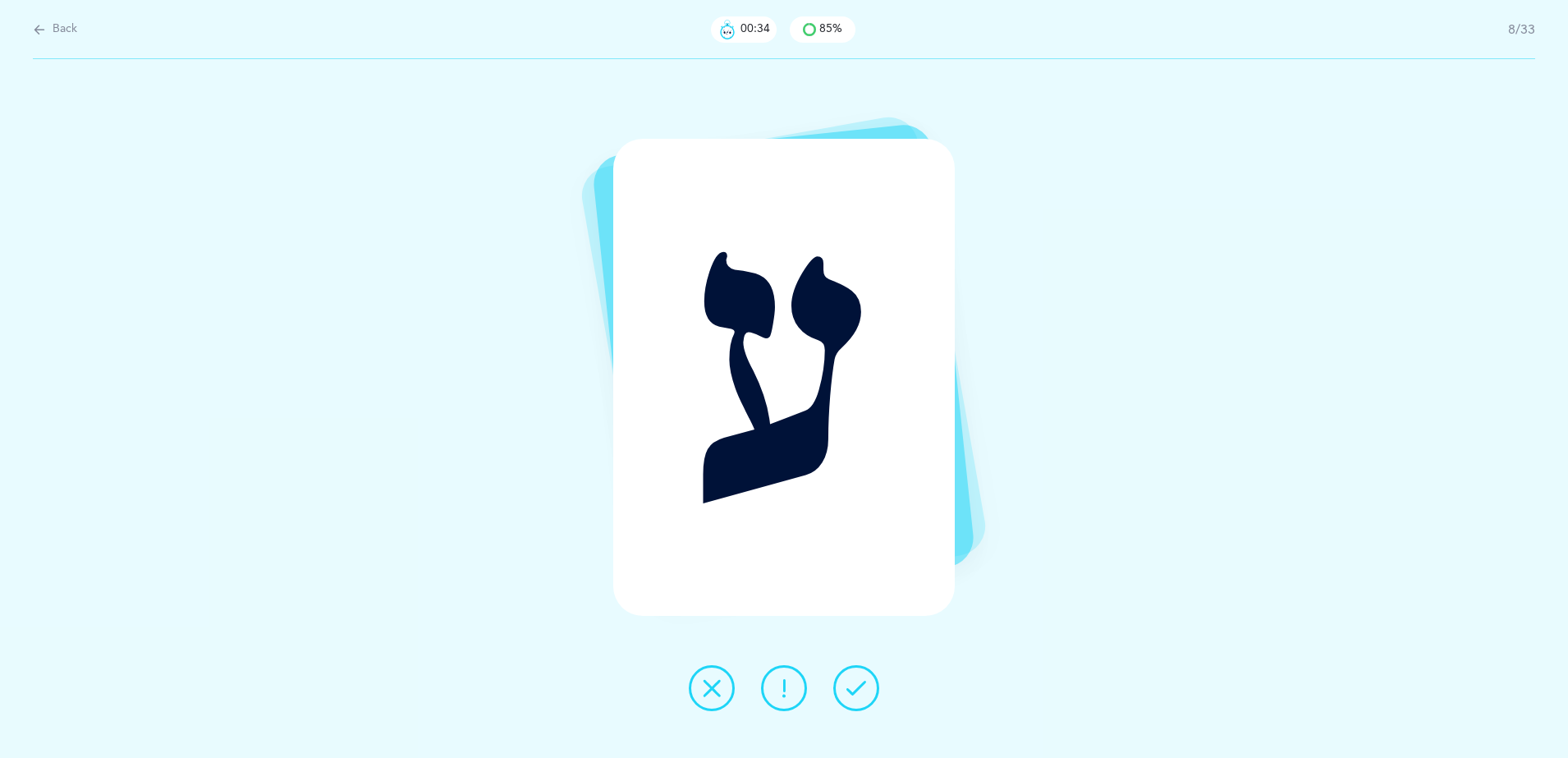
click at [697, 688] on button at bounding box center [712, 688] width 46 height 46
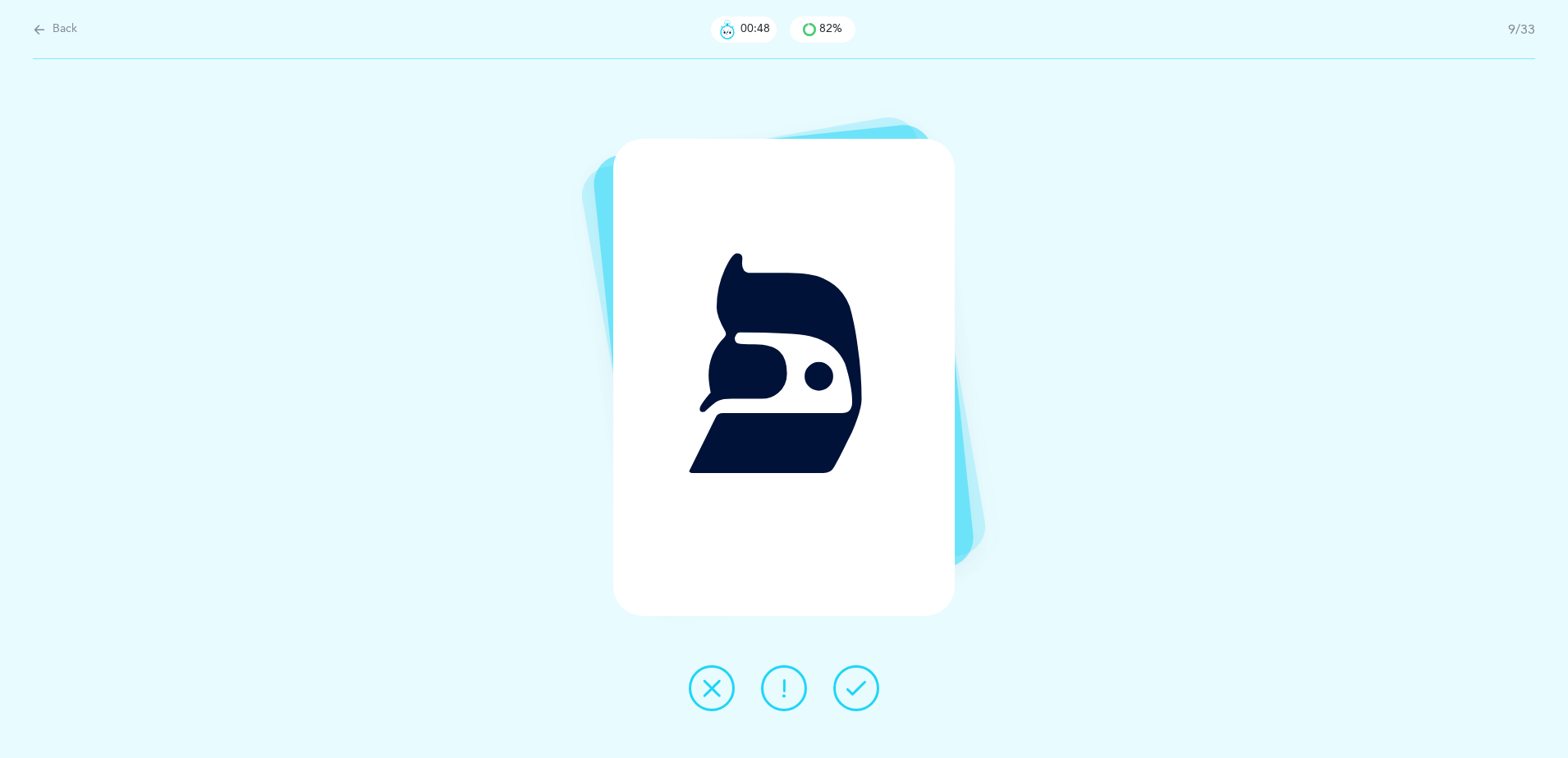
click at [697, 688] on button at bounding box center [712, 688] width 46 height 46
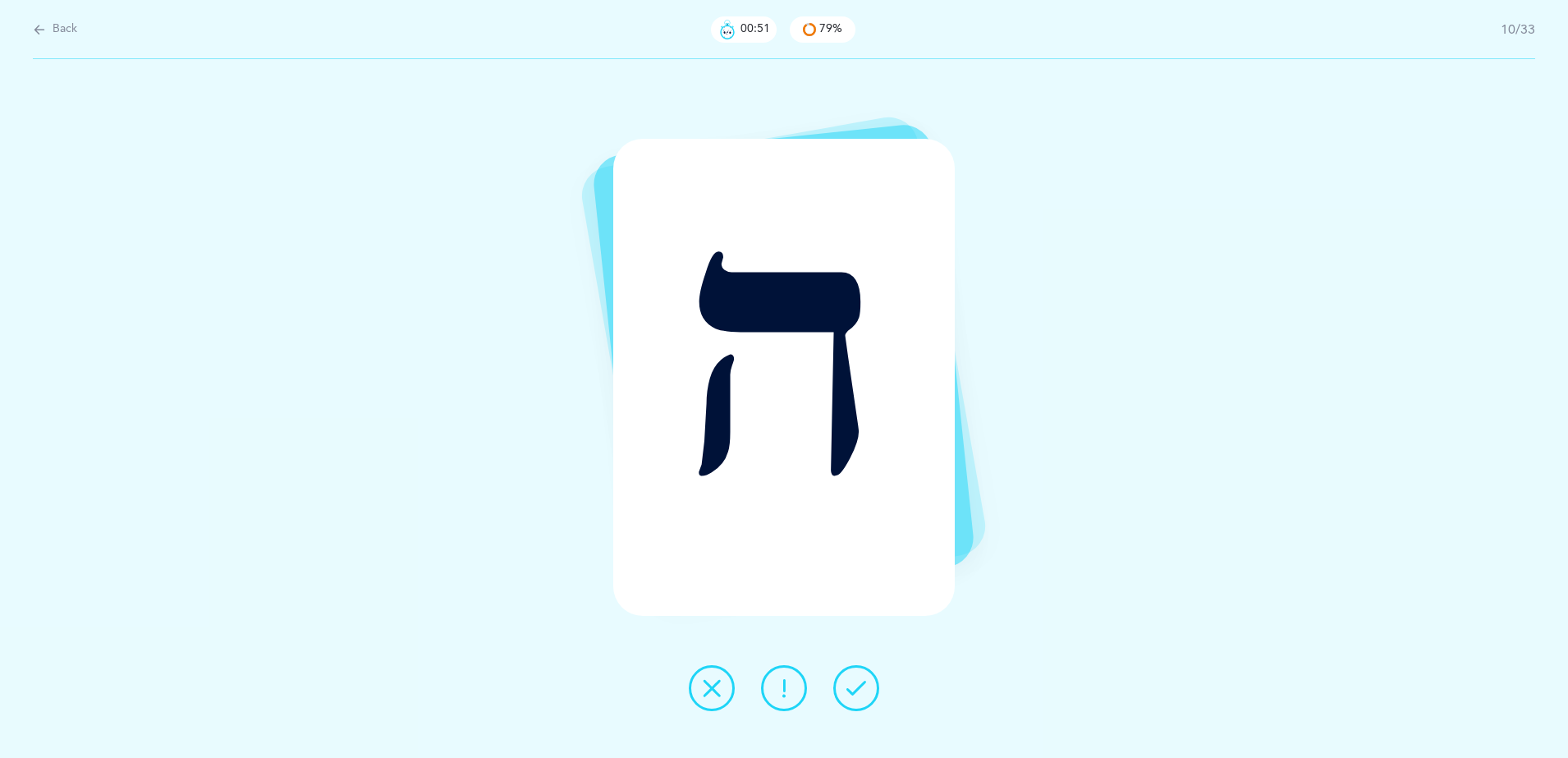
click at [851, 687] on icon at bounding box center [856, 689] width 20 height 20
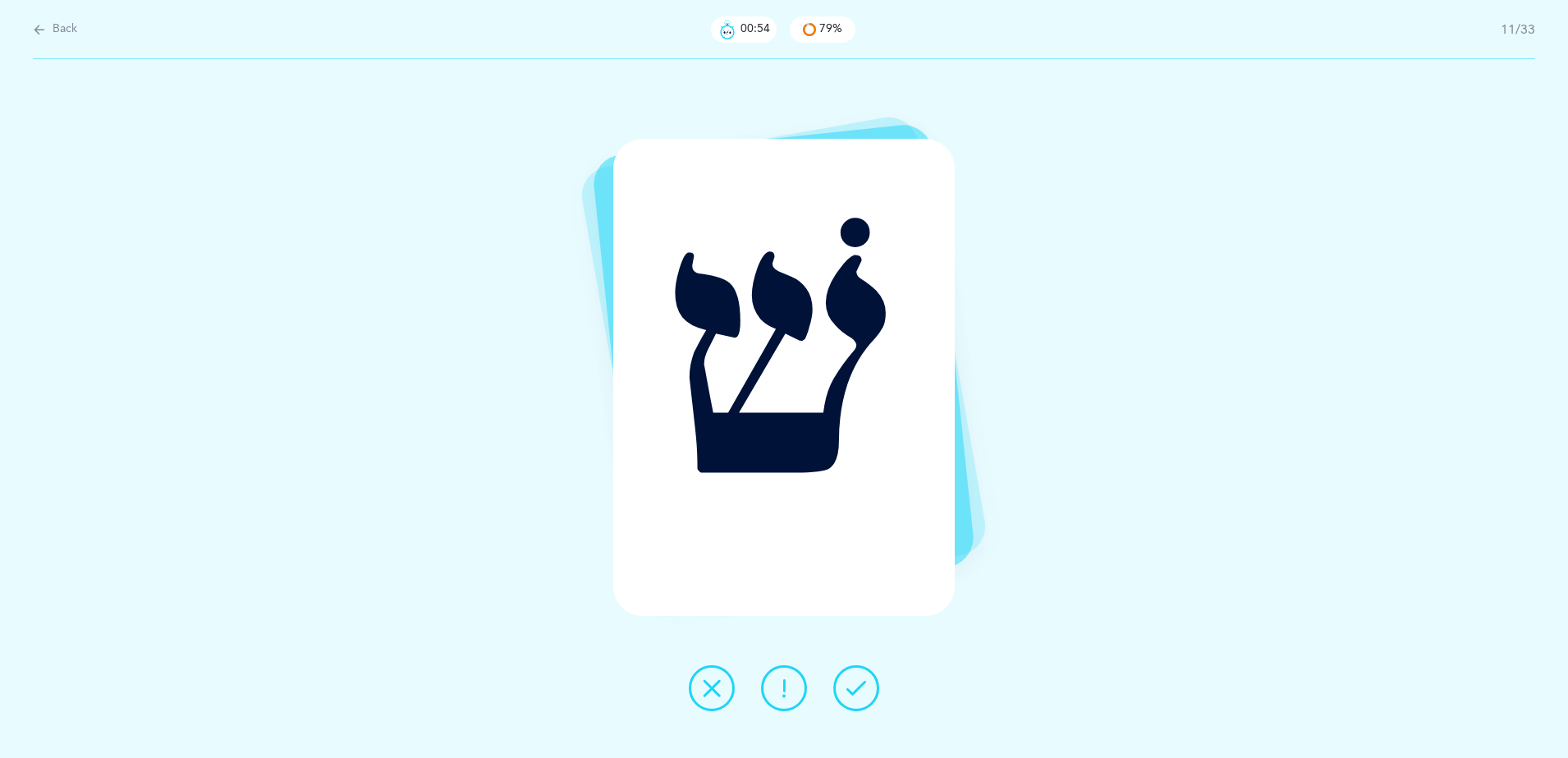
drag, startPoint x: 707, startPoint y: 692, endPoint x: 914, endPoint y: 684, distance: 207.2
click at [914, 684] on div "שׁ" at bounding box center [784, 408] width 1568 height 699
click at [852, 694] on icon at bounding box center [856, 689] width 20 height 20
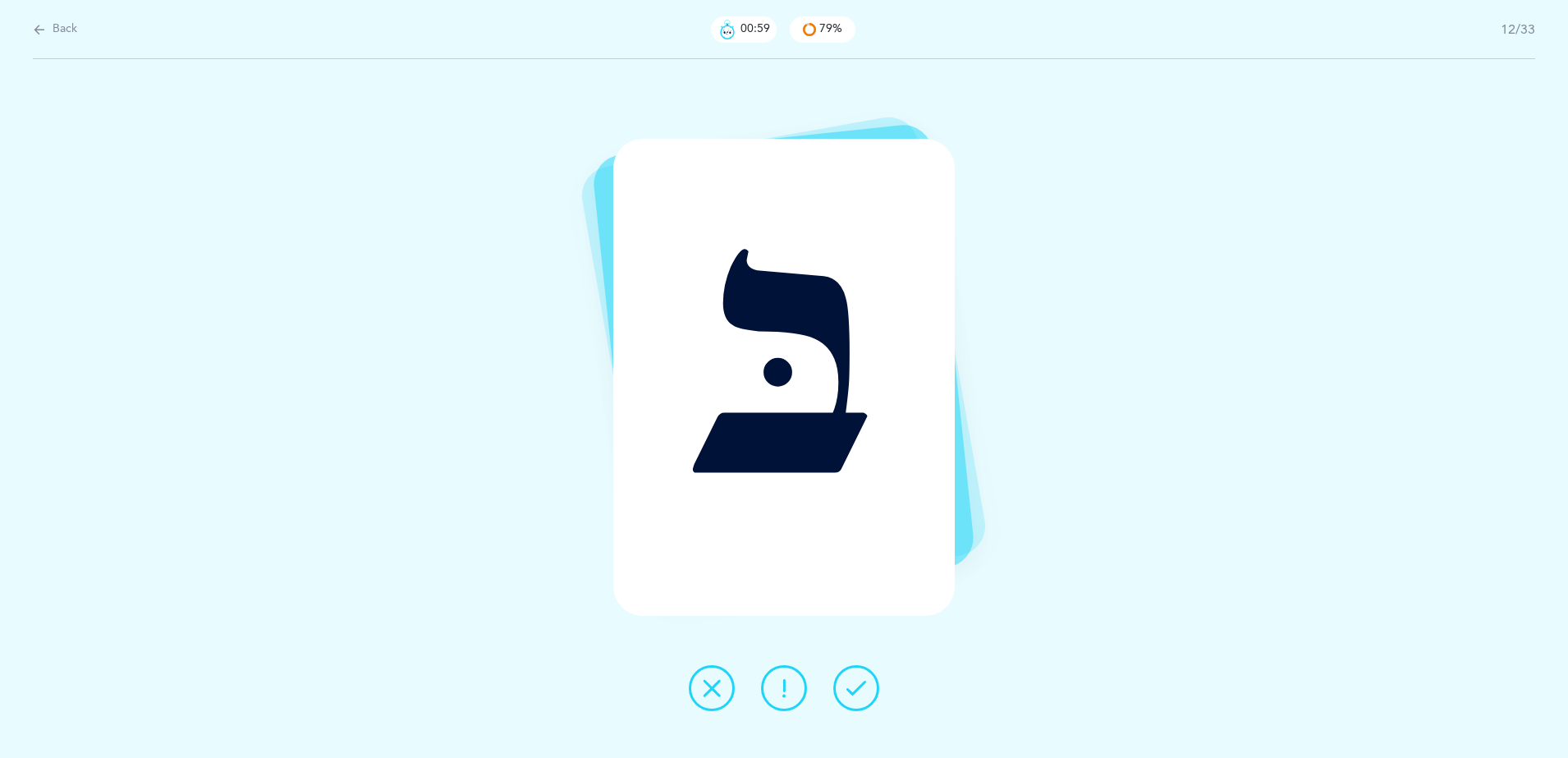
click at [723, 693] on button at bounding box center [712, 688] width 46 height 46
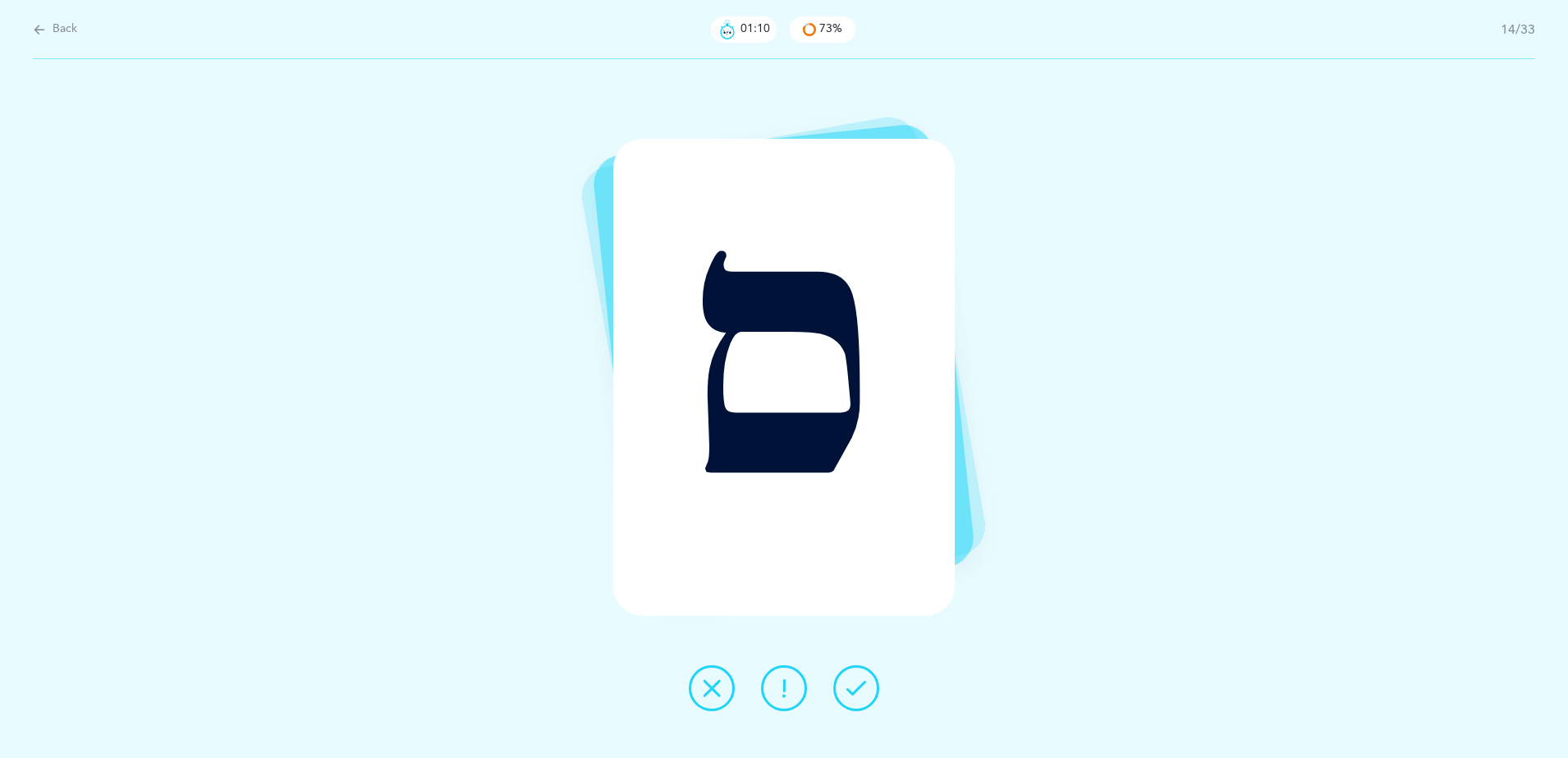
click at [723, 693] on button at bounding box center [712, 688] width 46 height 46
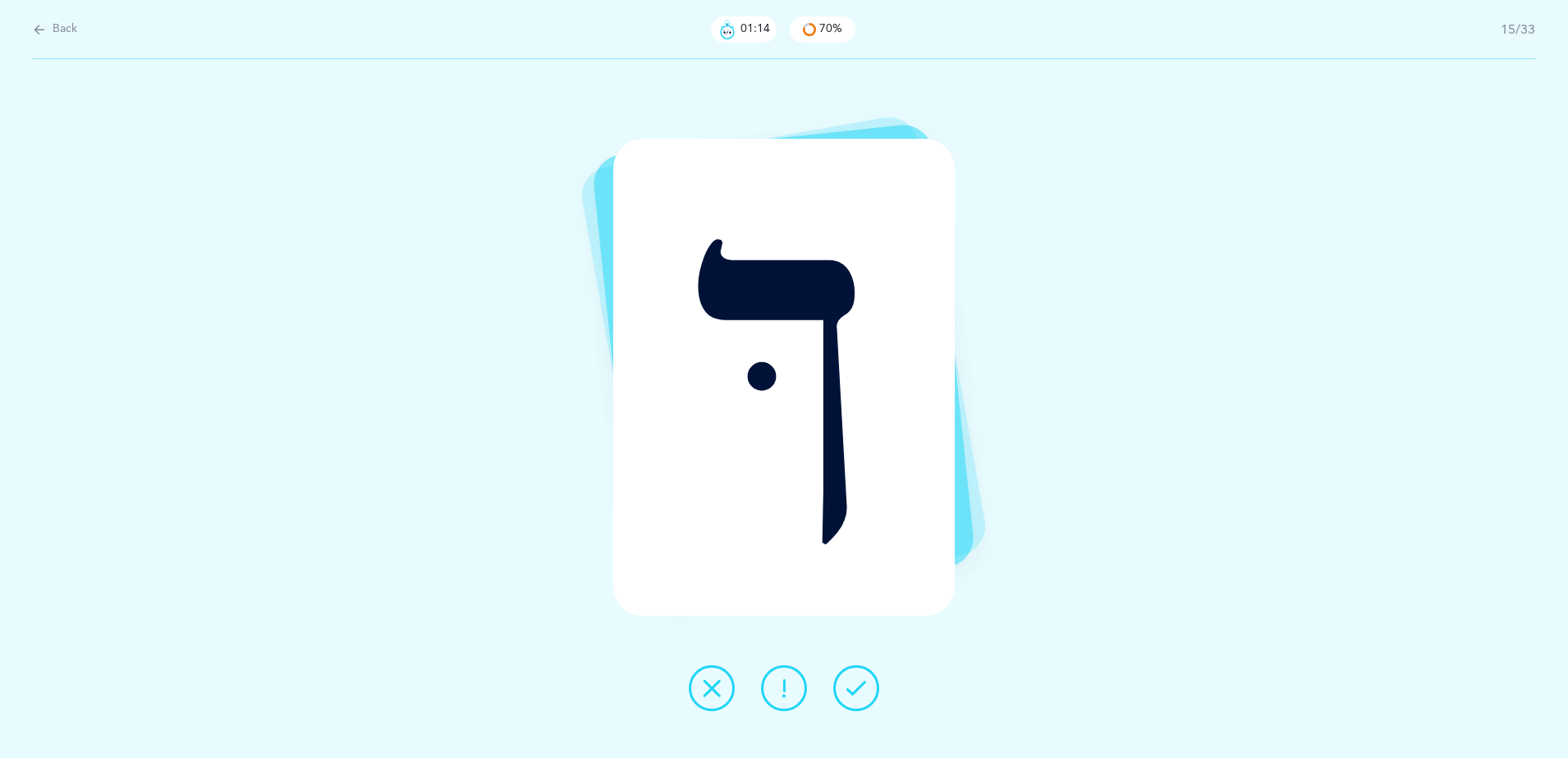
click at [723, 693] on button at bounding box center [712, 688] width 46 height 46
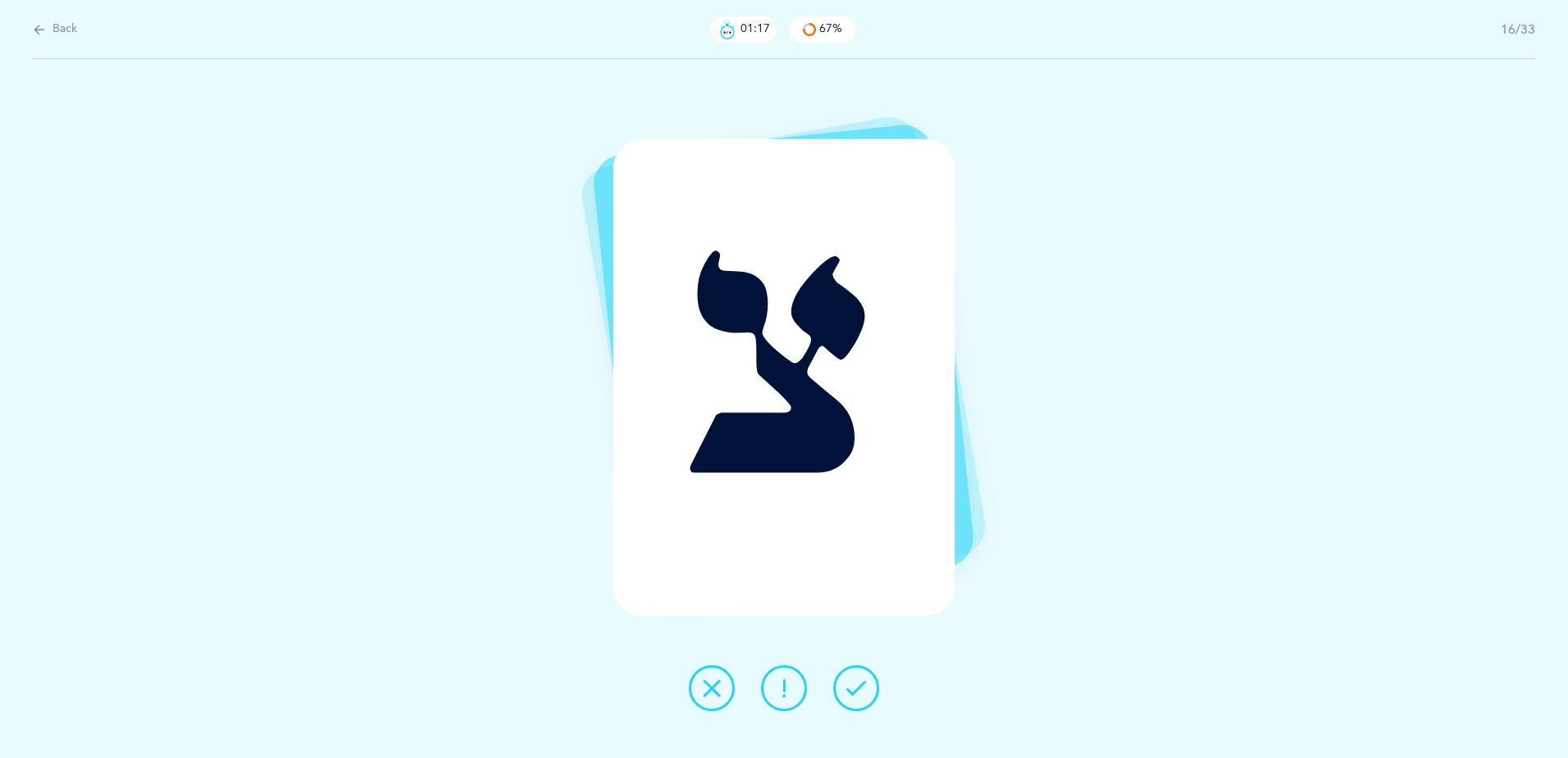
click at [723, 693] on button at bounding box center [712, 688] width 46 height 46
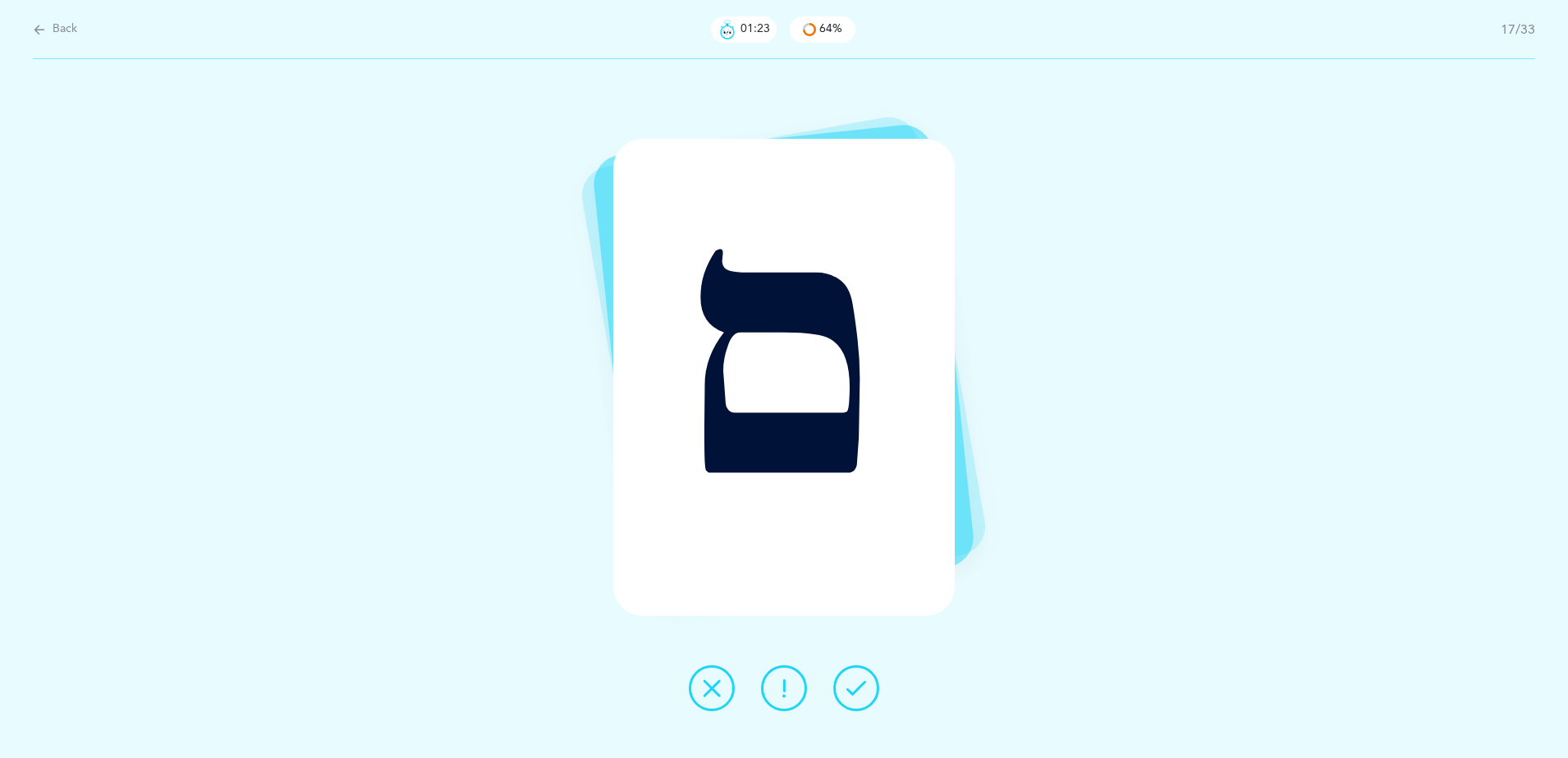
click at [723, 693] on button at bounding box center [712, 688] width 46 height 46
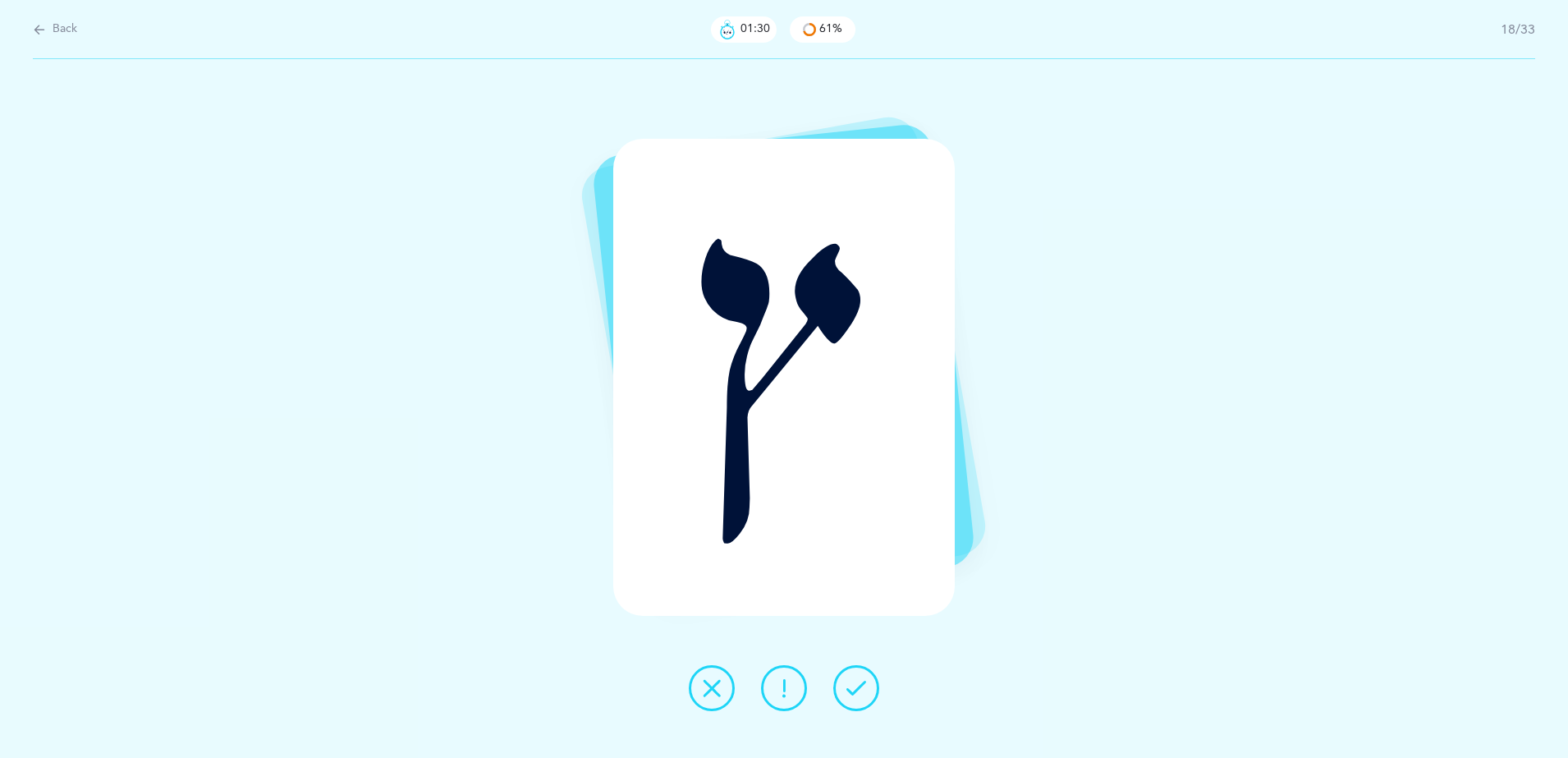
click at [723, 693] on button at bounding box center [712, 688] width 46 height 46
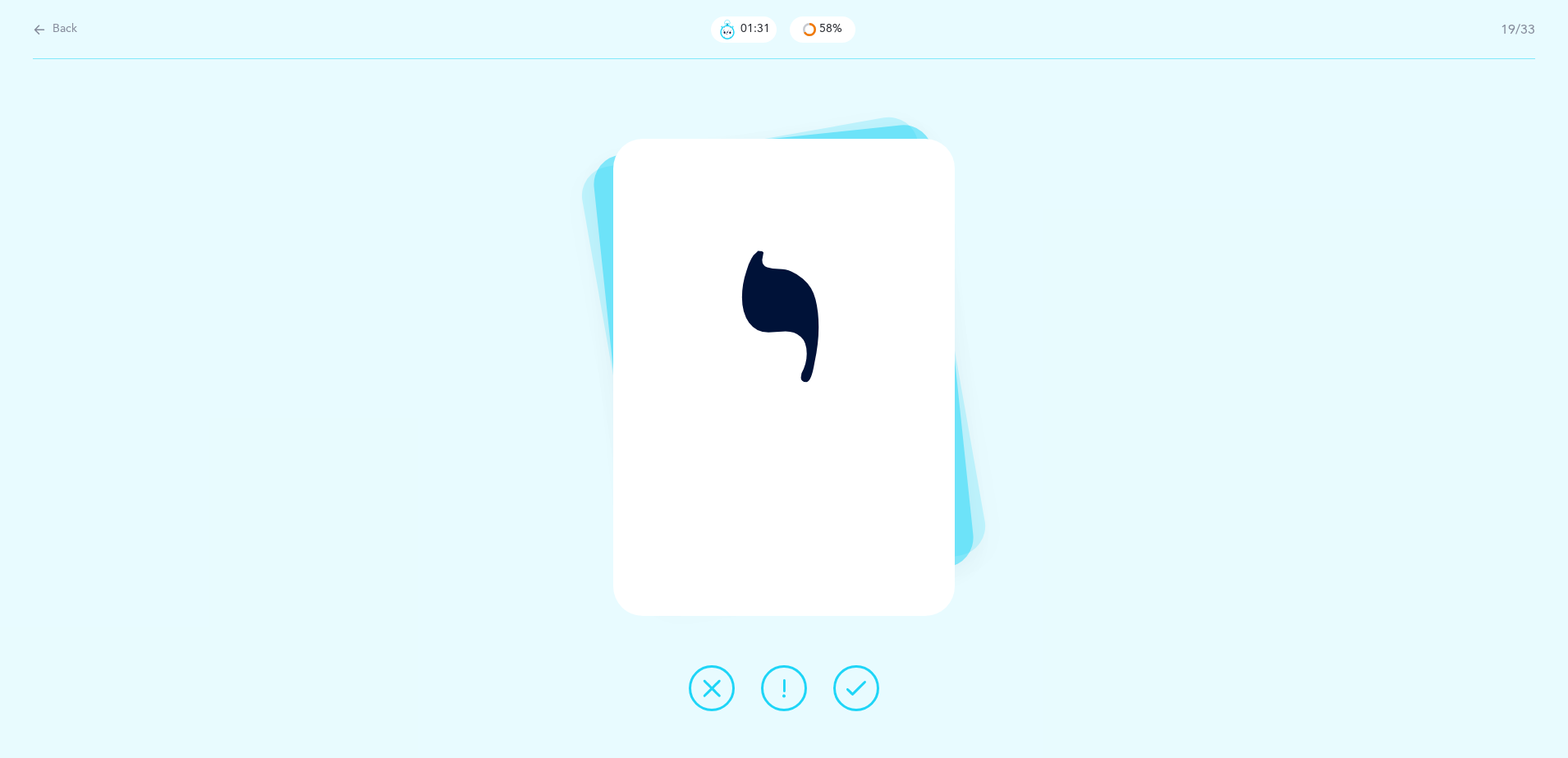
click at [723, 693] on button at bounding box center [712, 688] width 46 height 46
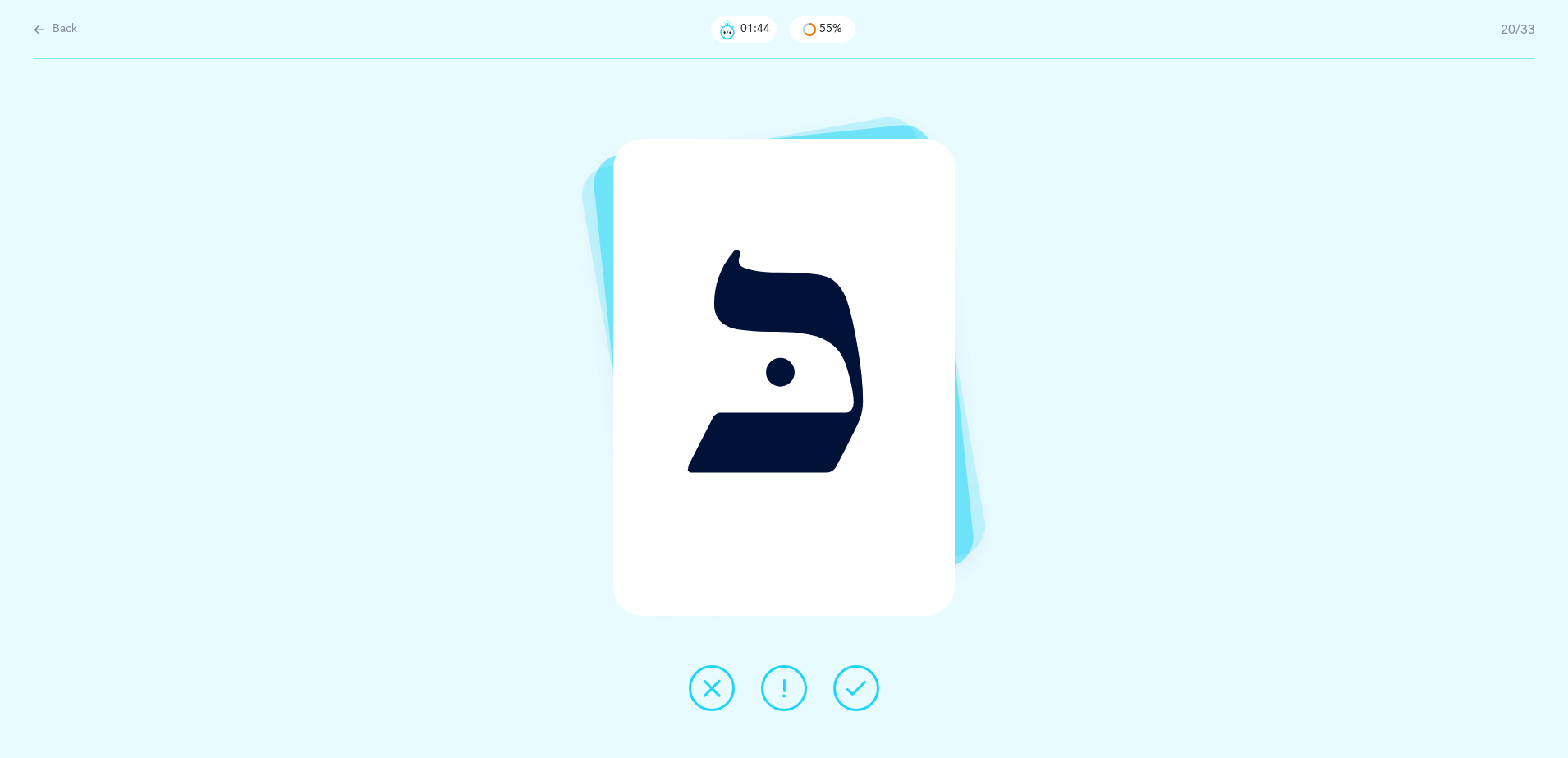
click at [720, 673] on button at bounding box center [712, 688] width 46 height 46
click at [718, 695] on icon at bounding box center [712, 689] width 20 height 20
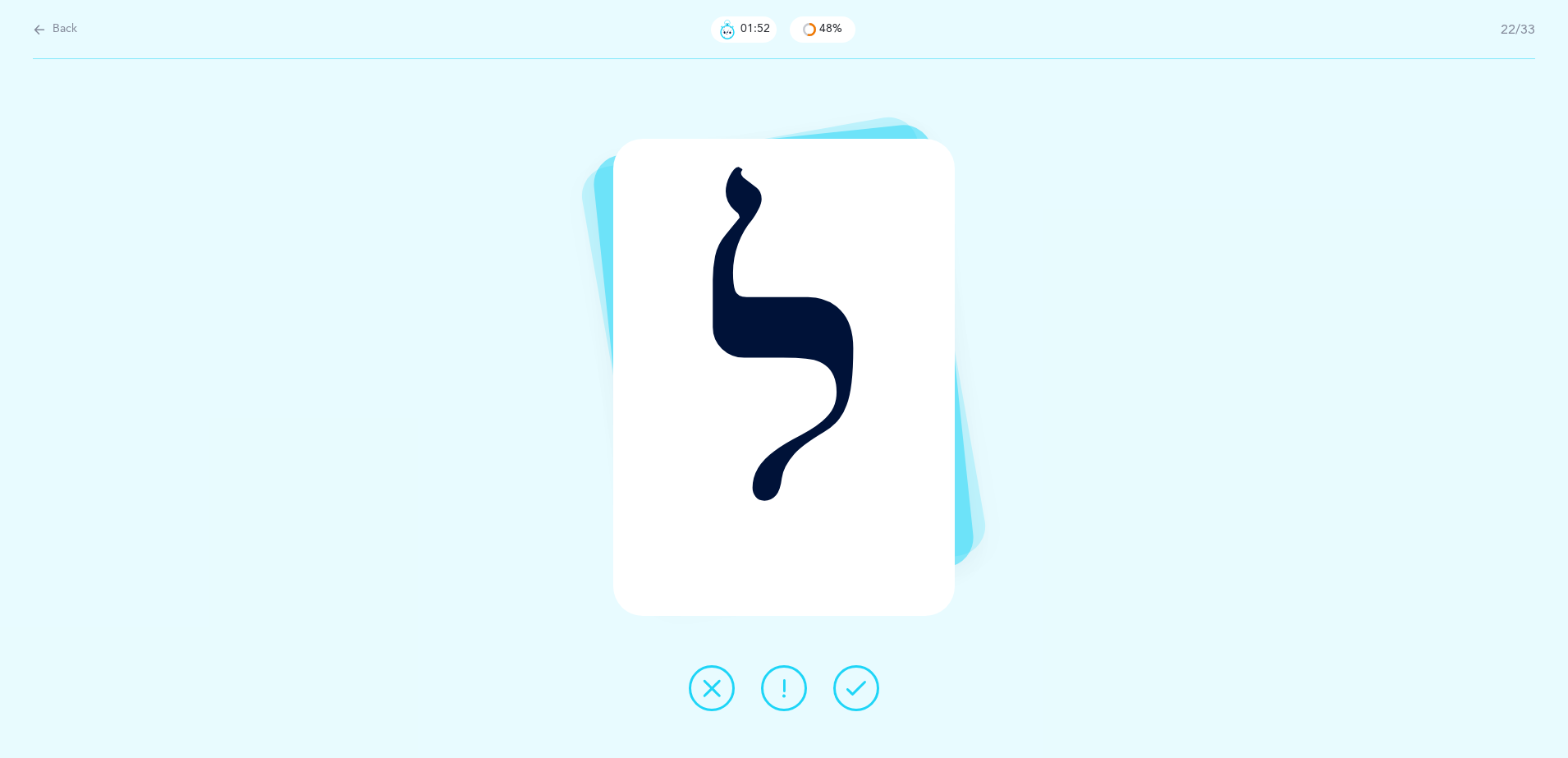
click at [718, 695] on icon at bounding box center [712, 689] width 20 height 20
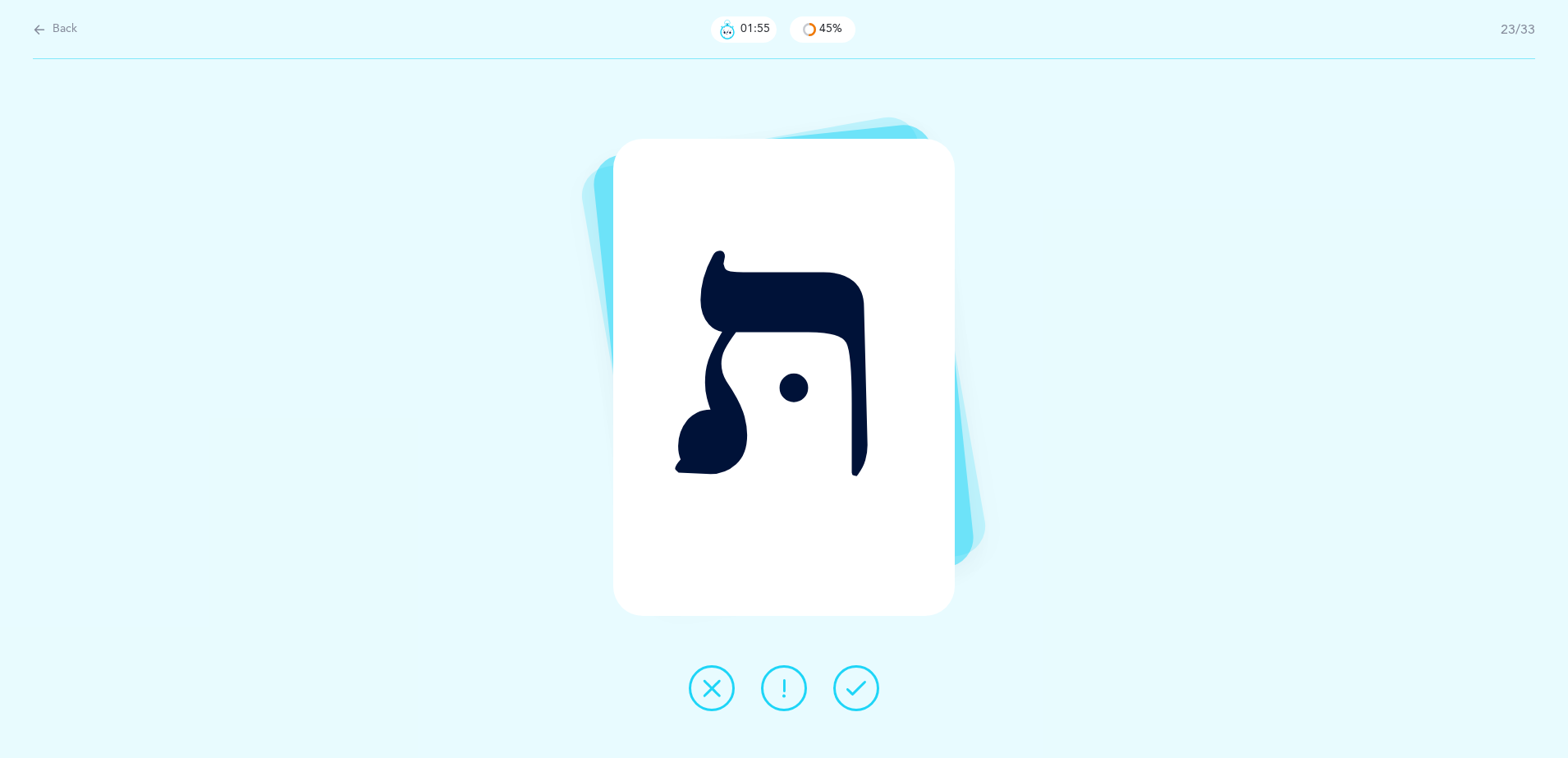
click at [718, 695] on icon at bounding box center [712, 689] width 20 height 20
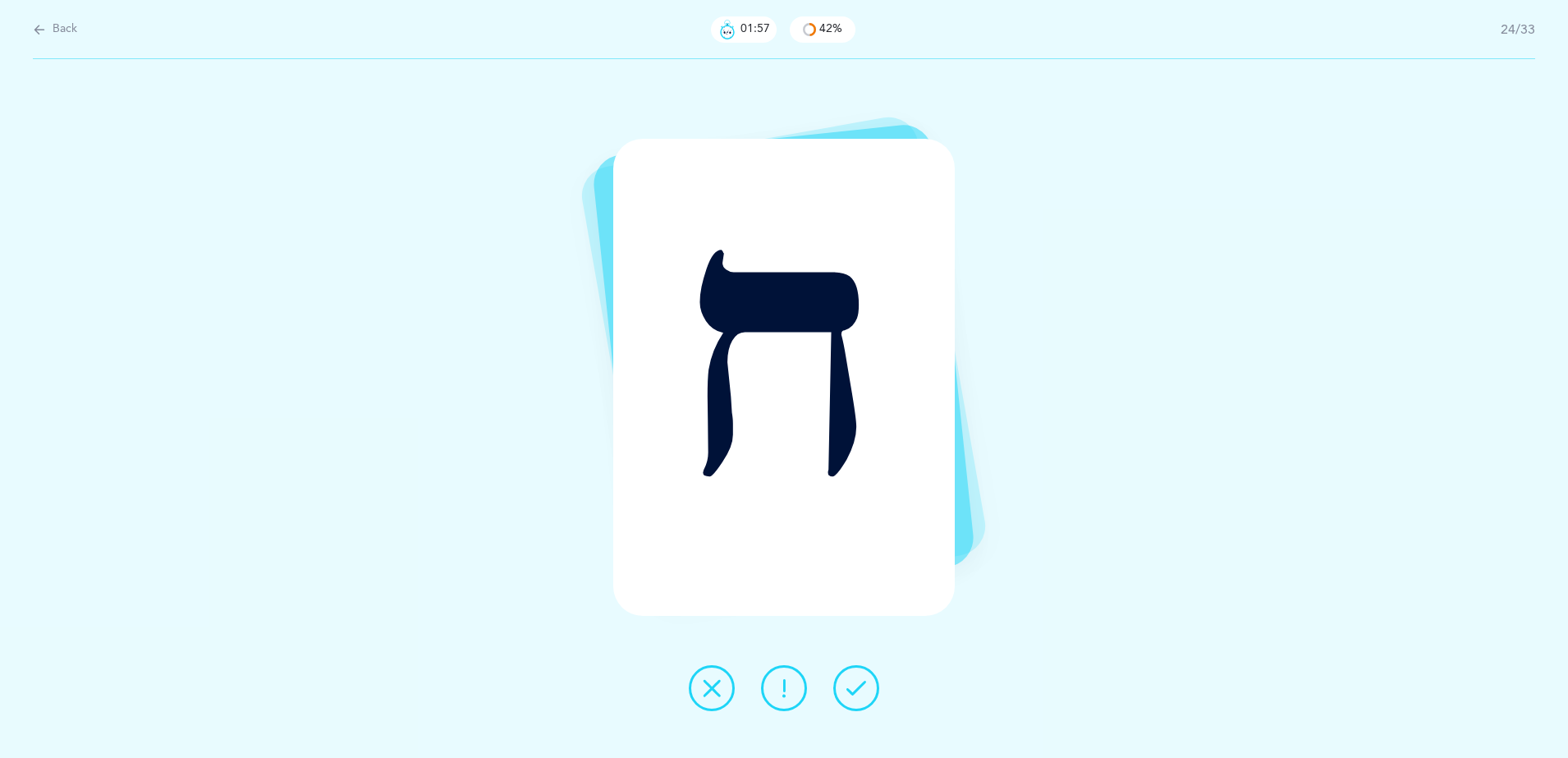
click at [718, 695] on icon at bounding box center [712, 689] width 20 height 20
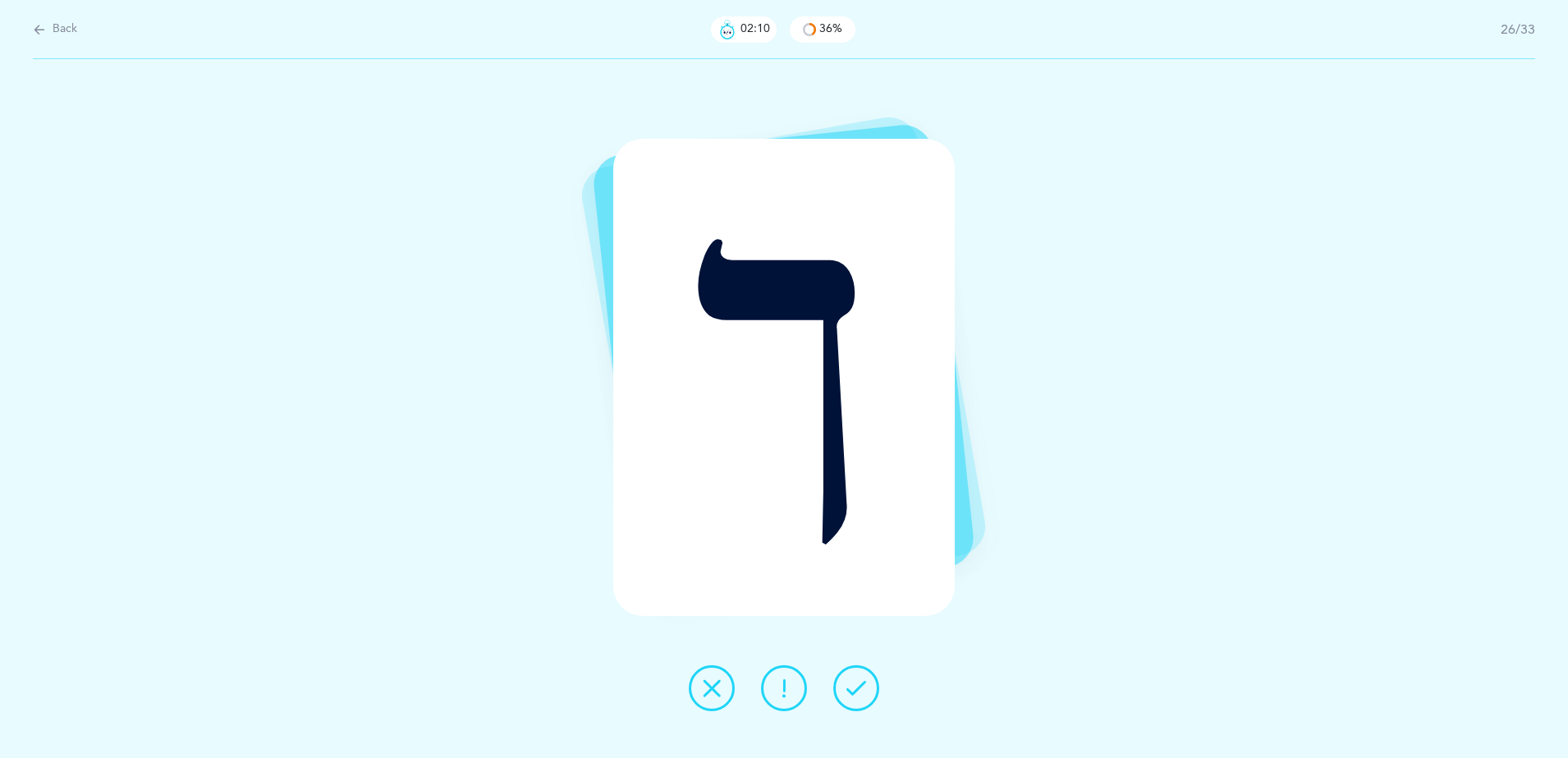
click at [718, 695] on icon at bounding box center [712, 689] width 20 height 20
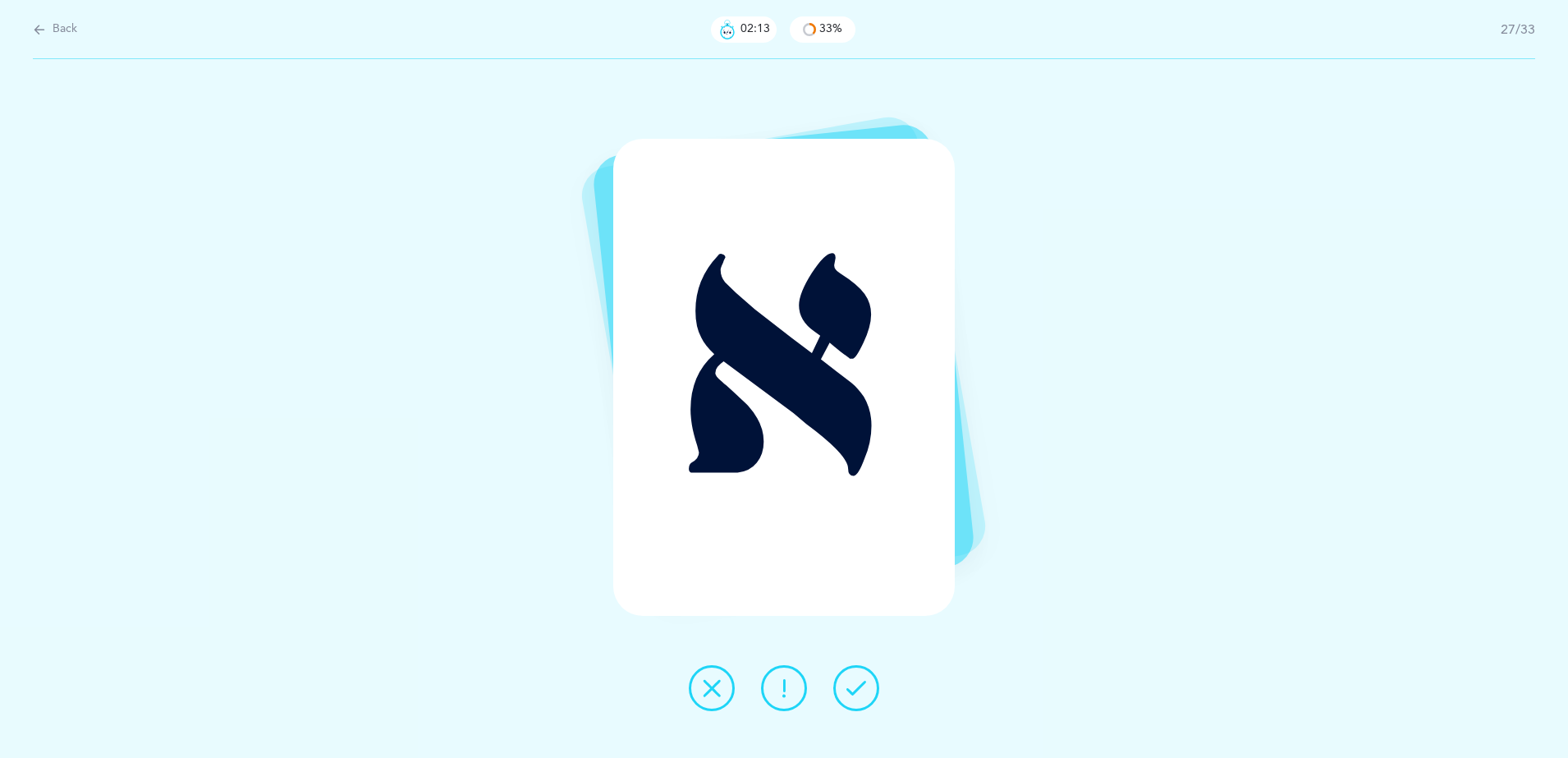
click at [873, 685] on button at bounding box center [856, 688] width 46 height 46
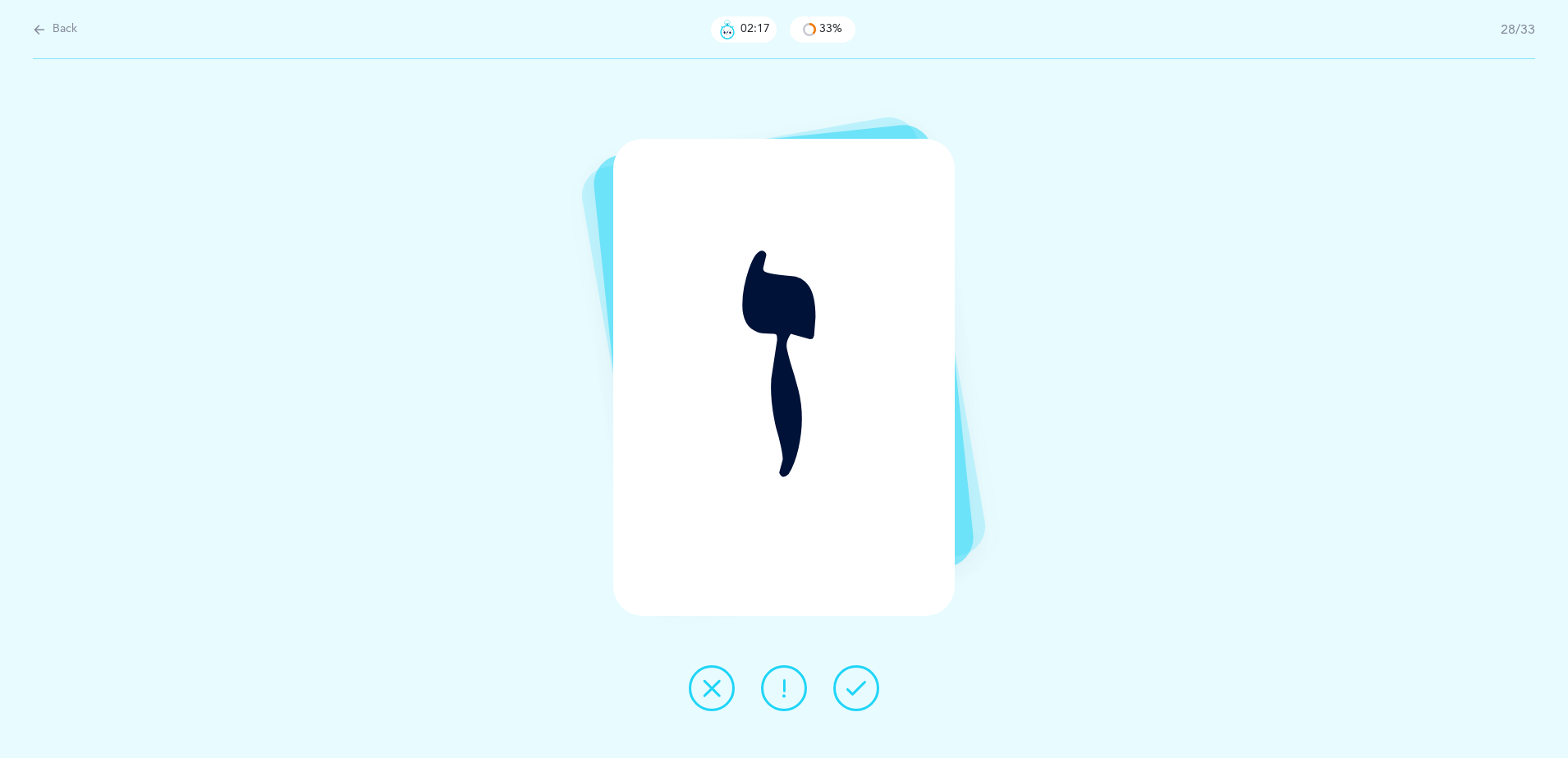
click at [717, 704] on button at bounding box center [712, 688] width 46 height 46
click at [710, 707] on button at bounding box center [712, 688] width 46 height 46
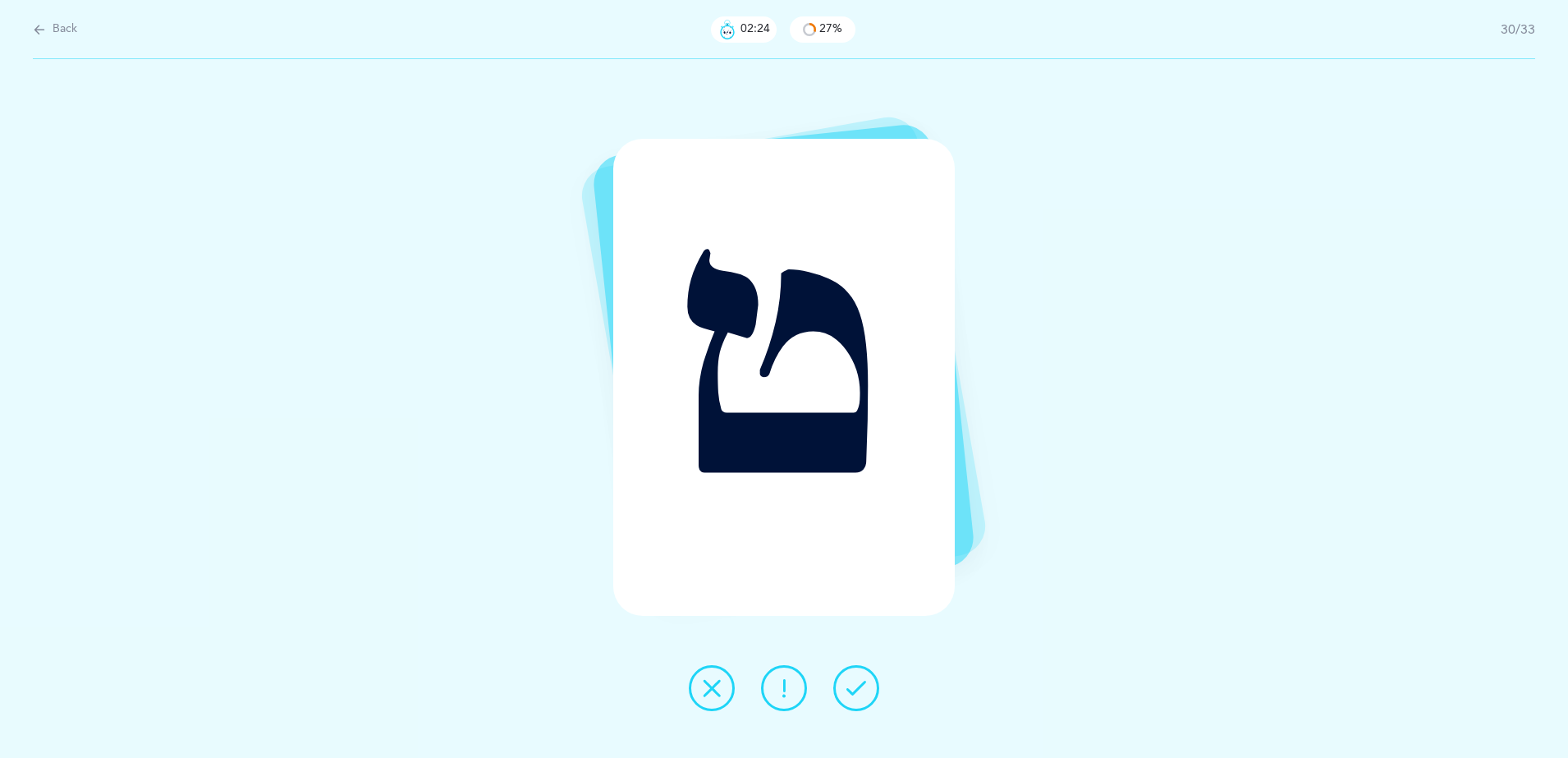
click at [710, 707] on button at bounding box center [712, 688] width 46 height 46
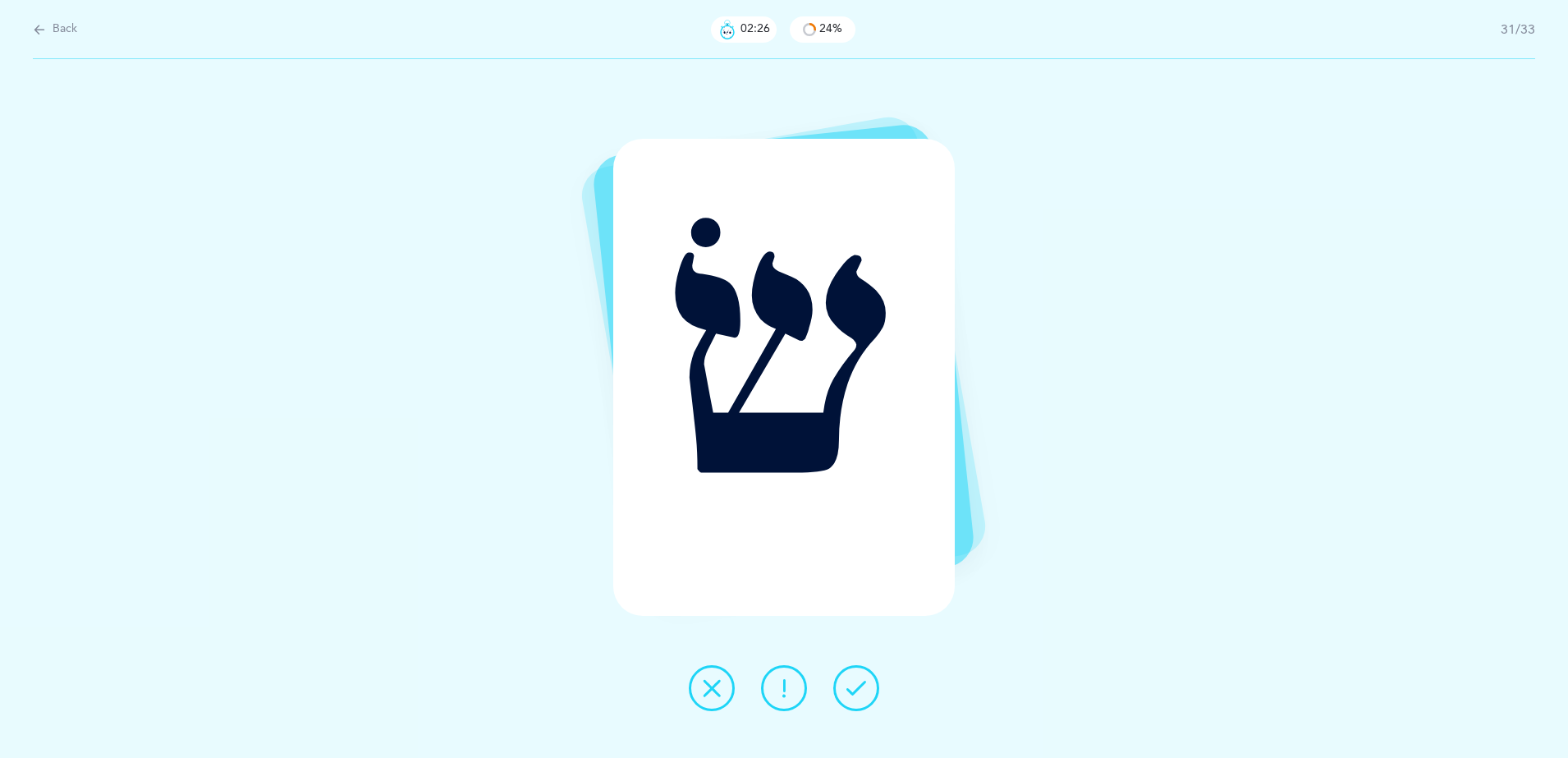
click at [710, 707] on button at bounding box center [712, 688] width 46 height 46
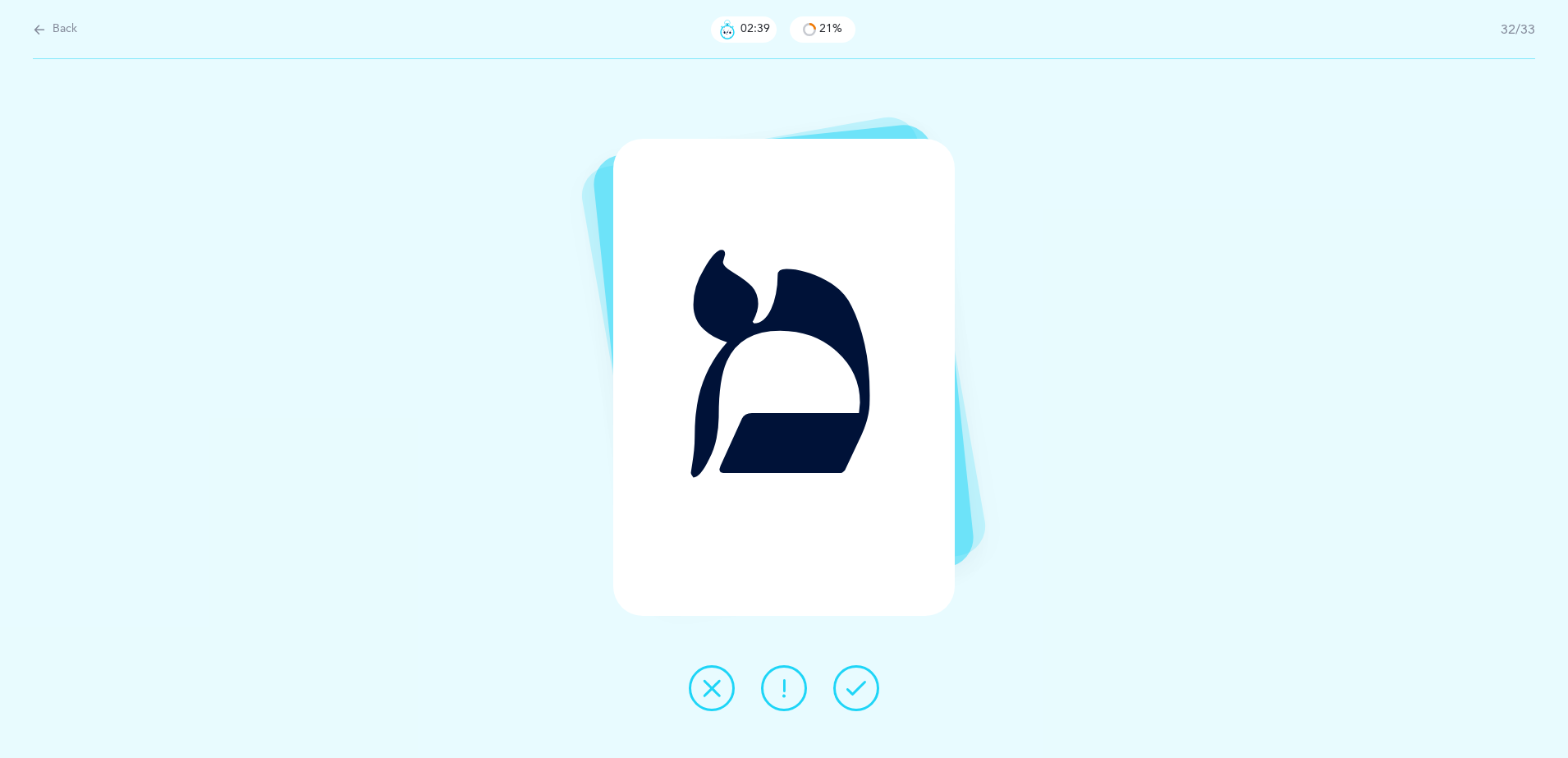
click at [845, 693] on button at bounding box center [856, 688] width 46 height 46
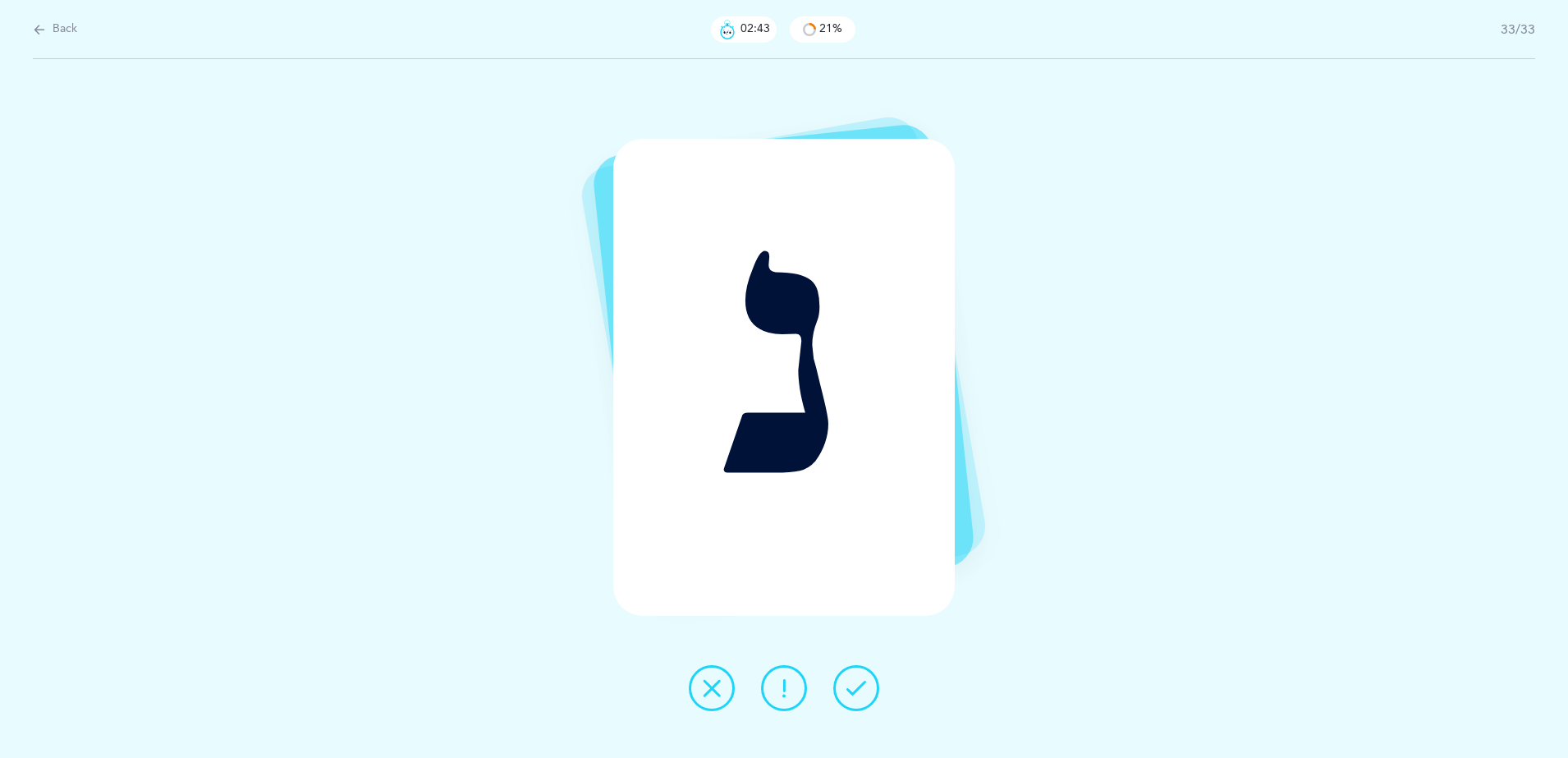
click at [728, 690] on button at bounding box center [712, 688] width 46 height 46
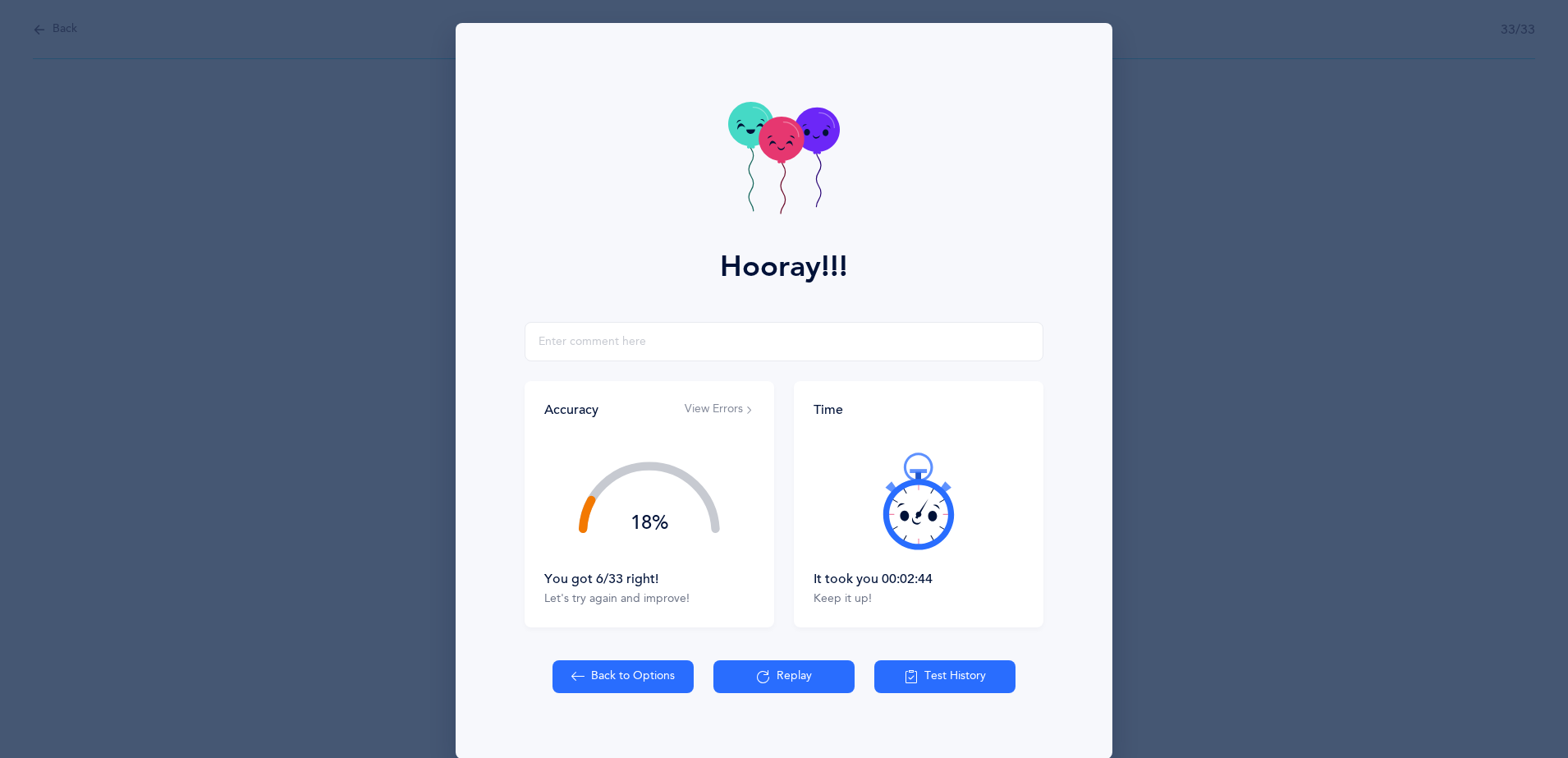
click at [634, 668] on button "Back to Options" at bounding box center [623, 676] width 141 height 33
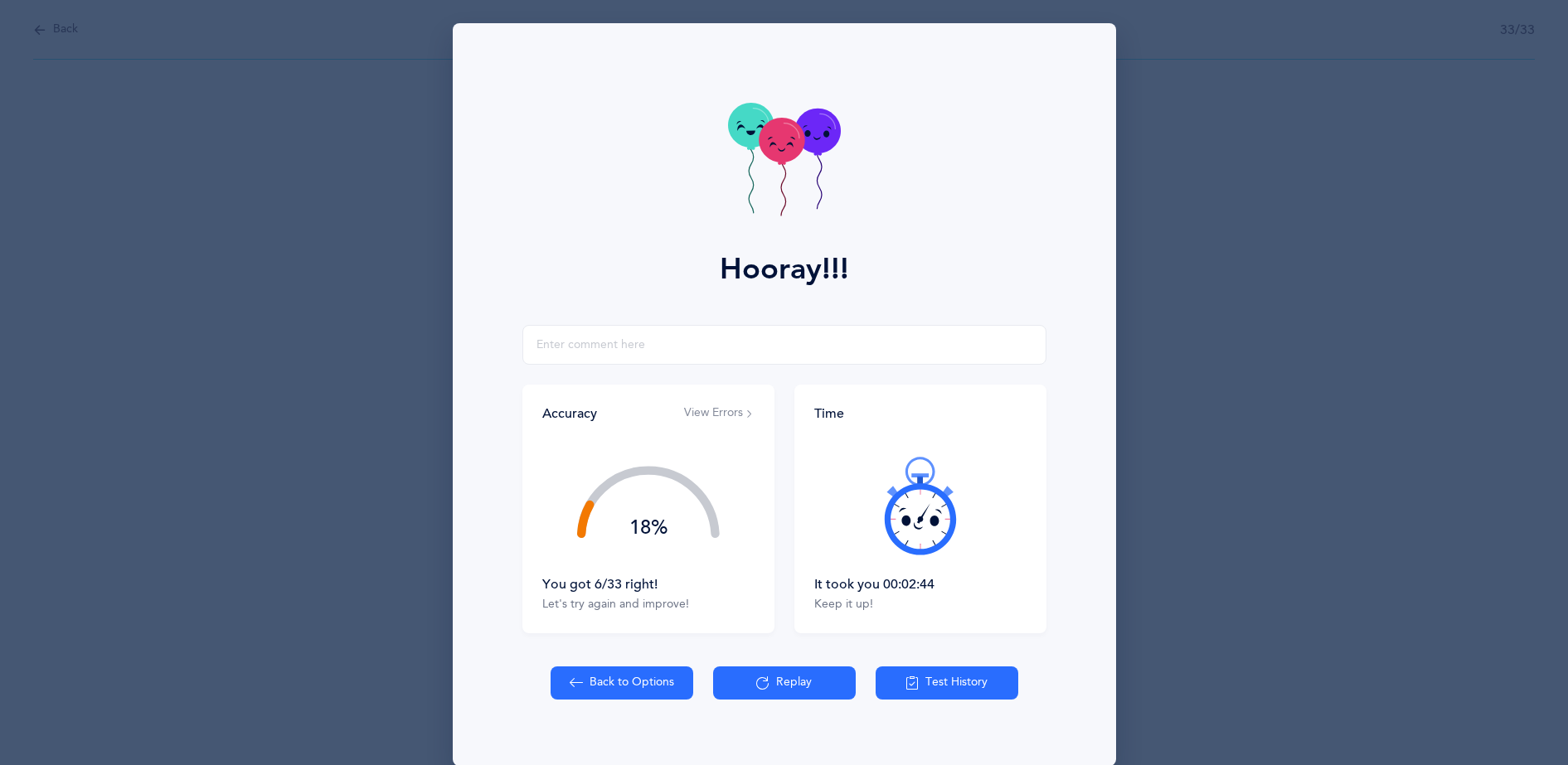
select select "27"
select select "single"
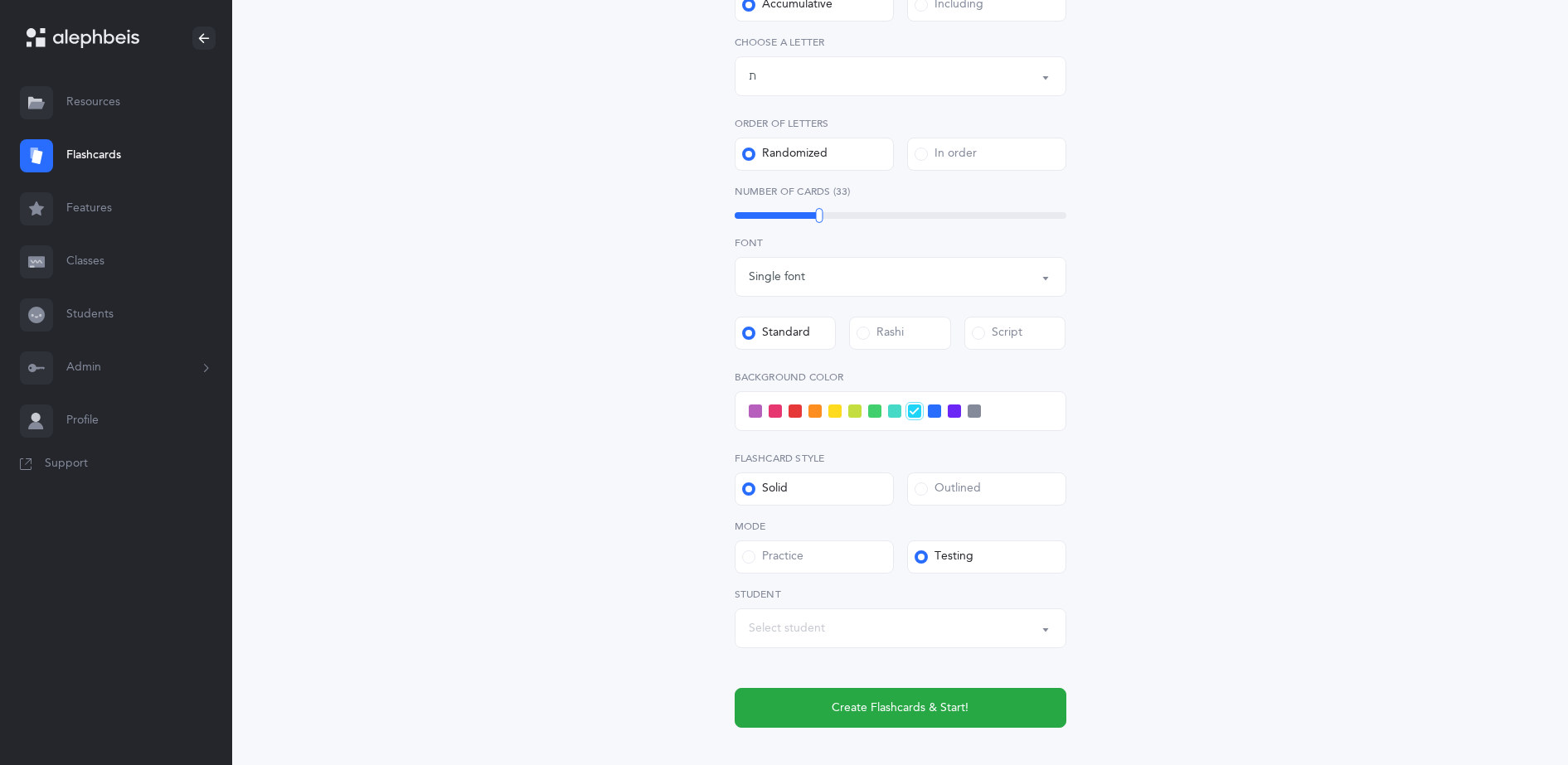
scroll to position [404, 0]
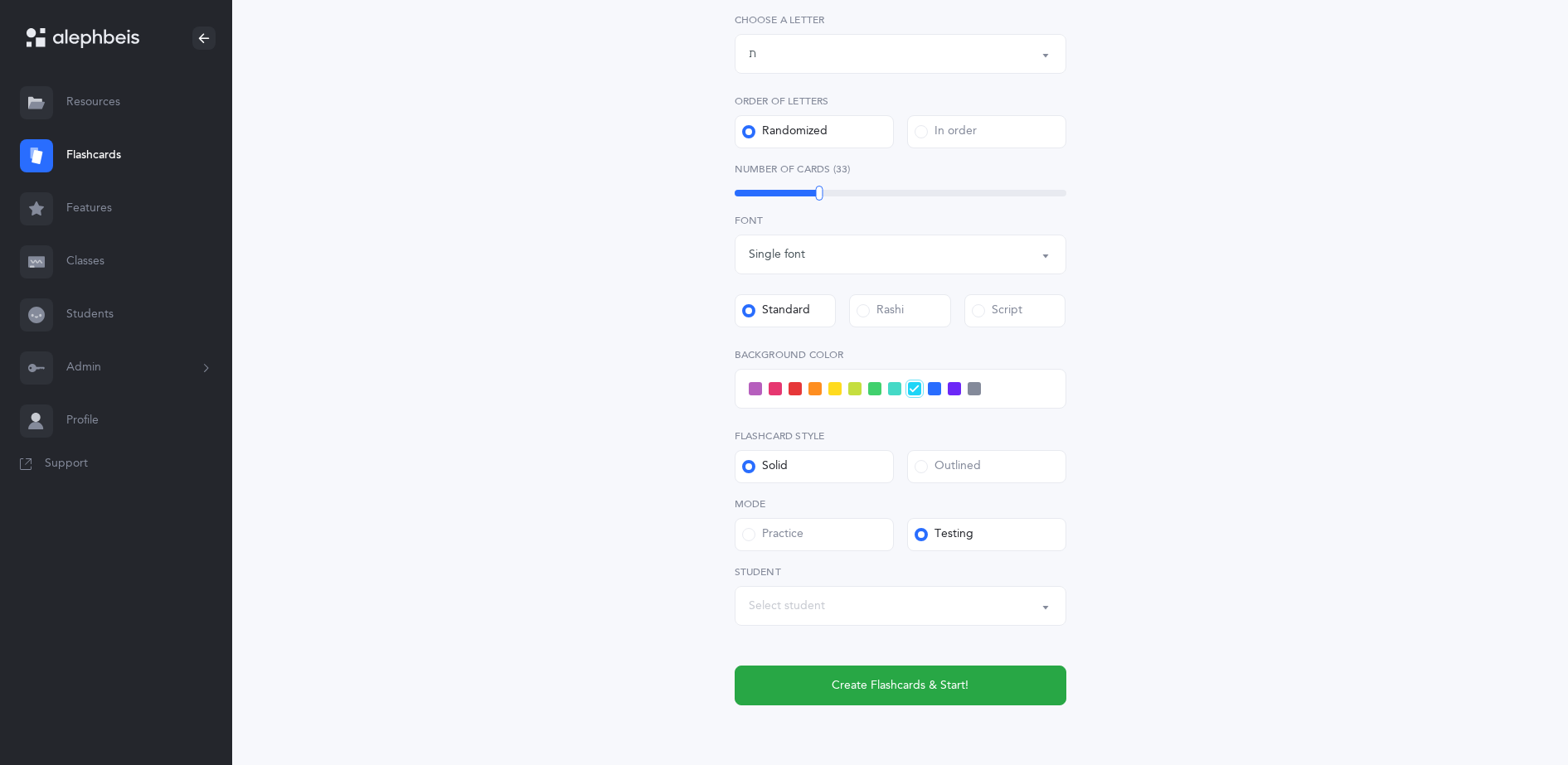
click at [853, 610] on div "Select student" at bounding box center [900, 605] width 303 height 28
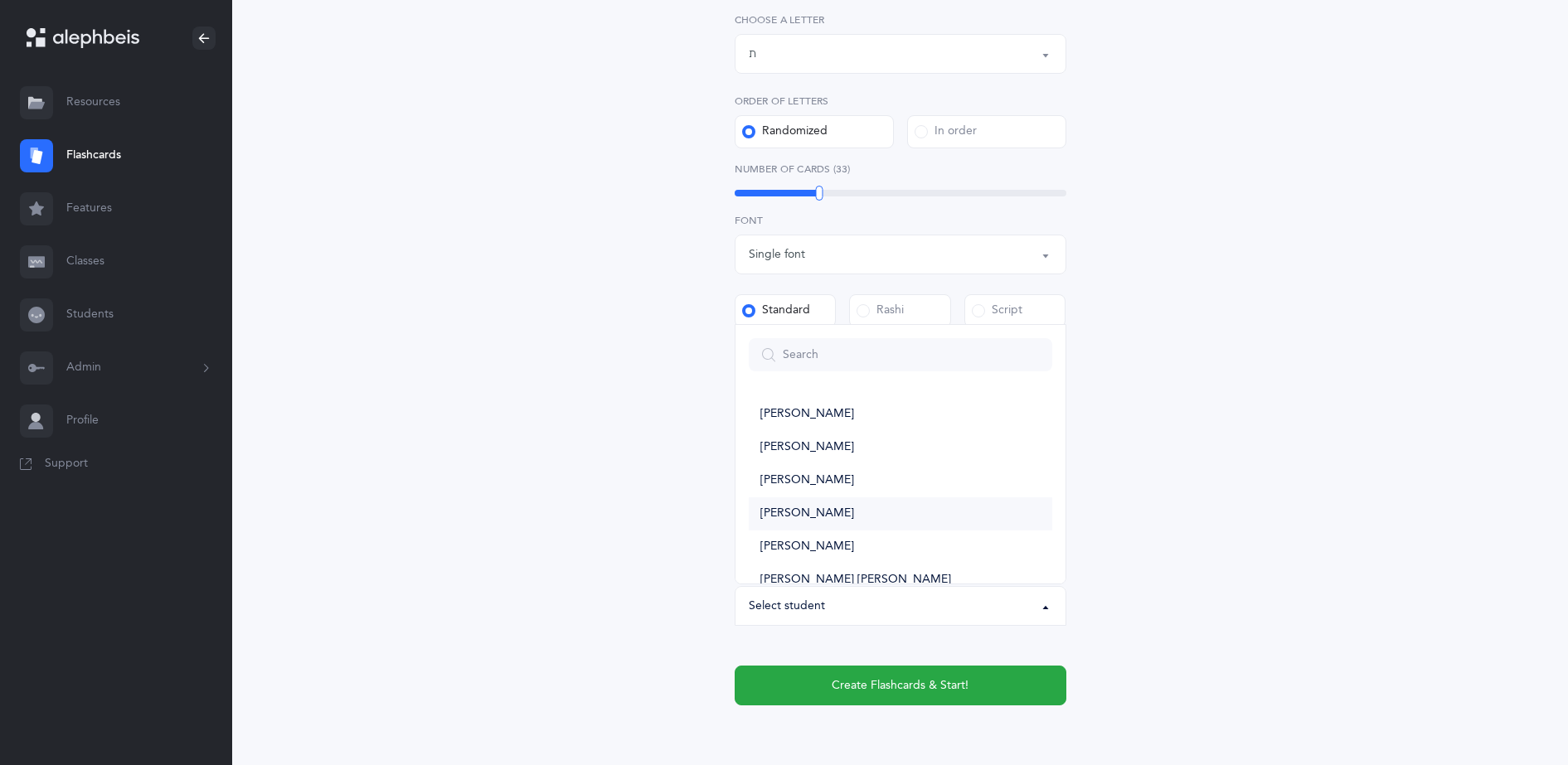
click at [822, 522] on link "[PERSON_NAME]" at bounding box center [900, 513] width 303 height 33
select select "10426"
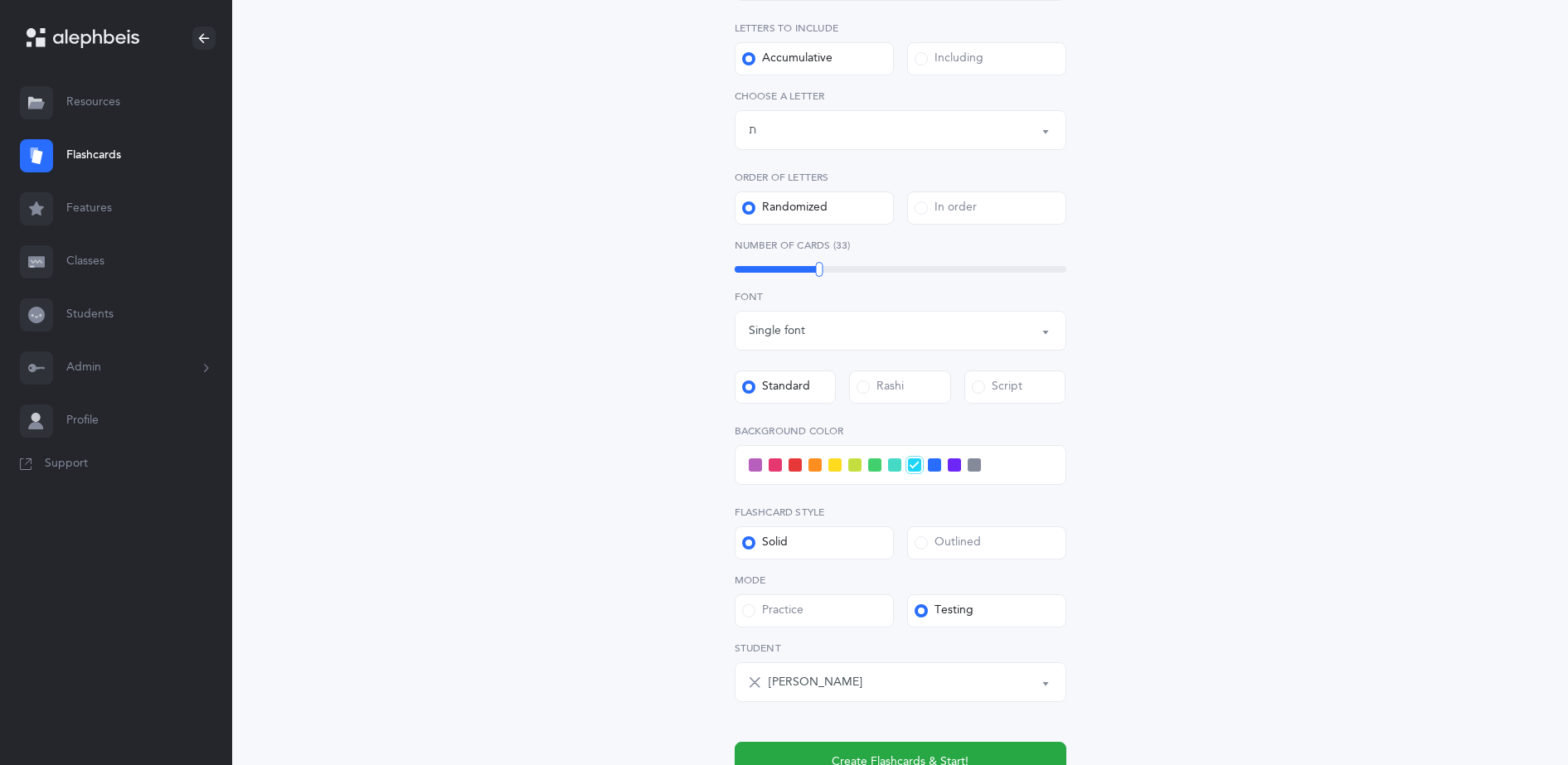
scroll to position [253, 0]
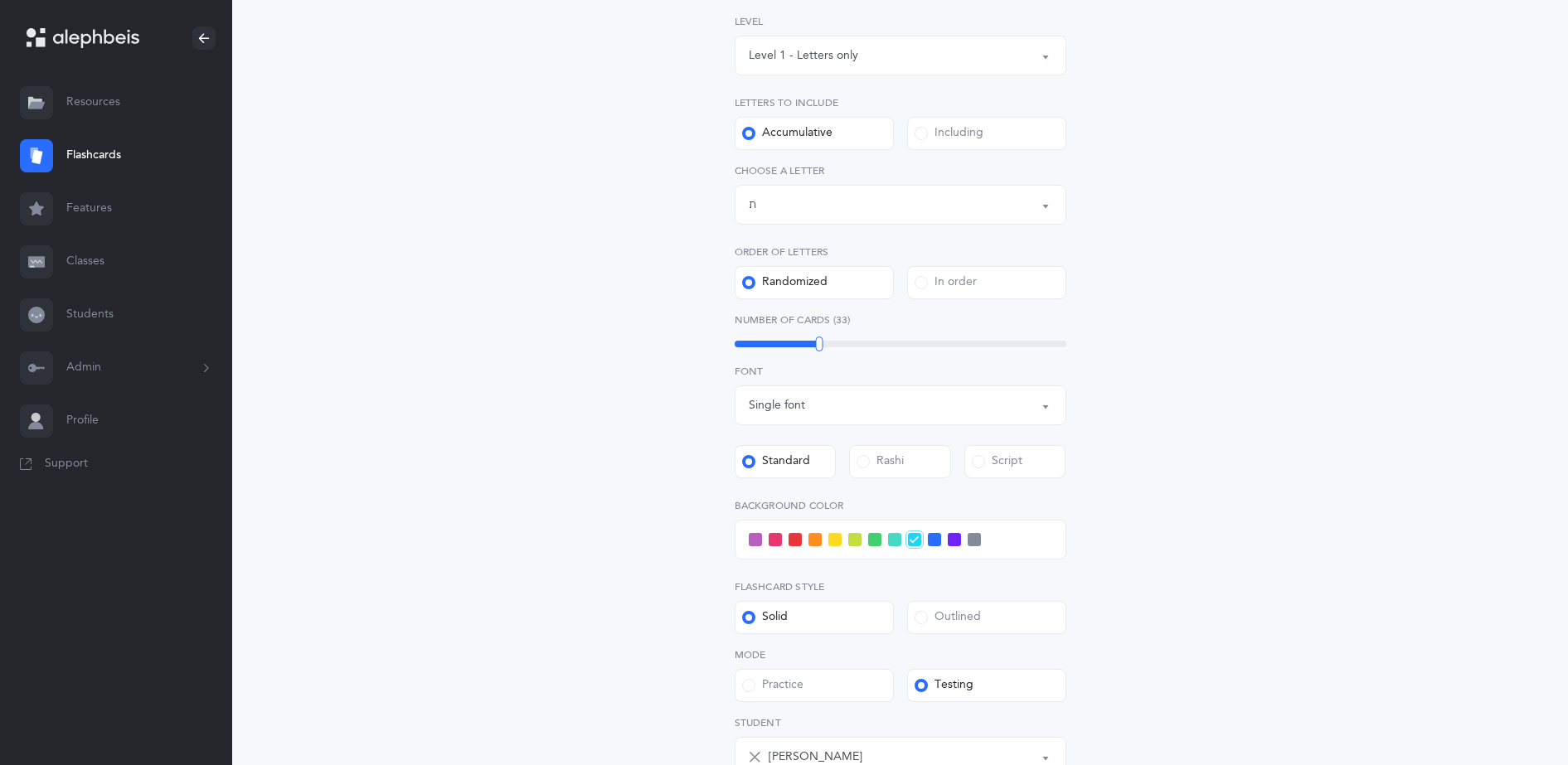
click at [996, 142] on label "Including" at bounding box center [987, 133] width 159 height 33
click at [0, 0] on input "Including" at bounding box center [0, 0] width 0 height 0
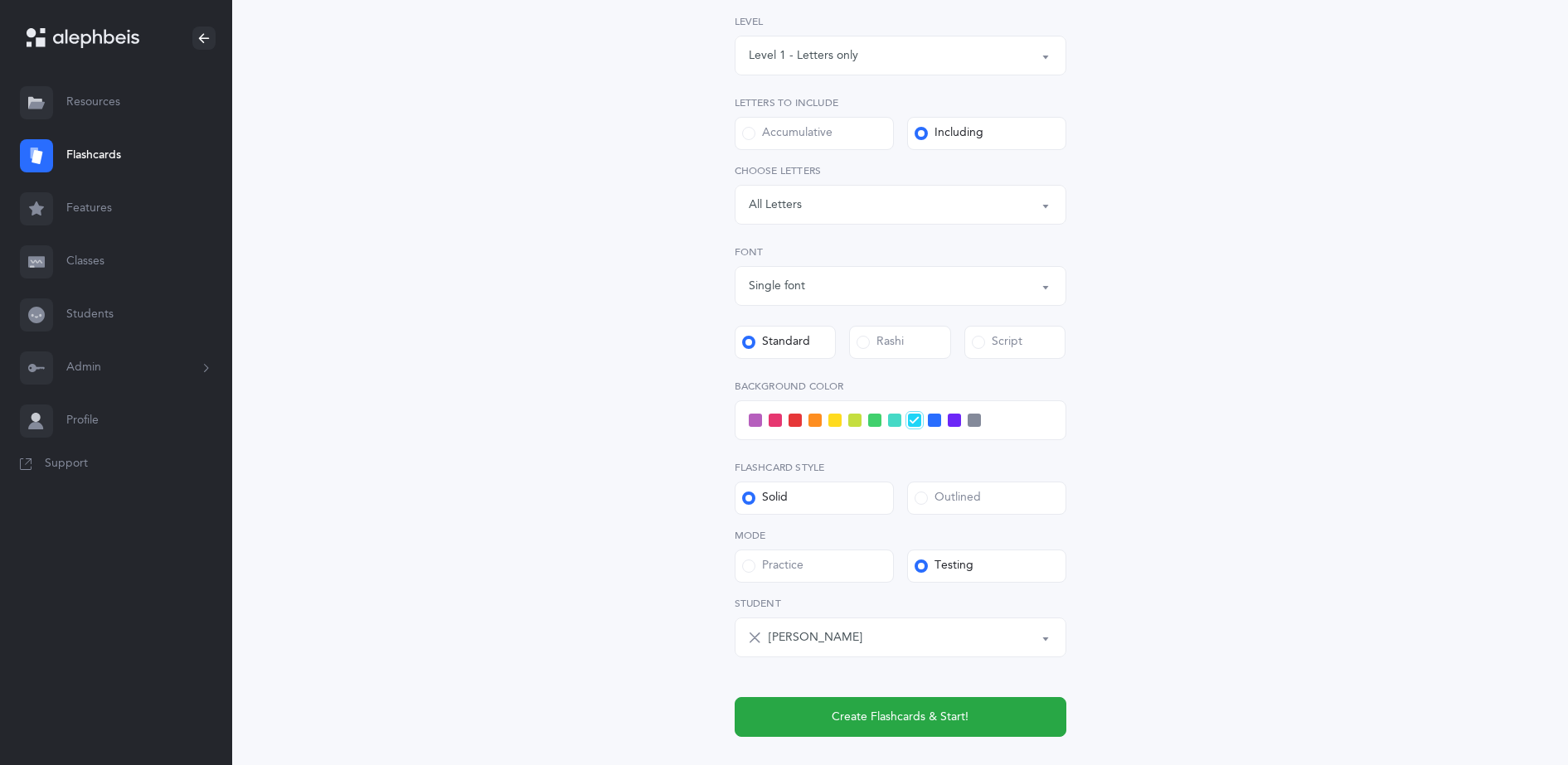
click at [901, 207] on div "Letters: All Letters" at bounding box center [900, 204] width 303 height 28
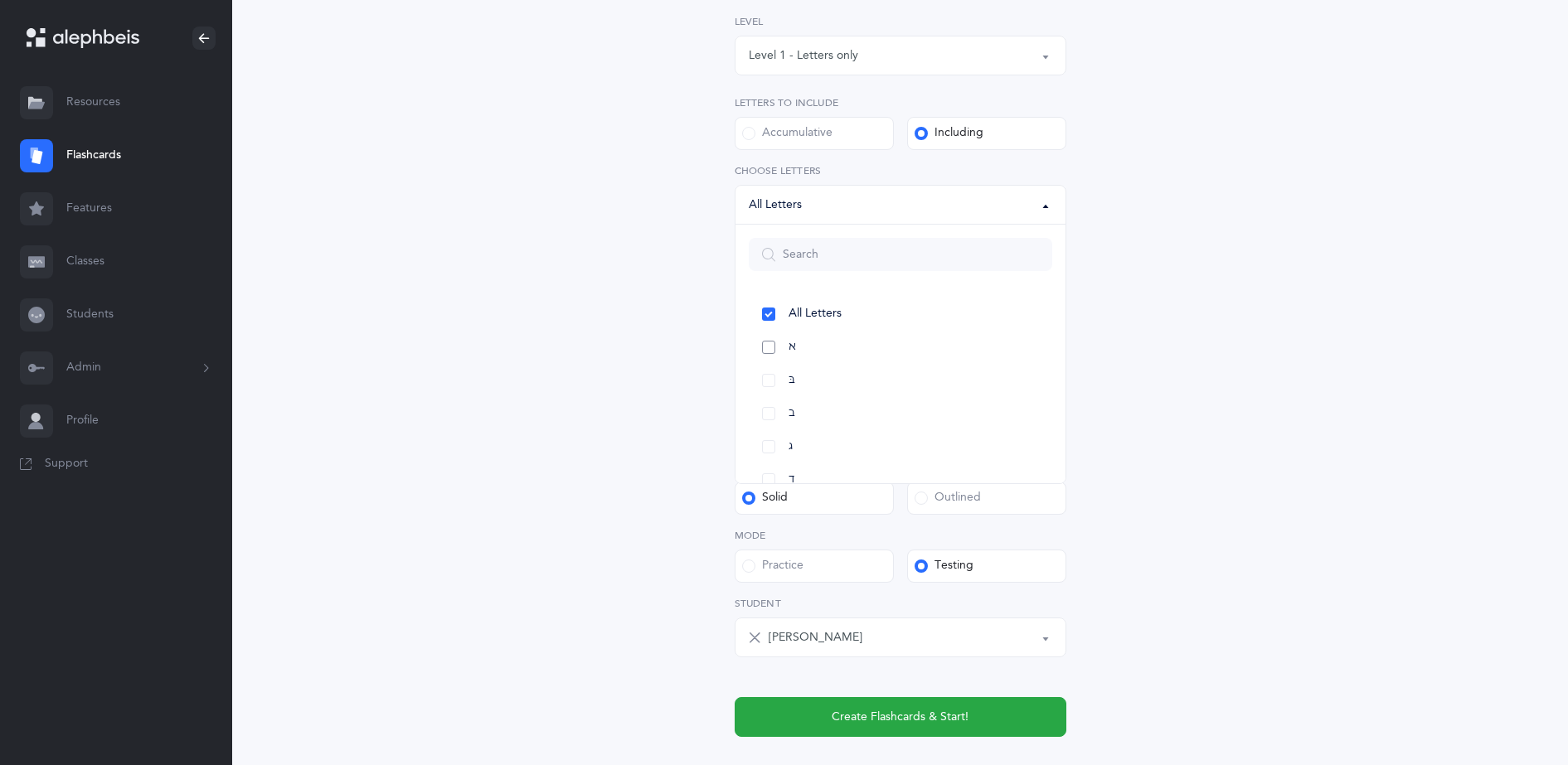
click at [775, 353] on link "א" at bounding box center [900, 347] width 303 height 33
select select "1"
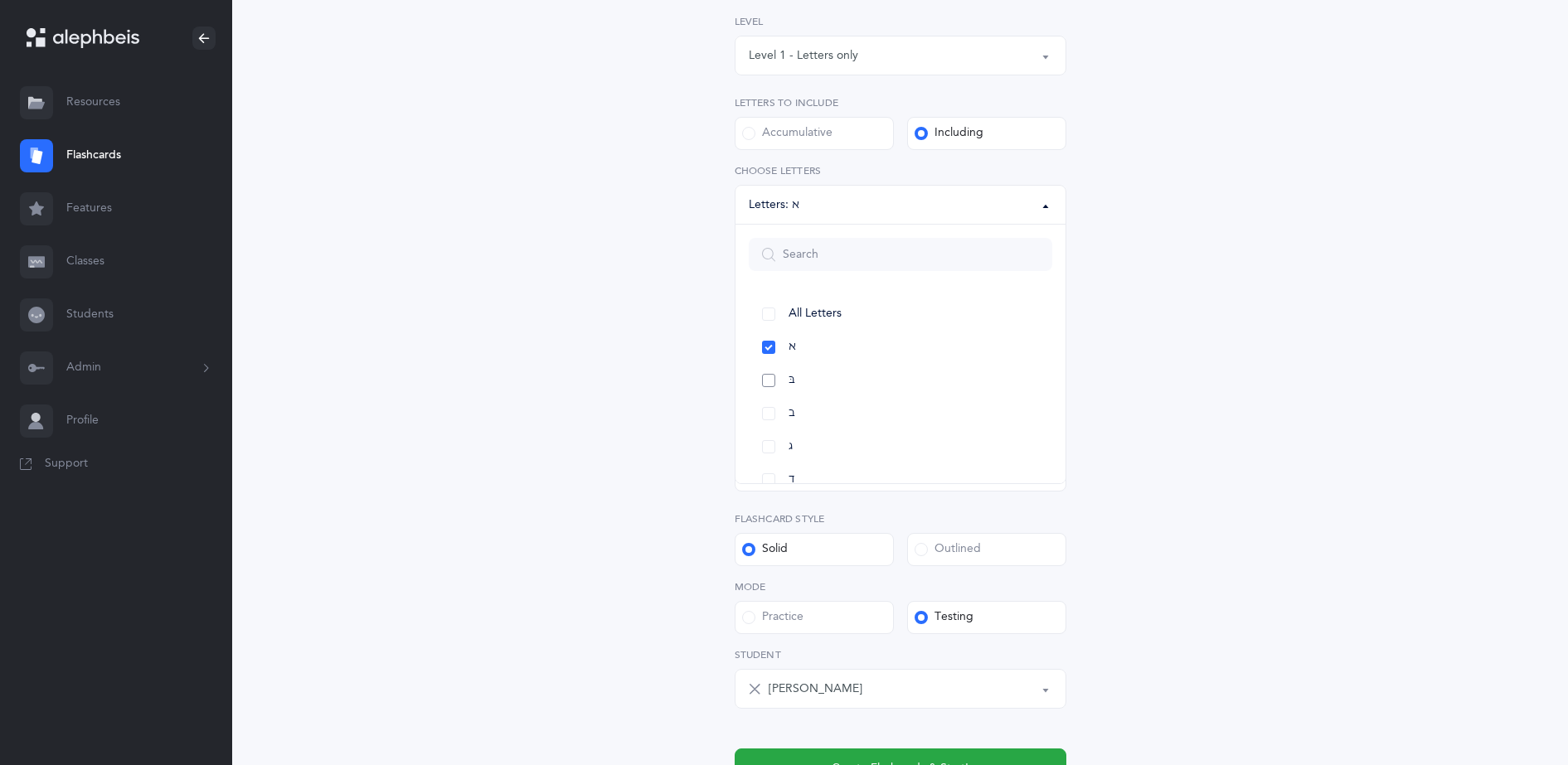
click at [771, 383] on link "בּ" at bounding box center [900, 380] width 303 height 33
click at [768, 414] on link "ב" at bounding box center [900, 413] width 303 height 33
click at [769, 440] on link "ג" at bounding box center [900, 446] width 303 height 33
click at [1279, 436] on div "Letters and Nekudos Choose your Flashcards options Level 1 - Letters only Level…" at bounding box center [901, 356] width 863 height 996
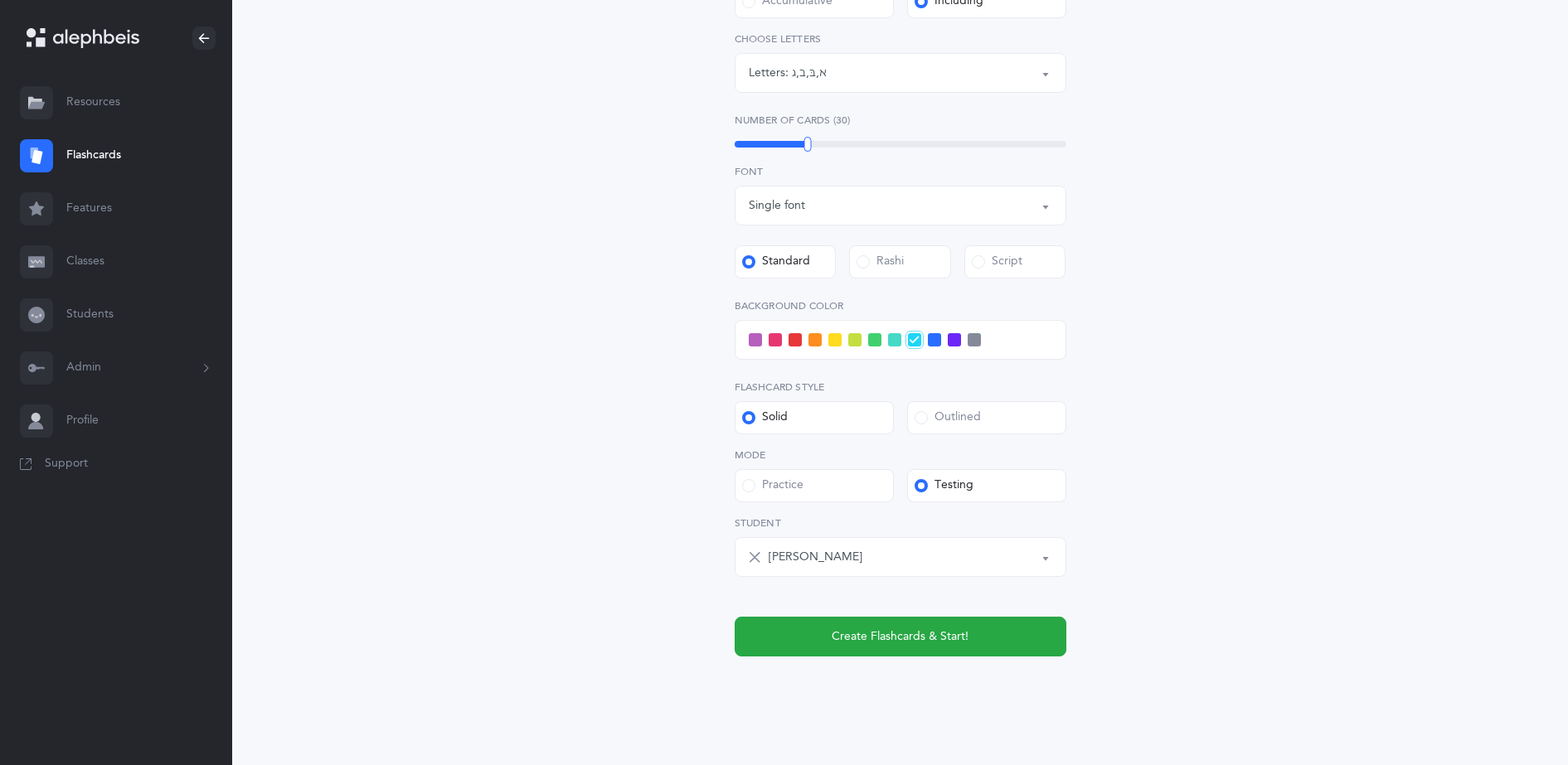
scroll to position [410, 0]
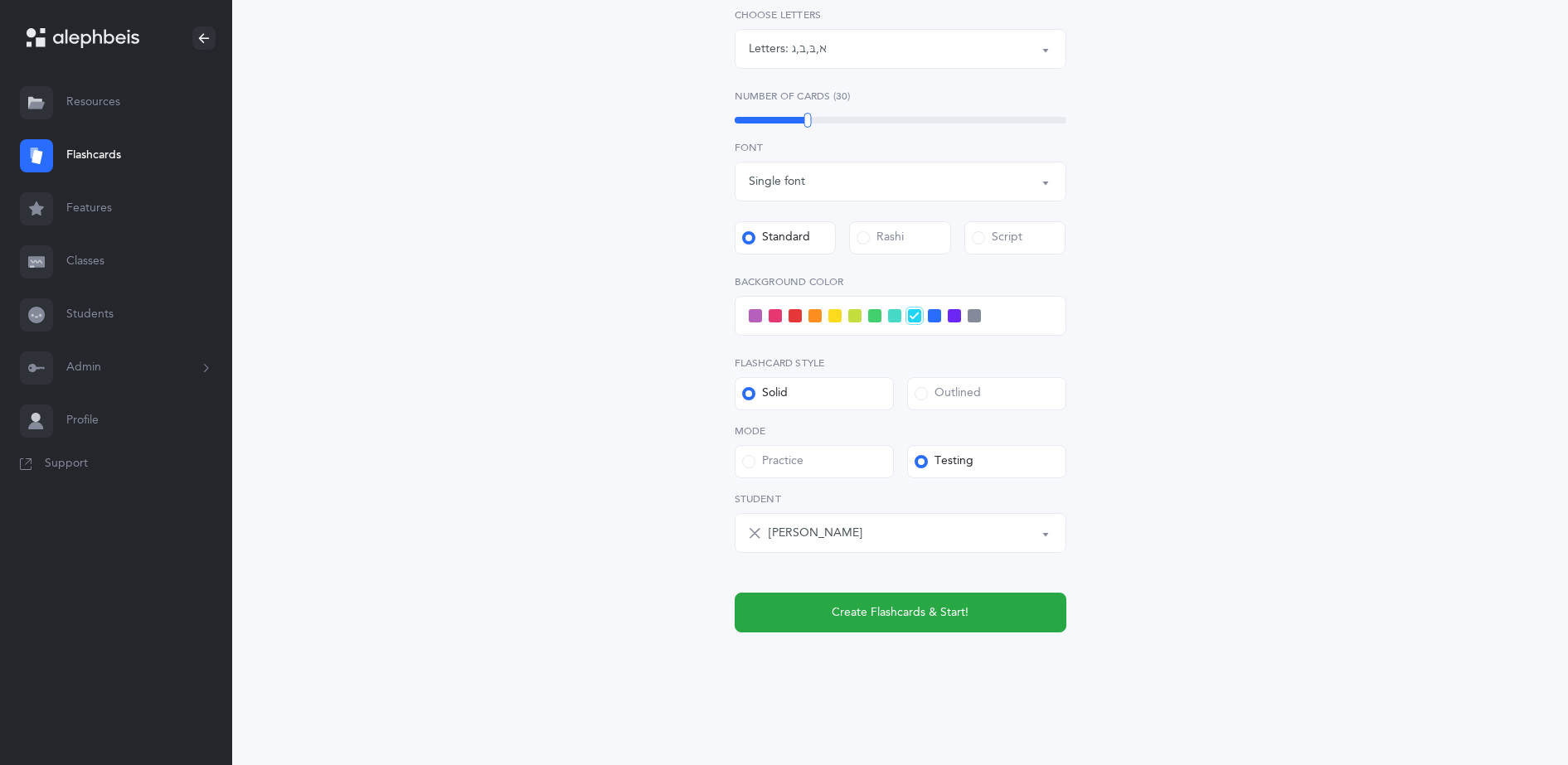
click at [754, 319] on span at bounding box center [755, 316] width 14 height 14
click at [0, 0] on input "checkbox" at bounding box center [0, 0] width 0 height 0
click at [906, 616] on span "Create Flashcards & Start!" at bounding box center [901, 613] width 137 height 18
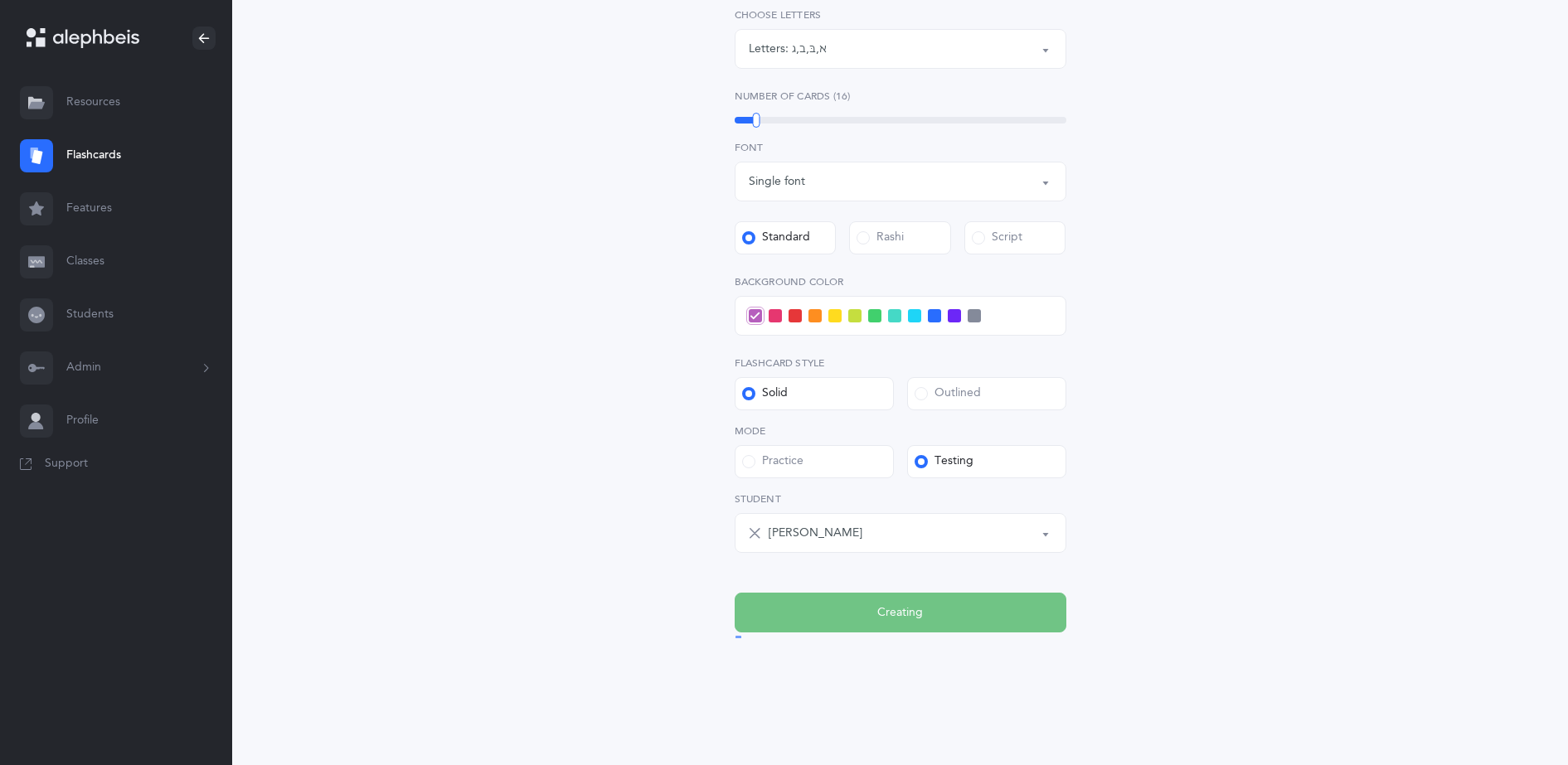
scroll to position [0, 0]
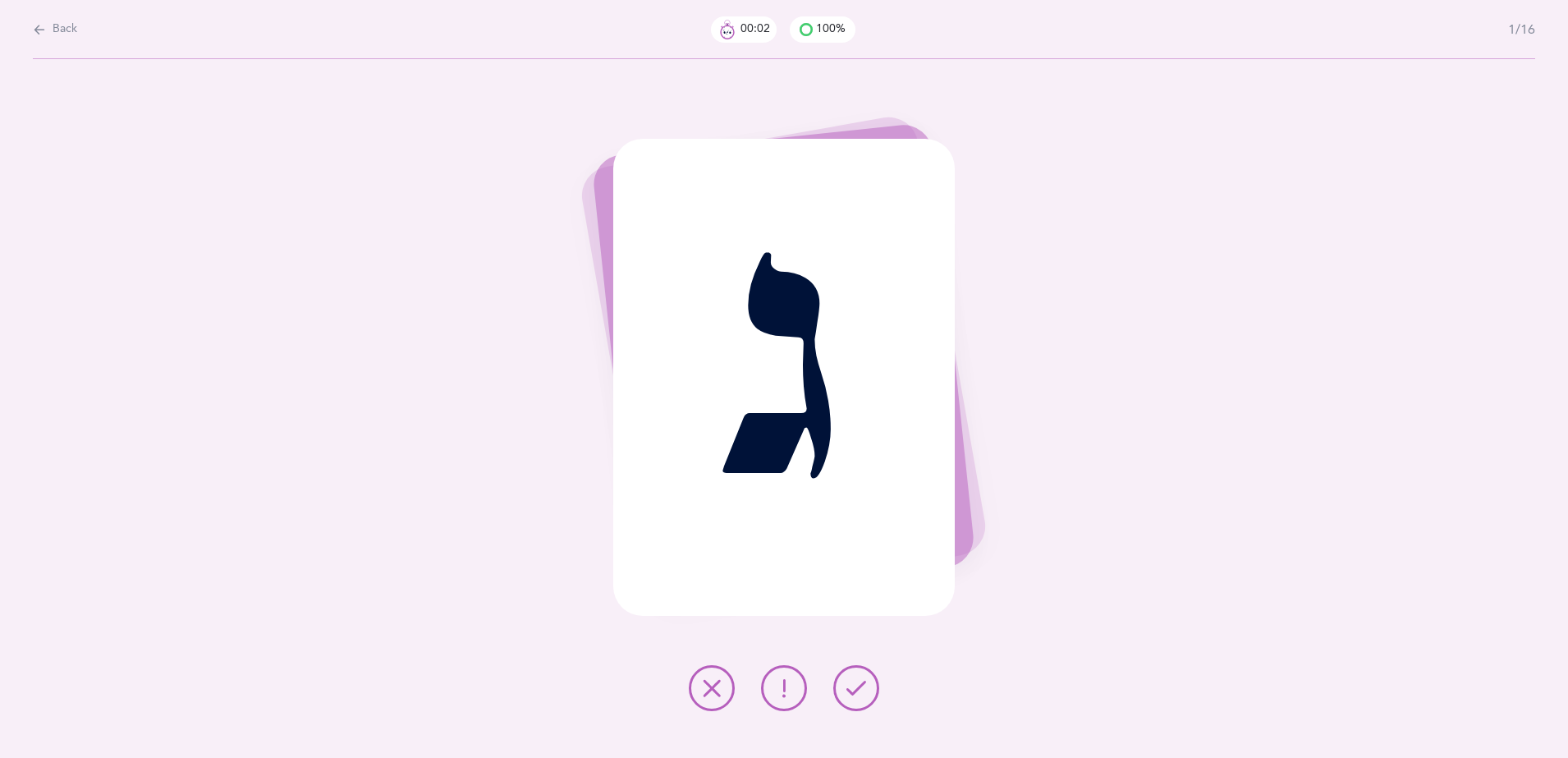
click at [866, 693] on icon at bounding box center [856, 689] width 20 height 20
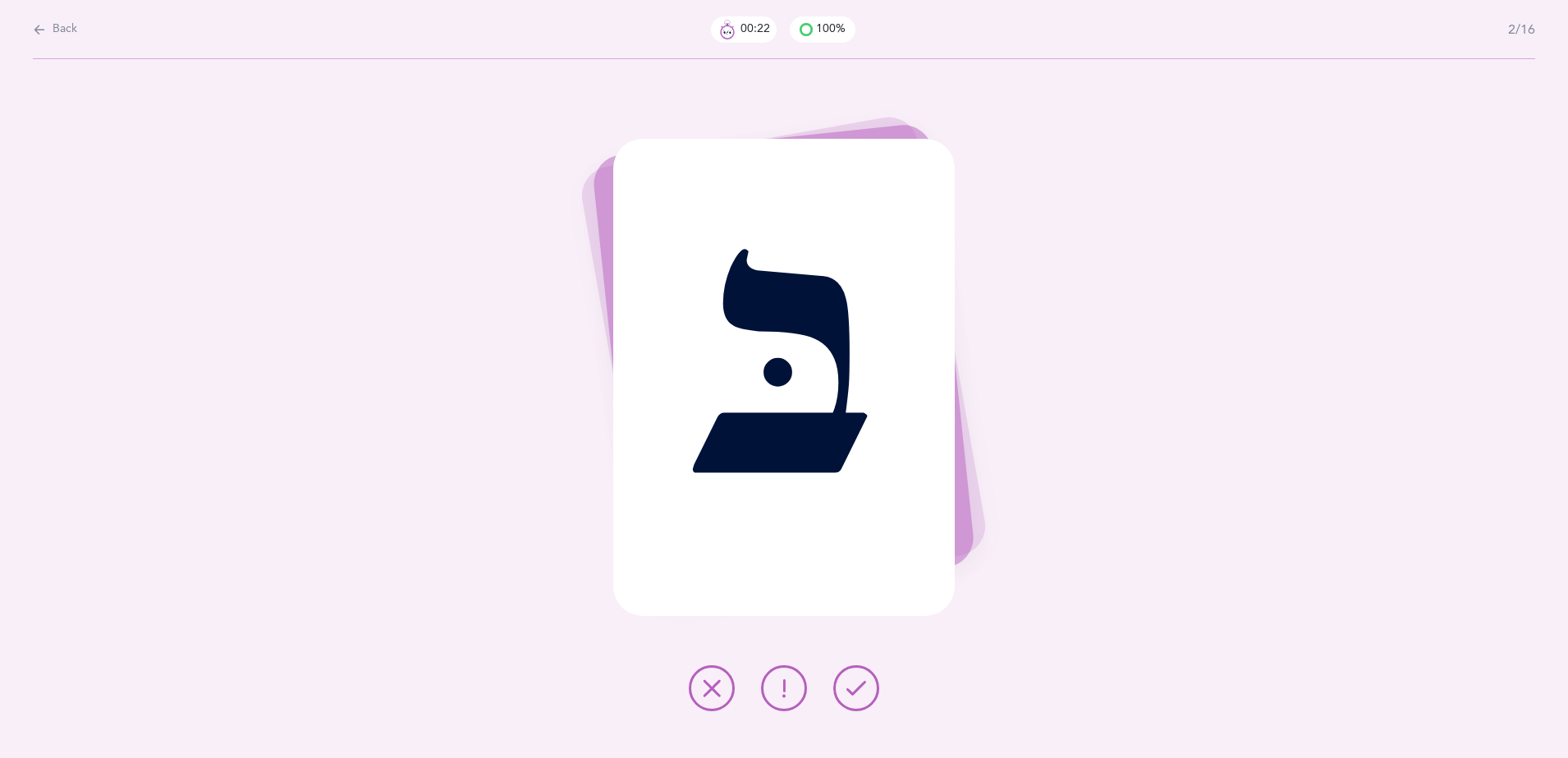
click at [690, 683] on button at bounding box center [712, 688] width 46 height 46
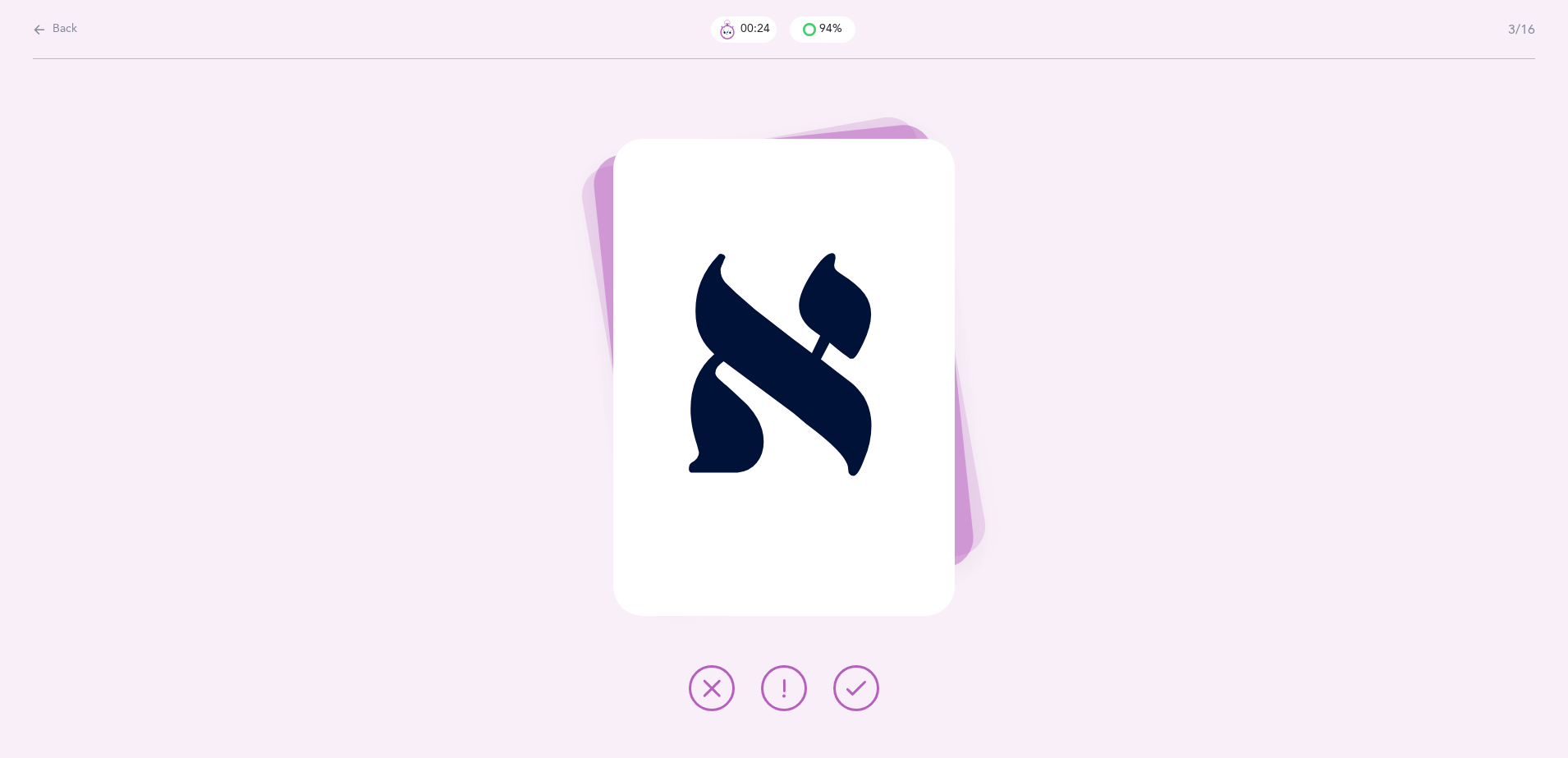
click at [851, 693] on icon at bounding box center [856, 689] width 20 height 20
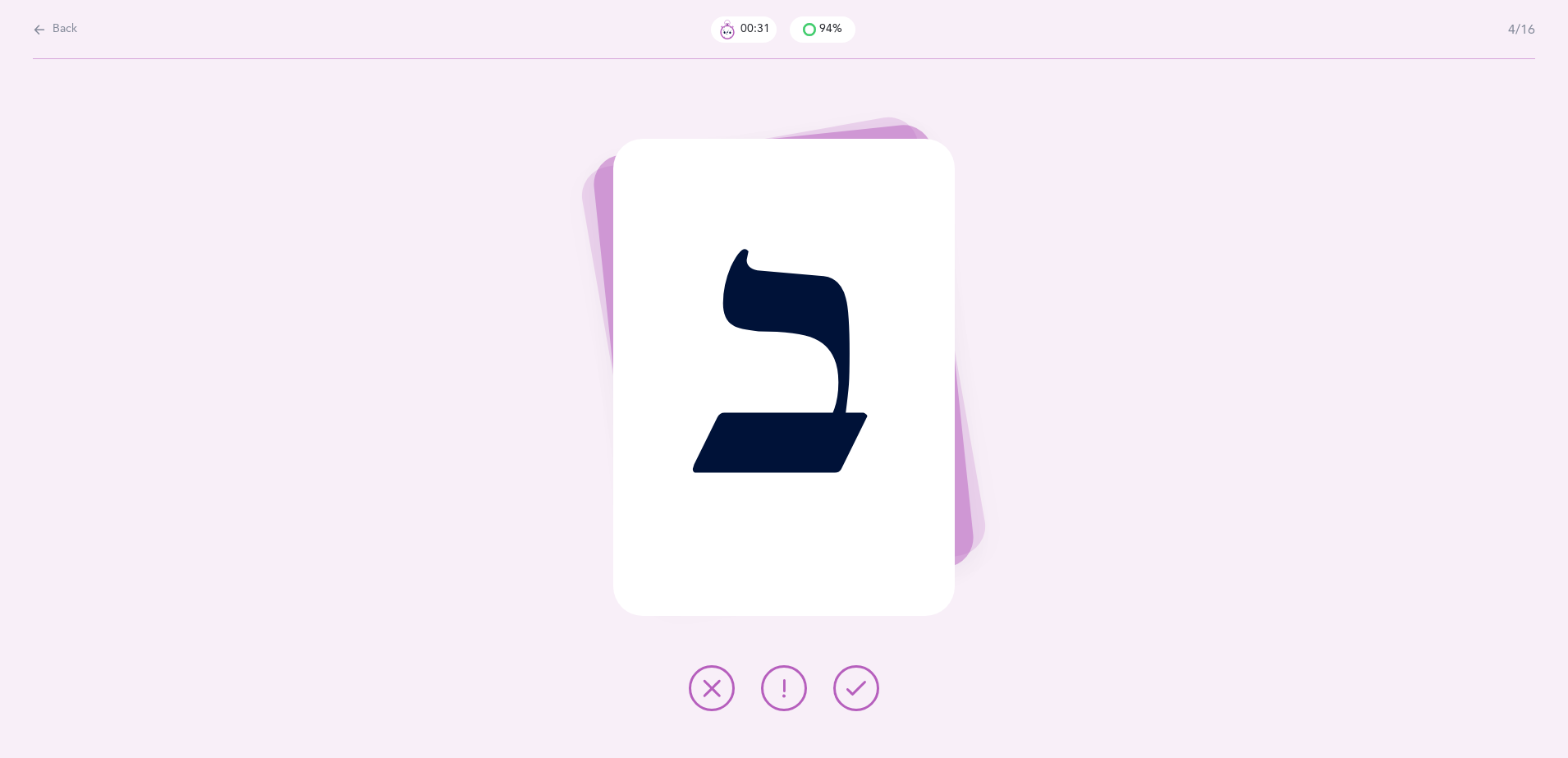
click at [709, 699] on button at bounding box center [712, 688] width 46 height 46
drag, startPoint x: 709, startPoint y: 699, endPoint x: 865, endPoint y: 679, distance: 157.3
click at [865, 679] on div at bounding box center [784, 688] width 217 height 46
click at [865, 679] on icon at bounding box center [856, 689] width 20 height 20
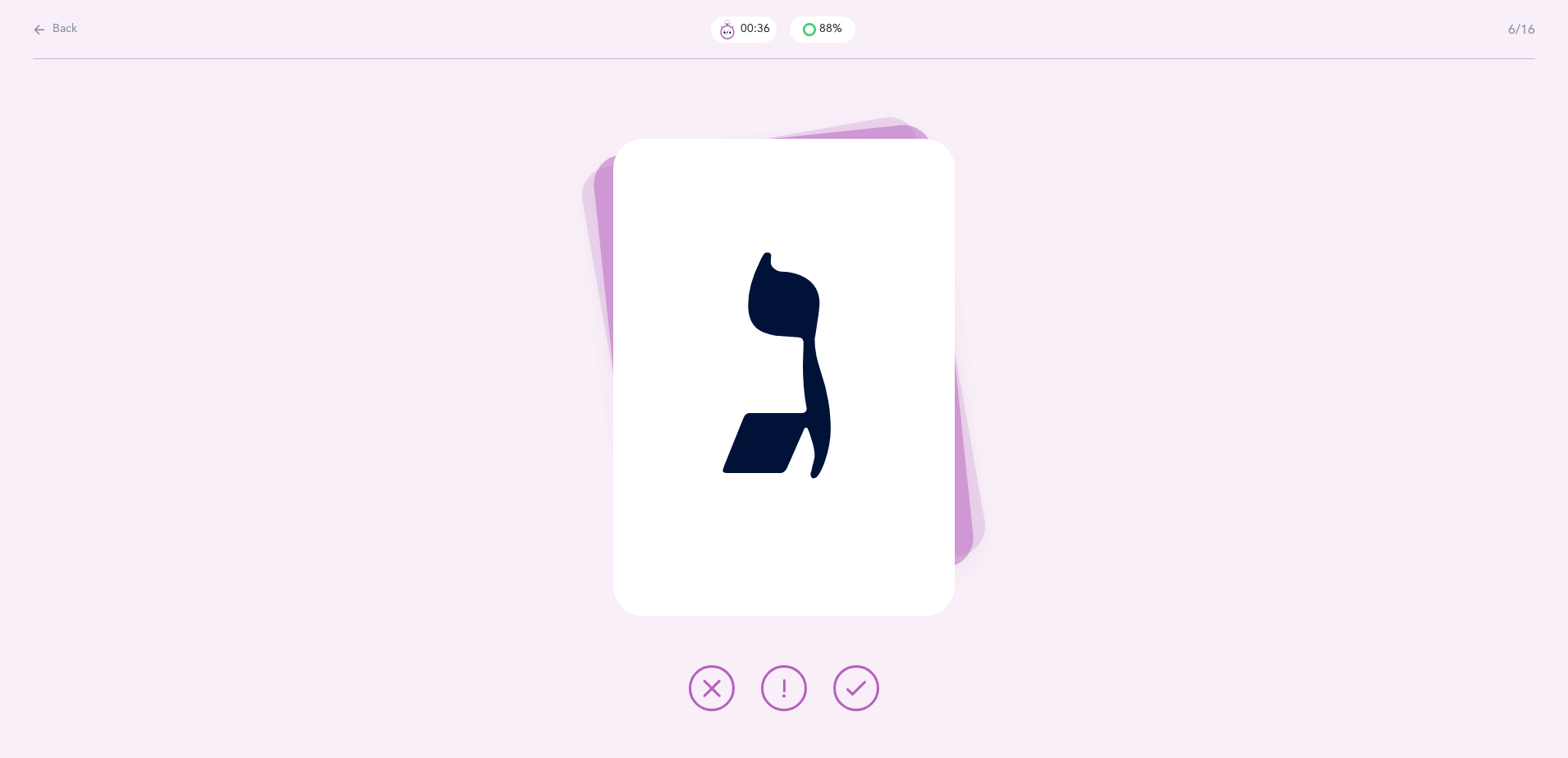
click at [865, 679] on icon at bounding box center [856, 689] width 20 height 20
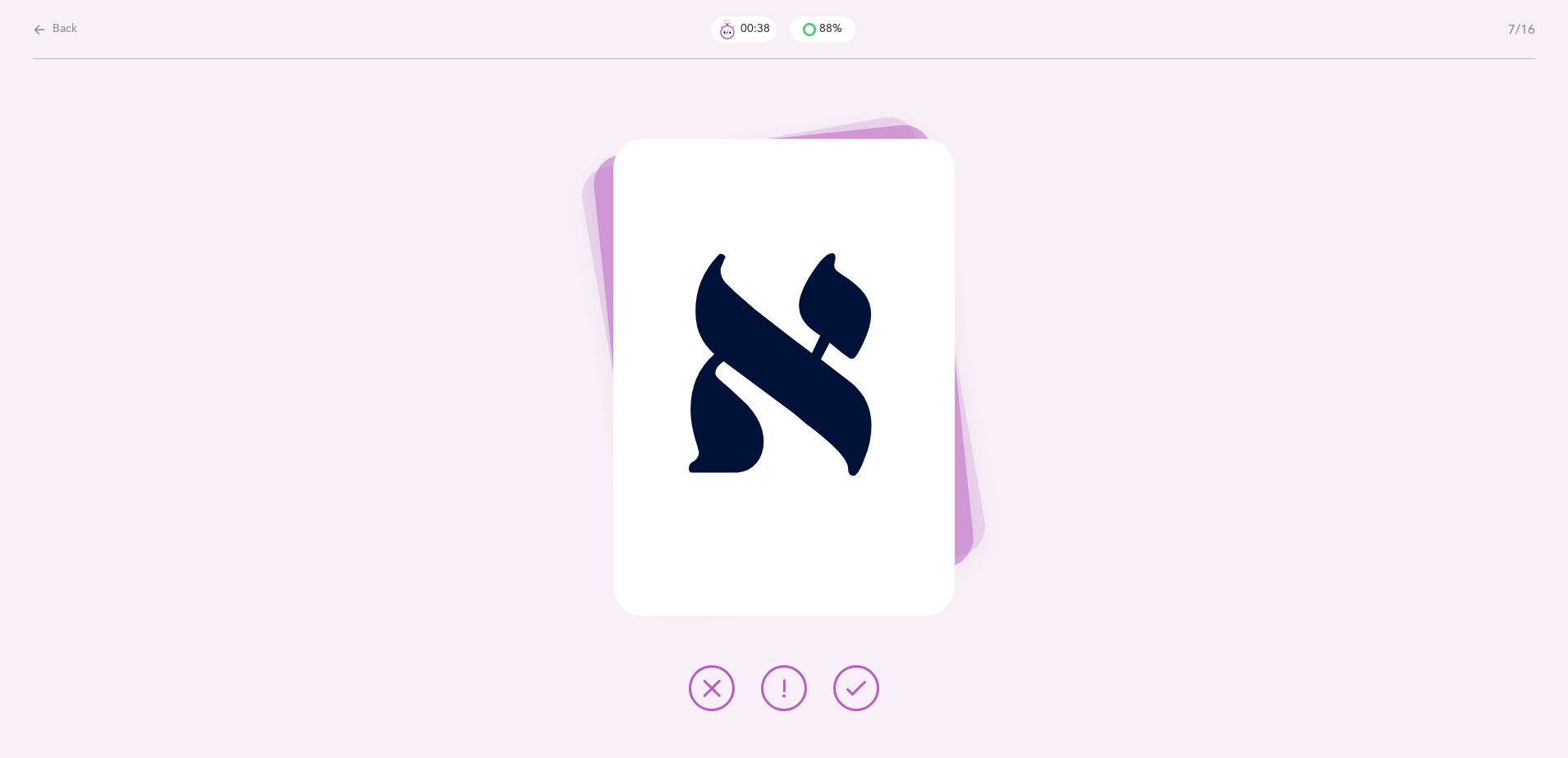
click at [865, 679] on icon at bounding box center [856, 689] width 20 height 20
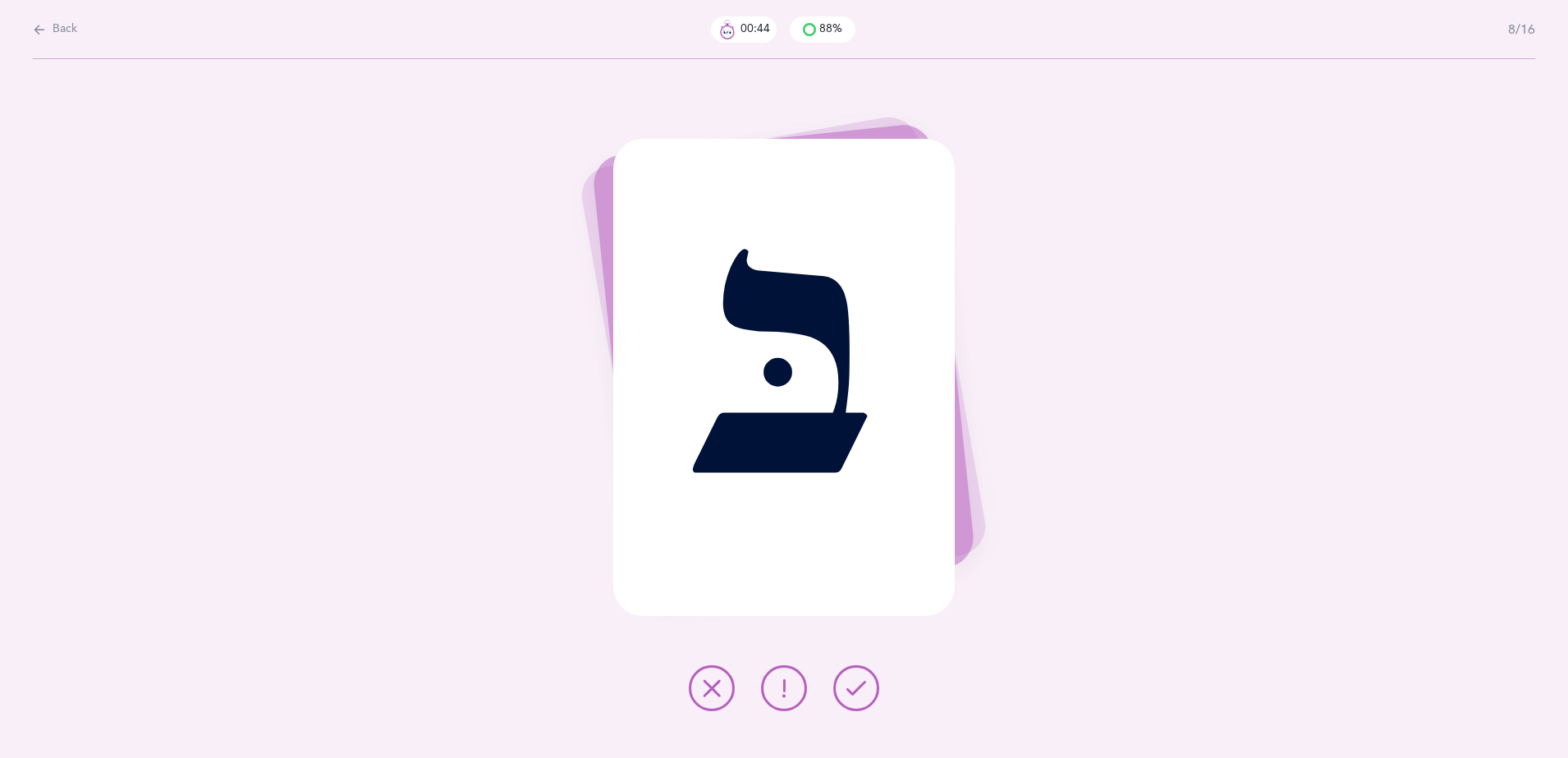
click at [865, 679] on icon at bounding box center [856, 689] width 20 height 20
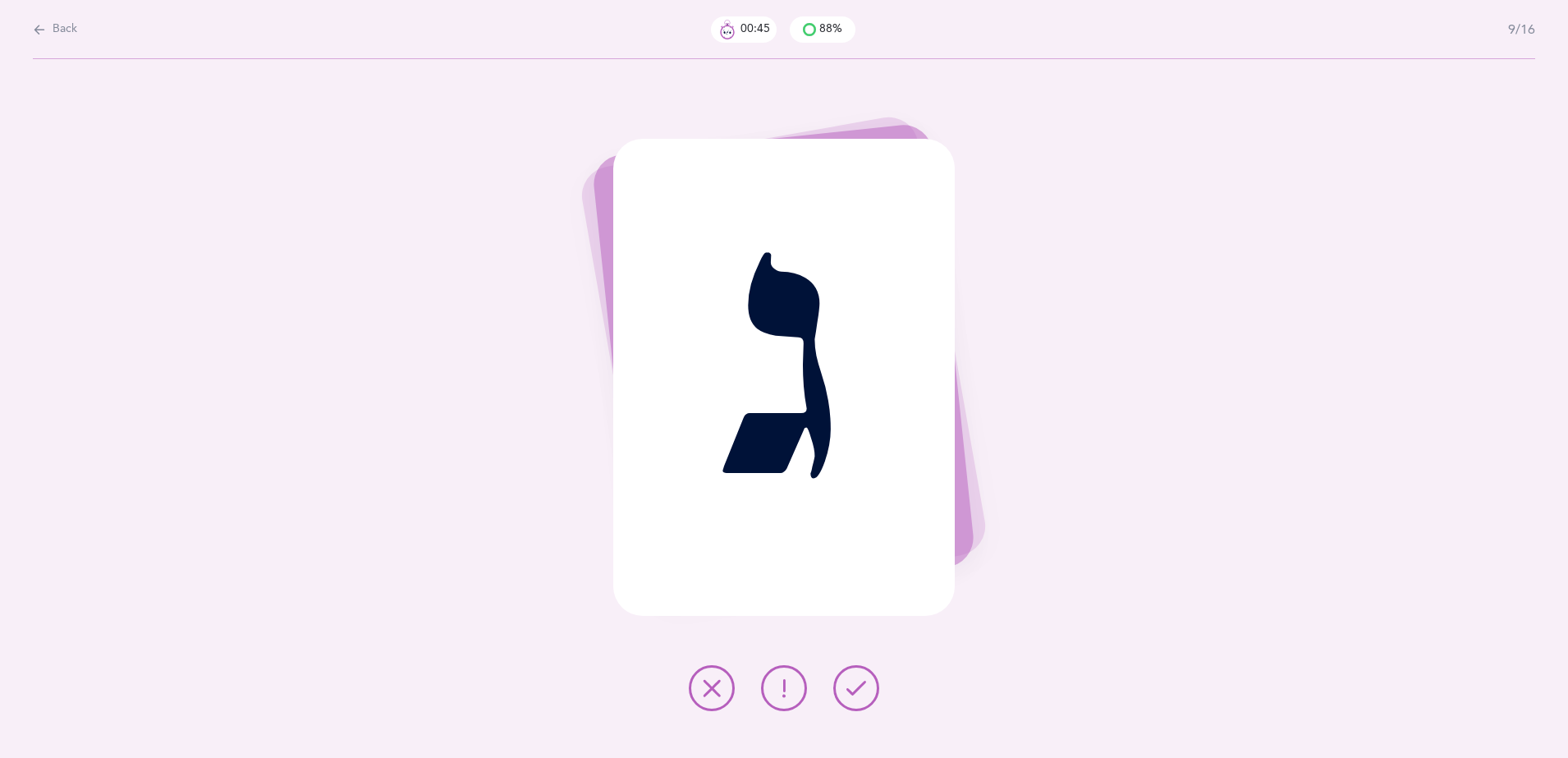
click at [865, 679] on icon at bounding box center [856, 689] width 20 height 20
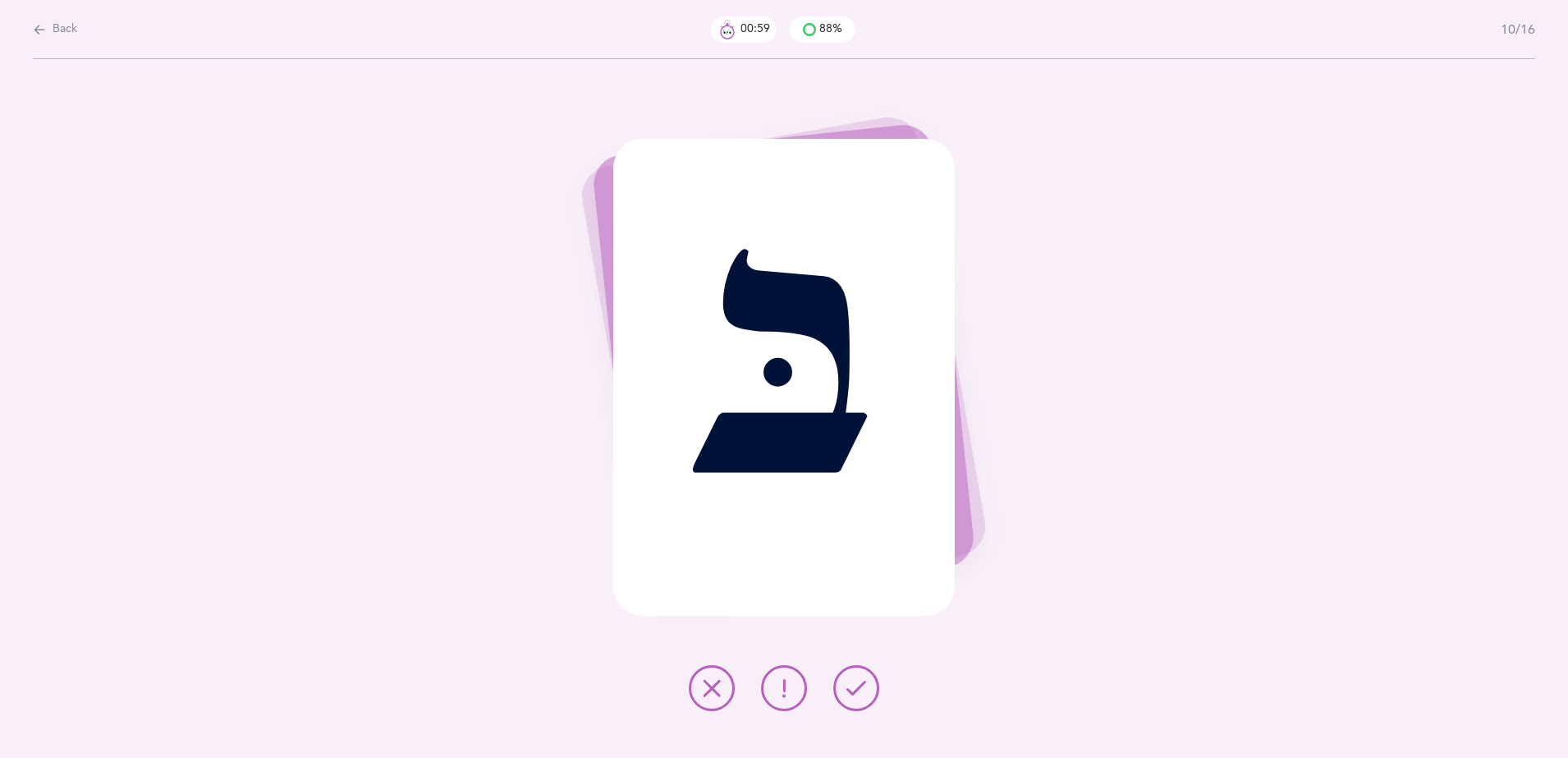
drag, startPoint x: 865, startPoint y: 679, endPoint x: 720, endPoint y: 704, distance: 147.1
click at [720, 704] on div at bounding box center [784, 688] width 217 height 46
click at [720, 704] on button at bounding box center [712, 688] width 46 height 46
click at [845, 665] on div at bounding box center [784, 688] width 217 height 46
click at [850, 680] on icon at bounding box center [856, 689] width 20 height 20
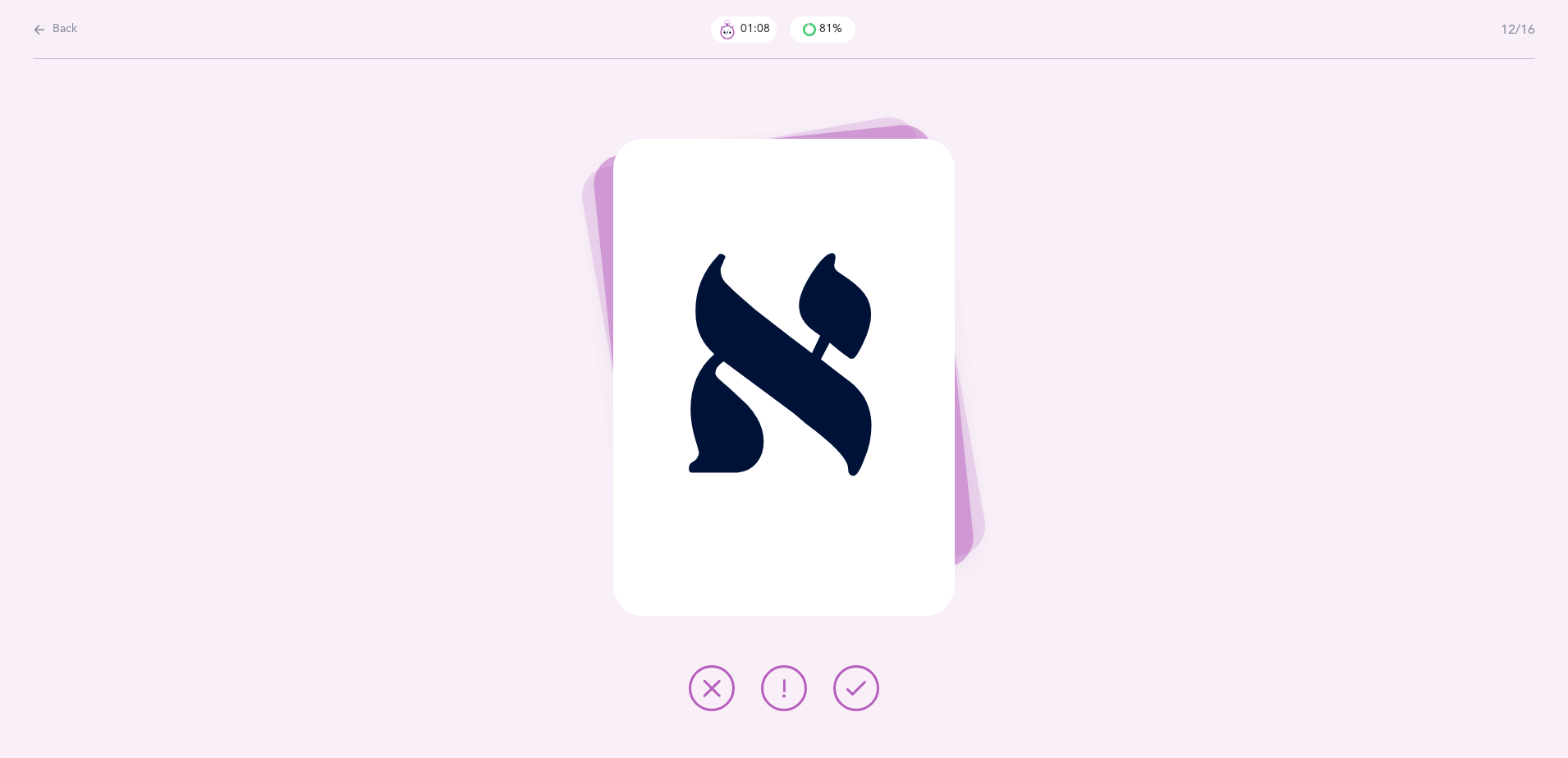
click at [850, 680] on icon at bounding box center [856, 689] width 20 height 20
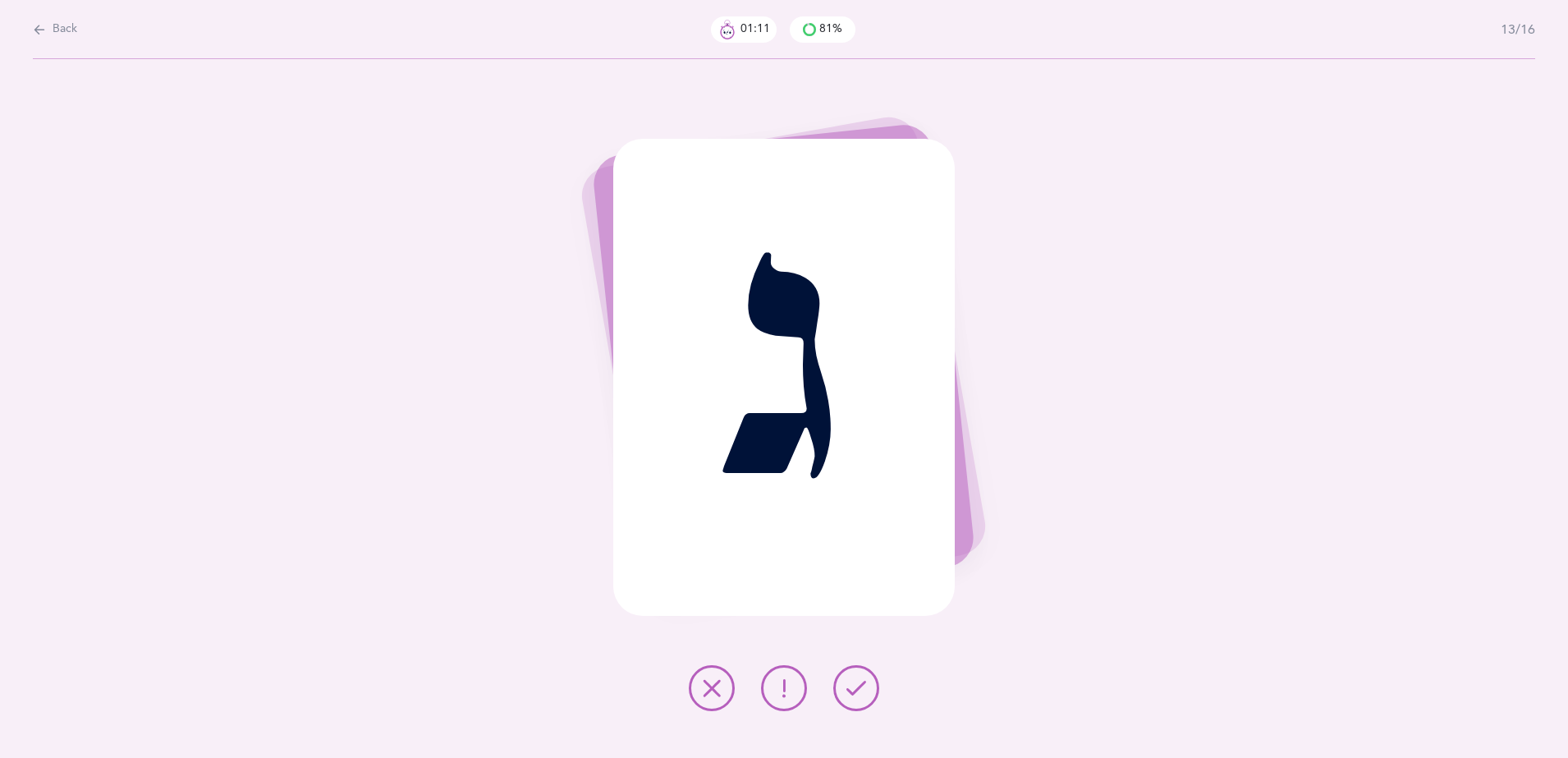
click at [850, 680] on icon at bounding box center [856, 689] width 20 height 20
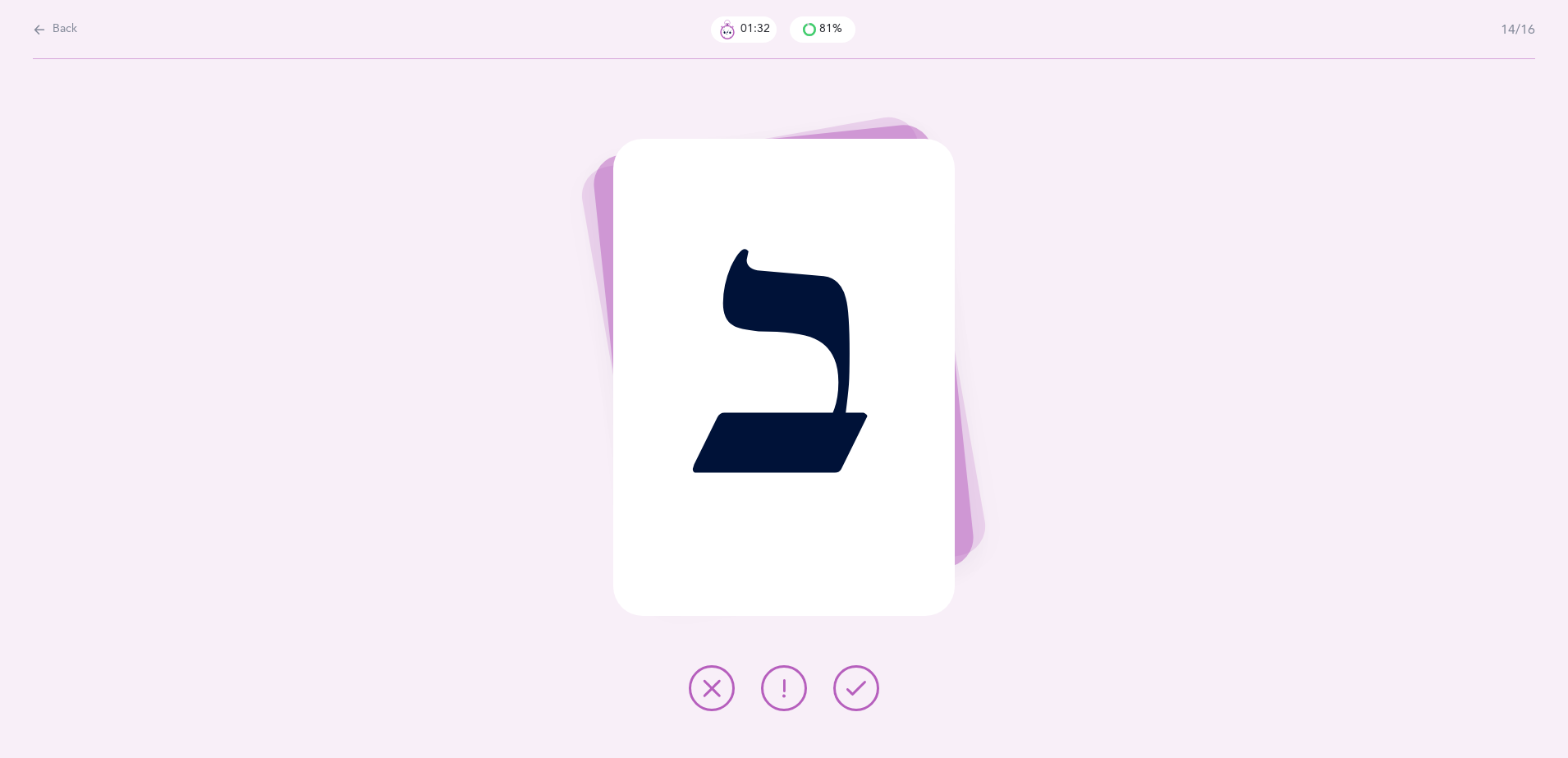
click at [708, 686] on icon at bounding box center [712, 689] width 20 height 20
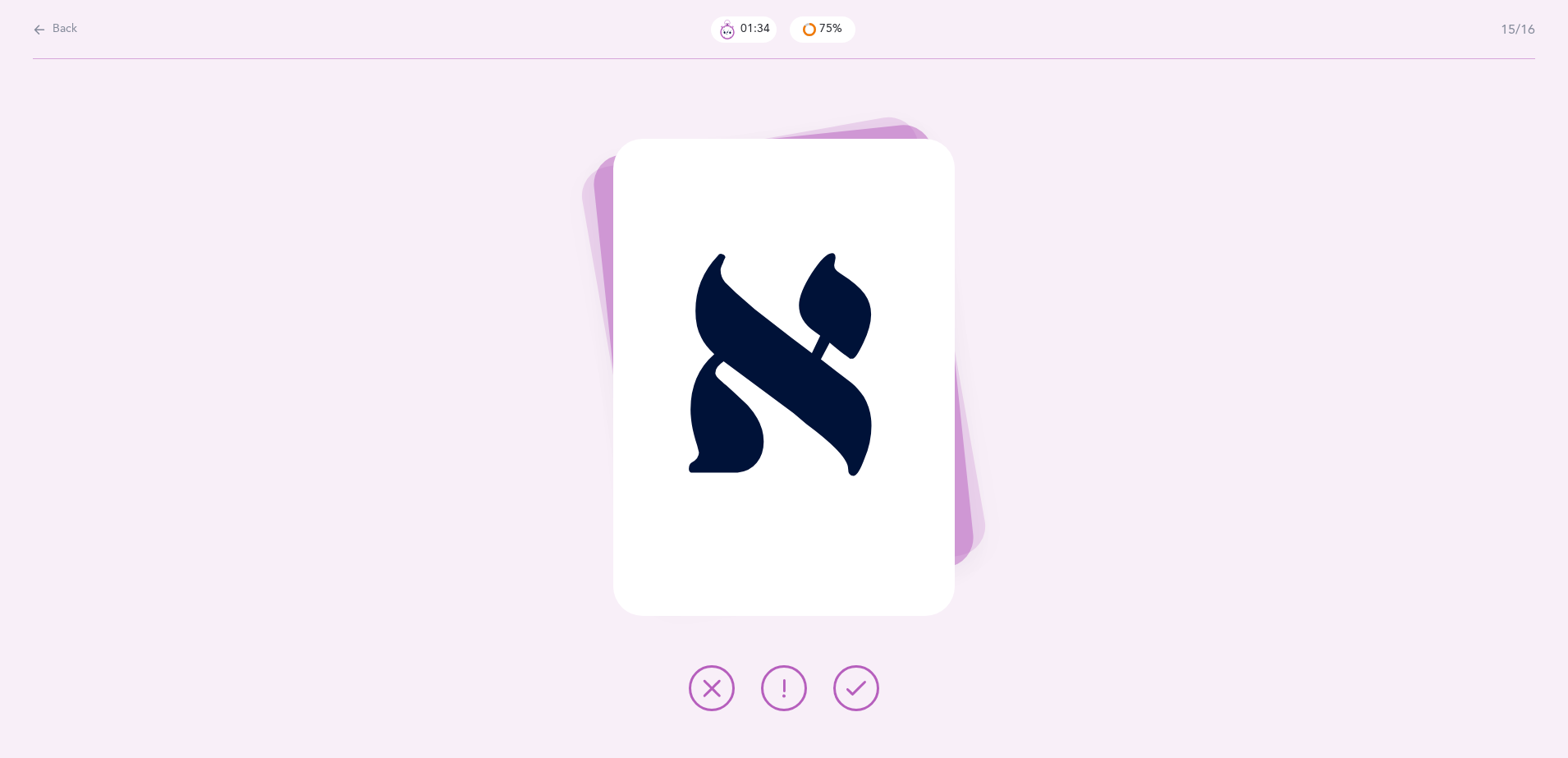
click at [854, 685] on icon at bounding box center [856, 689] width 20 height 20
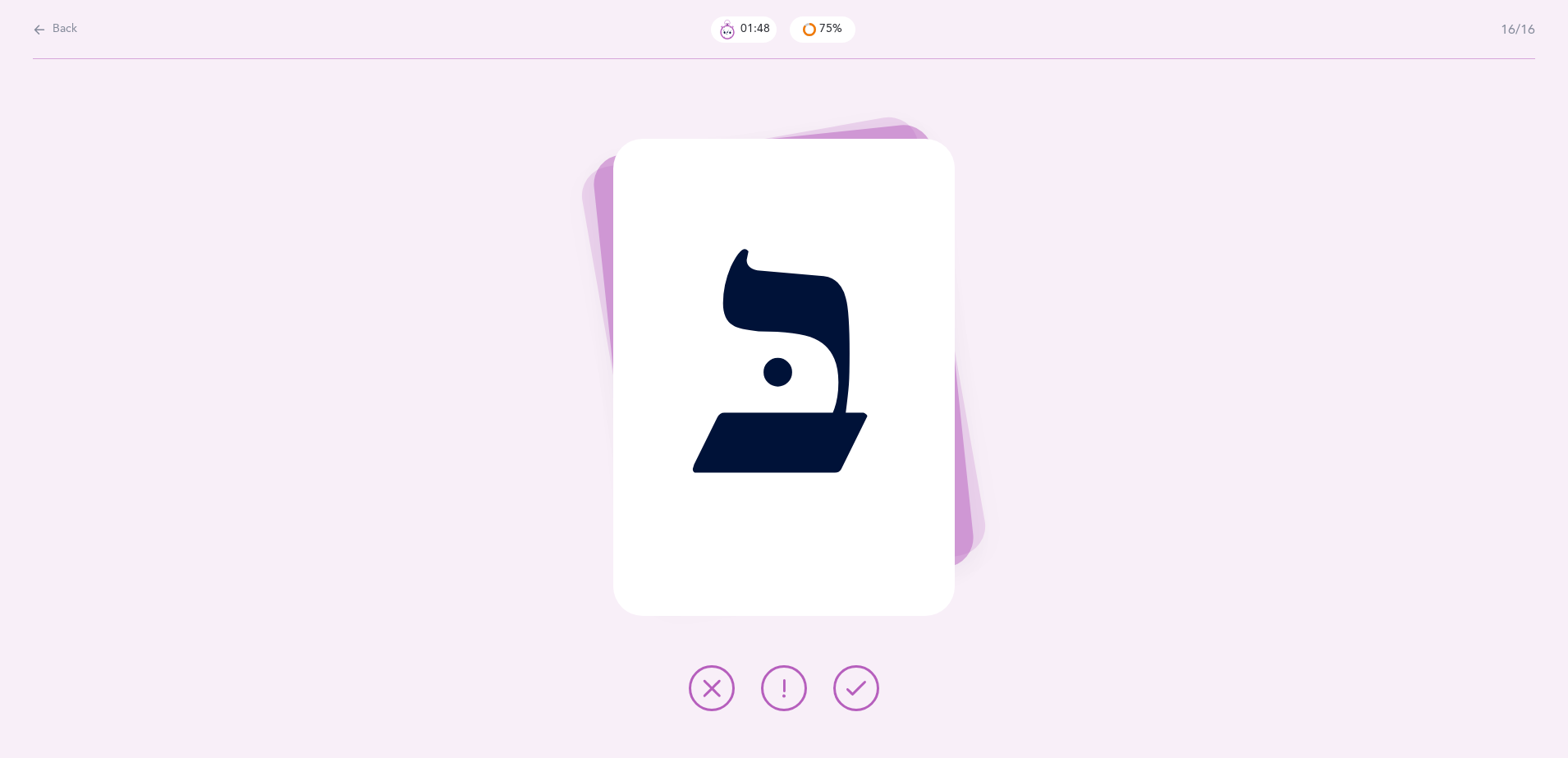
click at [698, 682] on button at bounding box center [712, 688] width 46 height 46
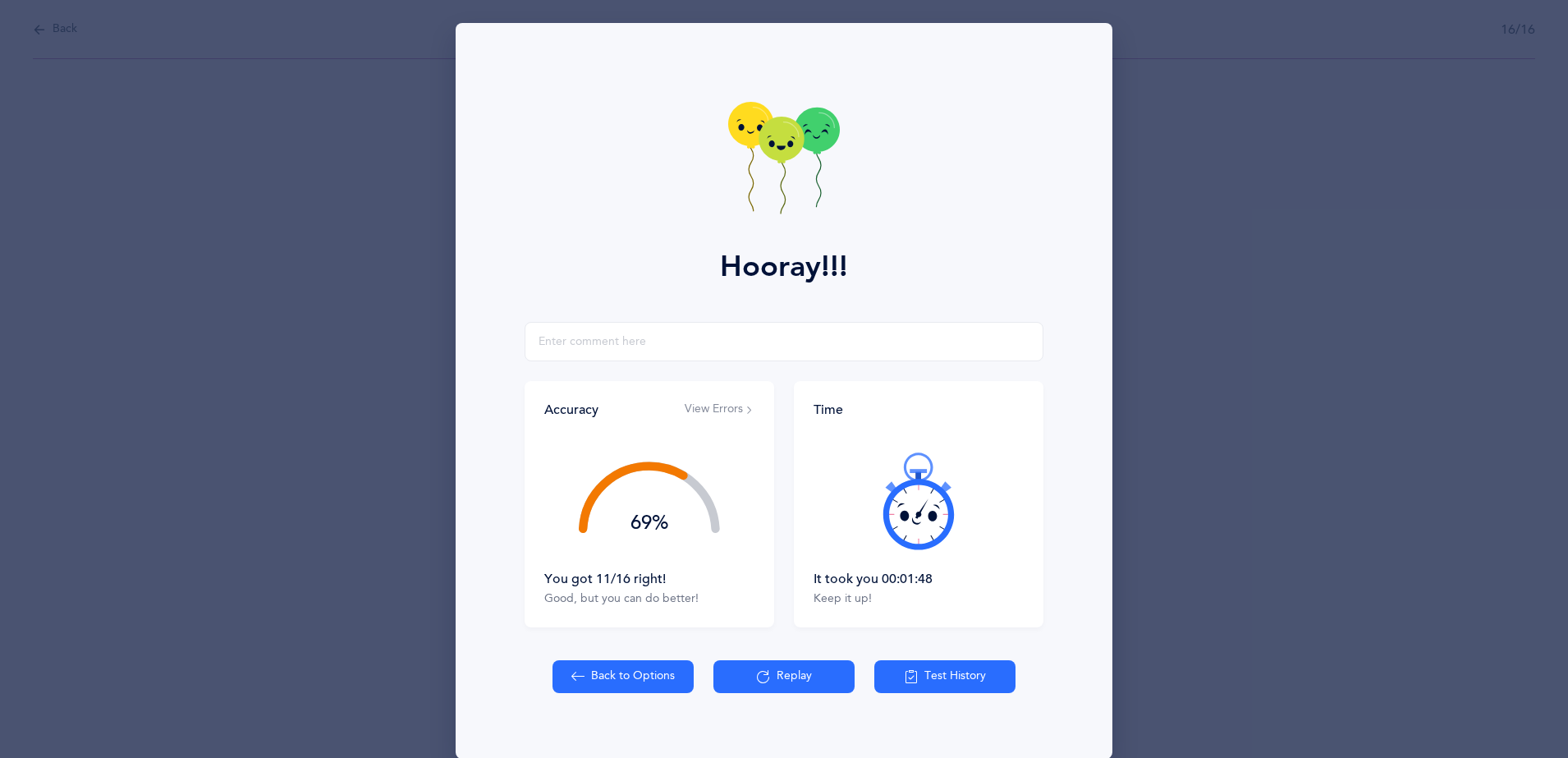
click at [591, 667] on button "Back to Options" at bounding box center [623, 676] width 141 height 33
select select "1"
select select "single"
